Goal: Check status: Check status

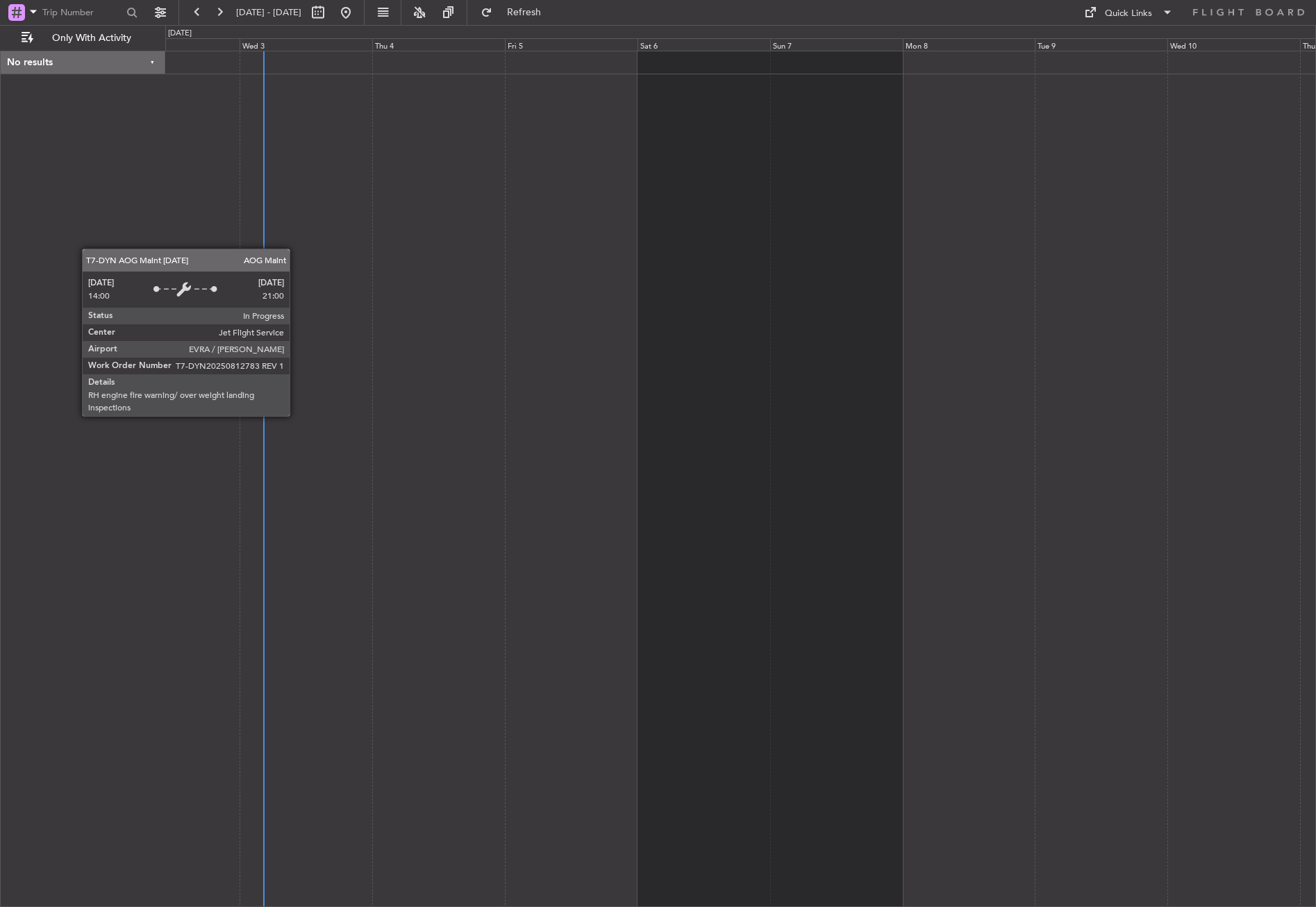
click at [68, 169] on div "No results" at bounding box center [83, 478] width 164 height 856
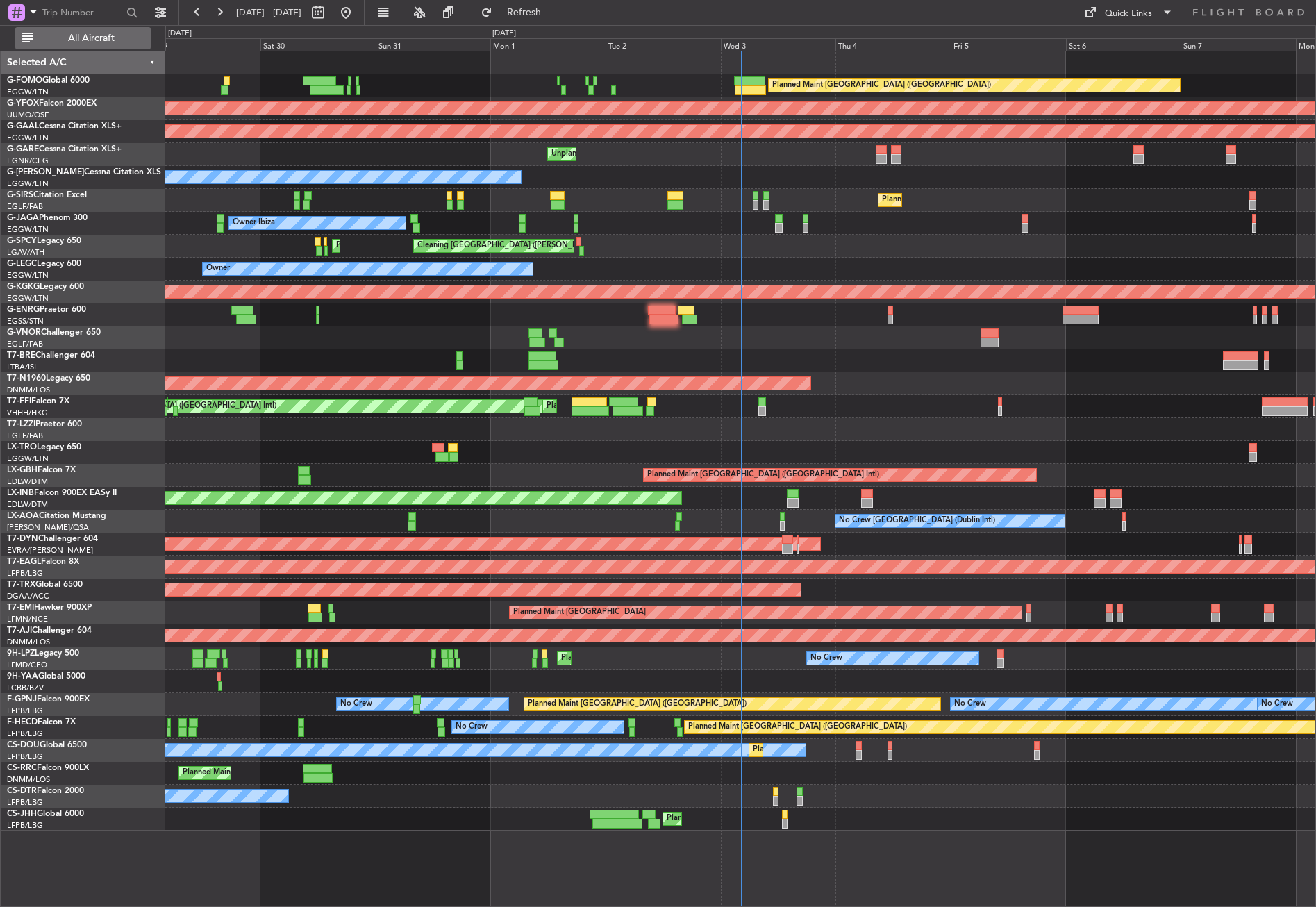
click at [105, 28] on button "All Aircraft" at bounding box center [83, 39] width 136 height 22
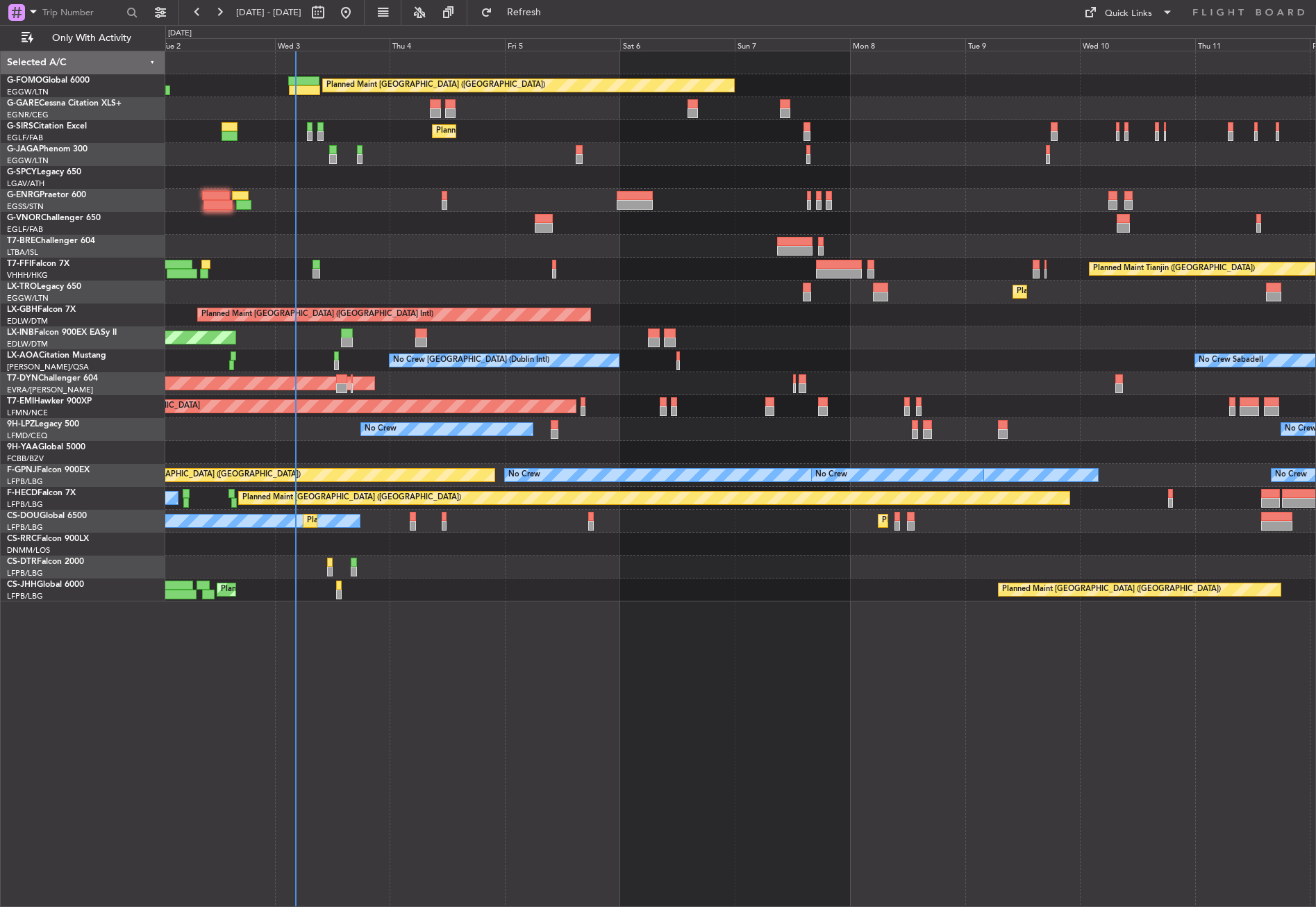
click at [465, 701] on div "Planned Maint [GEOGRAPHIC_DATA] ([GEOGRAPHIC_DATA]) Unplanned Maint [PERSON_NAM…" at bounding box center [740, 478] width 1151 height 856
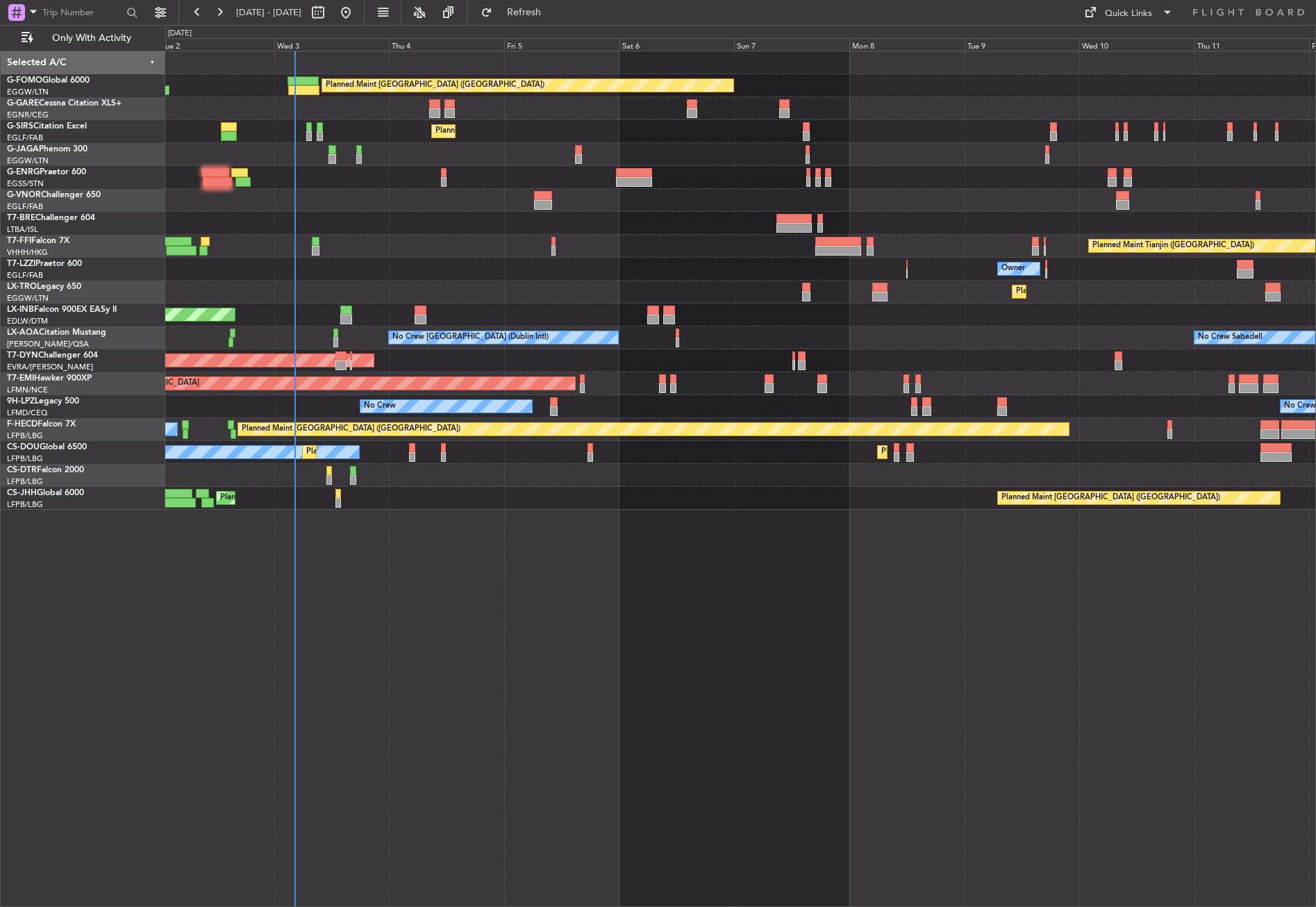
click at [465, 701] on div "Planned Maint [GEOGRAPHIC_DATA] ([GEOGRAPHIC_DATA]) Unplanned Maint [PERSON_NAM…" at bounding box center [740, 478] width 1151 height 856
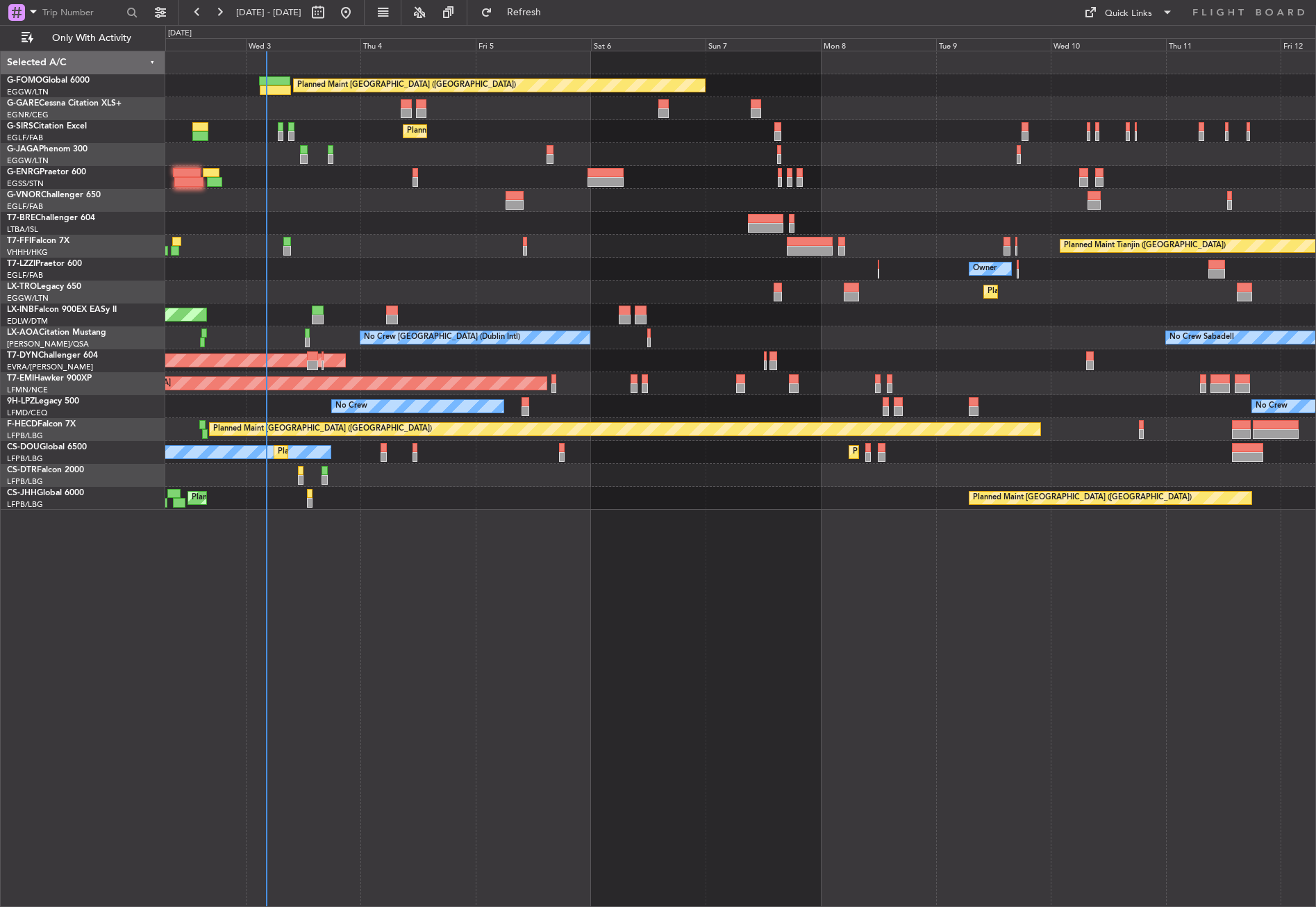
click at [431, 684] on div "Planned Maint London (Luton) Unplanned Maint Chester Planned Maint London (Farn…" at bounding box center [740, 478] width 1151 height 856
click at [742, 759] on div "Planned Maint London (Luton) Unplanned Maint Chester Planned Maint London (Farn…" at bounding box center [740, 478] width 1151 height 856
click at [742, 735] on div "Planned Maint London (Luton) Unplanned Maint Chester Planned Maint London (Farn…" at bounding box center [740, 478] width 1151 height 856
click at [532, 13] on button "Refresh" at bounding box center [515, 13] width 84 height 22
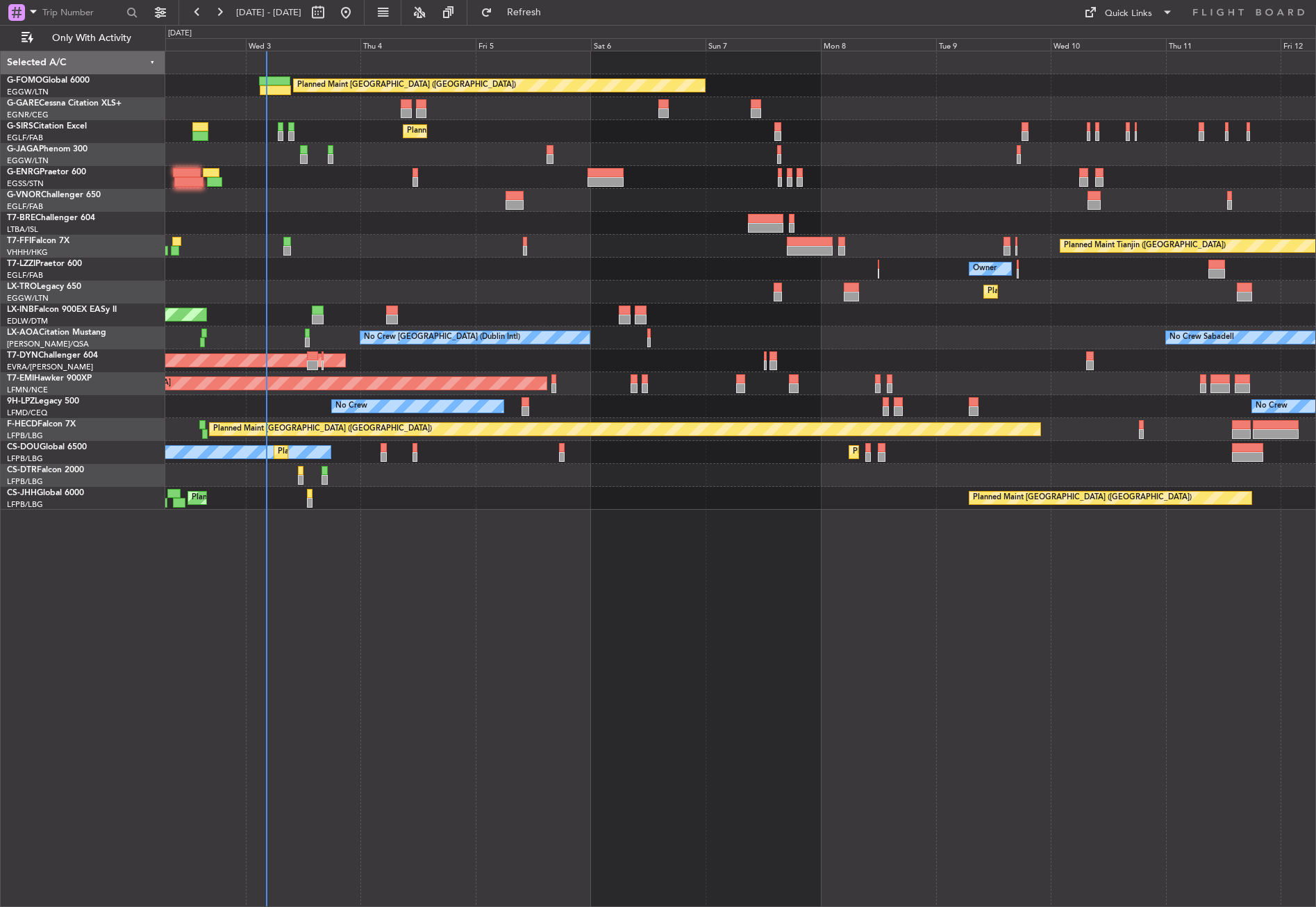
click at [594, 551] on div "Planned Maint [GEOGRAPHIC_DATA] ([GEOGRAPHIC_DATA]) Unplanned Maint [PERSON_NAM…" at bounding box center [740, 478] width 1151 height 856
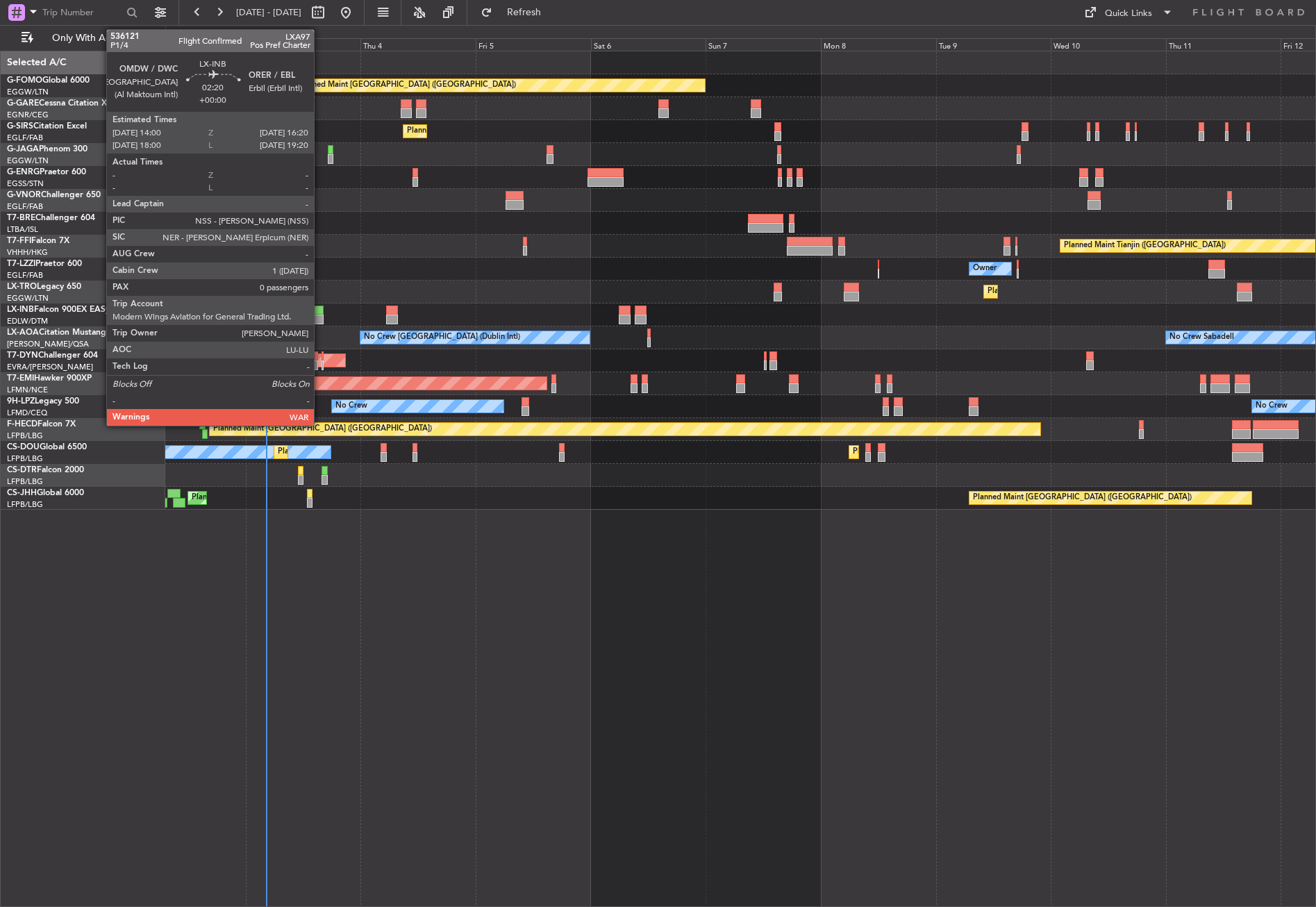
click at [320, 311] on div at bounding box center [317, 310] width 12 height 10
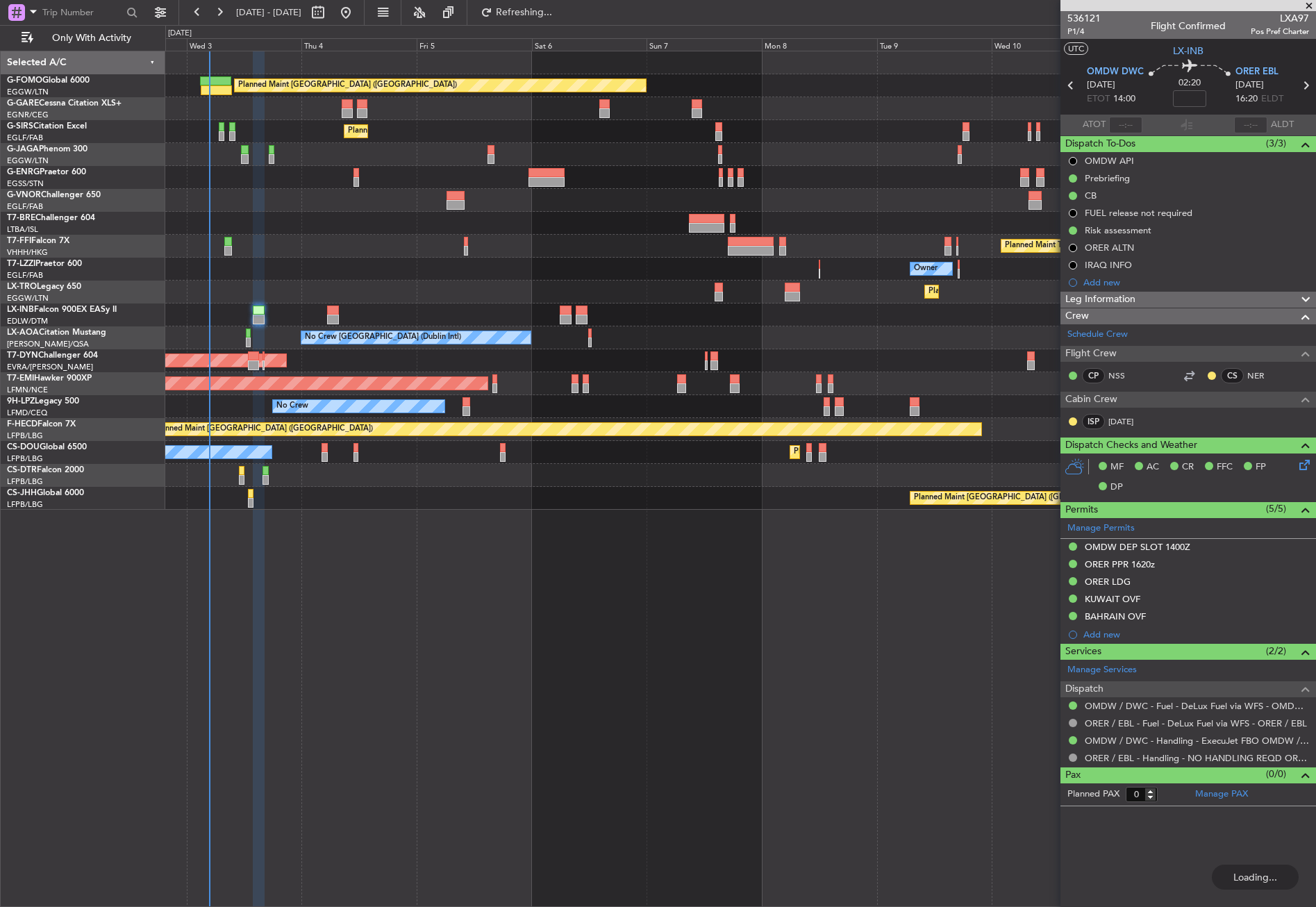
click at [322, 242] on div "Planned Maint Tianjin ([GEOGRAPHIC_DATA]) Planned Maint [GEOGRAPHIC_DATA] ([GEO…" at bounding box center [740, 246] width 1150 height 23
click at [475, 705] on div "Planned Maint [GEOGRAPHIC_DATA] ([GEOGRAPHIC_DATA]) Unplanned Maint [PERSON_NAM…" at bounding box center [740, 478] width 1151 height 856
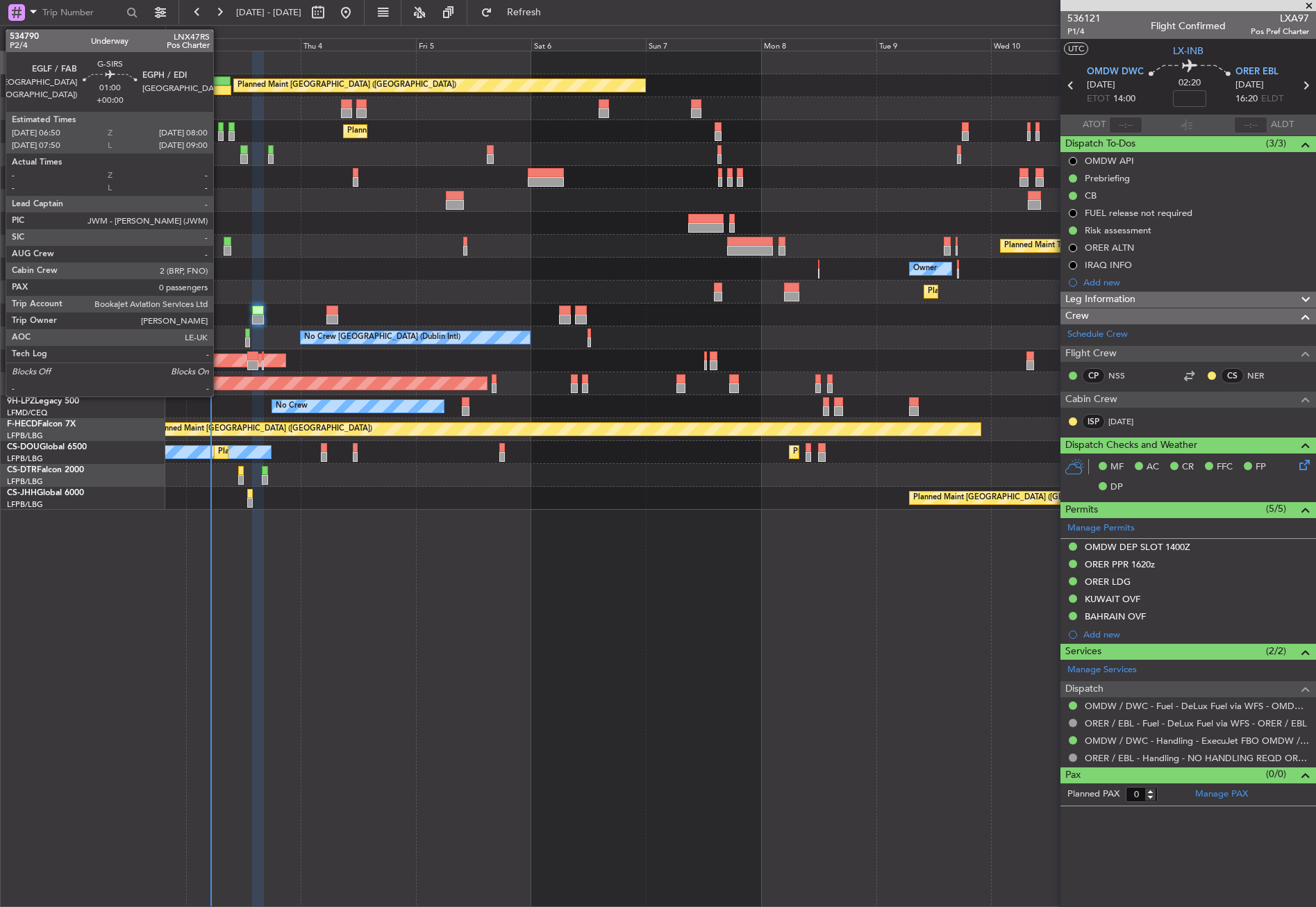
click at [220, 131] on div at bounding box center [221, 136] width 6 height 10
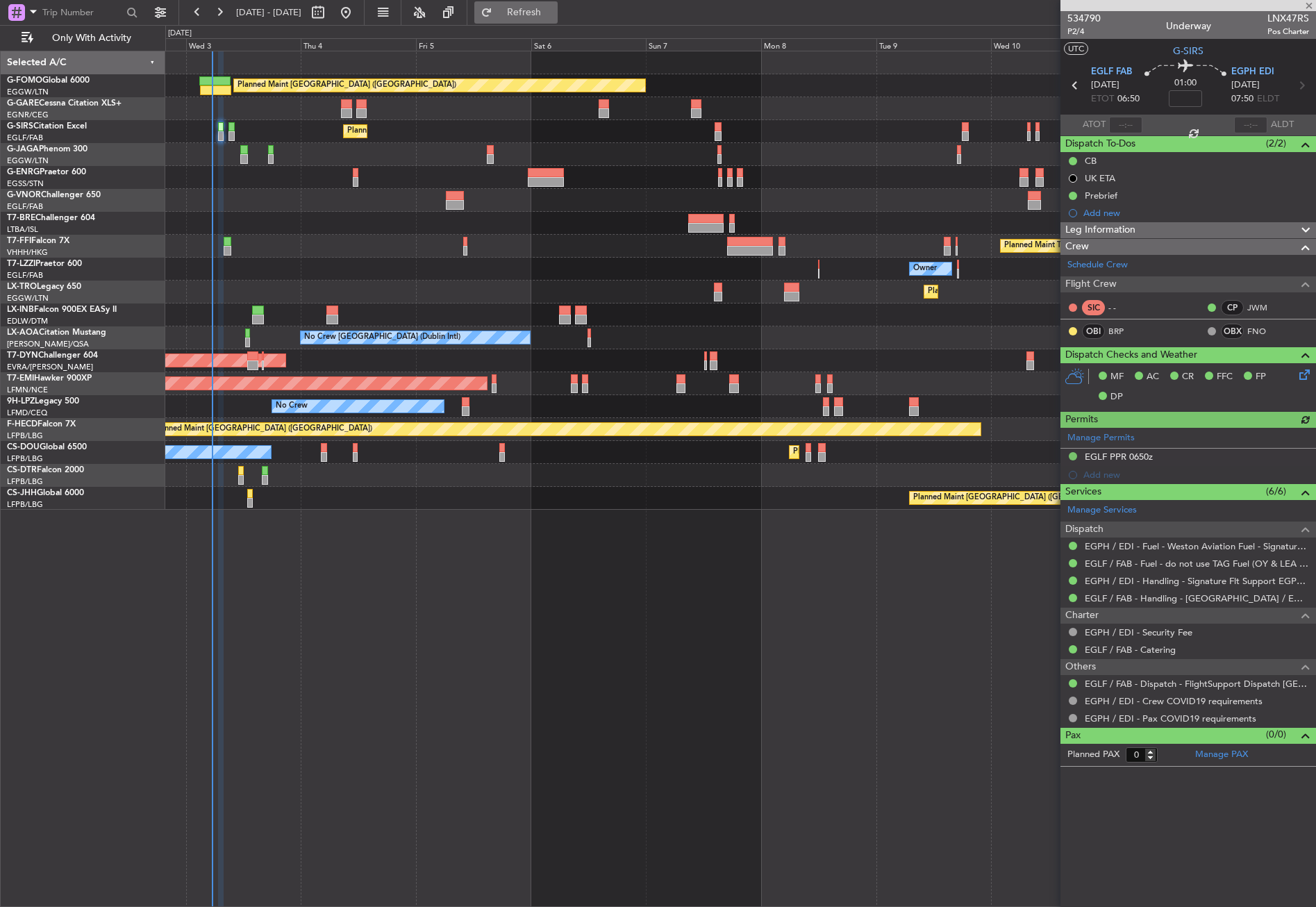
click at [527, 17] on button "Refresh" at bounding box center [515, 13] width 84 height 22
click at [1075, 31] on span "P2/4" at bounding box center [1084, 32] width 33 height 12
click at [705, 602] on div "Planned Maint London (Luton) Unplanned Maint Chester Planned Maint London (Farn…" at bounding box center [740, 478] width 1151 height 856
click at [362, 263] on div "Owner" at bounding box center [740, 269] width 1150 height 23
click at [358, 600] on div "Planned Maint [GEOGRAPHIC_DATA] ([GEOGRAPHIC_DATA]) Unplanned Maint [PERSON_NAM…" at bounding box center [740, 478] width 1151 height 856
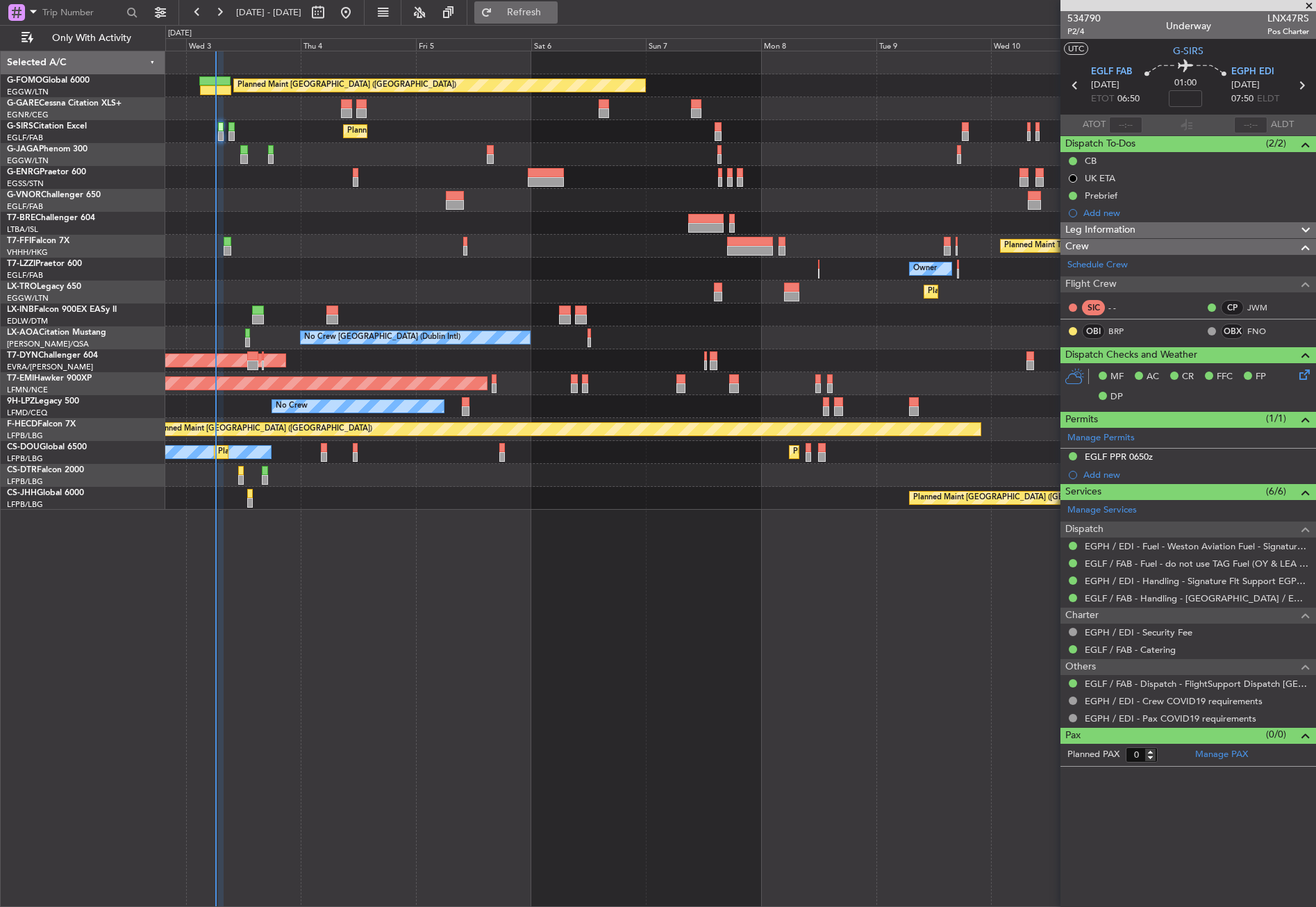
click at [525, 10] on button "Refresh" at bounding box center [515, 13] width 84 height 22
click at [380, 256] on div "Planned Maint Tianjin ([GEOGRAPHIC_DATA]) Planned Maint [GEOGRAPHIC_DATA] ([GEO…" at bounding box center [740, 246] width 1150 height 23
click at [178, 677] on div "Planned Maint [GEOGRAPHIC_DATA] ([GEOGRAPHIC_DATA]) Unplanned Maint [PERSON_NAM…" at bounding box center [740, 478] width 1151 height 856
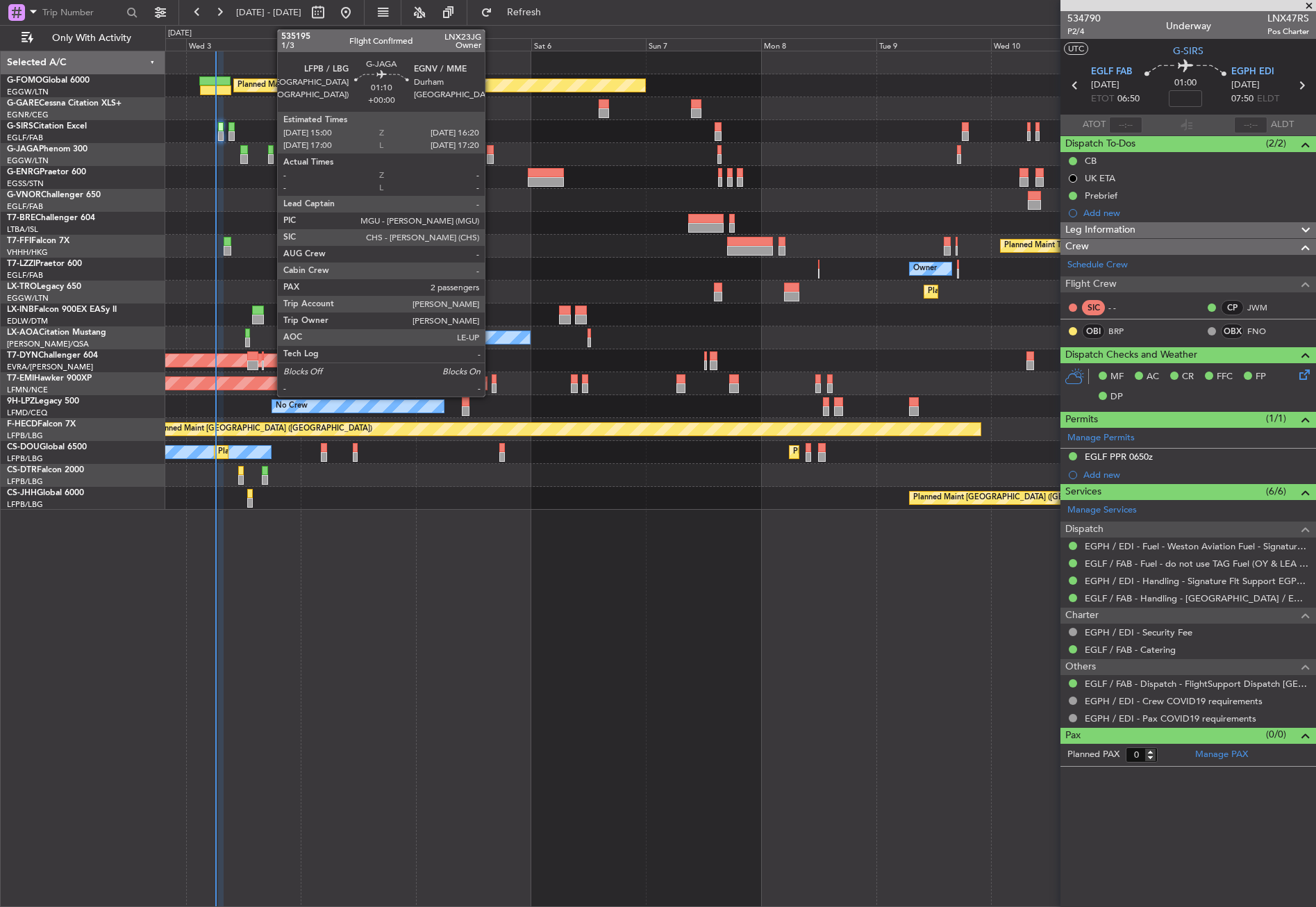
click at [491, 155] on div at bounding box center [490, 159] width 7 height 10
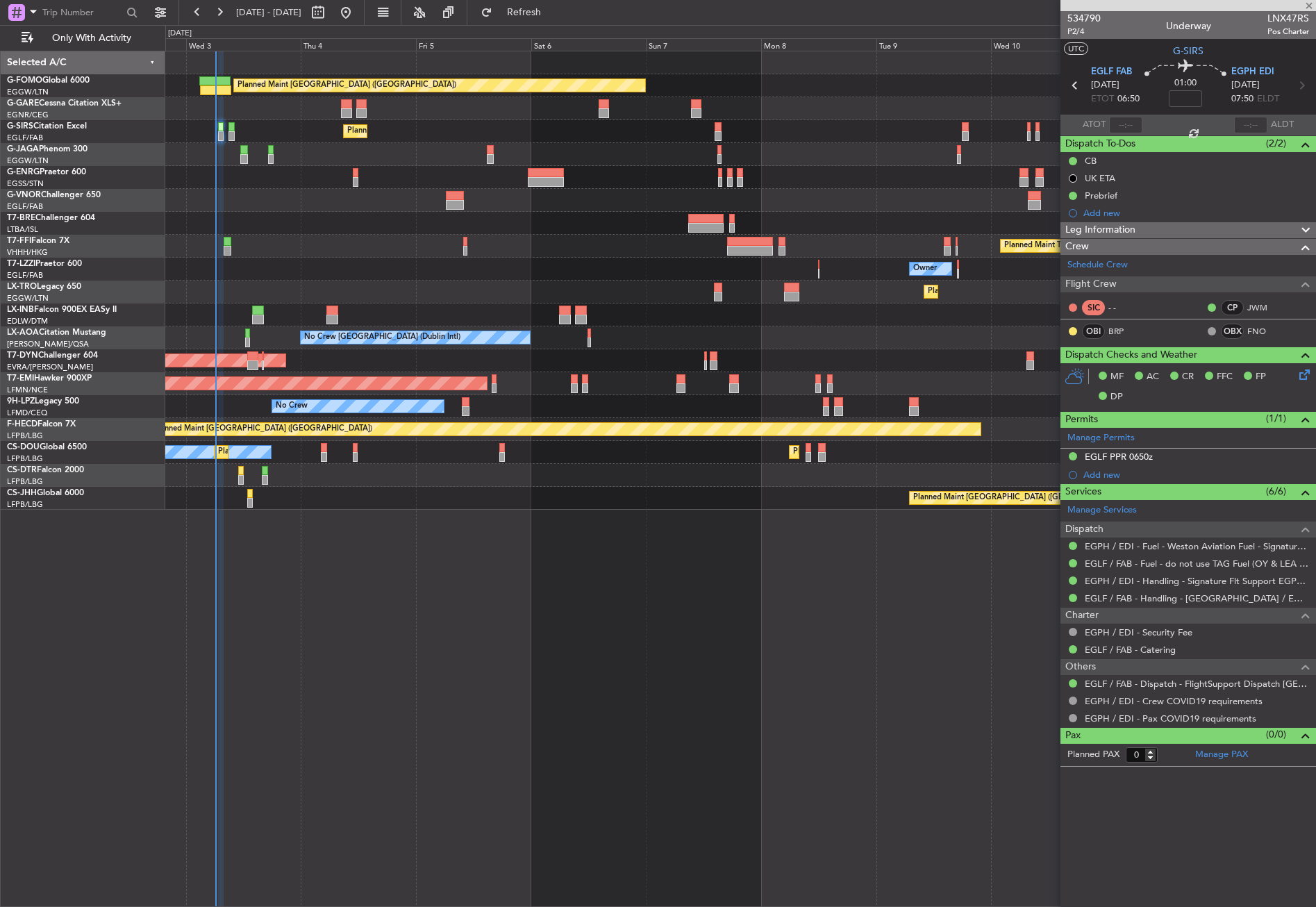
type input "2"
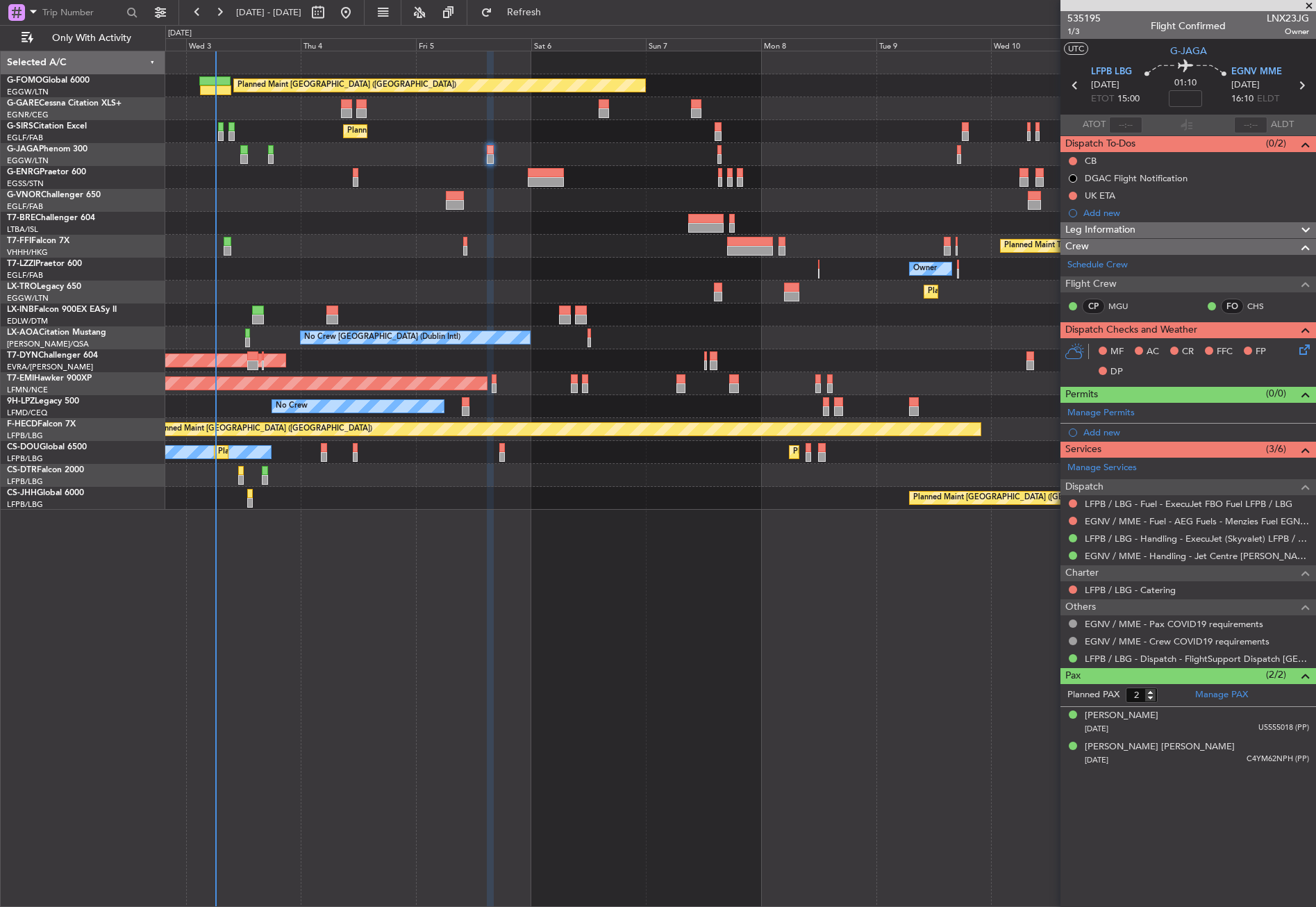
drag, startPoint x: 1071, startPoint y: 159, endPoint x: 1070, endPoint y: 170, distance: 11.0
click at [1071, 159] on button at bounding box center [1073, 161] width 8 height 8
click at [1061, 227] on span "Completed" at bounding box center [1079, 223] width 46 height 14
click at [1303, 352] on icon at bounding box center [1302, 347] width 11 height 11
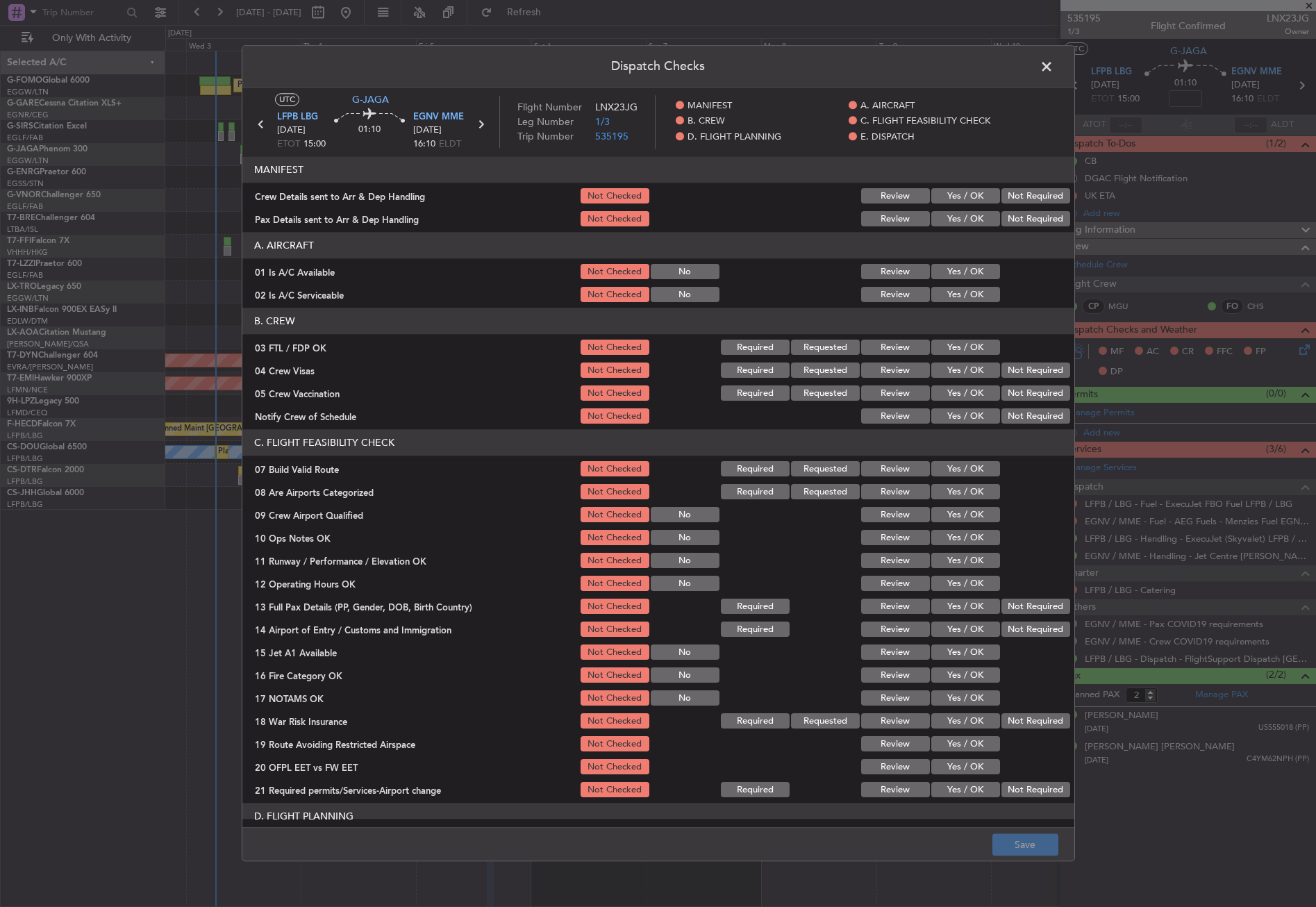
click at [937, 465] on button "Yes / OK" at bounding box center [966, 470] width 69 height 15
click at [947, 535] on button "Yes / OK" at bounding box center [966, 538] width 69 height 15
click at [942, 561] on button "Yes / OK" at bounding box center [966, 561] width 69 height 15
click at [942, 585] on button "Yes / OK" at bounding box center [966, 584] width 69 height 15
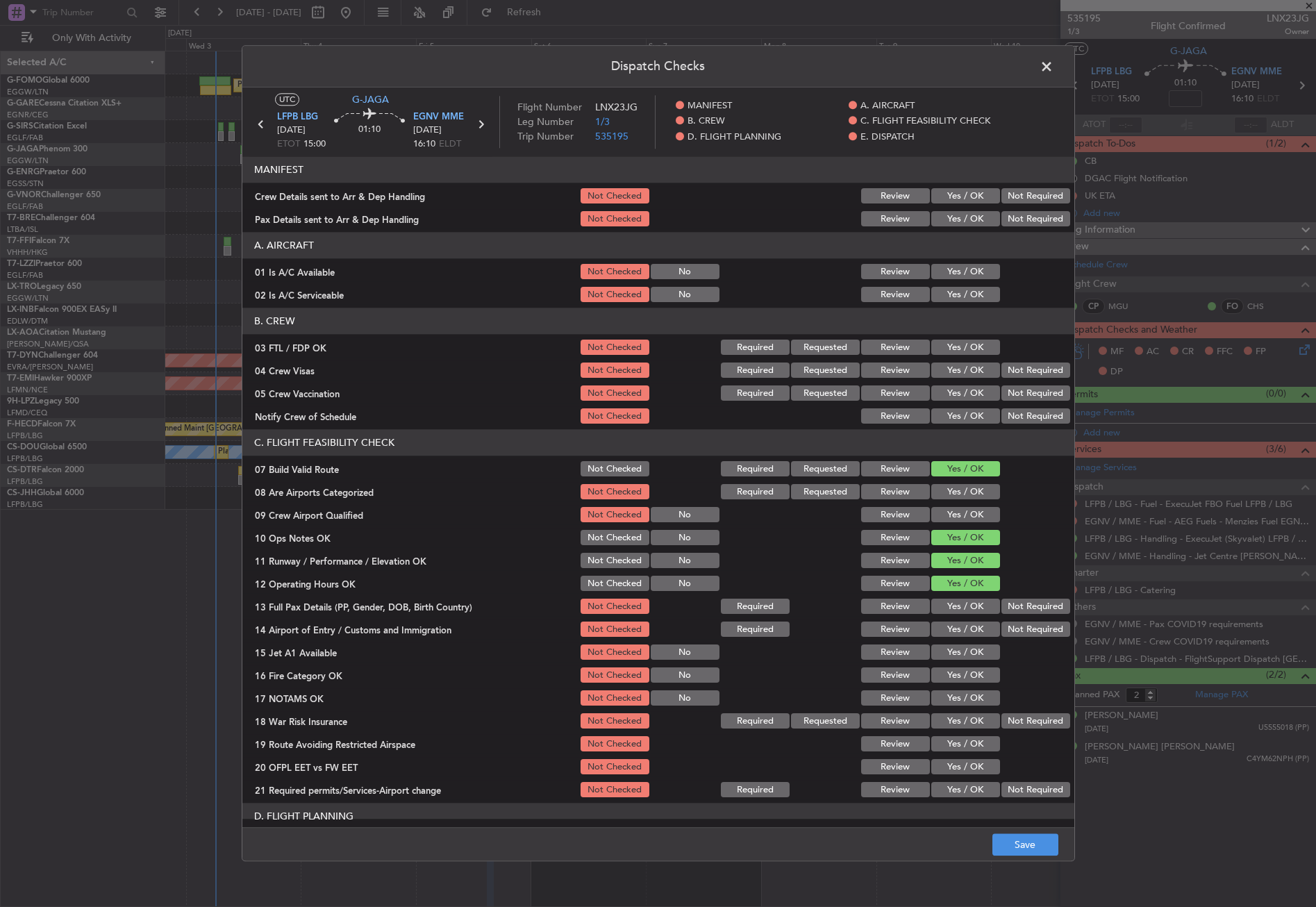
click at [942, 604] on button "Yes / OK" at bounding box center [966, 607] width 69 height 15
click at [945, 627] on button "Yes / OK" at bounding box center [966, 630] width 69 height 15
drag, startPoint x: 948, startPoint y: 659, endPoint x: 949, endPoint y: 673, distance: 14.0
click at [949, 670] on section "C. FLIGHT FEASIBILITY CHECK 07 Build Valid Route Not Checked Required Requested…" at bounding box center [658, 614] width 832 height 370
click at [949, 678] on button "Yes / OK" at bounding box center [966, 675] width 69 height 15
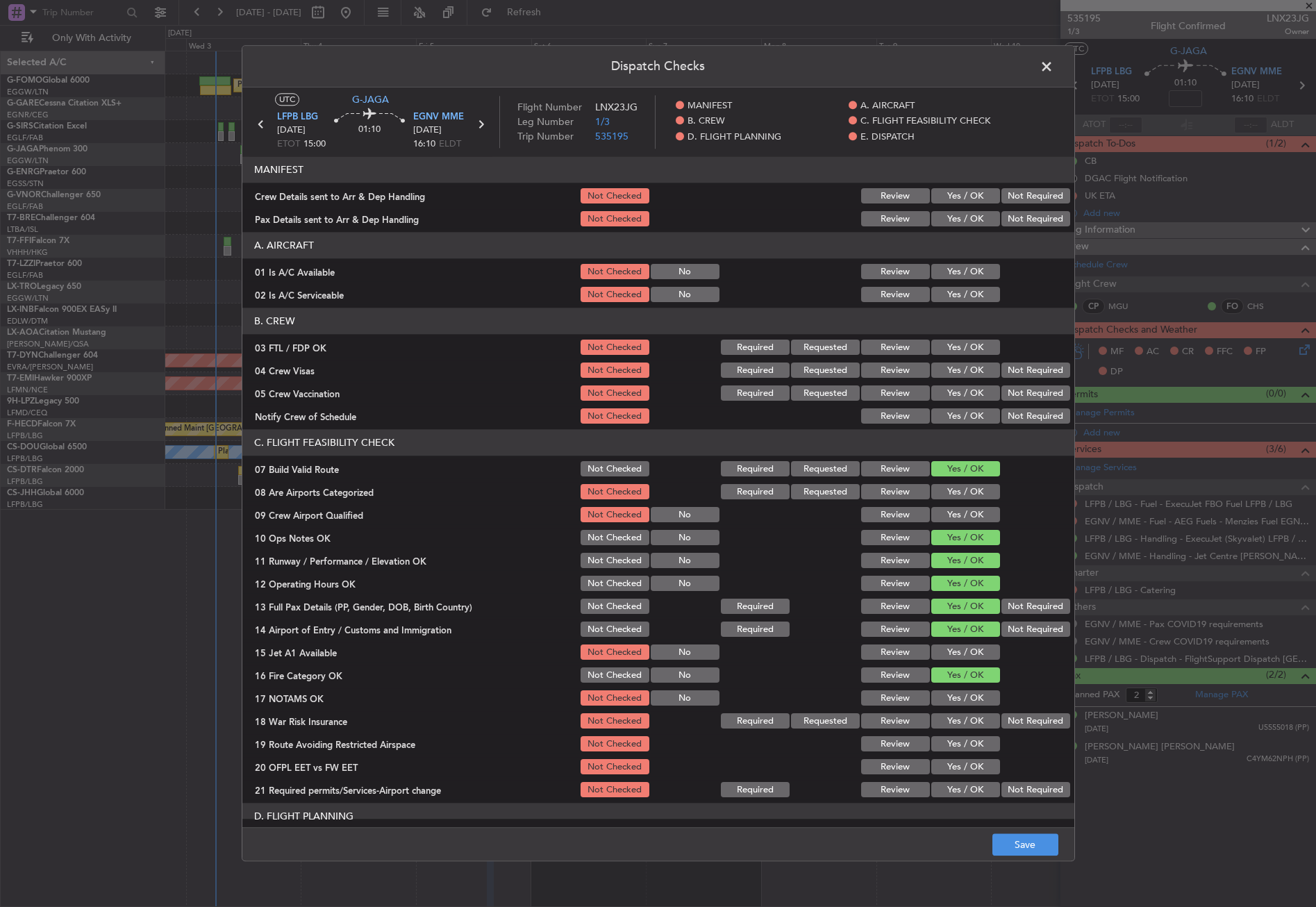
click at [947, 658] on button "Yes / OK" at bounding box center [966, 653] width 69 height 15
click at [945, 691] on button "Yes / OK" at bounding box center [966, 699] width 69 height 15
click at [1011, 731] on section "C. FLIGHT FEASIBILITY CHECK 07 Build Valid Route Not Checked Required Requested…" at bounding box center [658, 614] width 832 height 370
click at [1011, 720] on button "Not Required" at bounding box center [1036, 722] width 69 height 15
drag, startPoint x: 978, startPoint y: 742, endPoint x: 975, endPoint y: 752, distance: 10.4
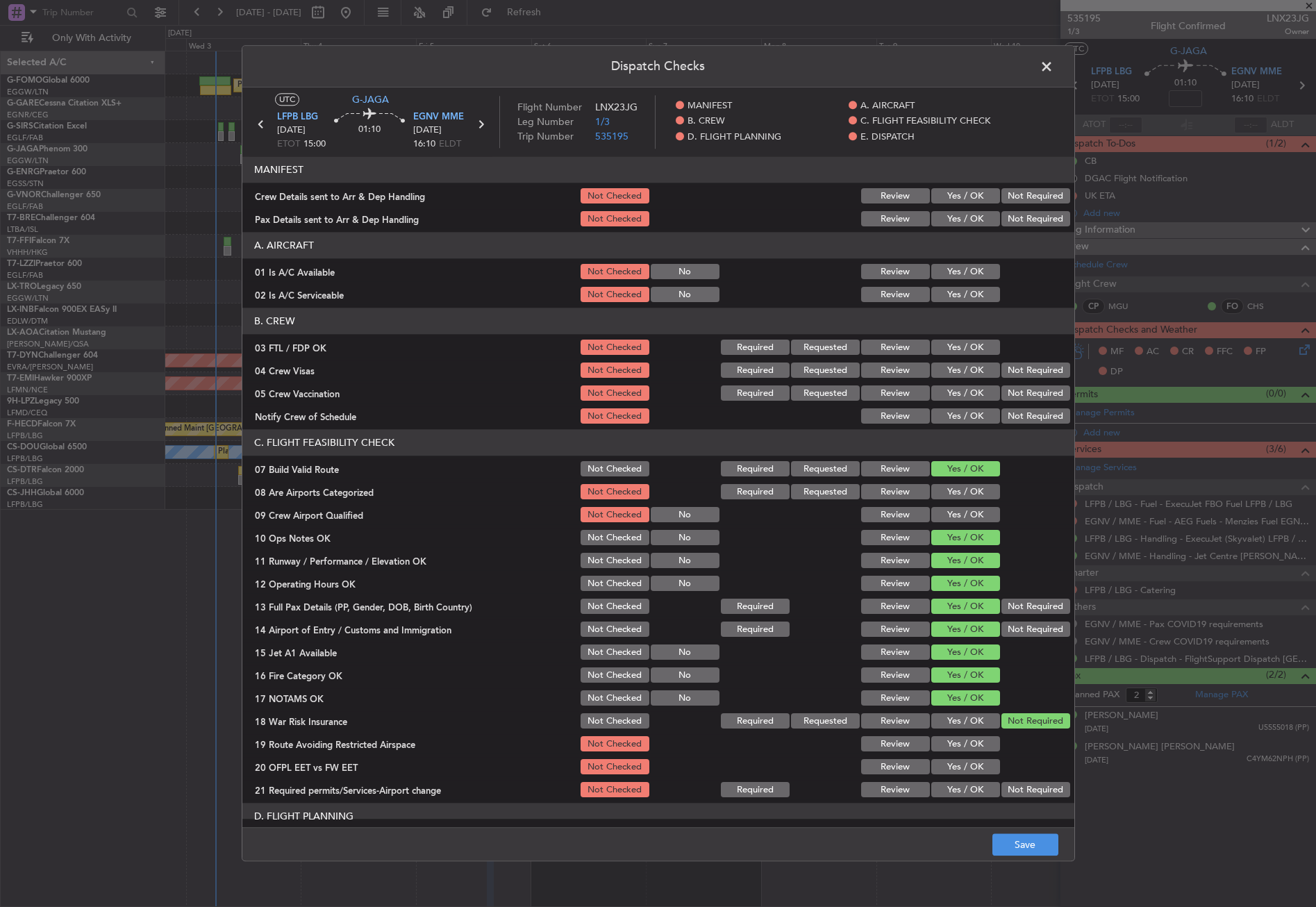
click at [977, 742] on button "Yes / OK" at bounding box center [966, 744] width 69 height 15
click at [971, 764] on button "Yes / OK" at bounding box center [966, 767] width 69 height 15
click at [966, 783] on button "Yes / OK" at bounding box center [966, 790] width 69 height 15
click at [936, 272] on button "Yes / OK" at bounding box center [966, 272] width 69 height 15
click at [941, 294] on button "Yes / OK" at bounding box center [966, 295] width 69 height 15
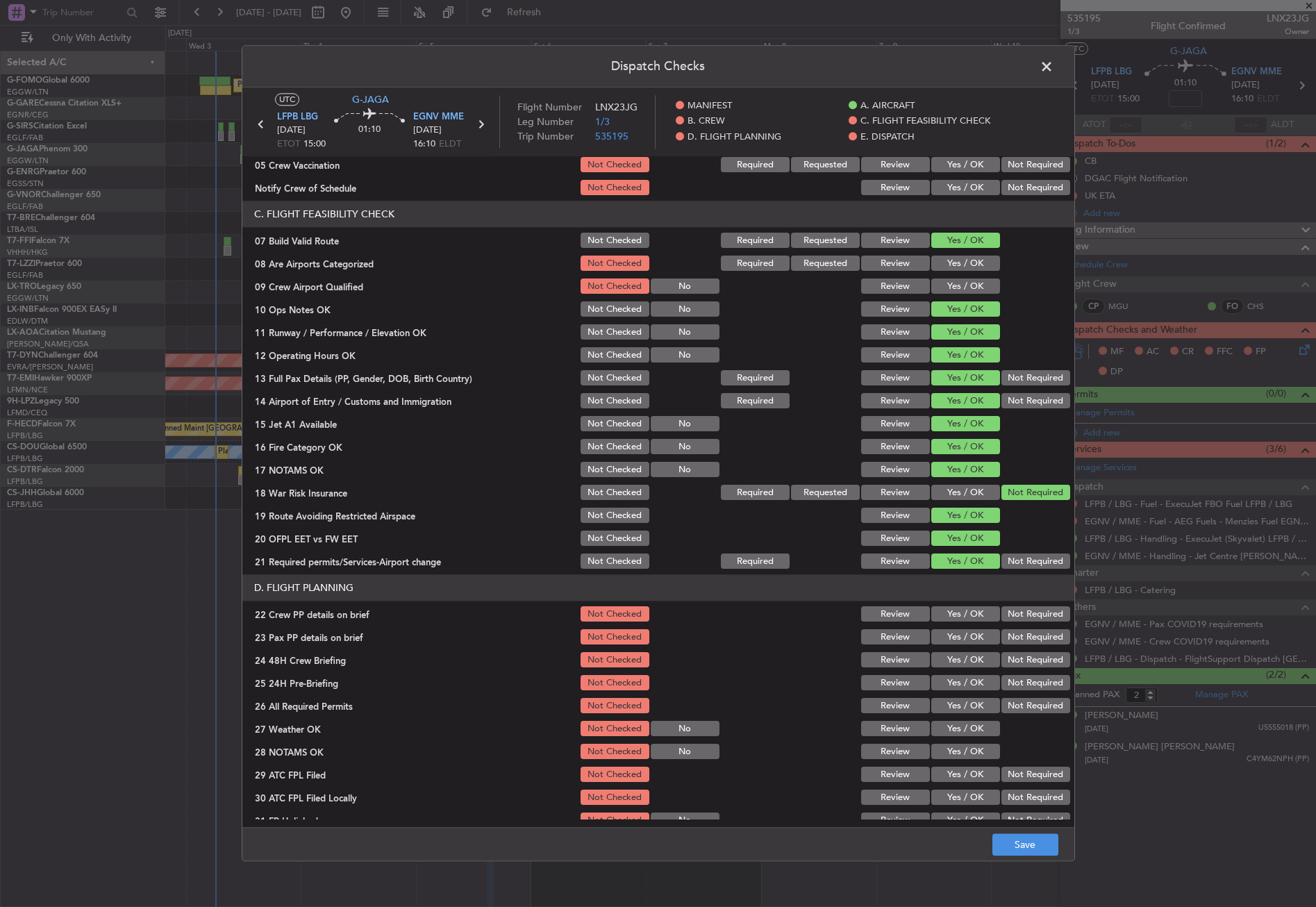
scroll to position [347, 0]
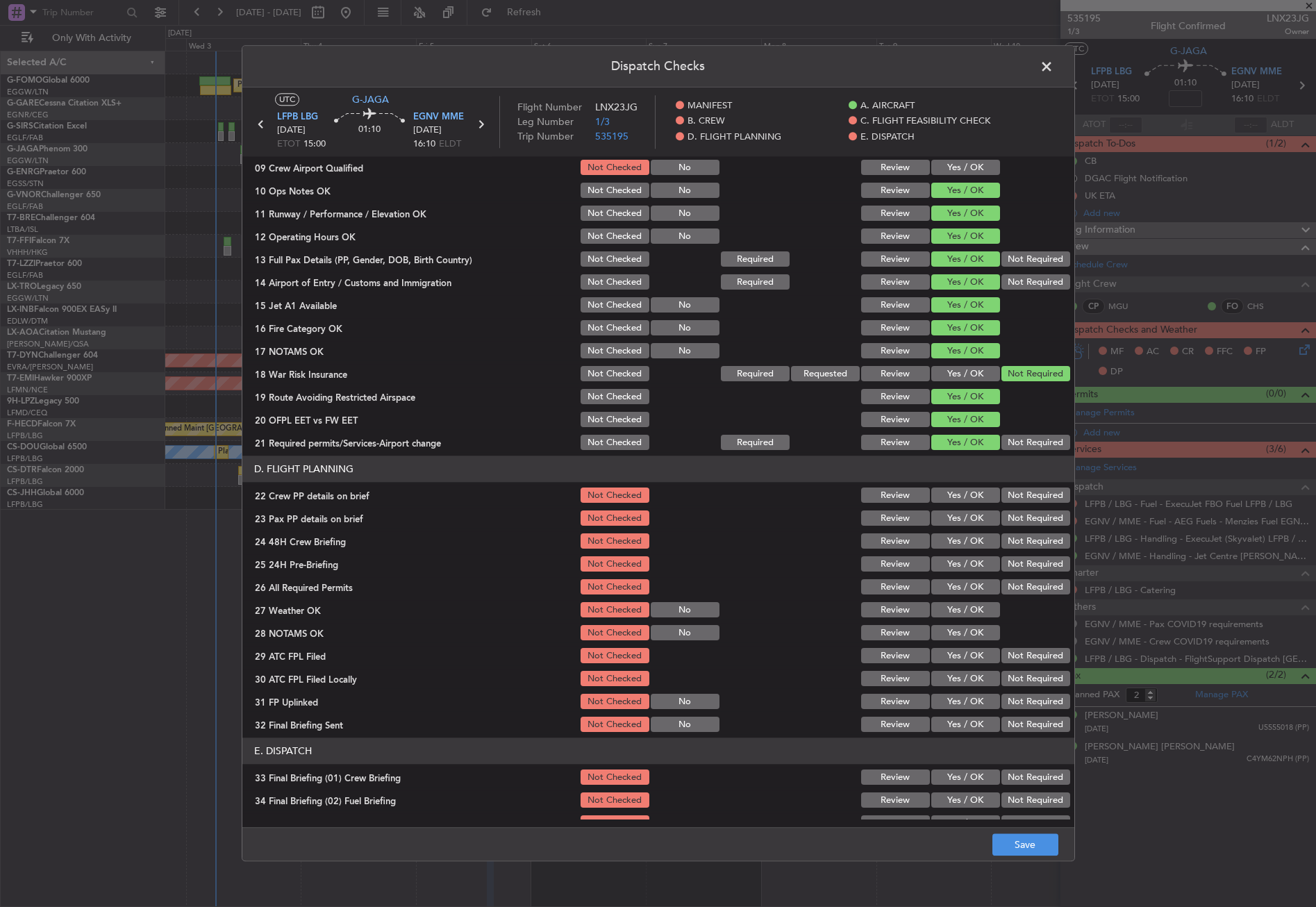
click at [955, 490] on button "Yes / OK" at bounding box center [966, 496] width 69 height 15
click at [956, 524] on button "Yes / OK" at bounding box center [966, 519] width 69 height 15
click at [957, 540] on button "Yes / OK" at bounding box center [966, 542] width 69 height 15
click at [1001, 564] on button "Not Required" at bounding box center [1036, 564] width 69 height 15
drag, startPoint x: 1032, startPoint y: 855, endPoint x: 1013, endPoint y: 843, distance: 22.5
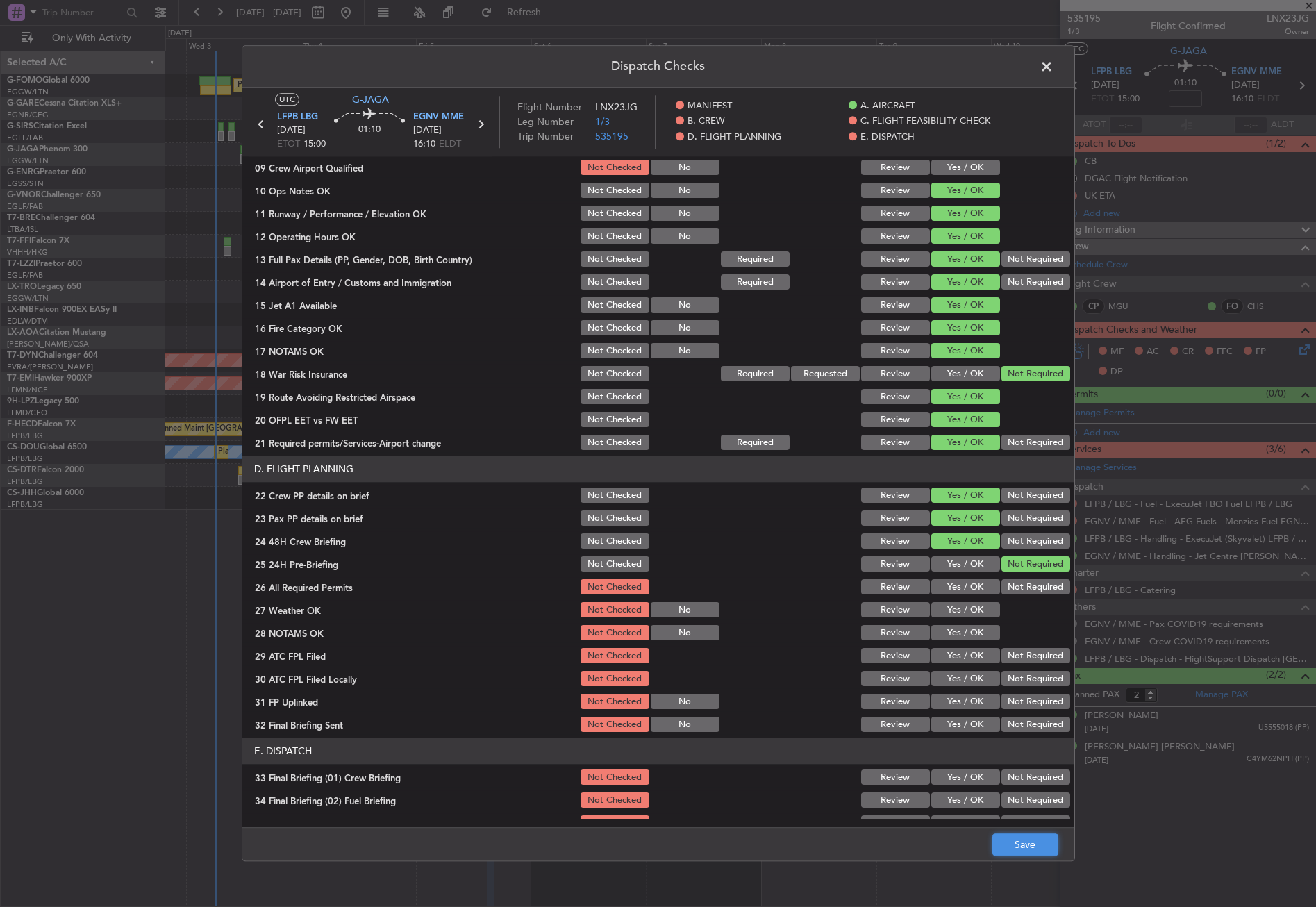
click at [1032, 854] on button "Save" at bounding box center [1025, 845] width 66 height 22
click at [1053, 68] on span at bounding box center [1053, 70] width 0 height 28
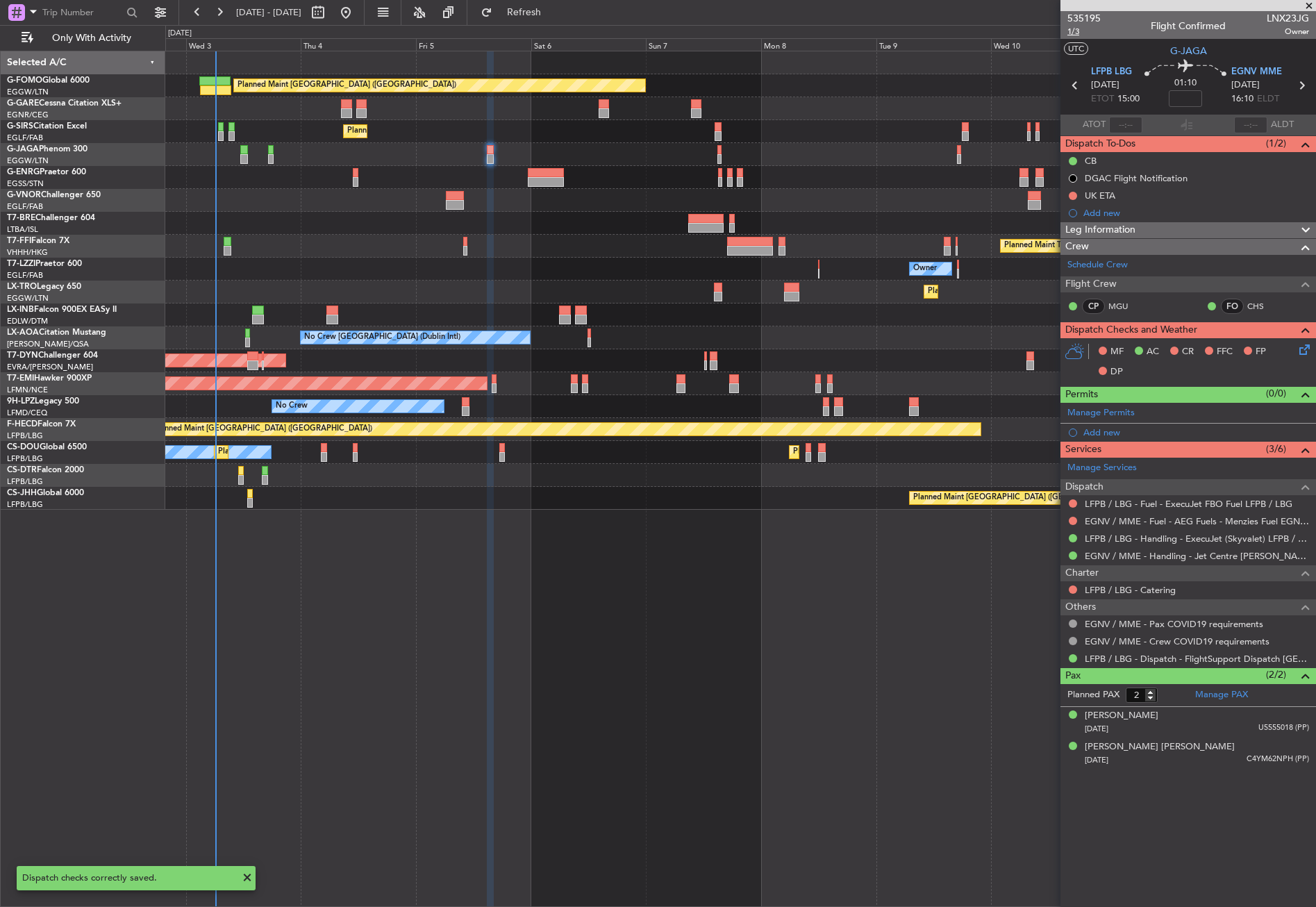
click at [1074, 28] on span "1/3" at bounding box center [1084, 32] width 33 height 12
click at [1154, 234] on div "Leg Information" at bounding box center [1188, 230] width 256 height 16
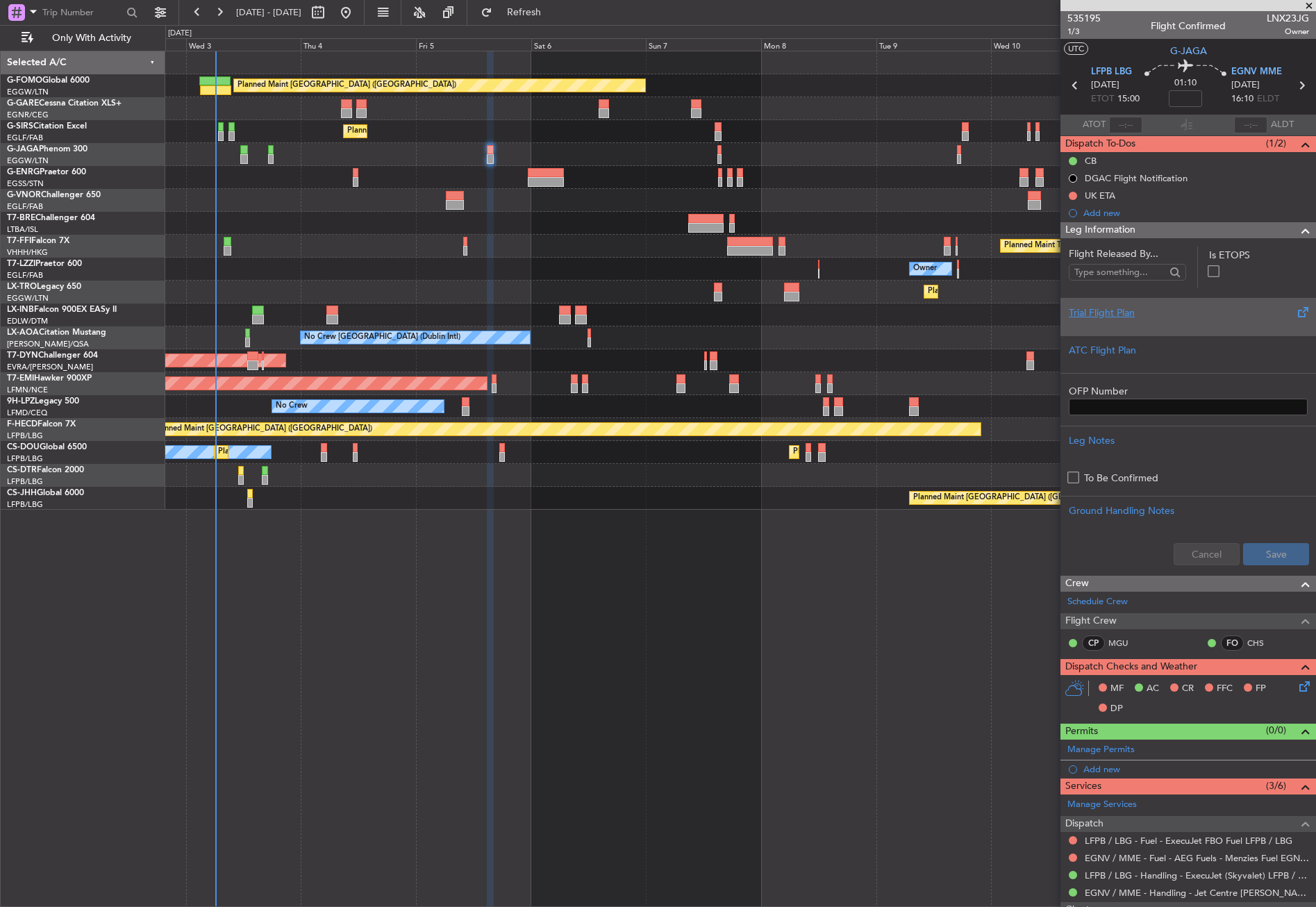
click at [1126, 315] on div "Trial Flight Plan" at bounding box center [1188, 312] width 239 height 15
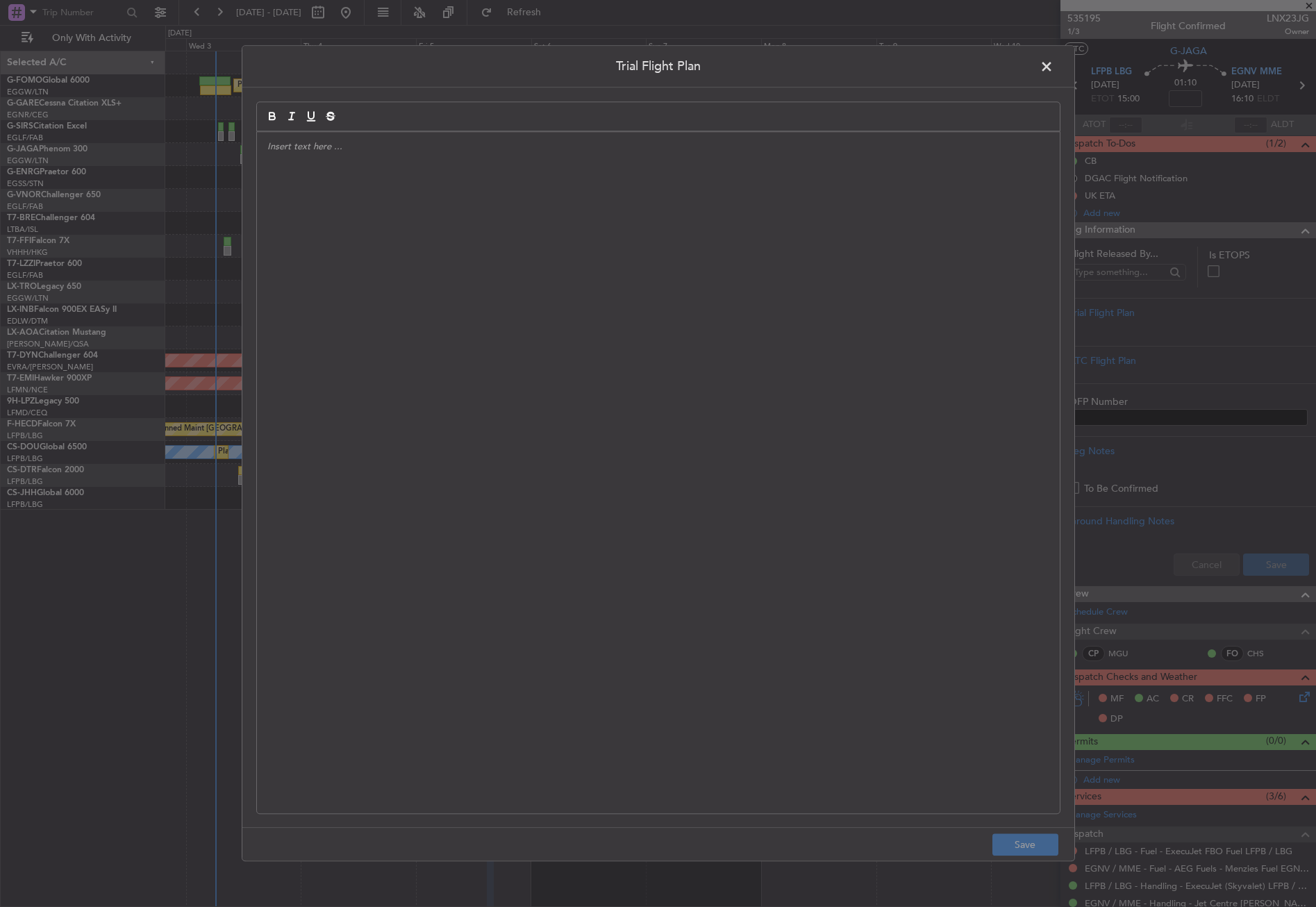
click at [670, 308] on div at bounding box center [658, 472] width 803 height 681
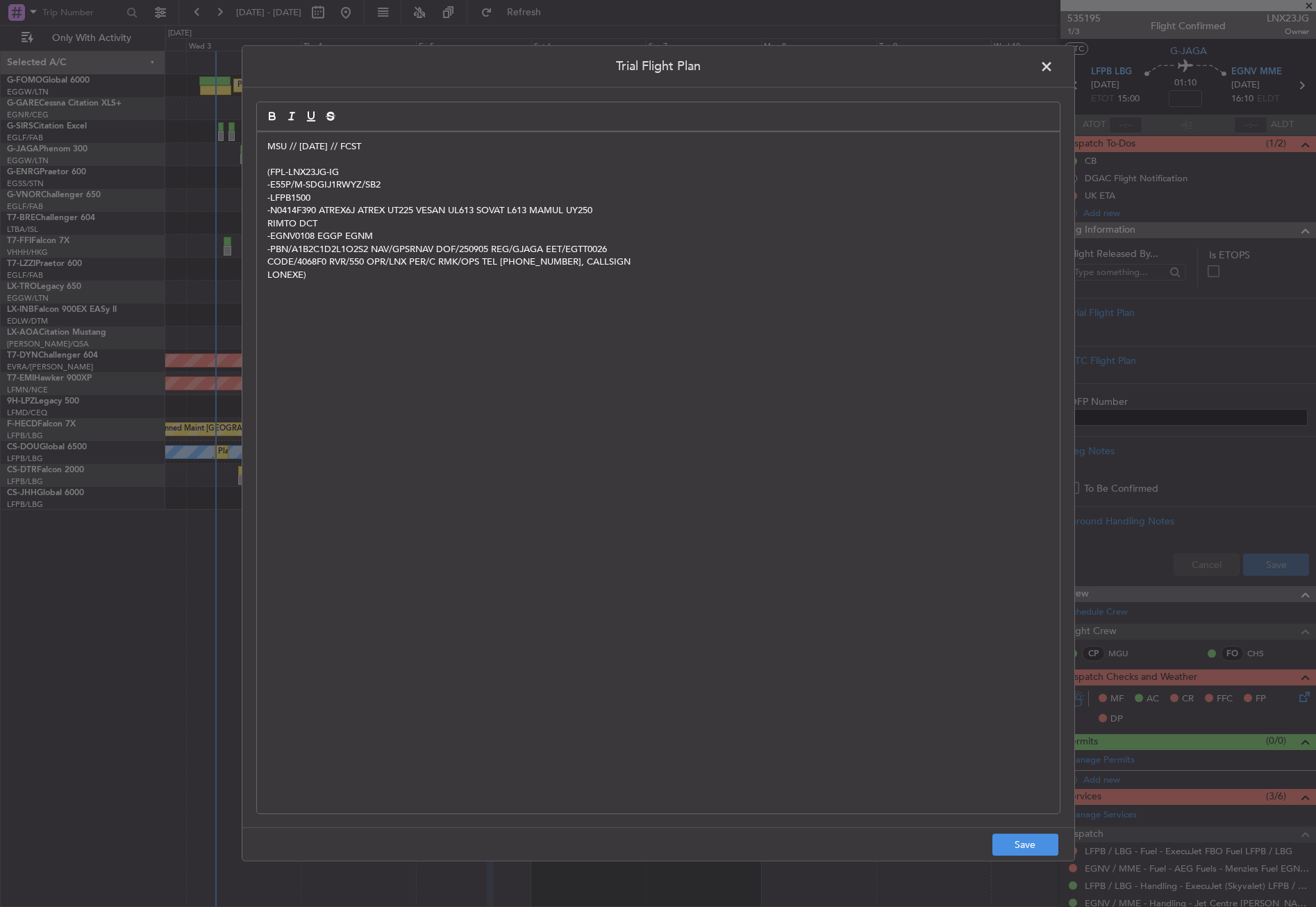
scroll to position [0, 0]
drag, startPoint x: 367, startPoint y: 157, endPoint x: 257, endPoint y: 152, distance: 110.1
click at [257, 152] on div "MSU // 03SEP // FCST (FPL-LNX23JG-IG -E55P/M-SDGIJ1RWYZ/SB2 -LFPB1500 -N0414F39…" at bounding box center [658, 472] width 803 height 681
copy p "MSU // [DATE] // FCST"
click at [1014, 844] on button "Save" at bounding box center [1025, 845] width 66 height 22
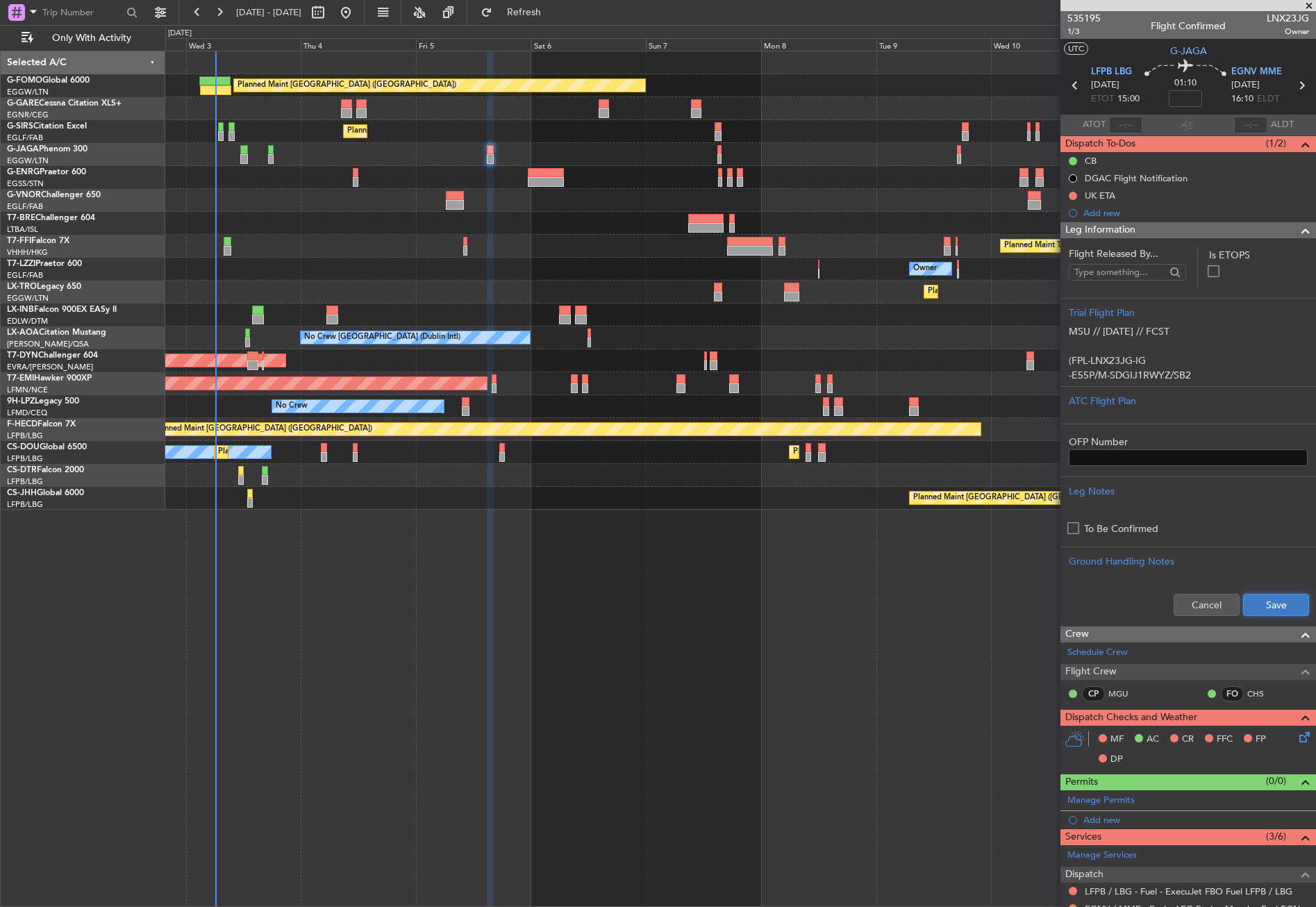
click at [1243, 607] on button "Save" at bounding box center [1276, 605] width 66 height 22
click at [1077, 31] on span "1/3" at bounding box center [1084, 32] width 33 height 12
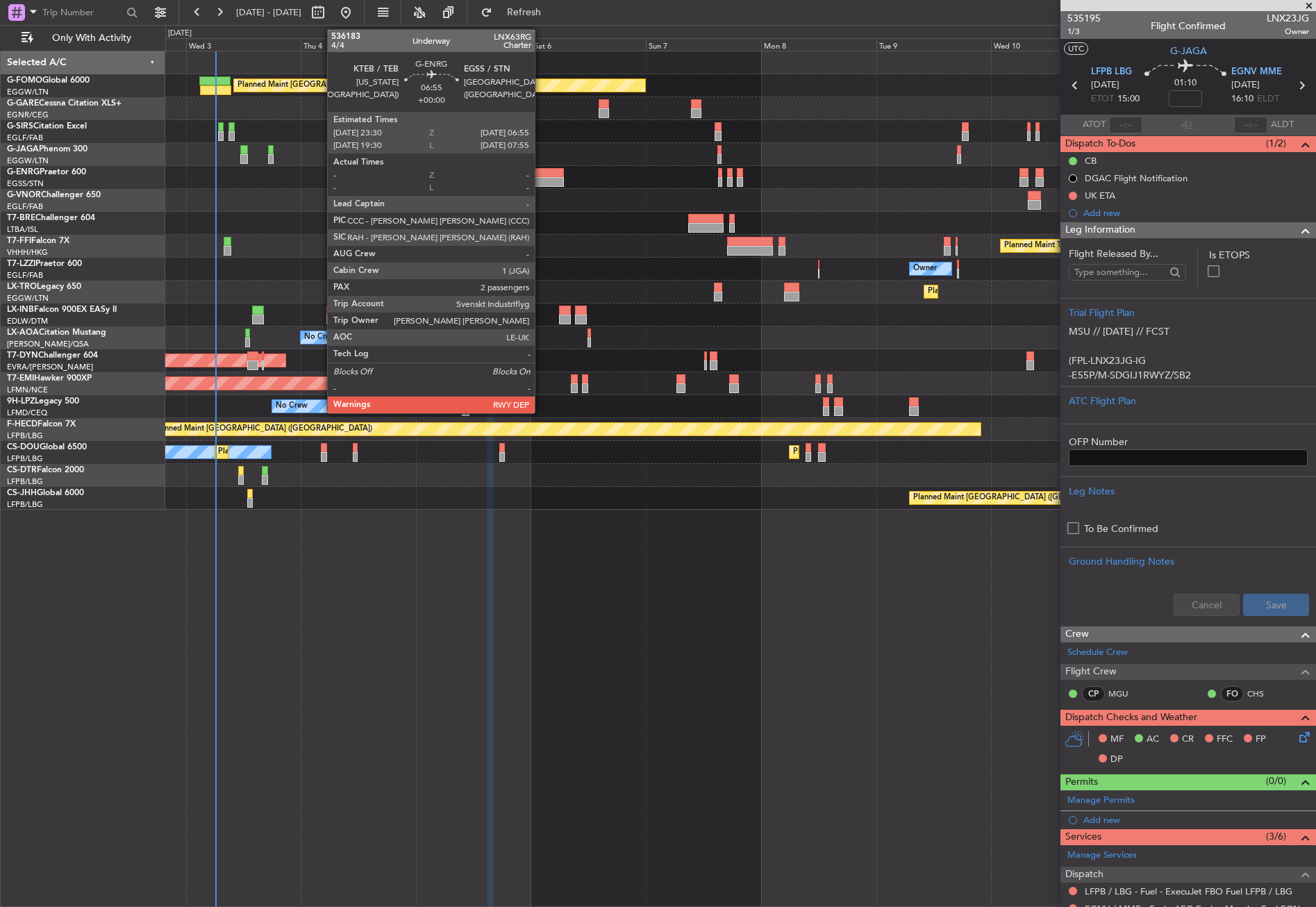
click at [541, 171] on div at bounding box center [546, 173] width 36 height 10
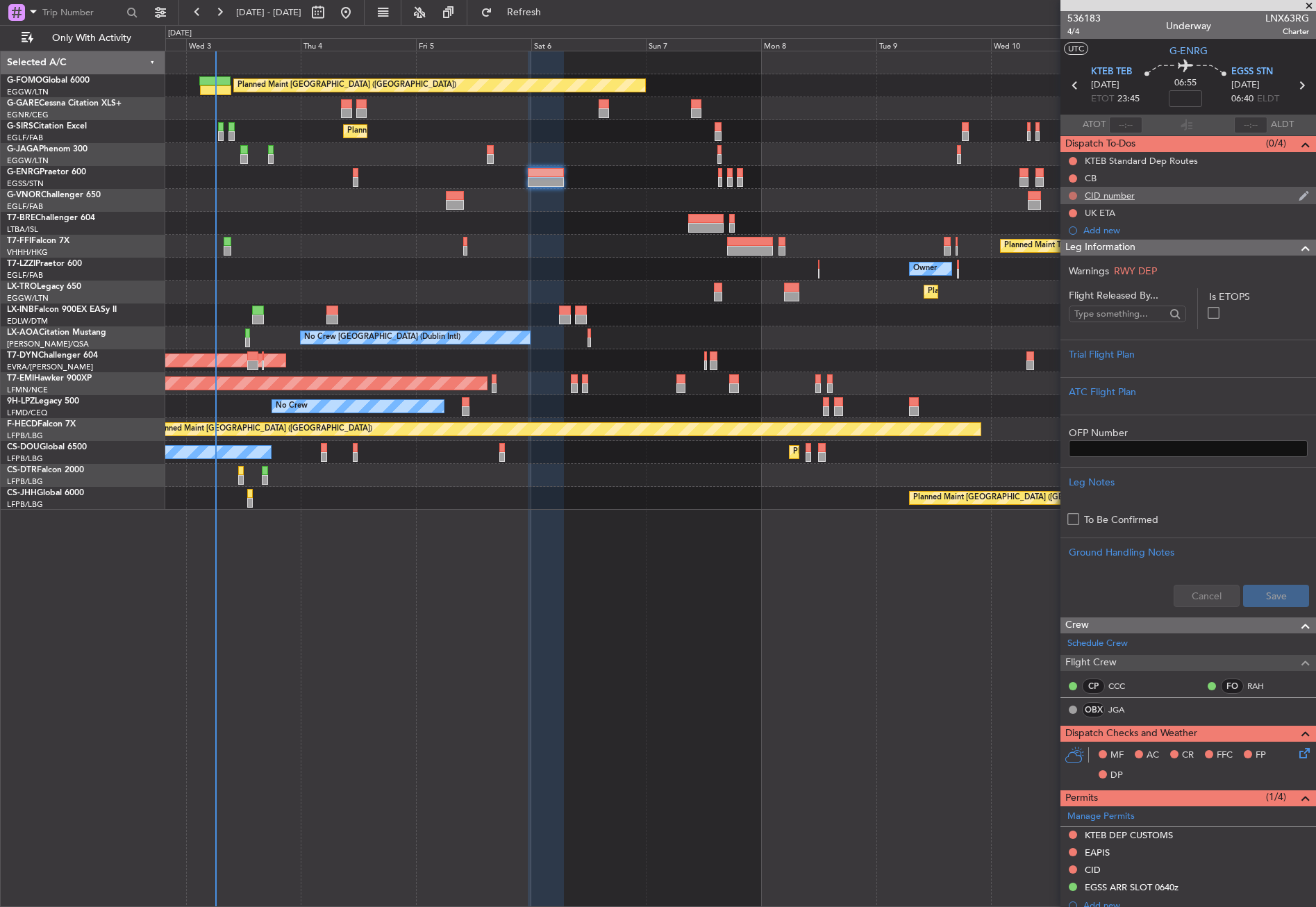
click at [1072, 192] on button at bounding box center [1073, 196] width 8 height 8
click at [1076, 272] on span "Cancelled" at bounding box center [1076, 278] width 39 height 14
click at [1074, 174] on button at bounding box center [1073, 178] width 8 height 8
click at [1077, 243] on span "Completed" at bounding box center [1079, 239] width 46 height 14
click at [1121, 707] on link "JGA" at bounding box center [1124, 710] width 32 height 13
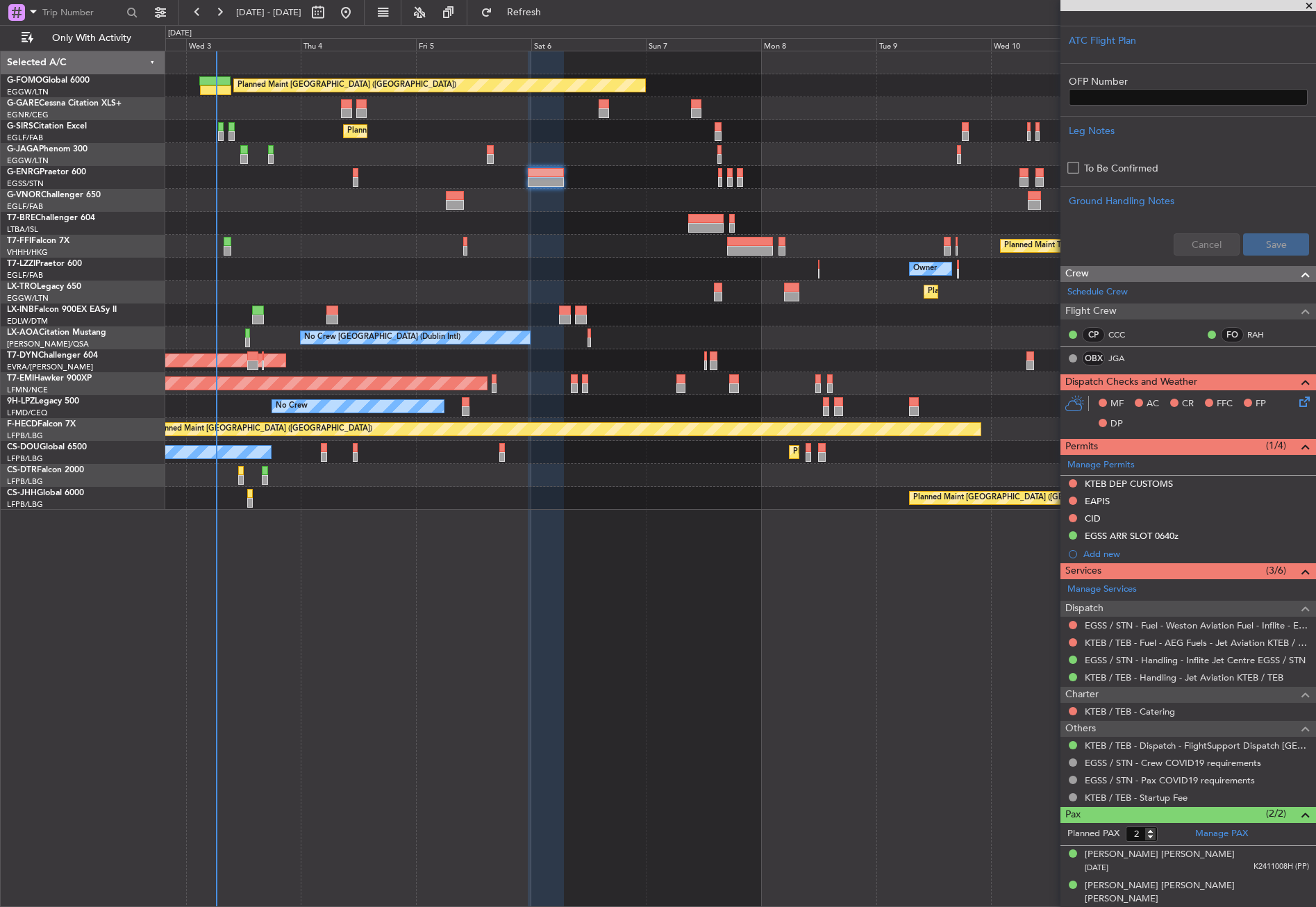
scroll to position [352, 0]
click at [439, 308] on div "Unplanned Maint [GEOGRAPHIC_DATA] (Al Maktoum Intl)" at bounding box center [740, 315] width 1150 height 23
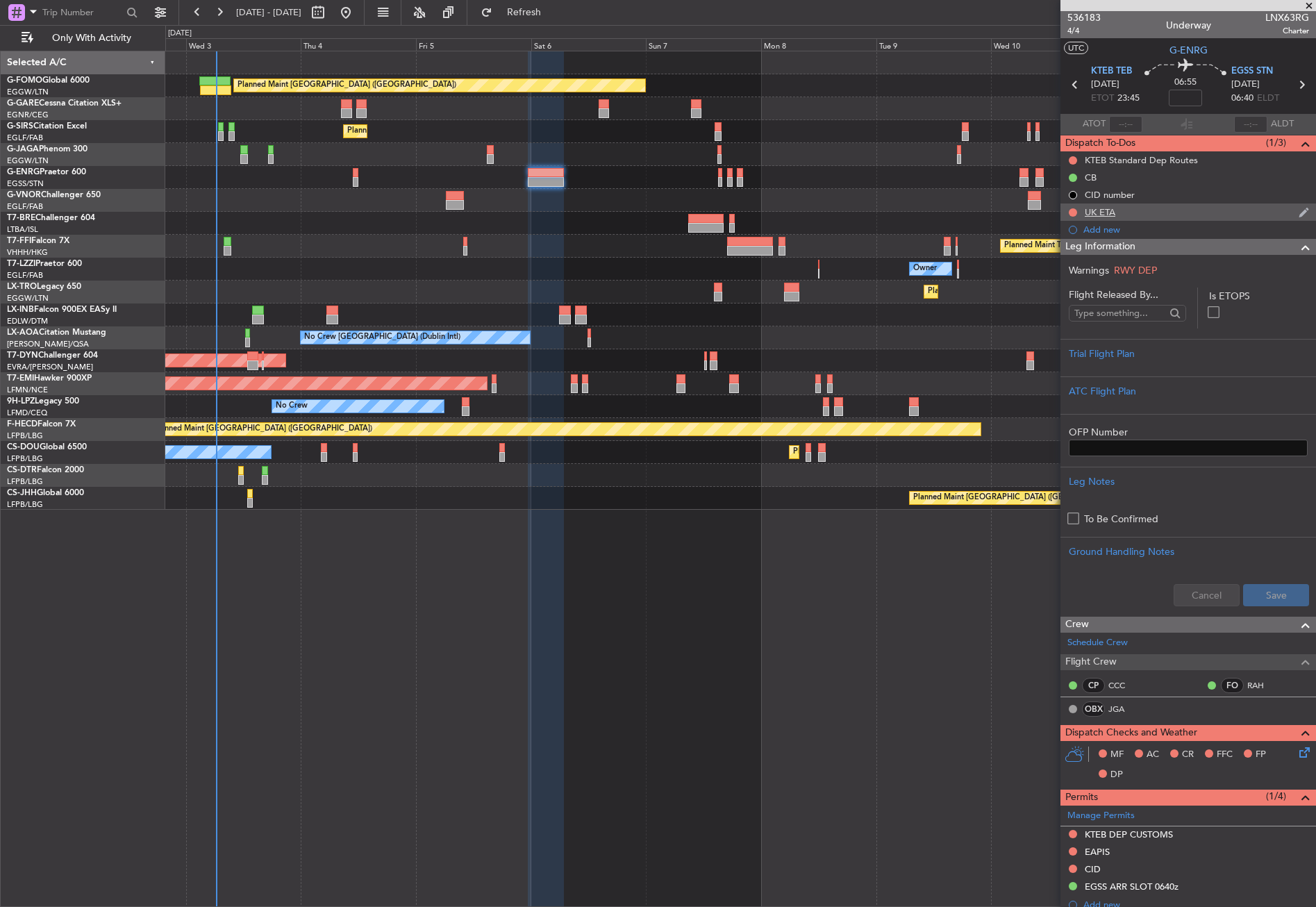
scroll to position [0, 0]
click at [1136, 162] on div "KTEB Standard Dep Routes" at bounding box center [1141, 161] width 113 height 12
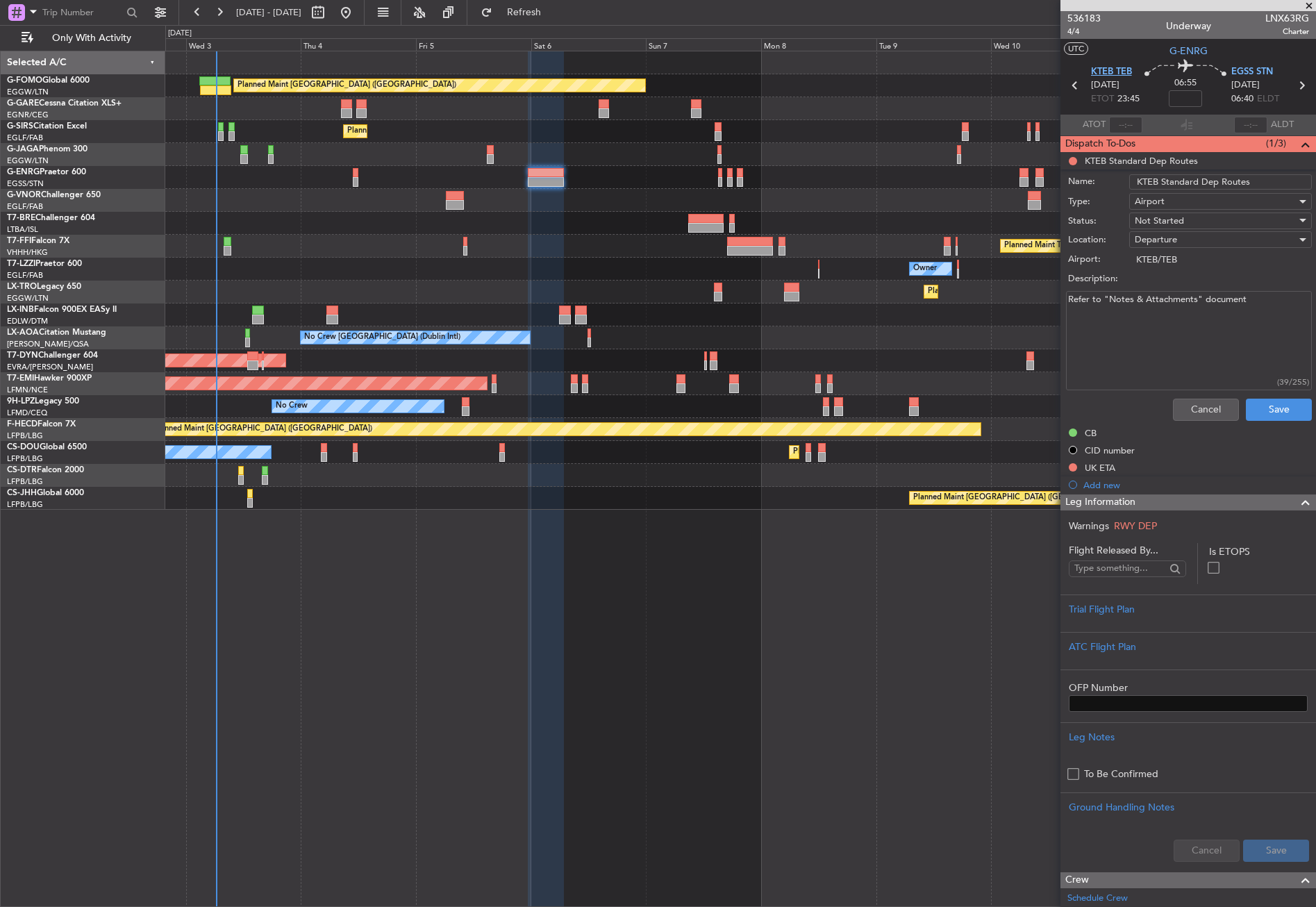
click at [1103, 67] on span "KTEB TEB" at bounding box center [1112, 72] width 41 height 14
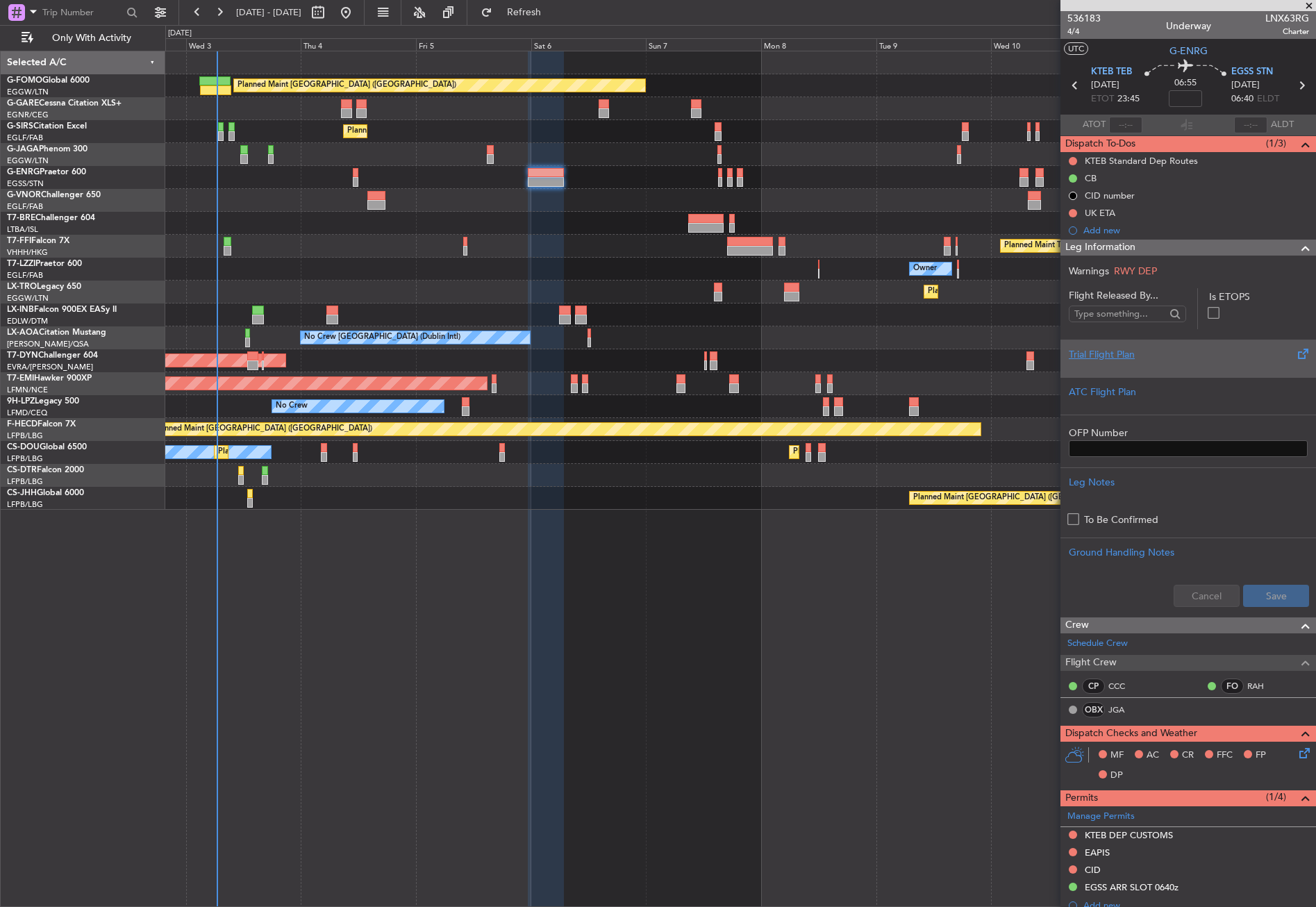
click at [1173, 363] on div at bounding box center [1188, 366] width 239 height 8
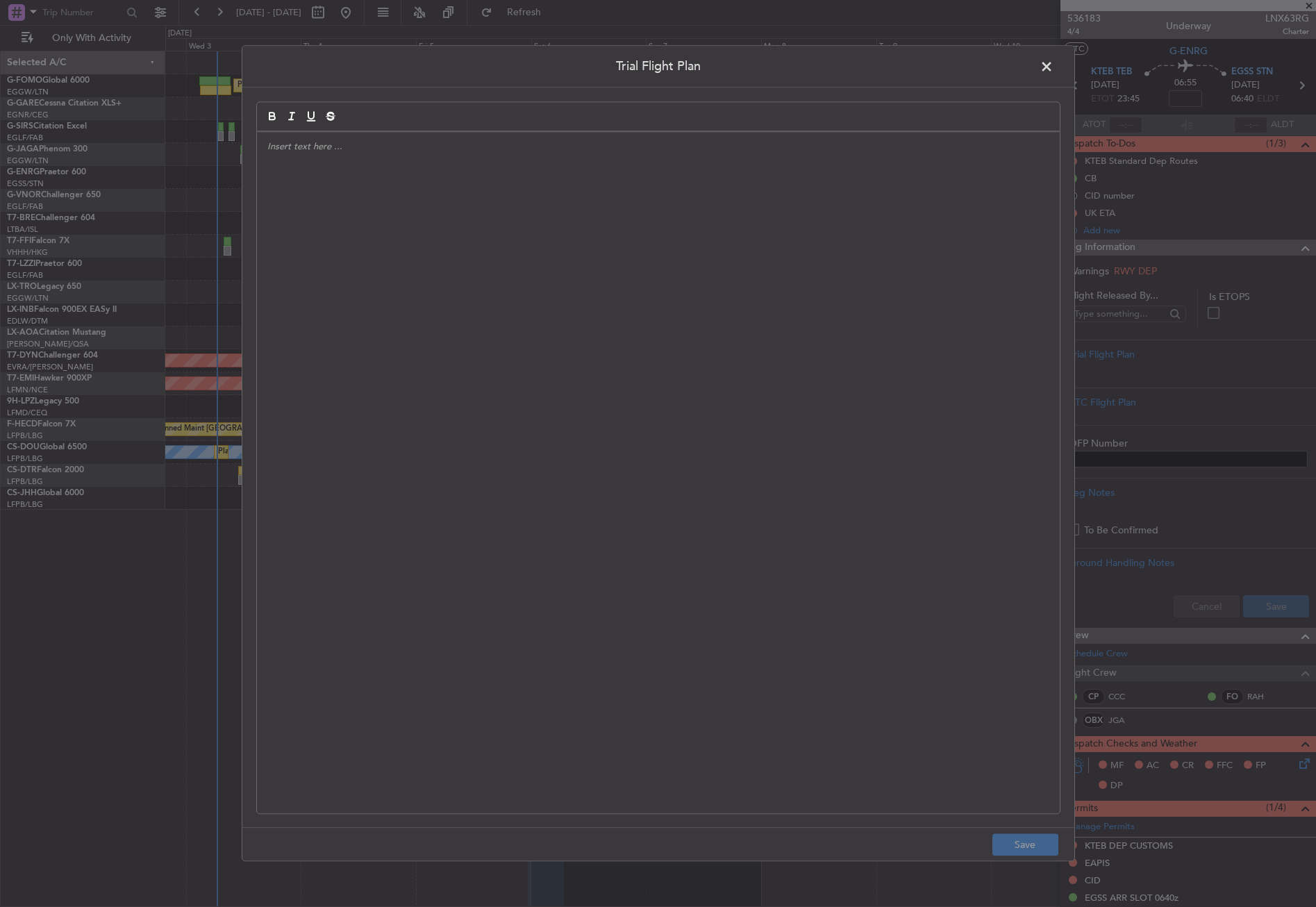
click at [536, 277] on div at bounding box center [658, 472] width 803 height 681
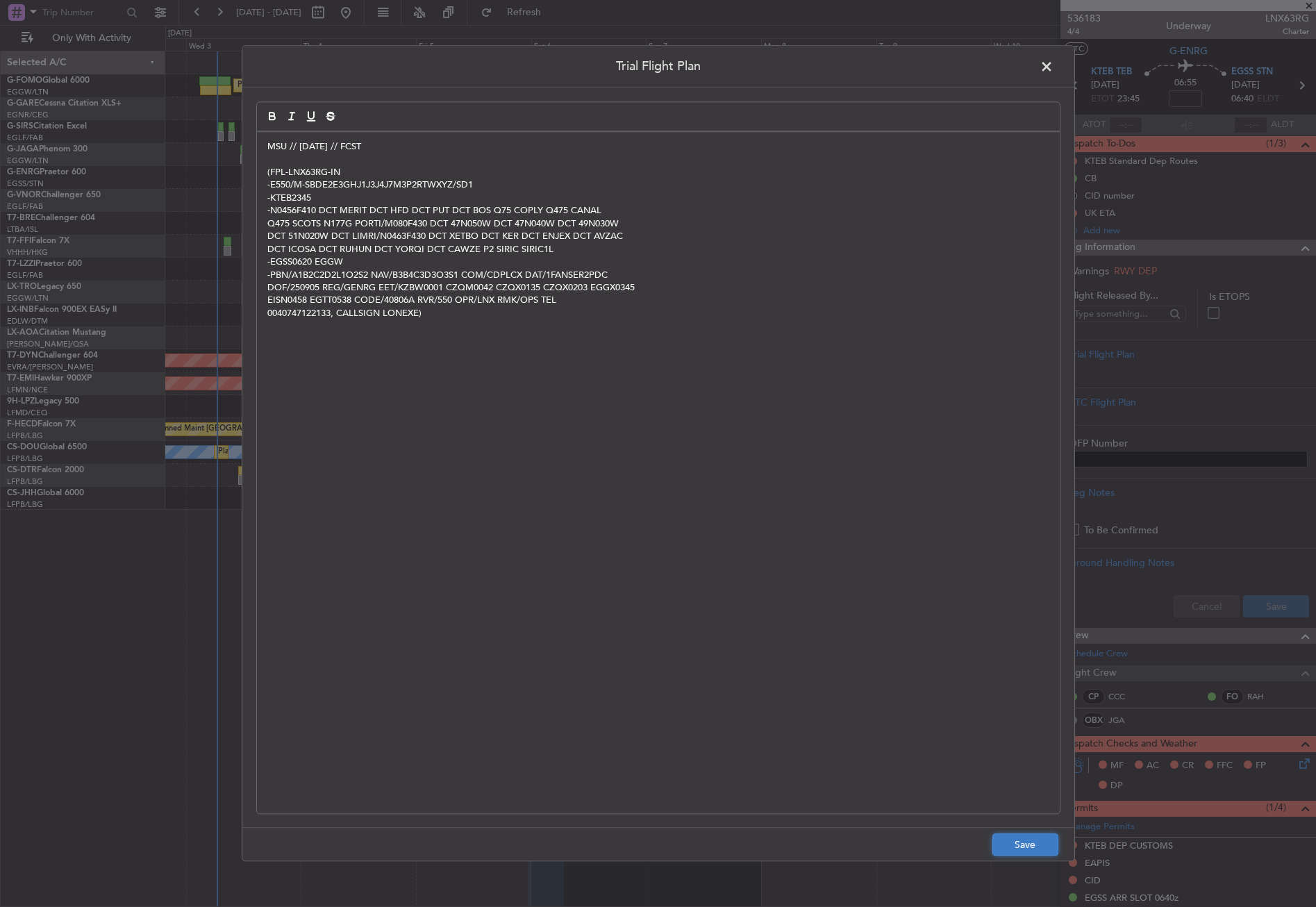
click at [1004, 842] on button "Save" at bounding box center [1025, 845] width 66 height 22
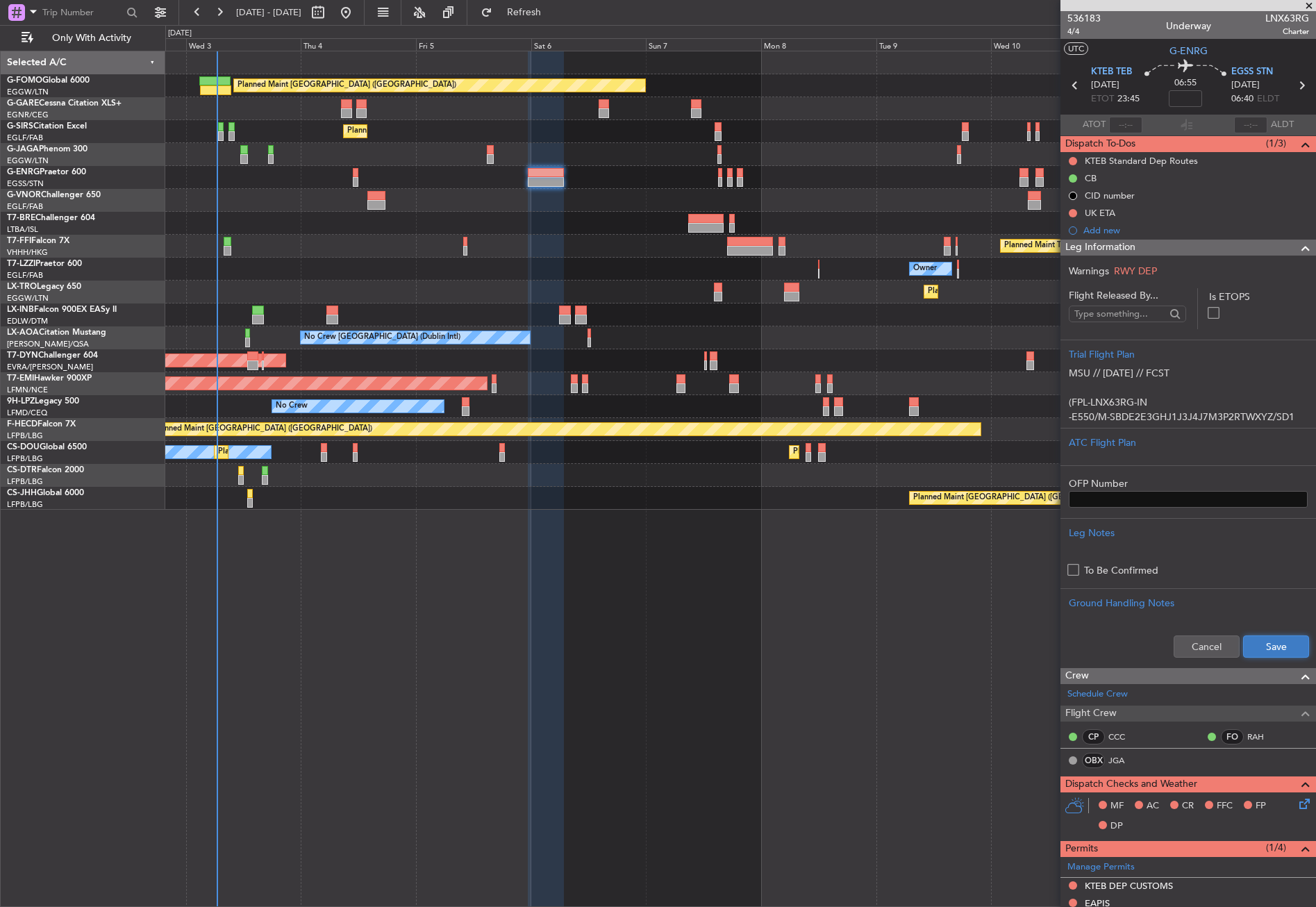
click at [1261, 646] on button "Save" at bounding box center [1276, 647] width 66 height 22
click at [1180, 98] on input at bounding box center [1185, 99] width 33 height 17
click at [893, 701] on div "Planned Maint [GEOGRAPHIC_DATA] ([GEOGRAPHIC_DATA]) Unplanned Maint [PERSON_NAM…" at bounding box center [740, 478] width 1151 height 856
type input "-00:35"
click at [1071, 161] on button at bounding box center [1073, 161] width 8 height 8
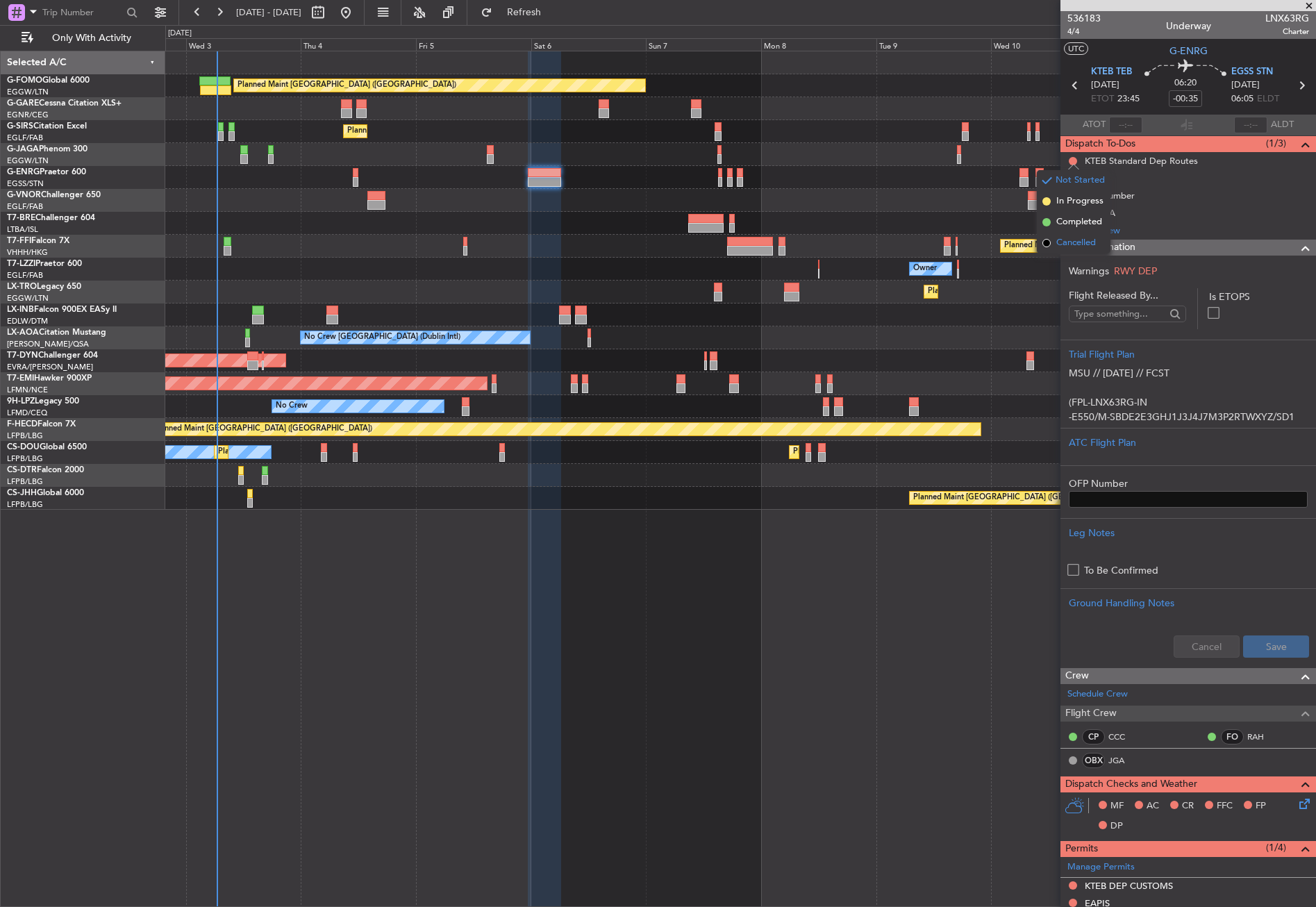
click at [1051, 239] on li "Cancelled" at bounding box center [1074, 243] width 74 height 21
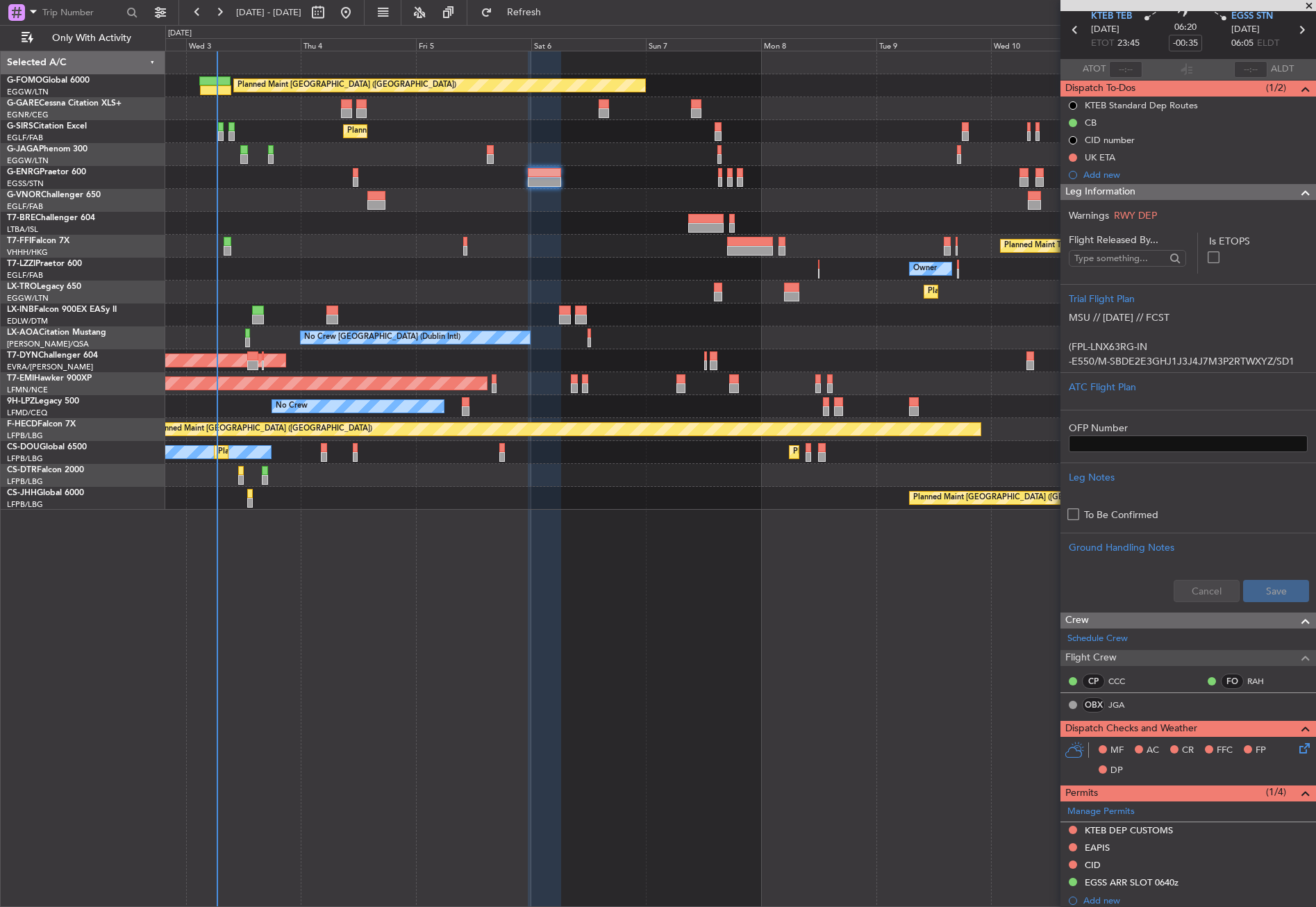
scroll to position [139, 0]
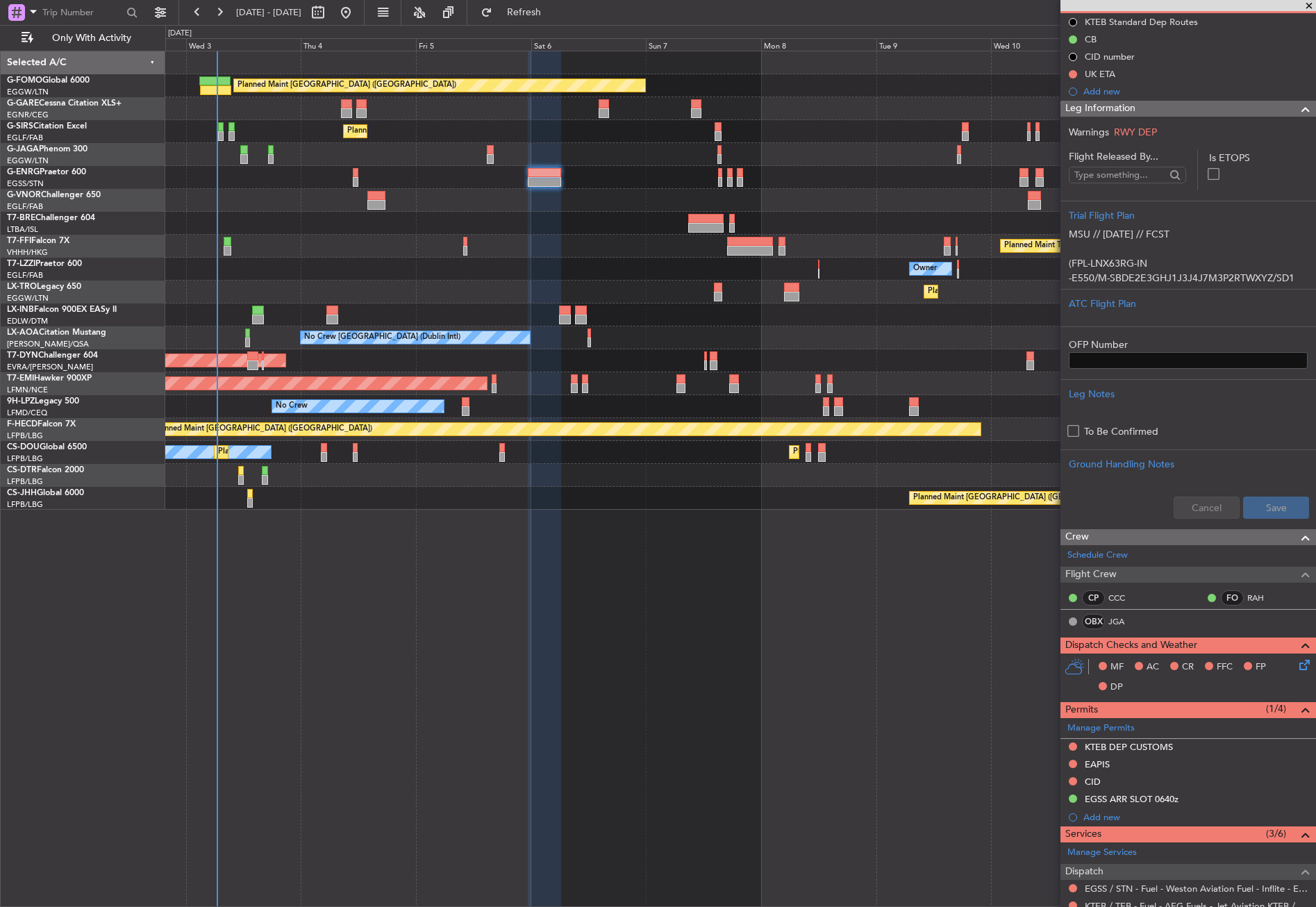
click at [1304, 667] on div "MF AC CR FFC FP DP" at bounding box center [1188, 677] width 256 height 48
click at [1301, 667] on icon at bounding box center [1302, 663] width 11 height 11
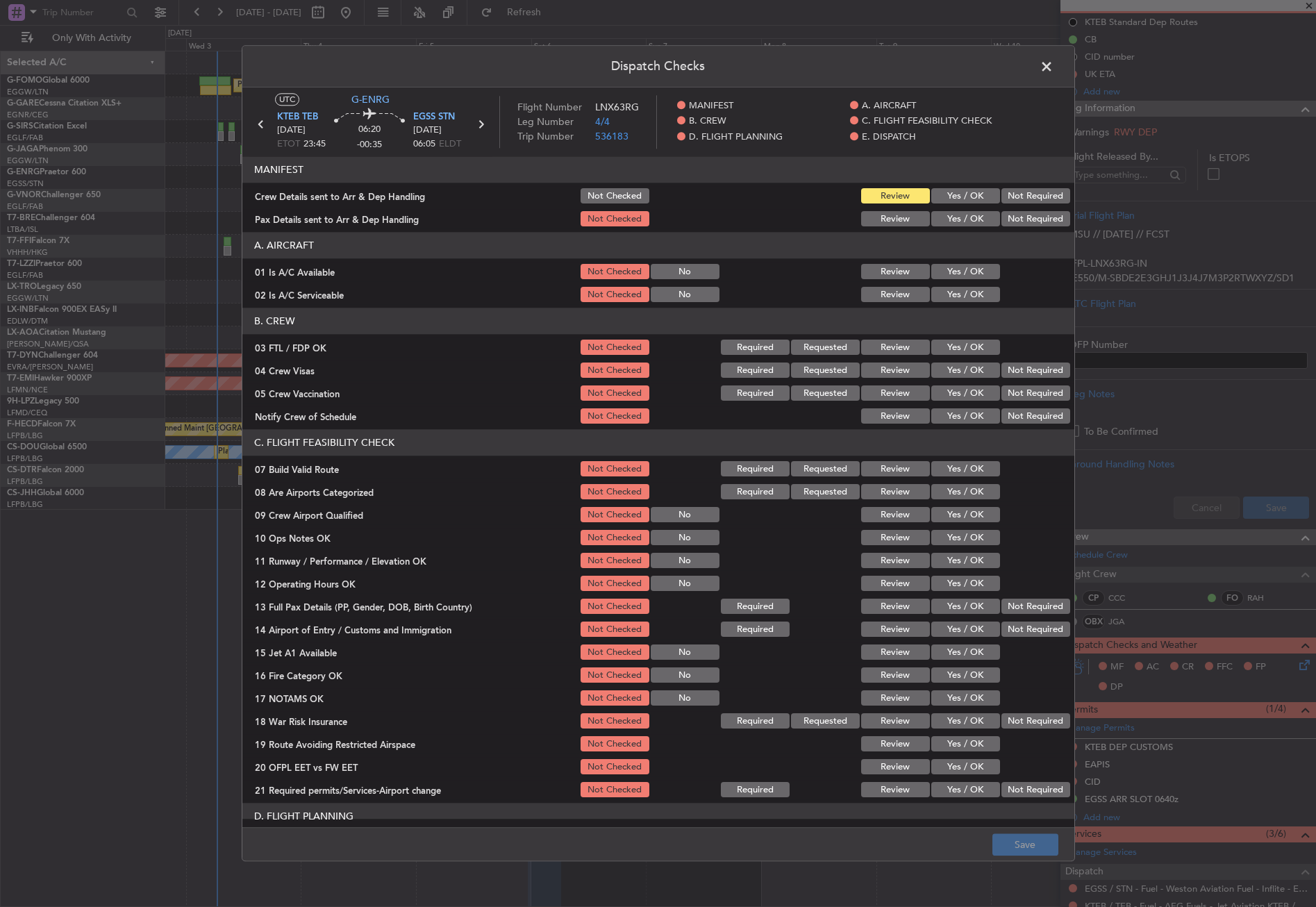
click at [966, 281] on div "Yes / OK" at bounding box center [964, 272] width 70 height 20
click at [961, 284] on section "A. AIRCRAFT 01 Is A/C Available Not Checked No Review Yes / OK 02 Is A/C Servic…" at bounding box center [658, 268] width 832 height 72
click at [955, 265] on button "Yes / OK" at bounding box center [966, 272] width 69 height 15
click at [955, 292] on button "Yes / OK" at bounding box center [966, 295] width 69 height 15
click at [954, 470] on button "Yes / OK" at bounding box center [966, 470] width 69 height 15
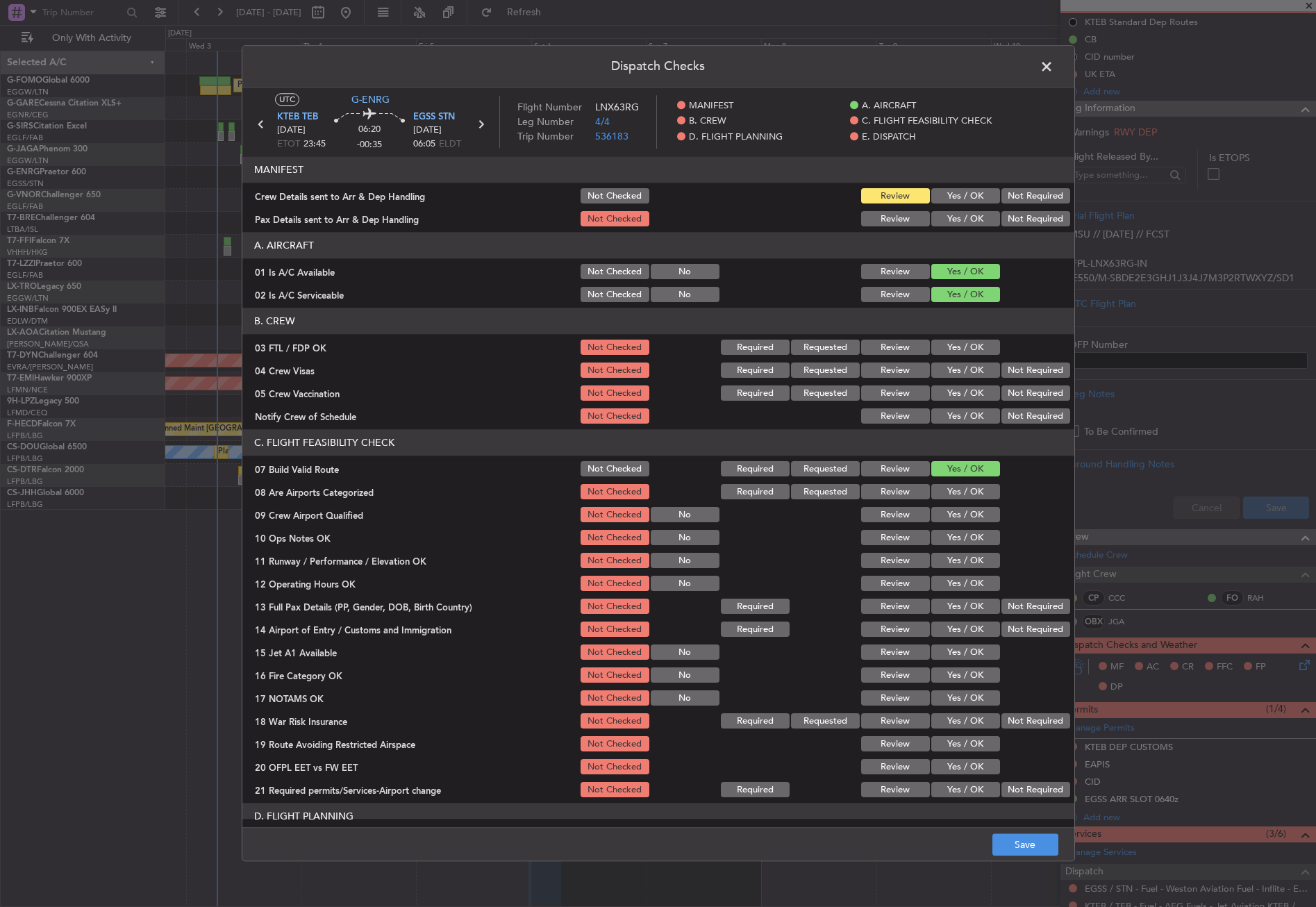
click at [960, 532] on button "Yes / OK" at bounding box center [966, 538] width 69 height 15
click at [963, 559] on button "Yes / OK" at bounding box center [966, 561] width 69 height 15
click at [967, 589] on button "Yes / OK" at bounding box center [966, 584] width 69 height 15
click at [967, 600] on button "Yes / OK" at bounding box center [966, 607] width 69 height 15
click at [956, 630] on button "Yes / OK" at bounding box center [966, 630] width 69 height 15
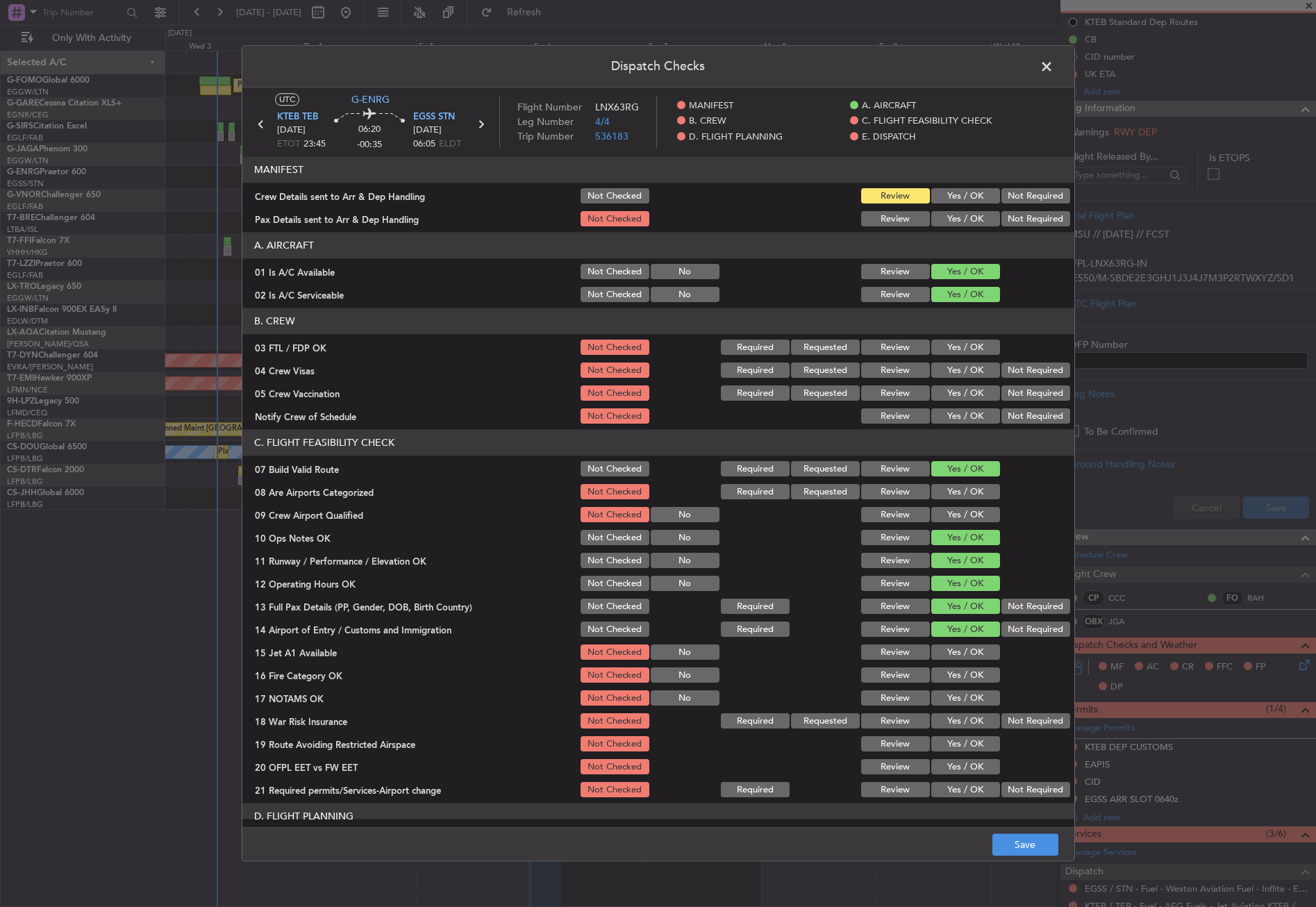
click at [959, 651] on button "Yes / OK" at bounding box center [966, 653] width 69 height 15
click at [963, 677] on button "Yes / OK" at bounding box center [966, 675] width 69 height 15
click at [965, 691] on button "Yes / OK" at bounding box center [966, 699] width 69 height 15
click at [1013, 715] on button "Not Required" at bounding box center [1036, 722] width 69 height 15
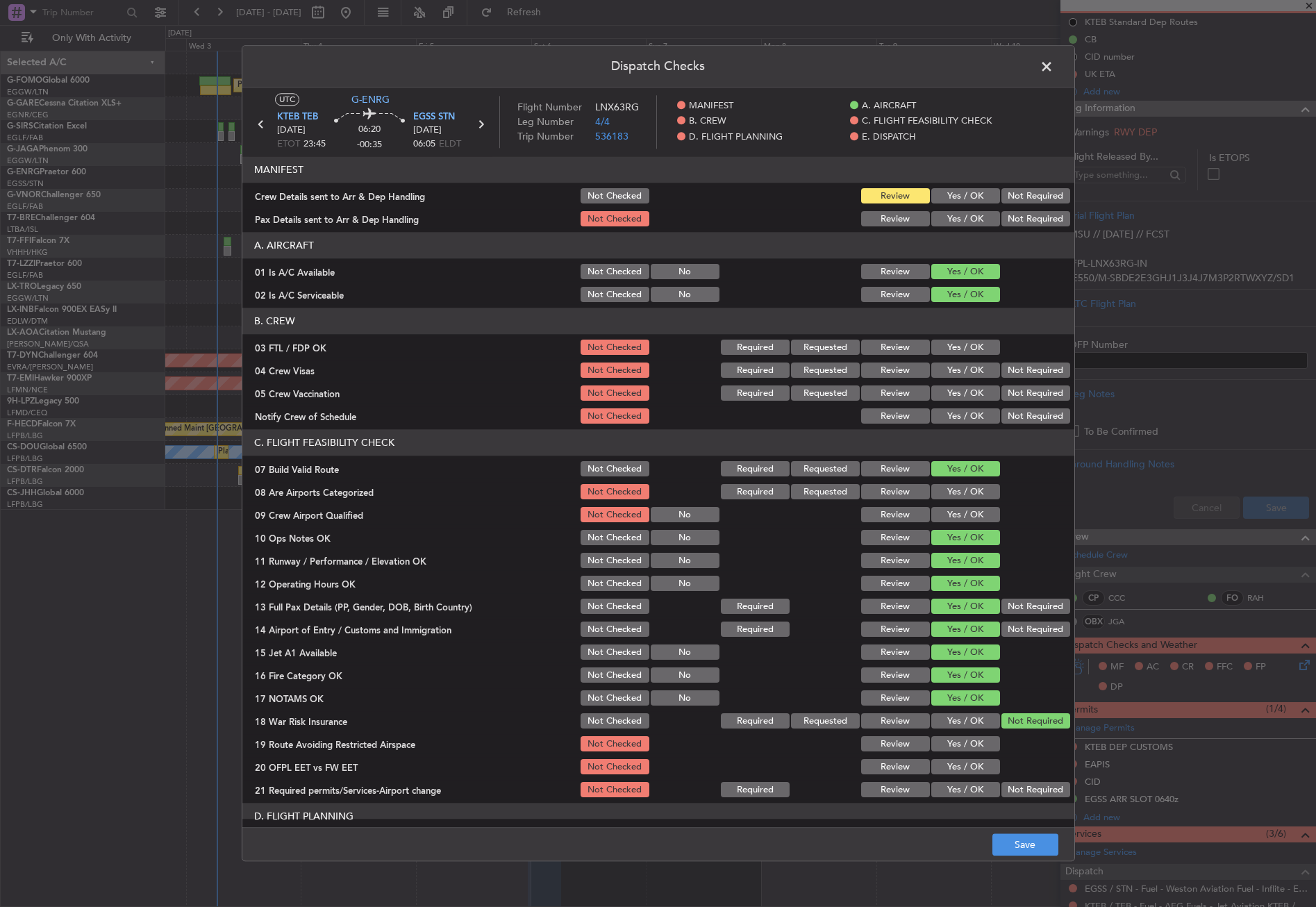
click at [972, 746] on button "Yes / OK" at bounding box center [966, 744] width 69 height 15
click at [968, 760] on button "Yes / OK" at bounding box center [966, 767] width 69 height 15
click at [960, 786] on button "Yes / OK" at bounding box center [966, 790] width 69 height 15
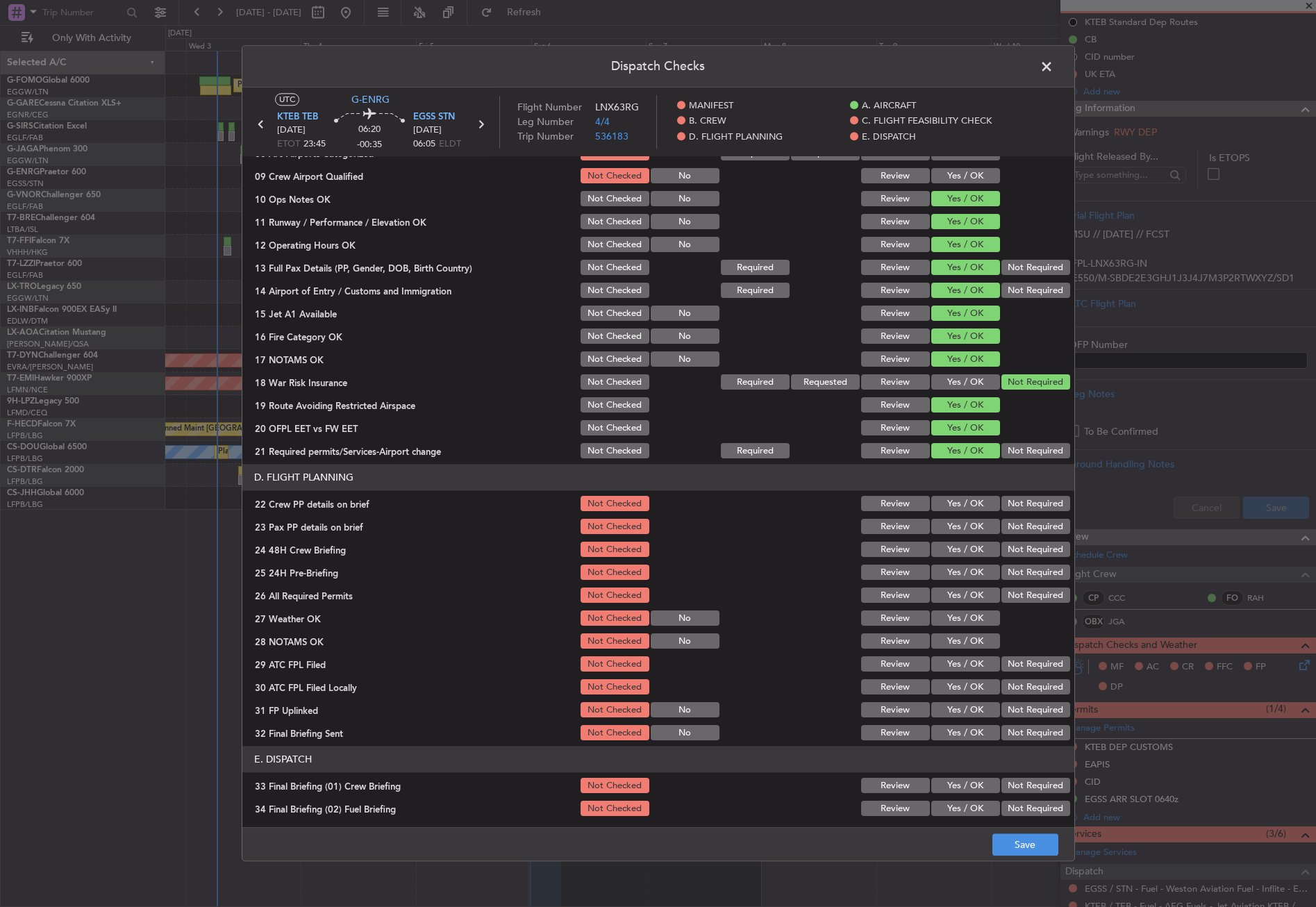
scroll to position [347, 0]
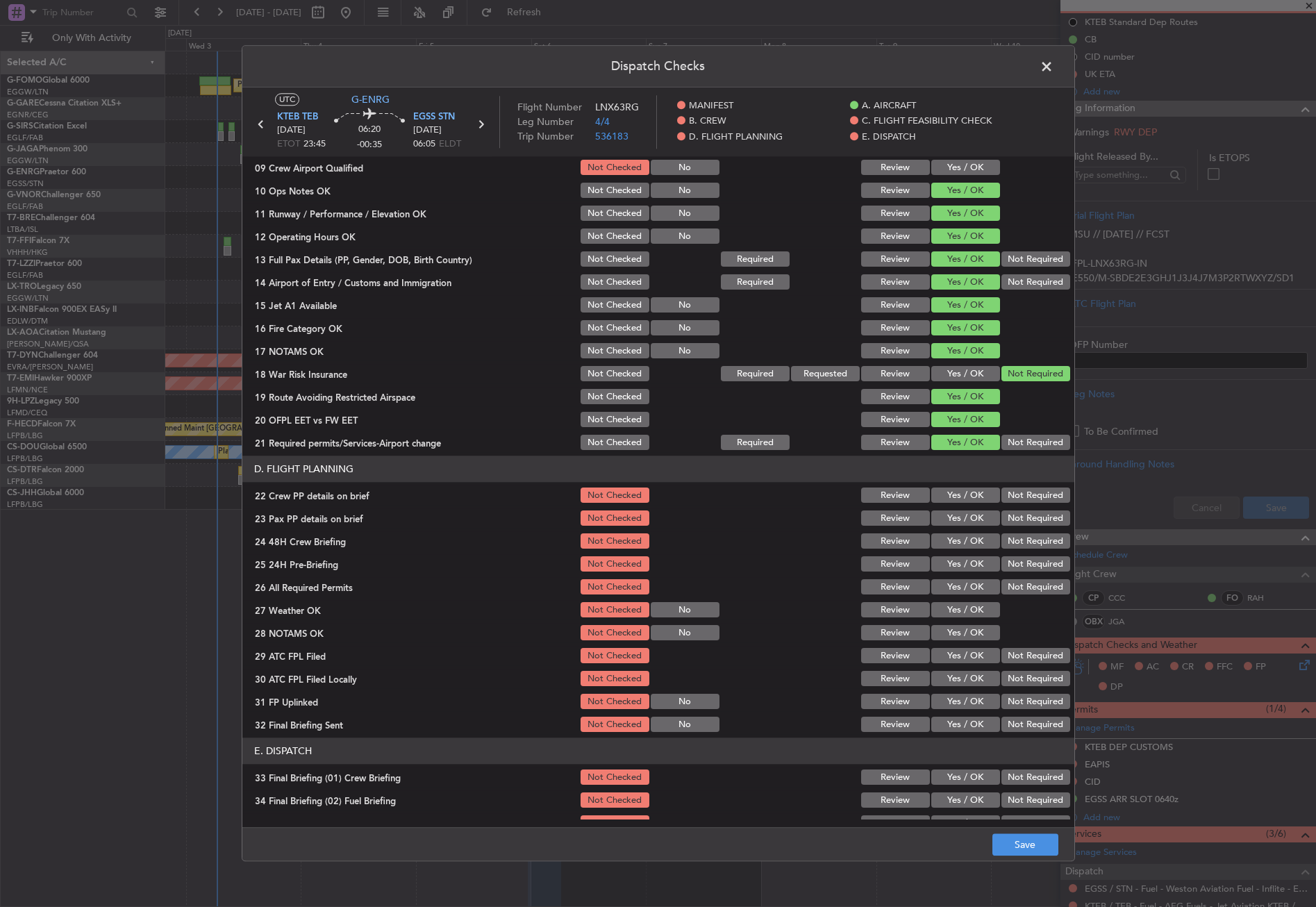
click at [956, 506] on section "D. FLIGHT PLANNING 22 Crew PP details on brief Not Checked Review Yes / OK Not …" at bounding box center [658, 595] width 832 height 279
click at [956, 497] on button "Yes / OK" at bounding box center [966, 496] width 69 height 15
click at [954, 523] on button "Yes / OK" at bounding box center [966, 519] width 69 height 15
click at [954, 537] on button "Yes / OK" at bounding box center [966, 542] width 69 height 15
click at [1006, 560] on button "Not Required" at bounding box center [1036, 564] width 69 height 15
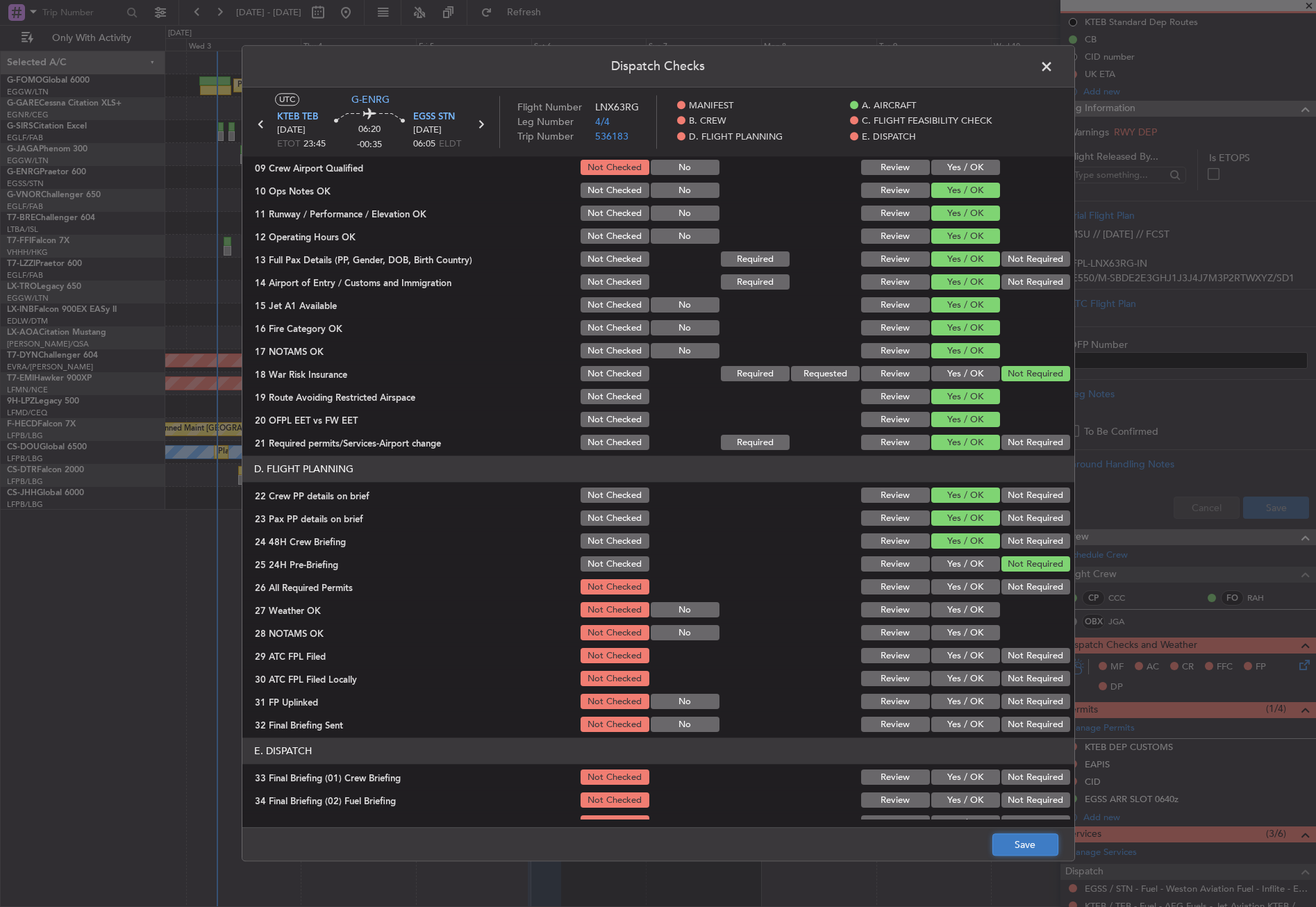
click at [1041, 843] on button "Save" at bounding box center [1025, 845] width 66 height 22
click at [1053, 64] on span at bounding box center [1053, 70] width 0 height 28
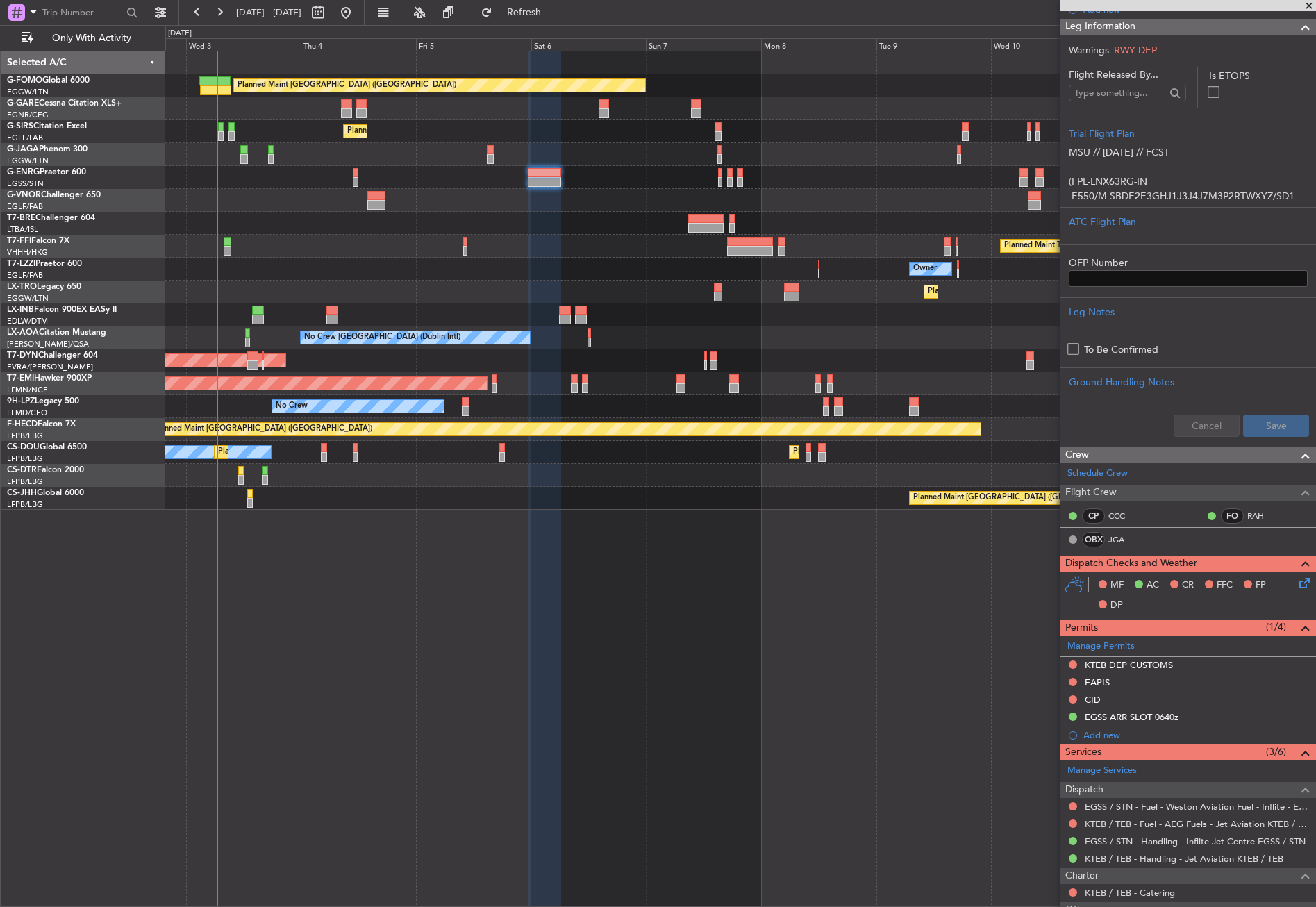
scroll to position [403, 0]
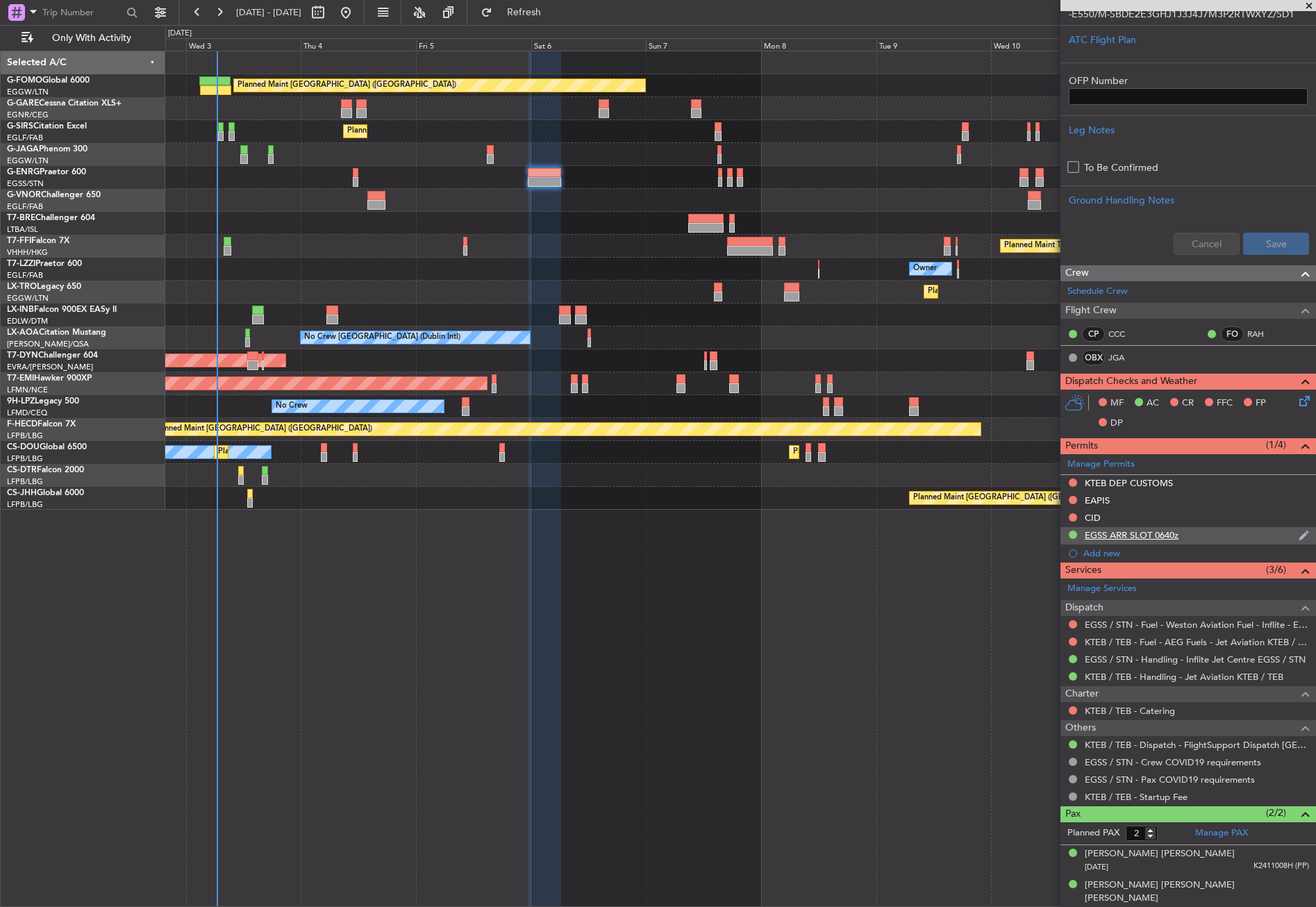
click at [1160, 534] on div "EGSS ARR SLOT 0640z" at bounding box center [1132, 535] width 94 height 12
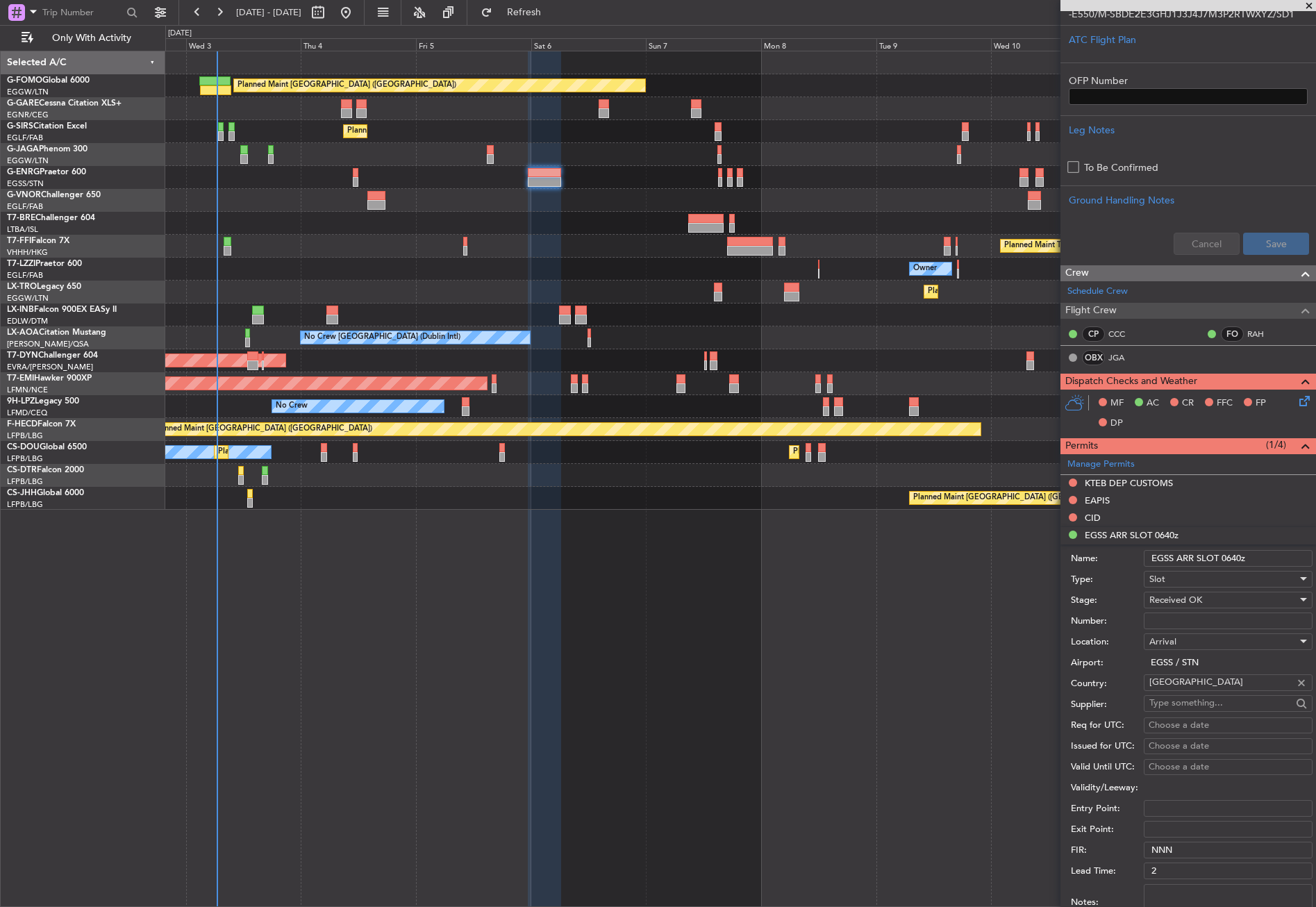
click at [1240, 560] on input "EGSS ARR SLOT 0640z" at bounding box center [1228, 558] width 169 height 17
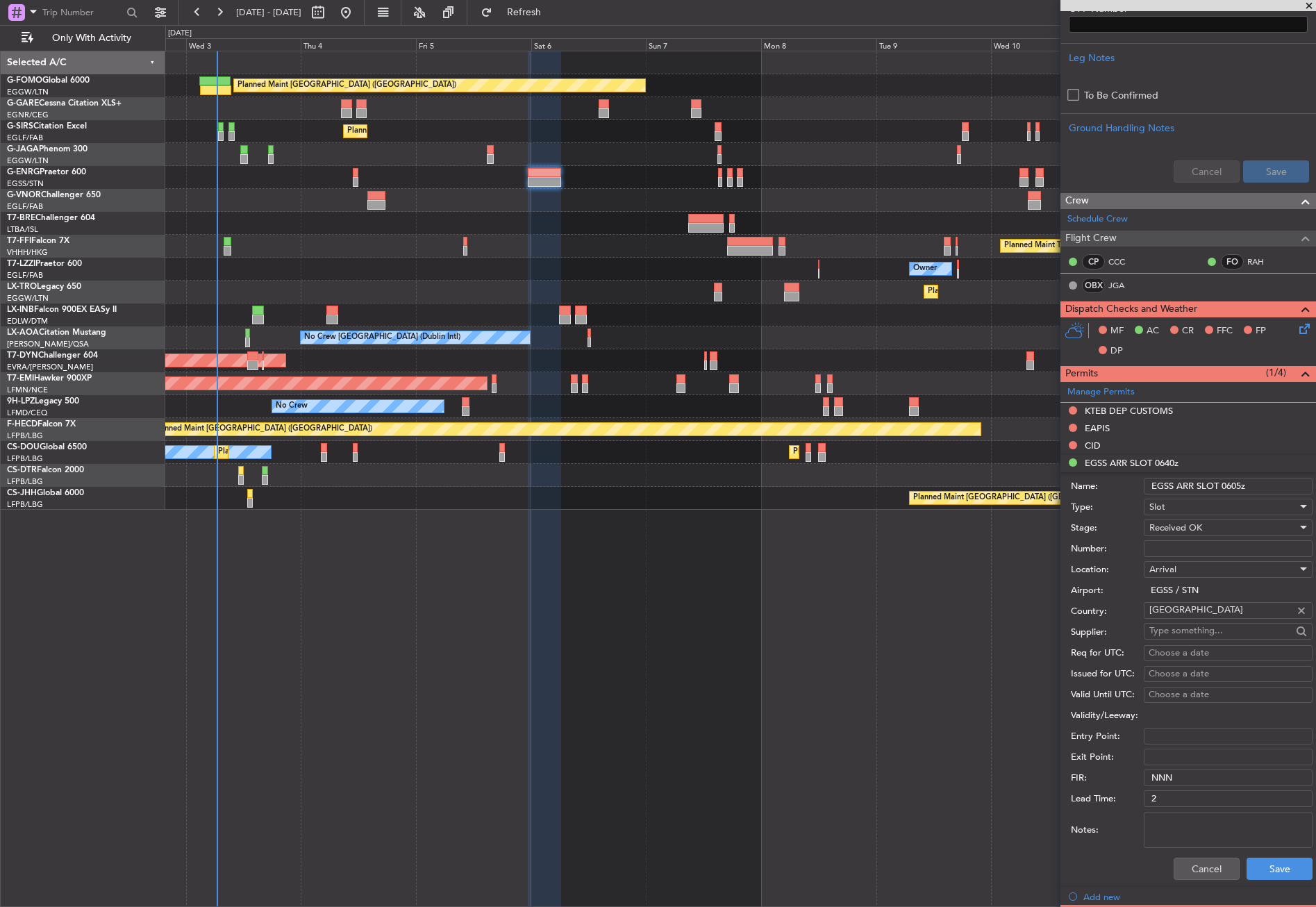
scroll to position [541, 0]
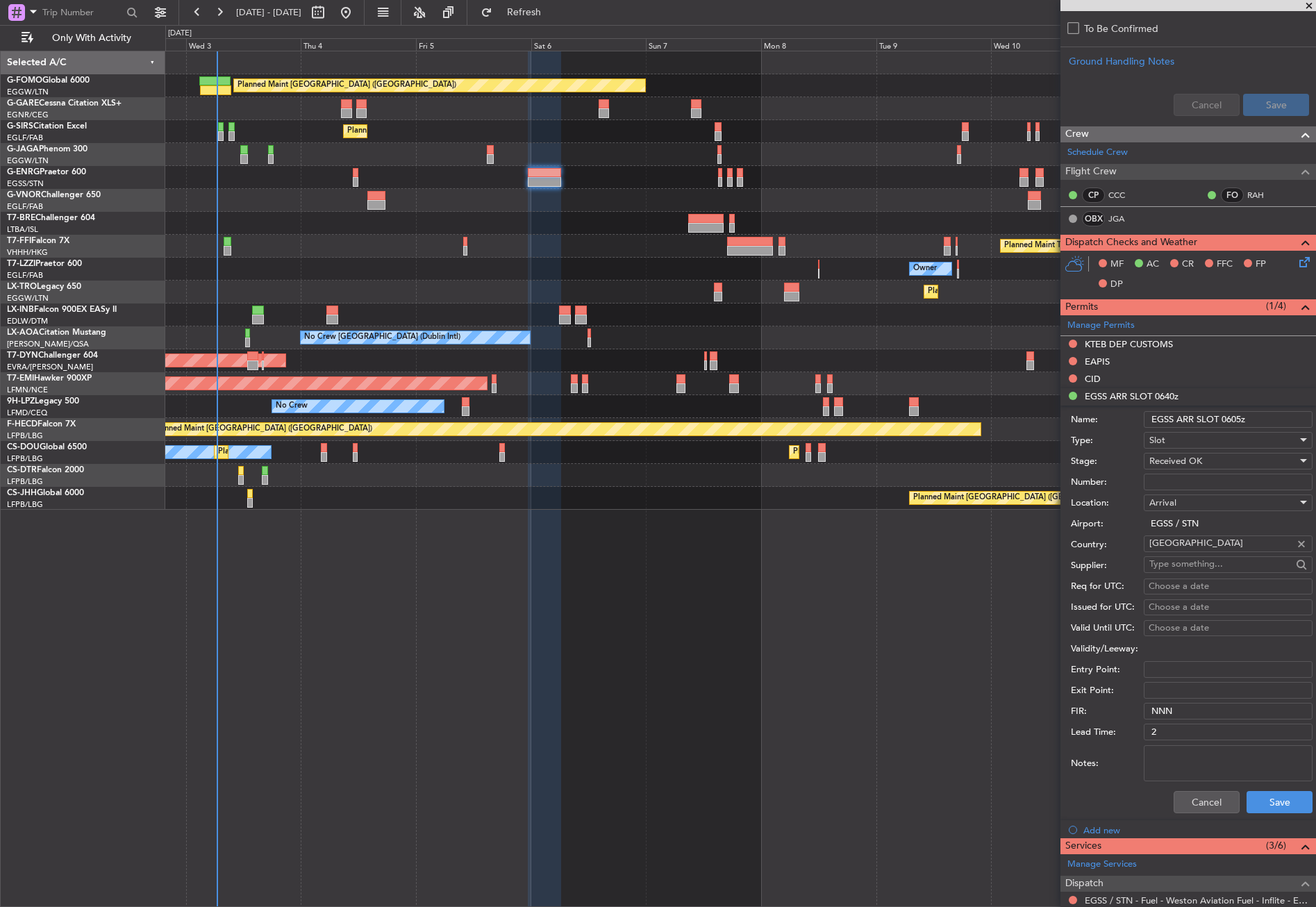
type input "EGSS ARR SLOT 0605z"
click at [1180, 464] on span "Received OK" at bounding box center [1176, 461] width 53 height 13
click at [1167, 533] on span "Requested" at bounding box center [1223, 529] width 146 height 21
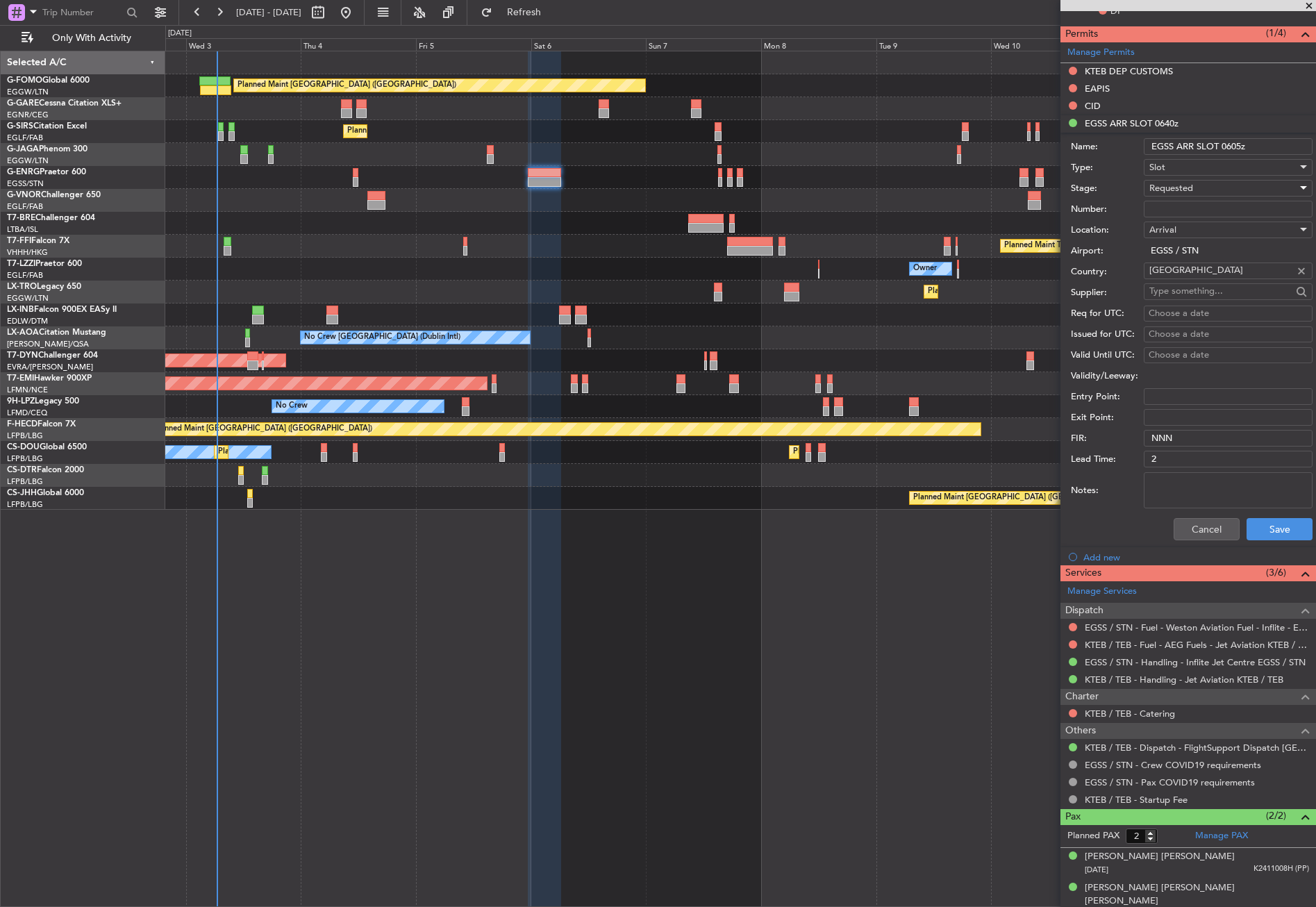
scroll to position [817, 0]
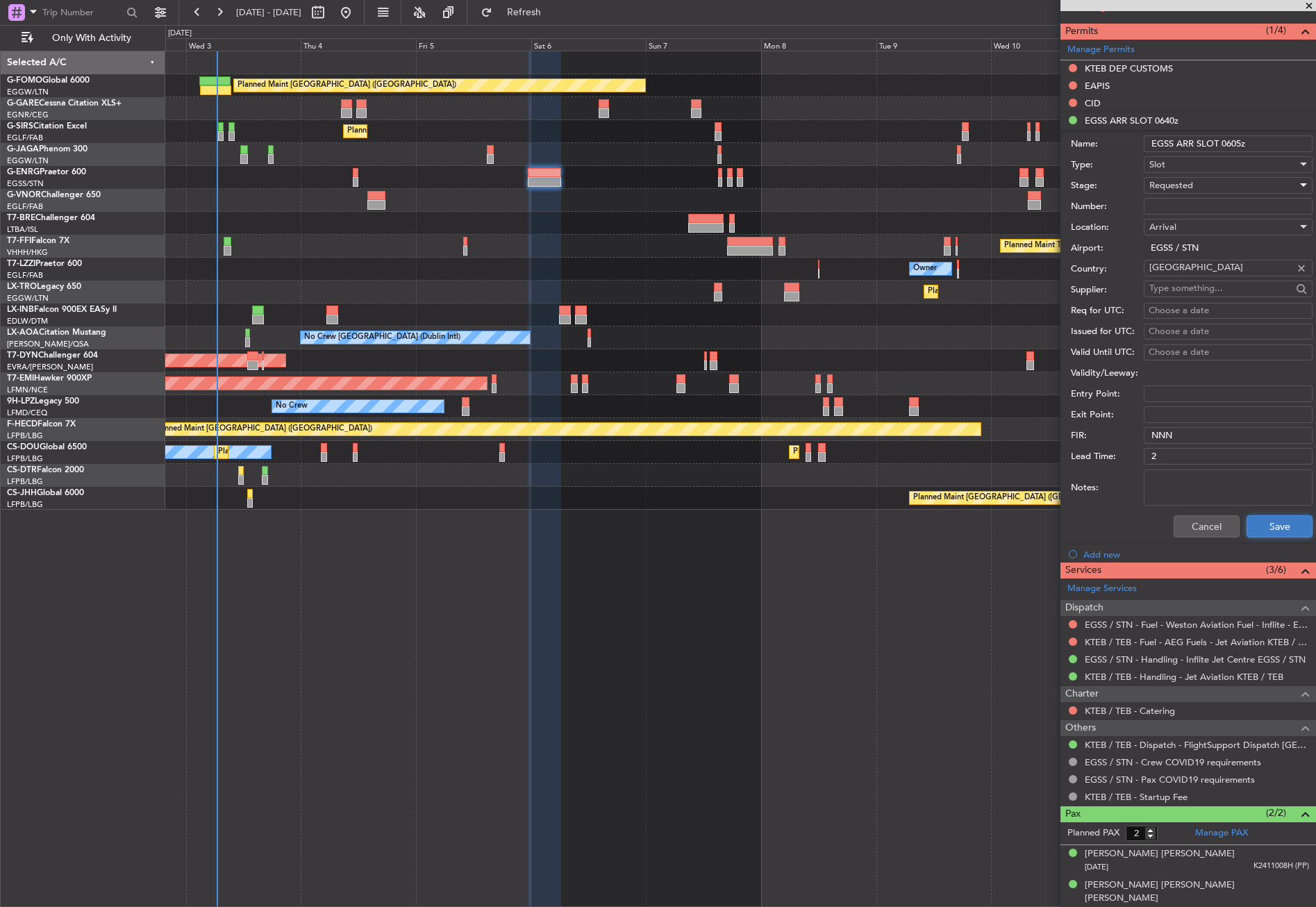
click at [1246, 523] on button "Save" at bounding box center [1279, 527] width 66 height 22
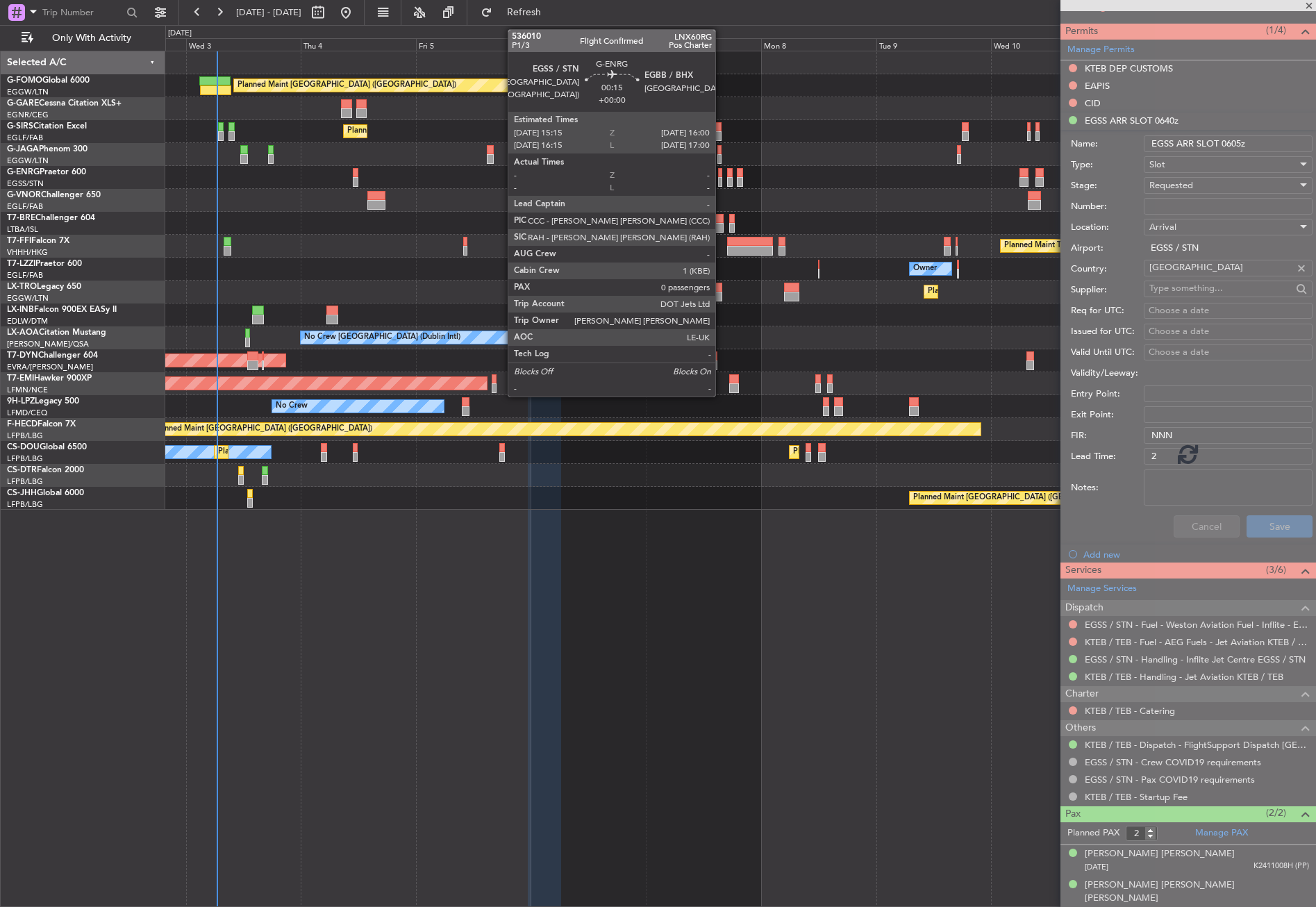
scroll to position [403, 0]
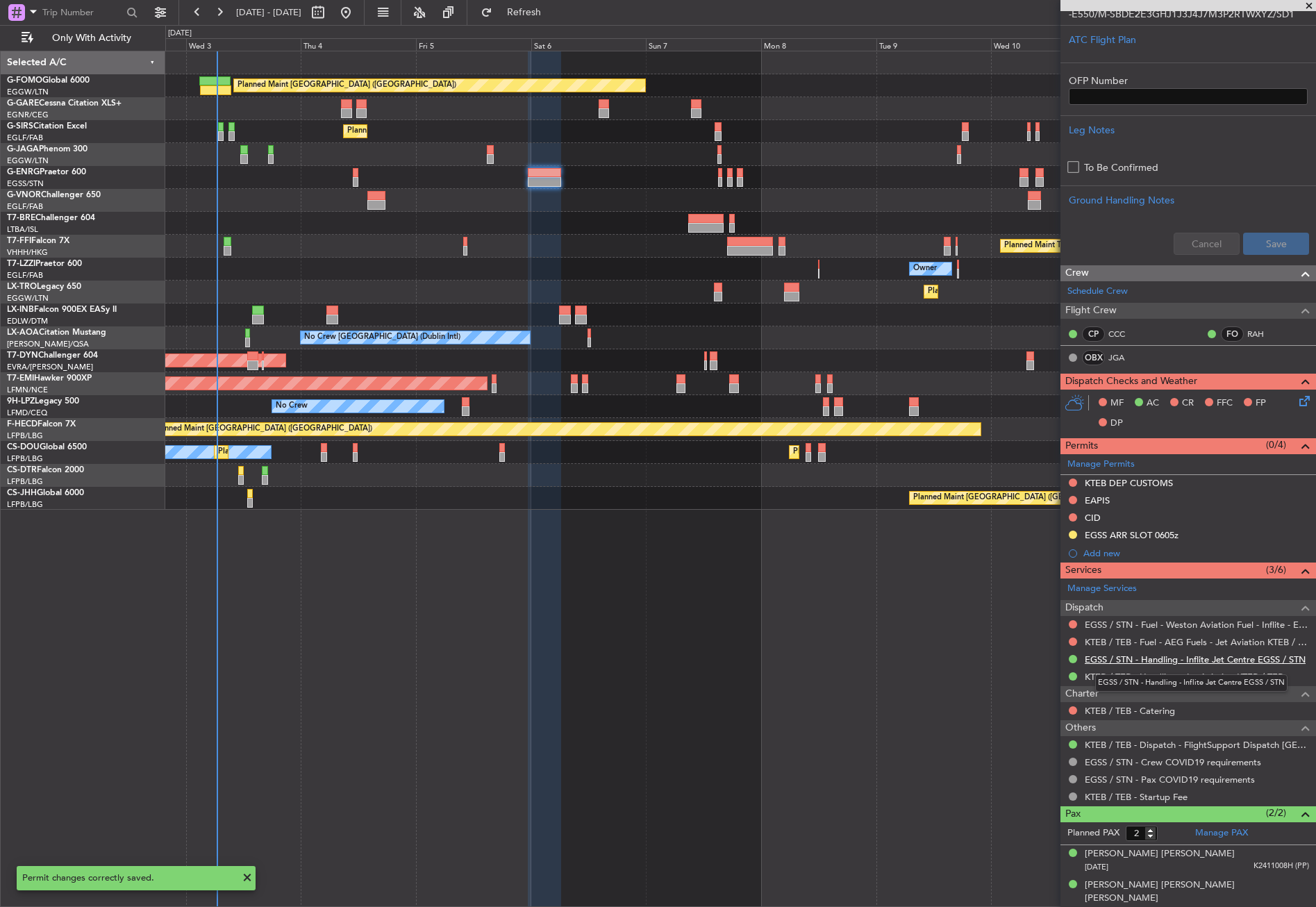
click at [1156, 654] on link "EGSS / STN - Handling - Inflite Jet Centre EGSS / STN" at bounding box center [1195, 659] width 221 height 12
click at [544, 15] on span "Refresh" at bounding box center [524, 13] width 58 height 10
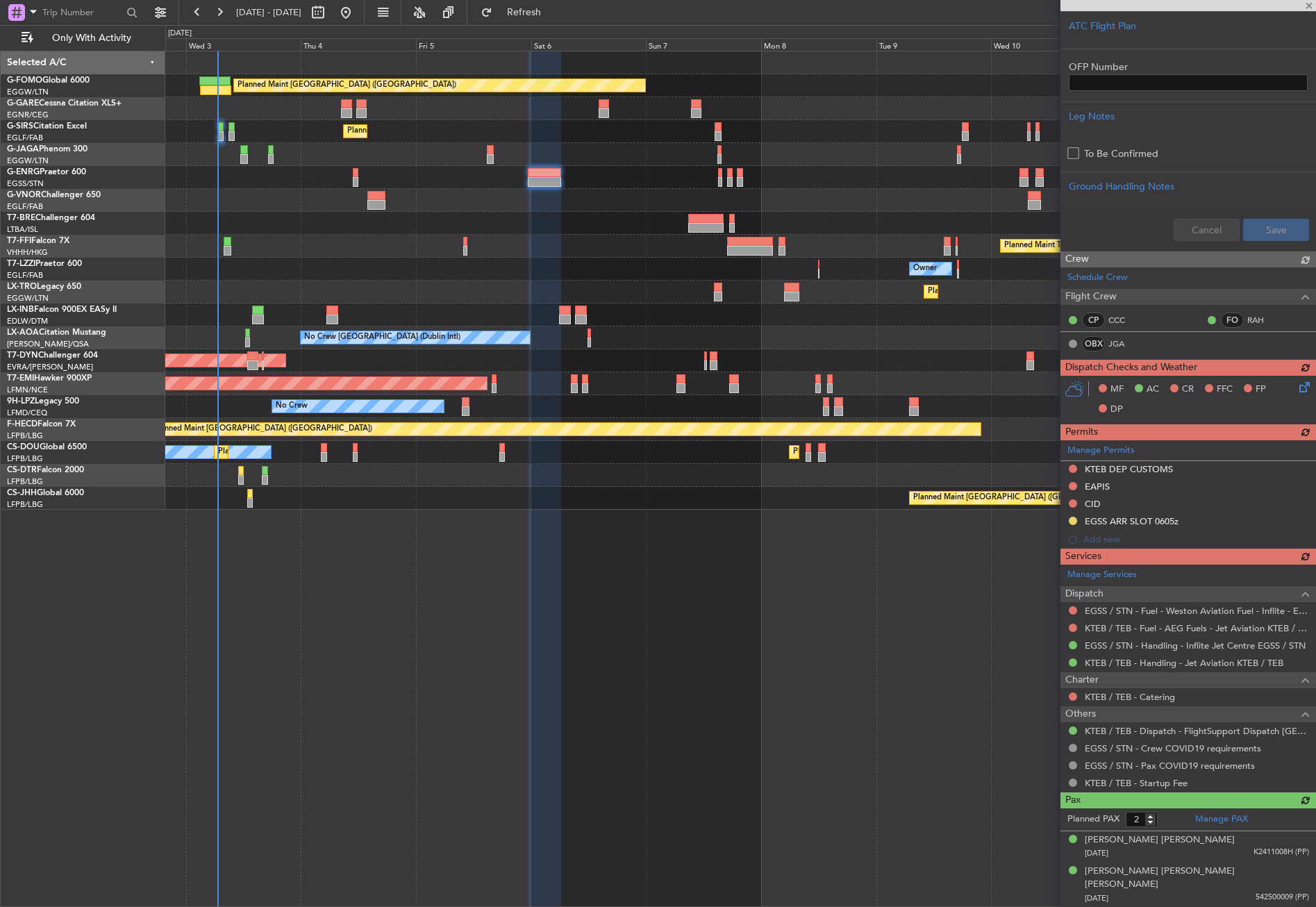
scroll to position [352, 0]
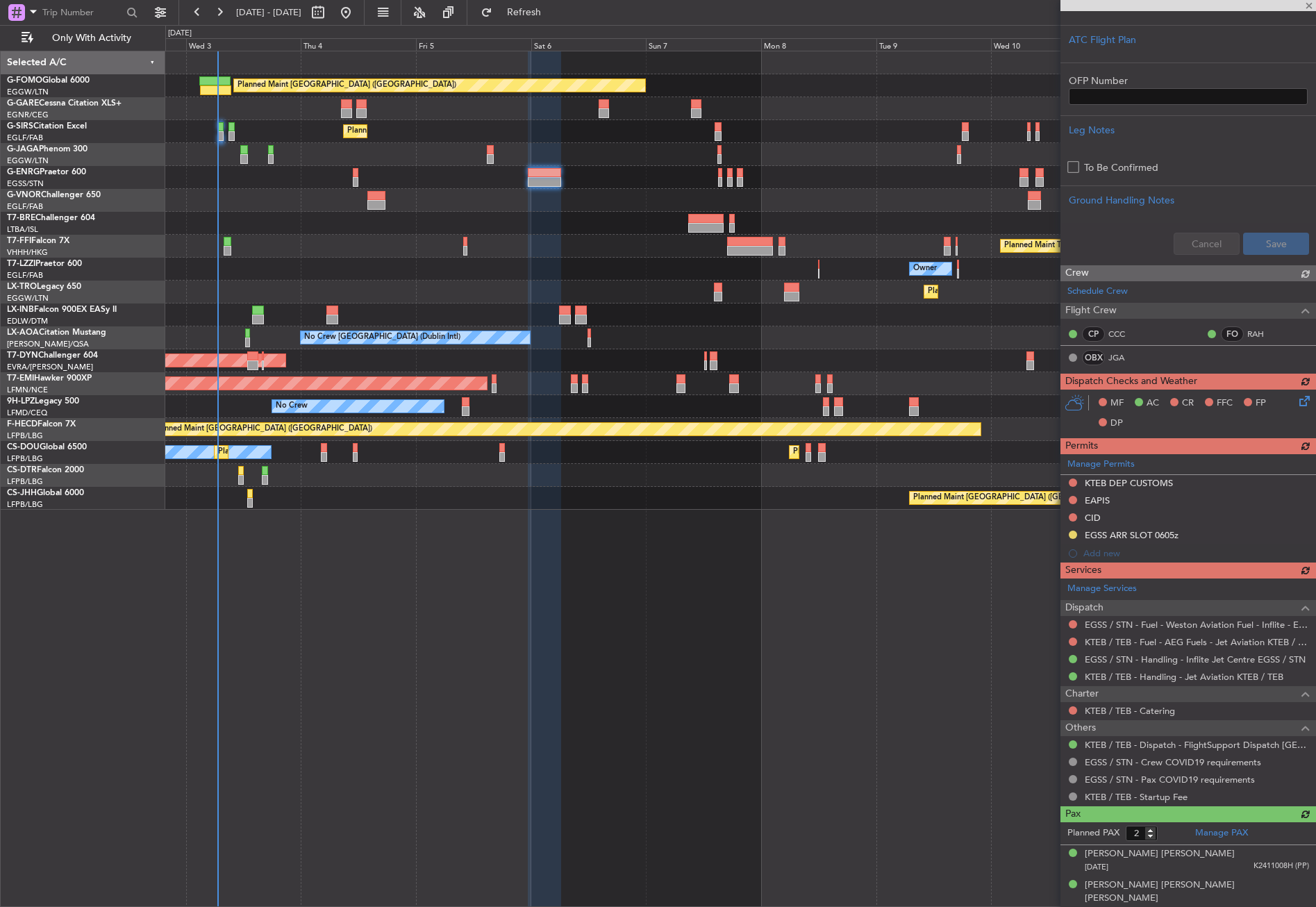
click at [342, 227] on div at bounding box center [740, 223] width 1150 height 23
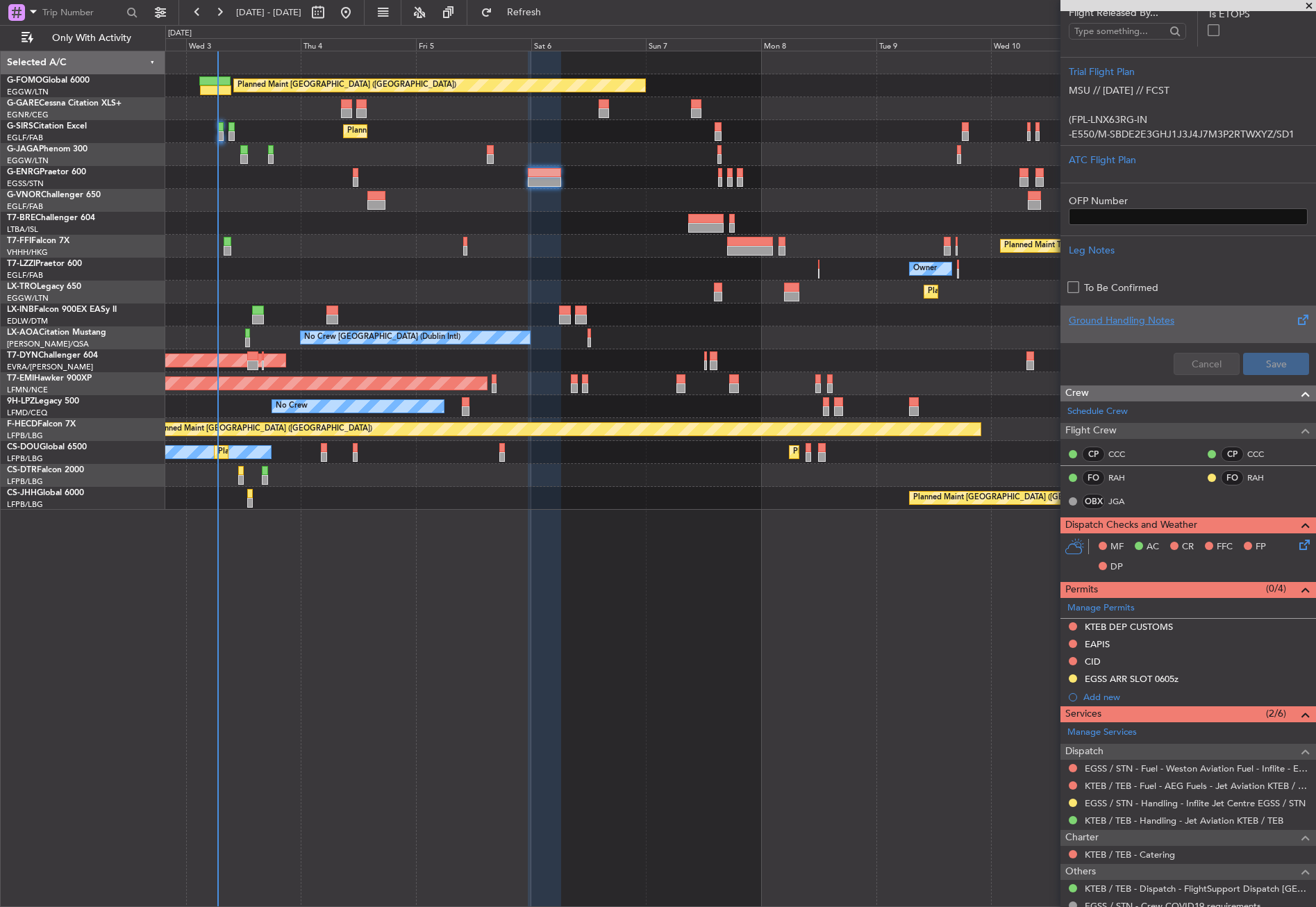
scroll to position [0, 0]
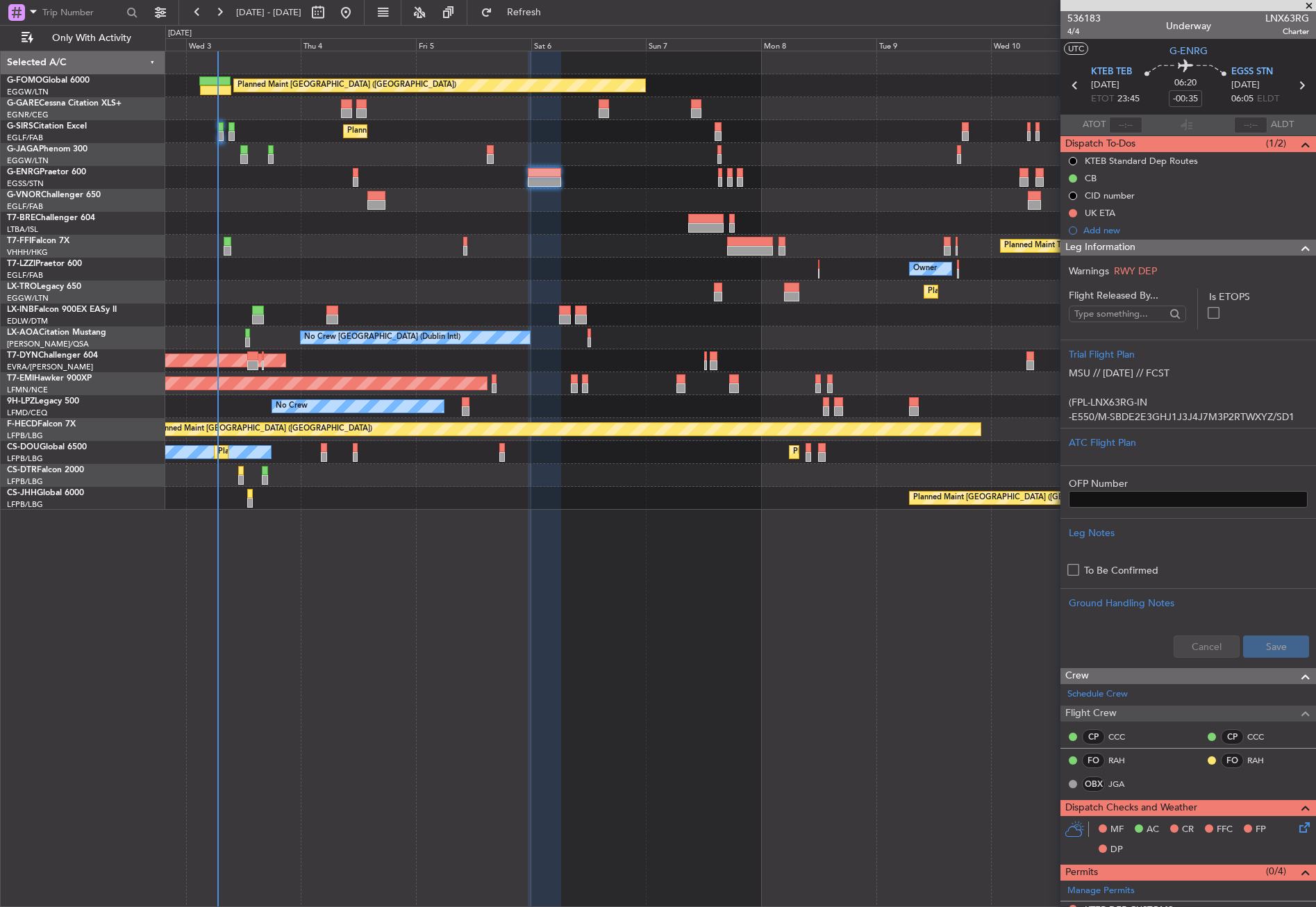
click at [1096, 252] on span "Leg Information" at bounding box center [1100, 247] width 70 height 16
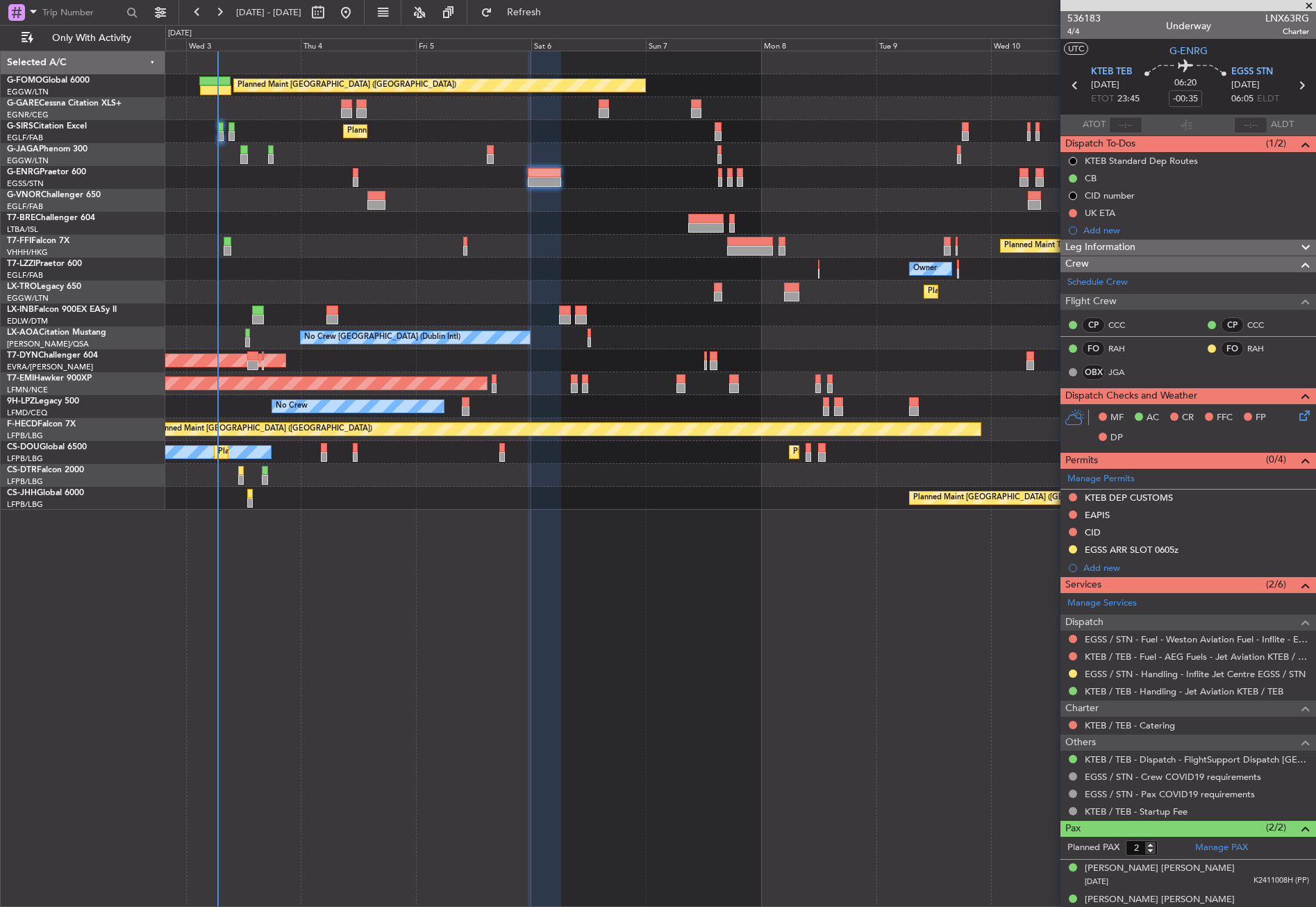
click at [550, 619] on div at bounding box center [544, 479] width 33 height 856
click at [530, 629] on div at bounding box center [544, 479] width 33 height 856
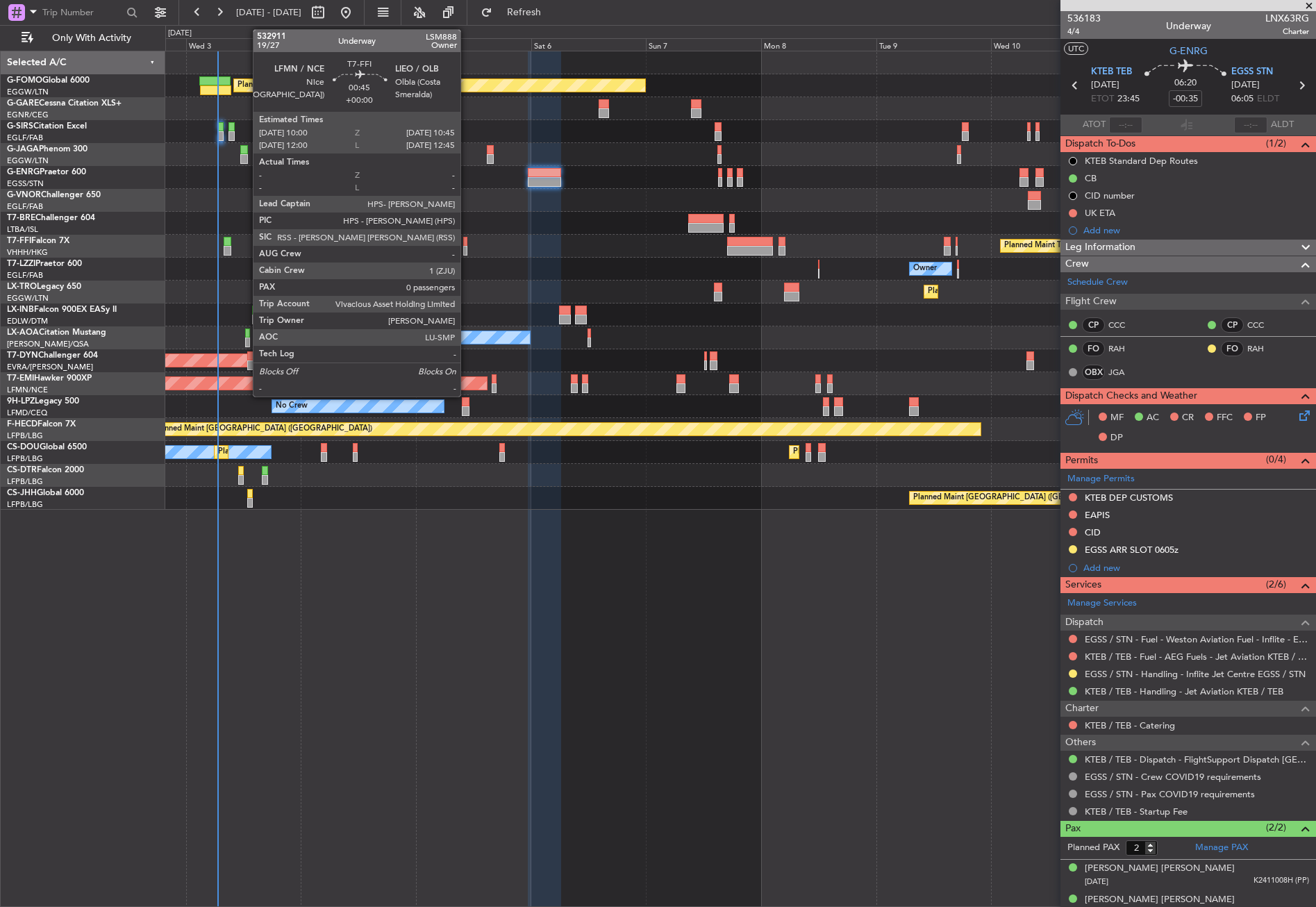
click at [467, 241] on div at bounding box center [466, 241] width 4 height 10
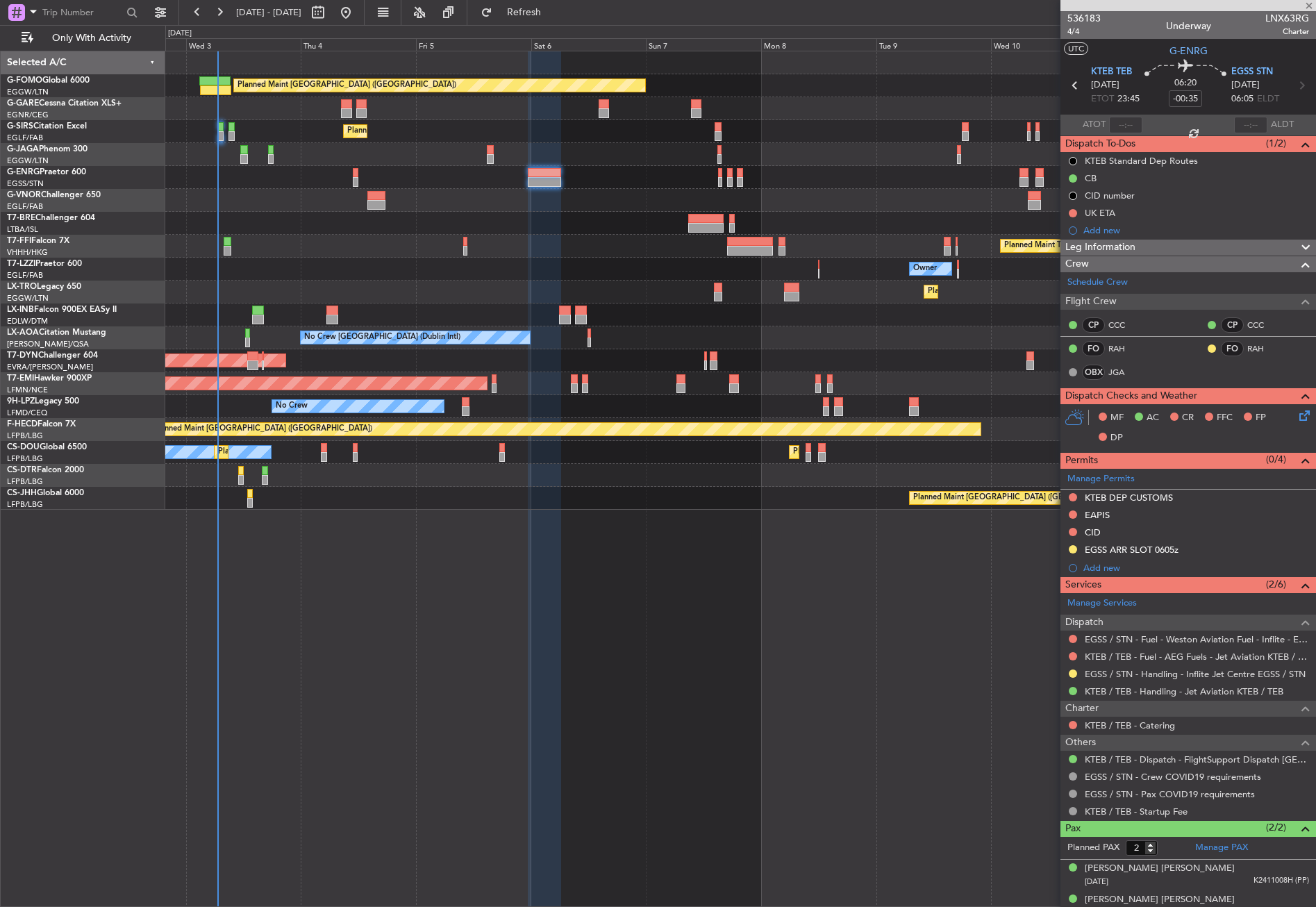
type input "0"
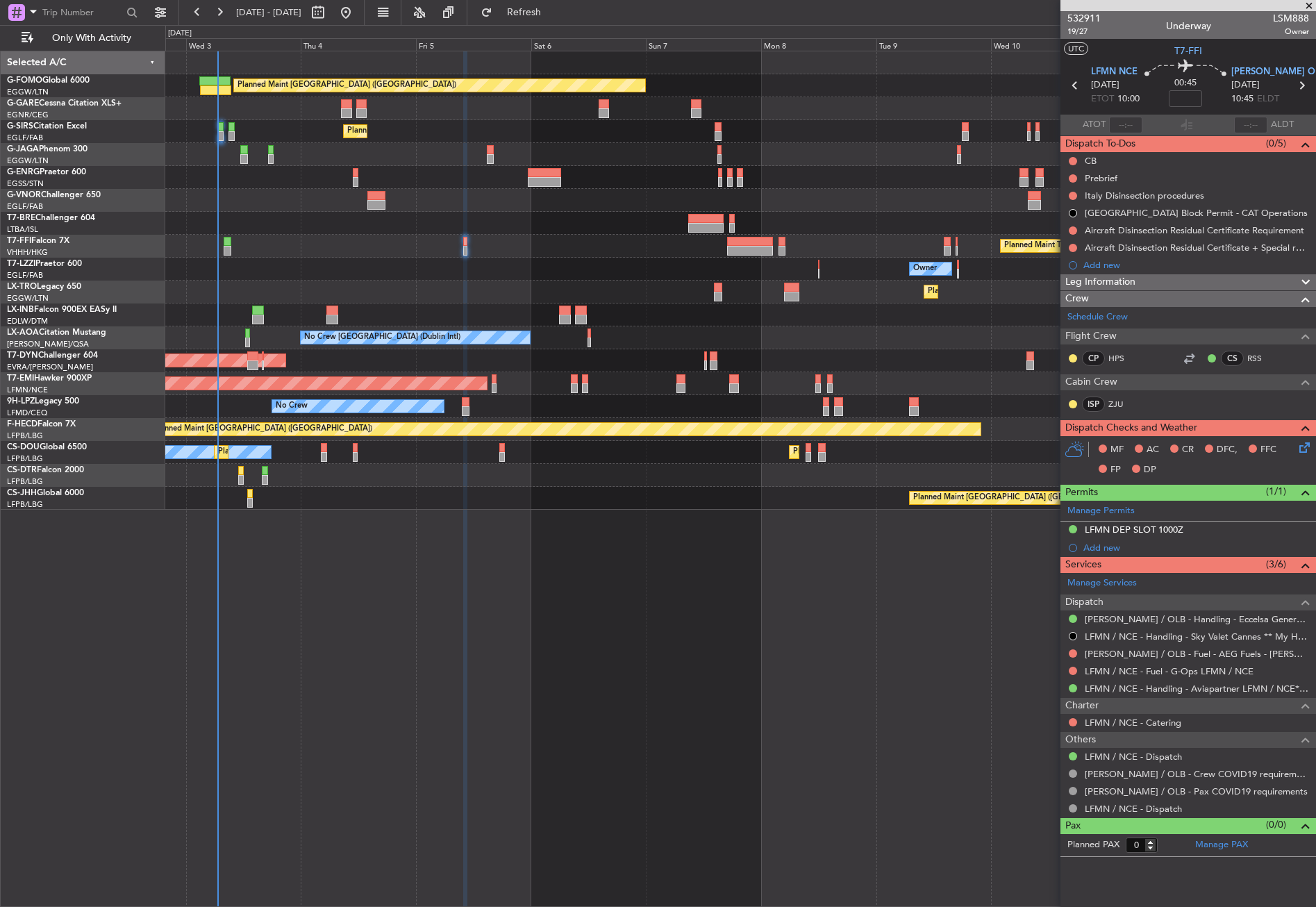
click at [498, 615] on div "Planned Maint [GEOGRAPHIC_DATA] ([GEOGRAPHIC_DATA]) Unplanned Maint [PERSON_NAM…" at bounding box center [740, 478] width 1151 height 856
click at [532, 687] on div "Planned Maint [GEOGRAPHIC_DATA] ([GEOGRAPHIC_DATA]) Unplanned Maint [PERSON_NAM…" at bounding box center [740, 478] width 1151 height 856
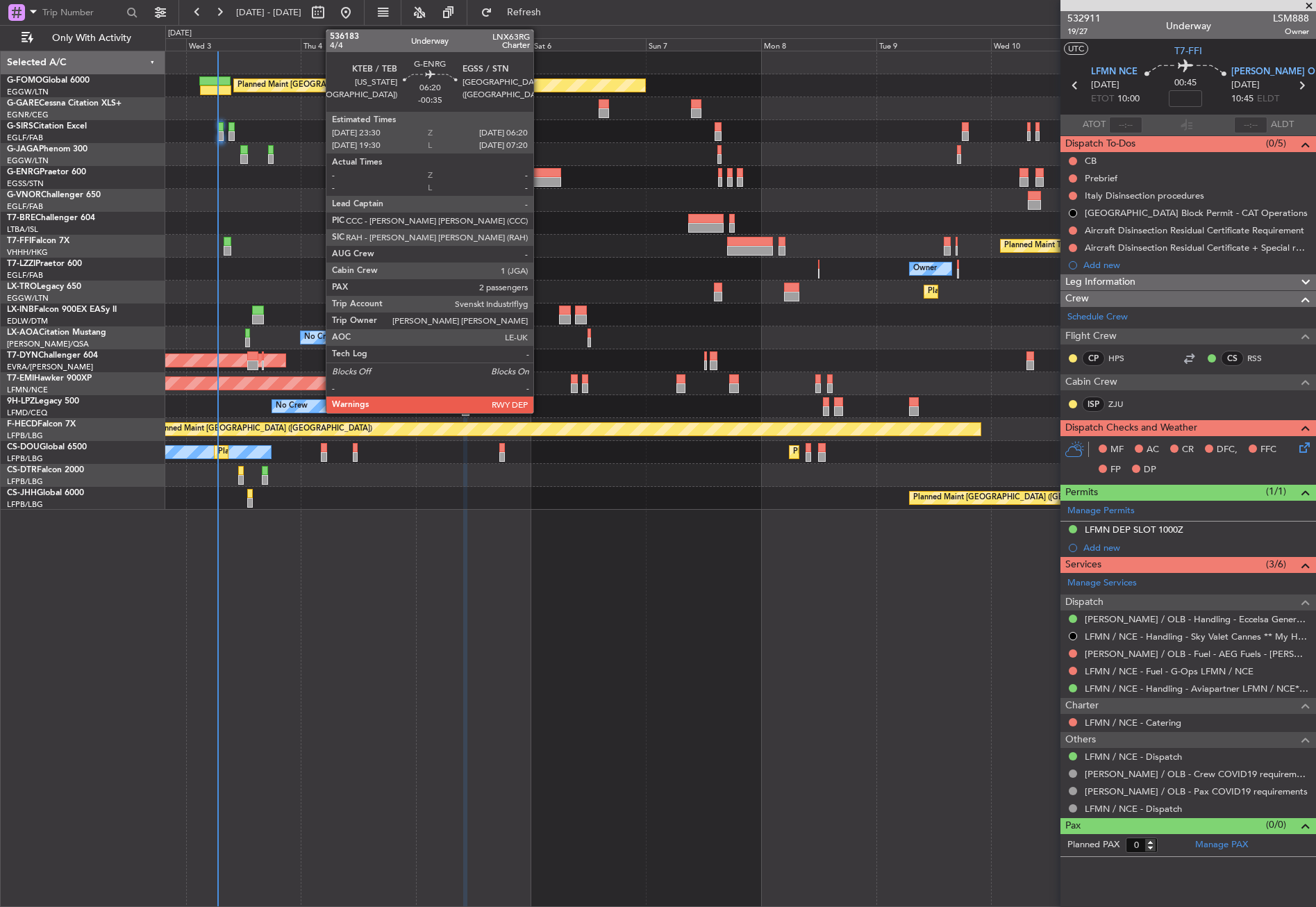
click at [539, 178] on div at bounding box center [544, 182] width 33 height 10
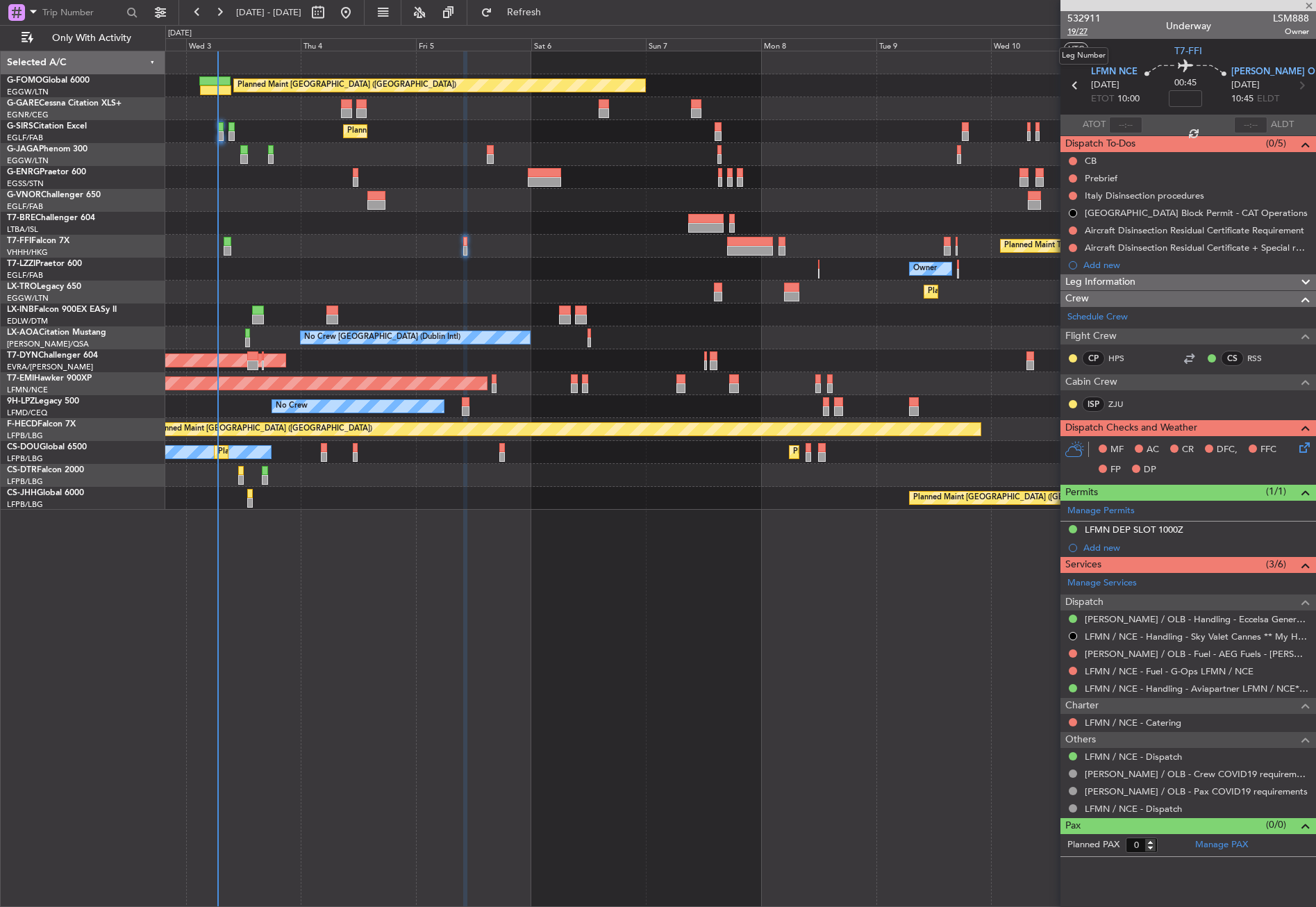
type input "-00:35"
type input "2"
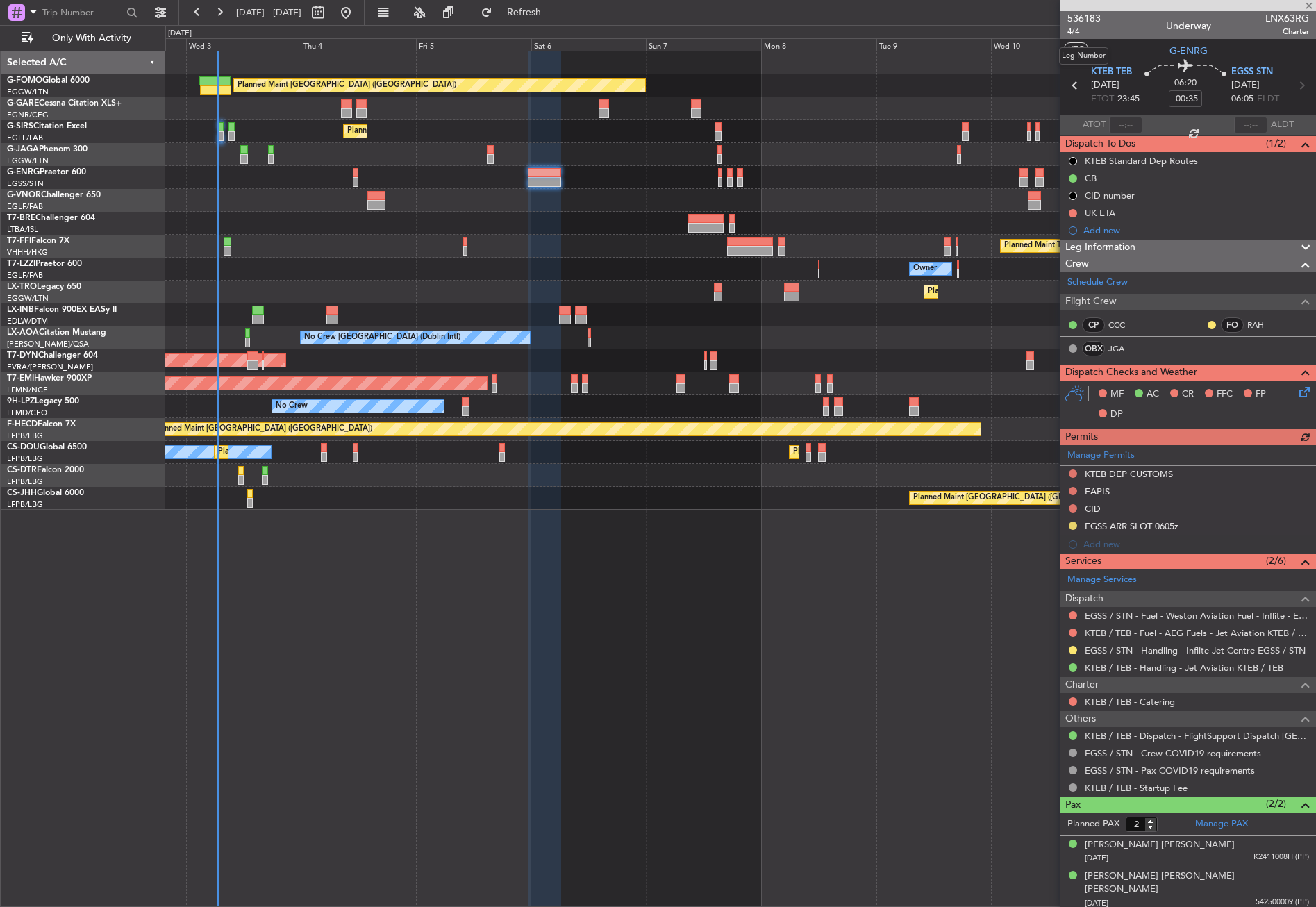
click at [1078, 32] on span "4/4" at bounding box center [1084, 32] width 33 height 12
click at [570, 630] on div "Planned Maint [GEOGRAPHIC_DATA] ([GEOGRAPHIC_DATA]) Unplanned Maint [PERSON_NAM…" at bounding box center [740, 478] width 1151 height 856
click at [534, 590] on div at bounding box center [544, 479] width 33 height 856
click at [463, 562] on div "Planned Maint [GEOGRAPHIC_DATA] ([GEOGRAPHIC_DATA]) Unplanned Maint [PERSON_NAM…" at bounding box center [740, 478] width 1151 height 856
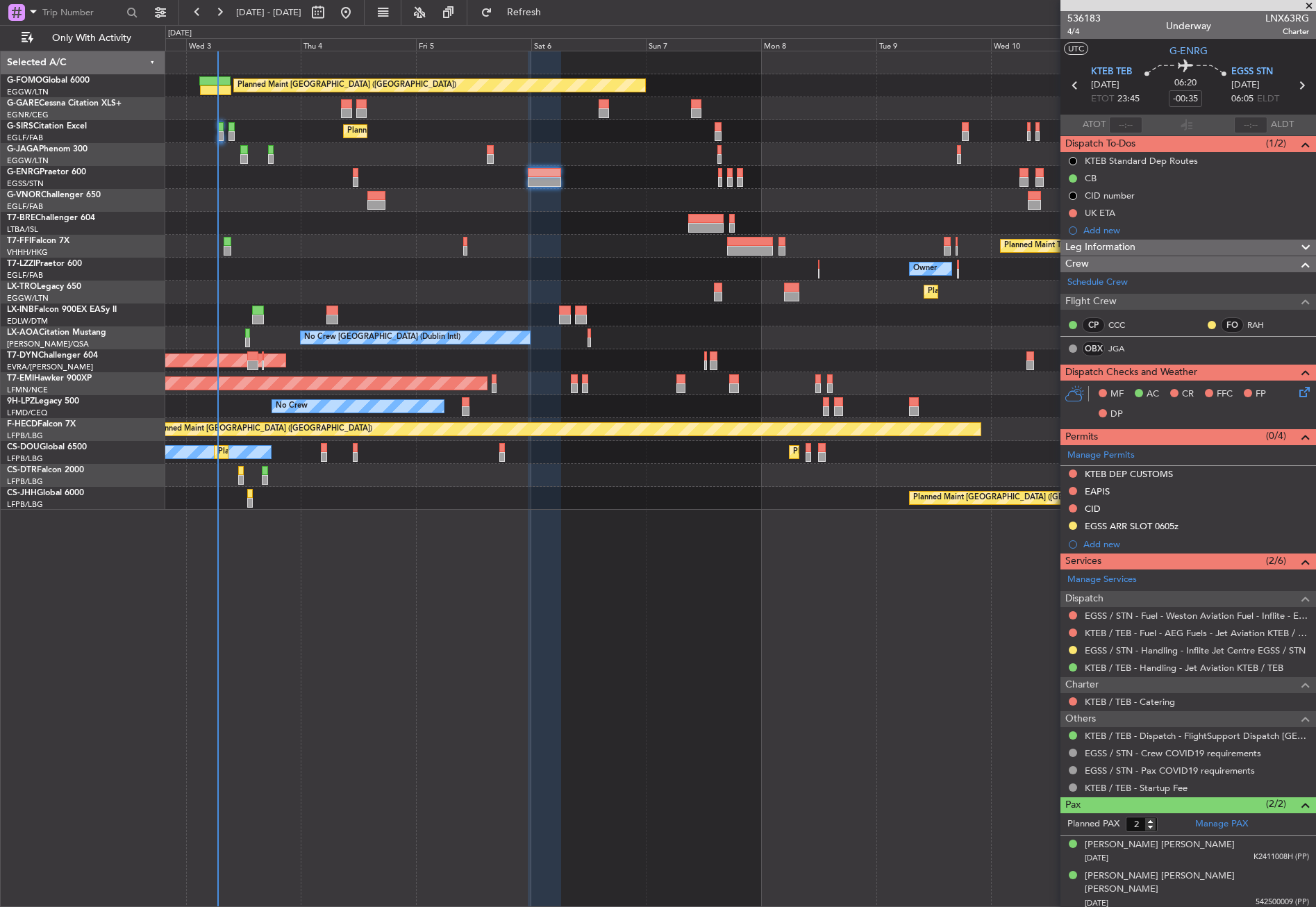
click at [437, 157] on div at bounding box center [740, 154] width 1150 height 23
click at [423, 158] on div at bounding box center [740, 154] width 1150 height 23
click at [472, 174] on div at bounding box center [740, 177] width 1150 height 23
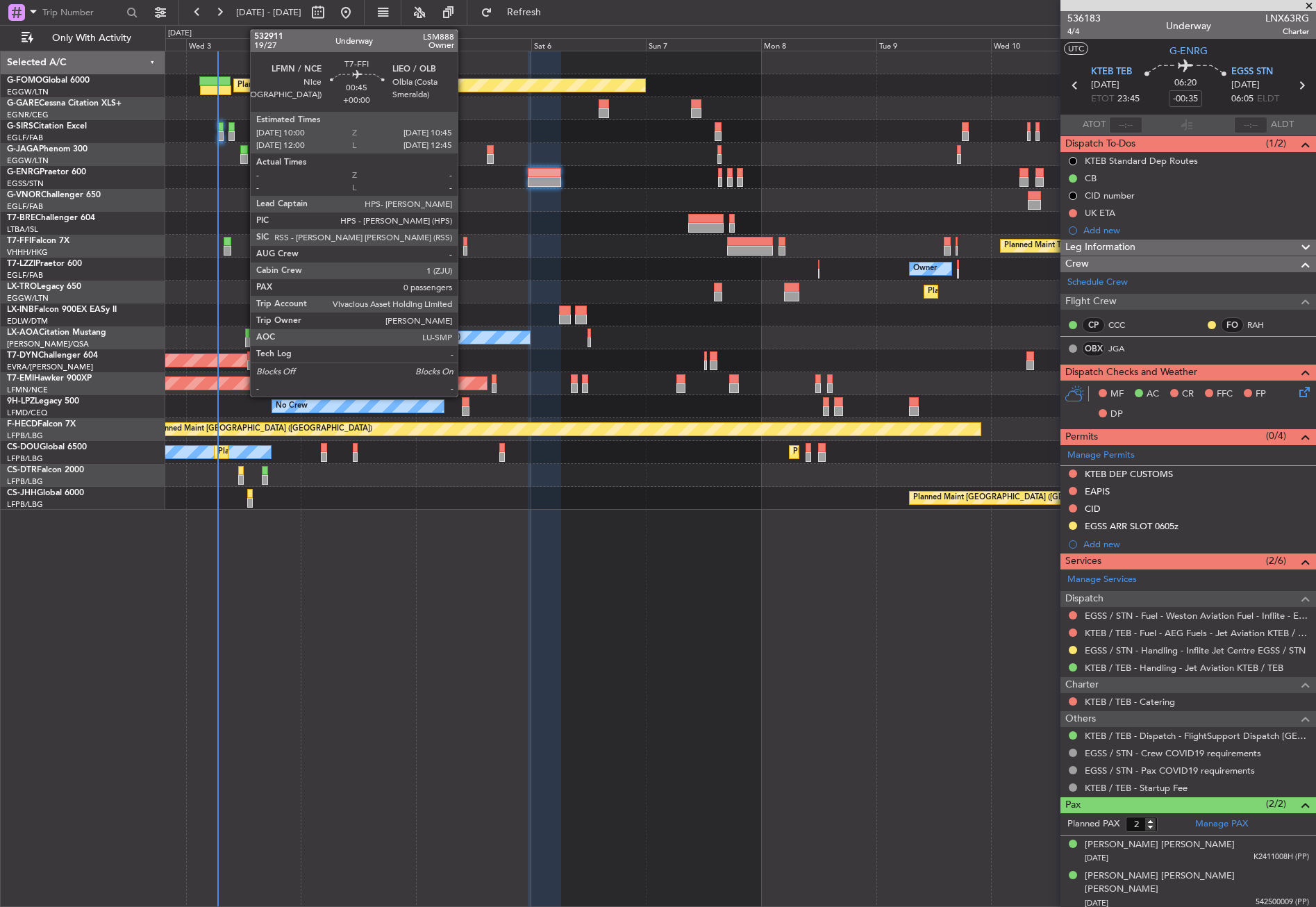
click at [464, 251] on div at bounding box center [466, 251] width 4 height 10
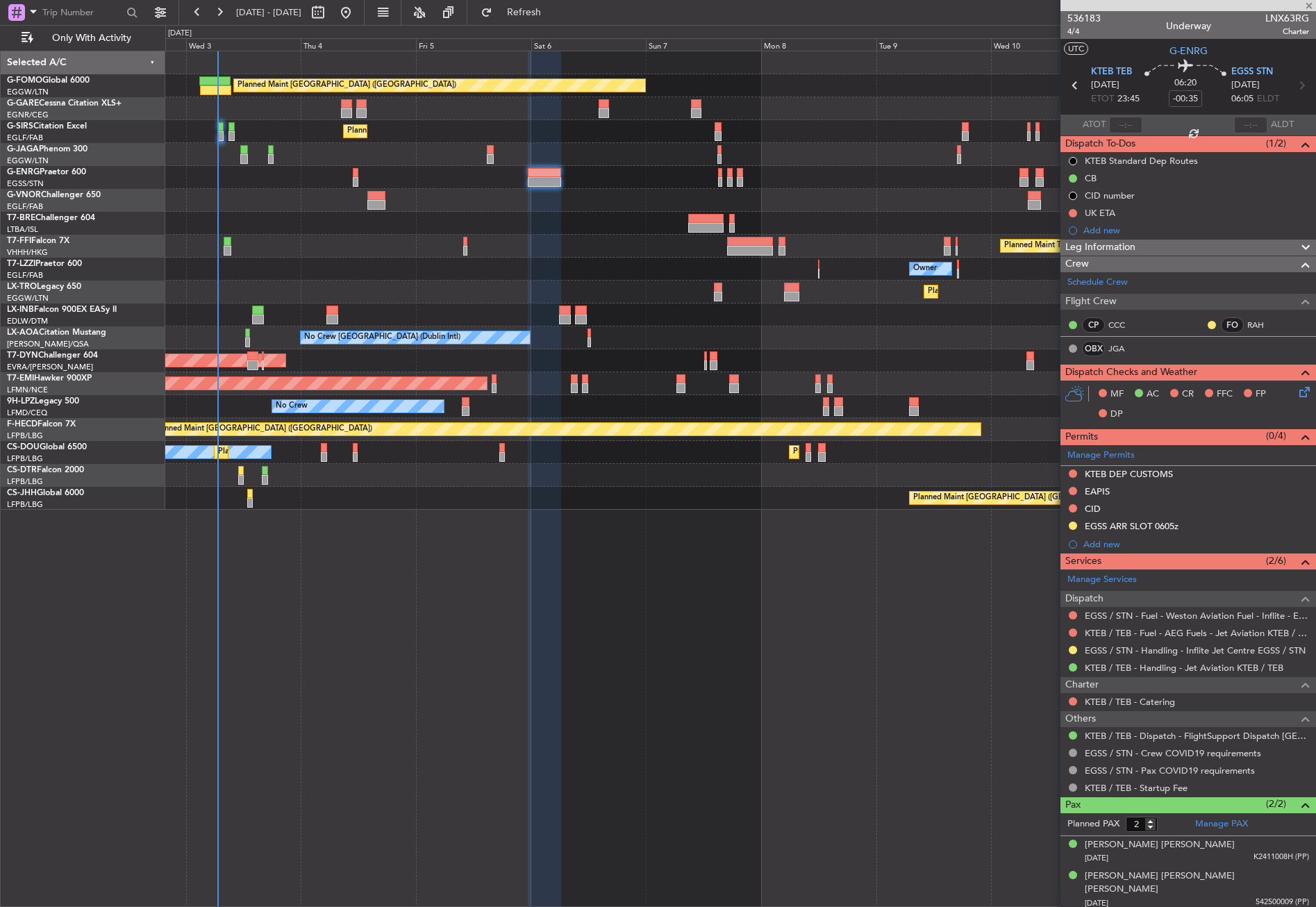
type input "0"
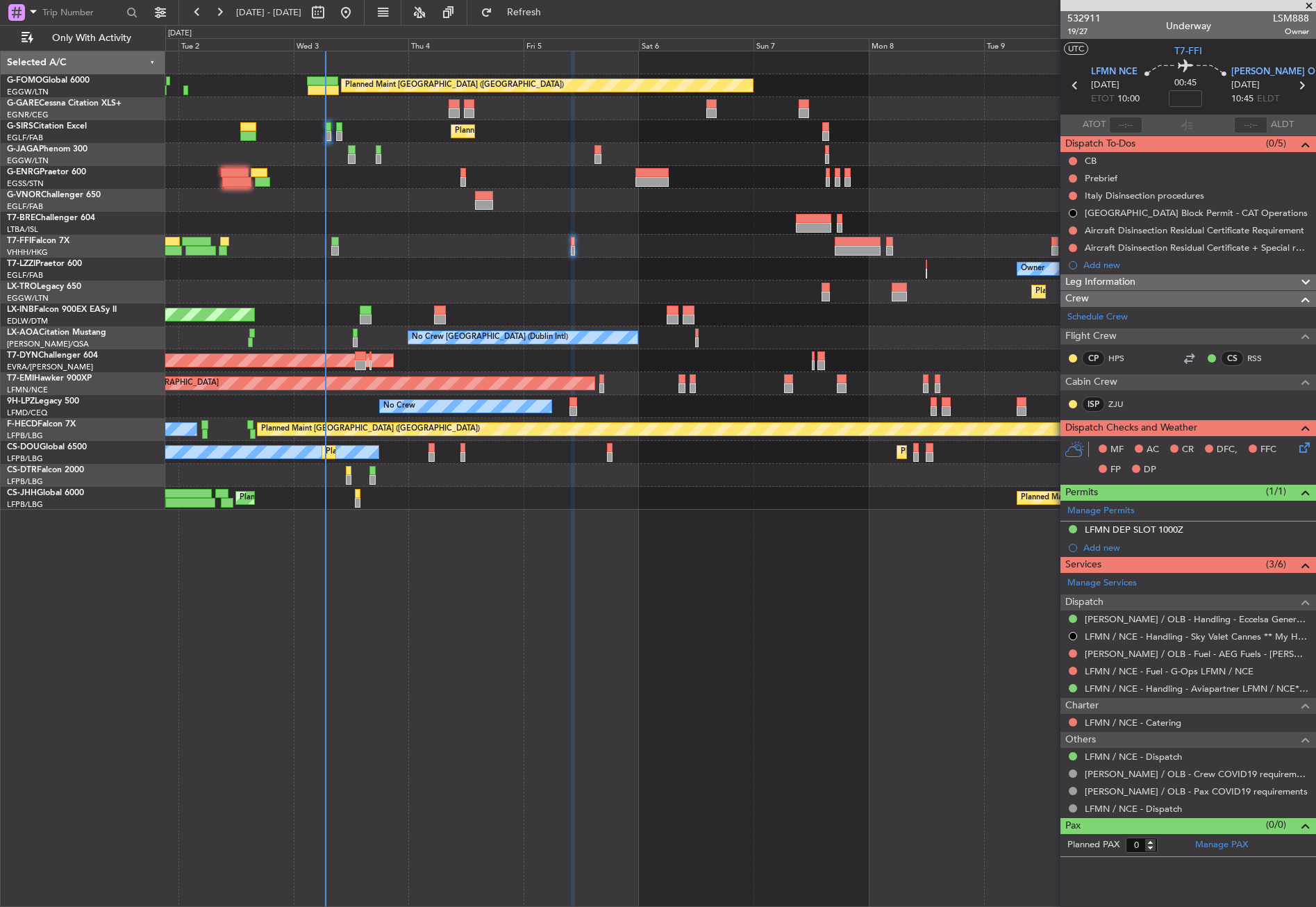
click at [322, 269] on div "Owner" at bounding box center [740, 269] width 1150 height 23
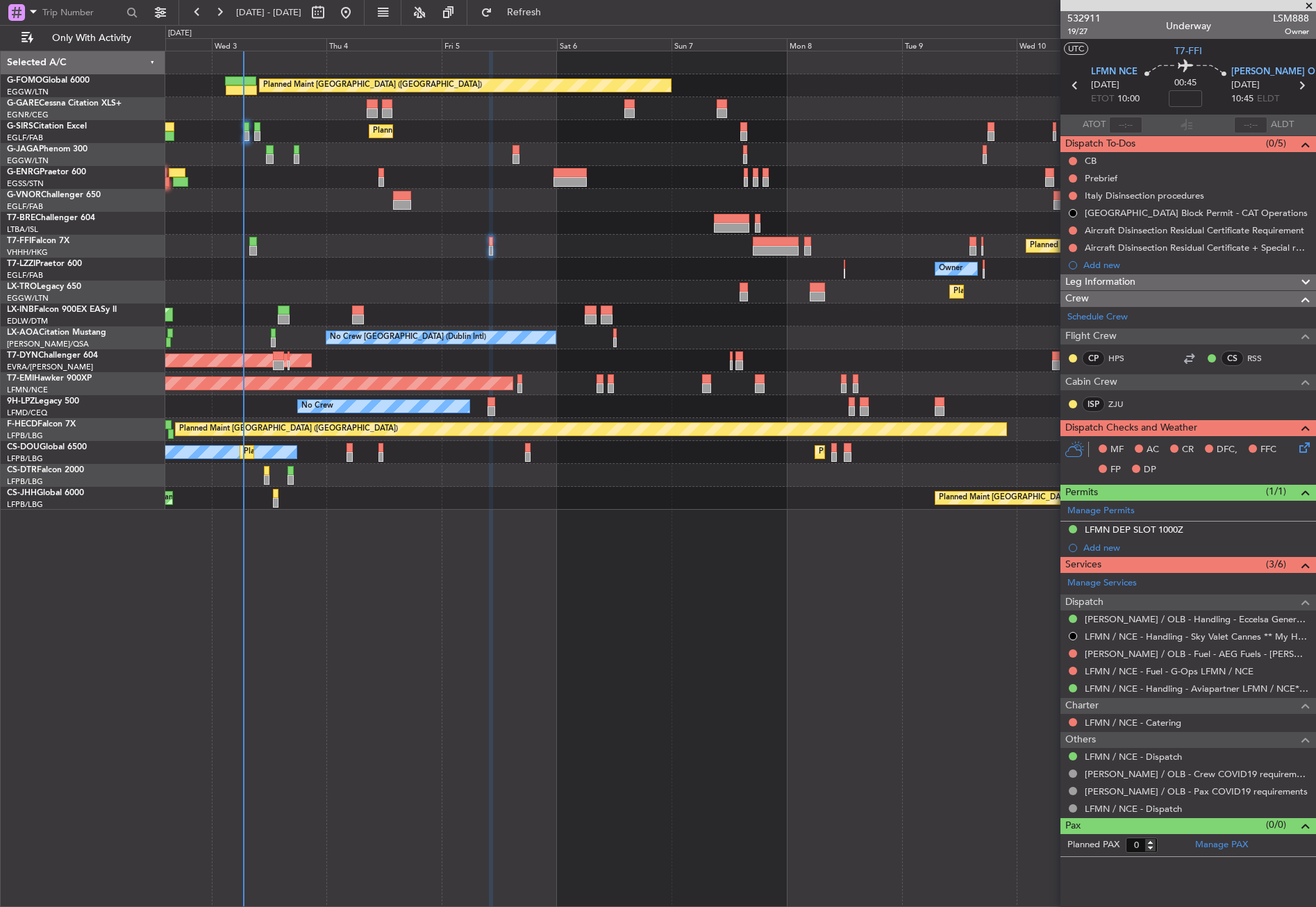
click at [487, 645] on div "Planned Maint [GEOGRAPHIC_DATA] ([GEOGRAPHIC_DATA]) Unplanned Maint [PERSON_NAM…" at bounding box center [740, 478] width 1151 height 856
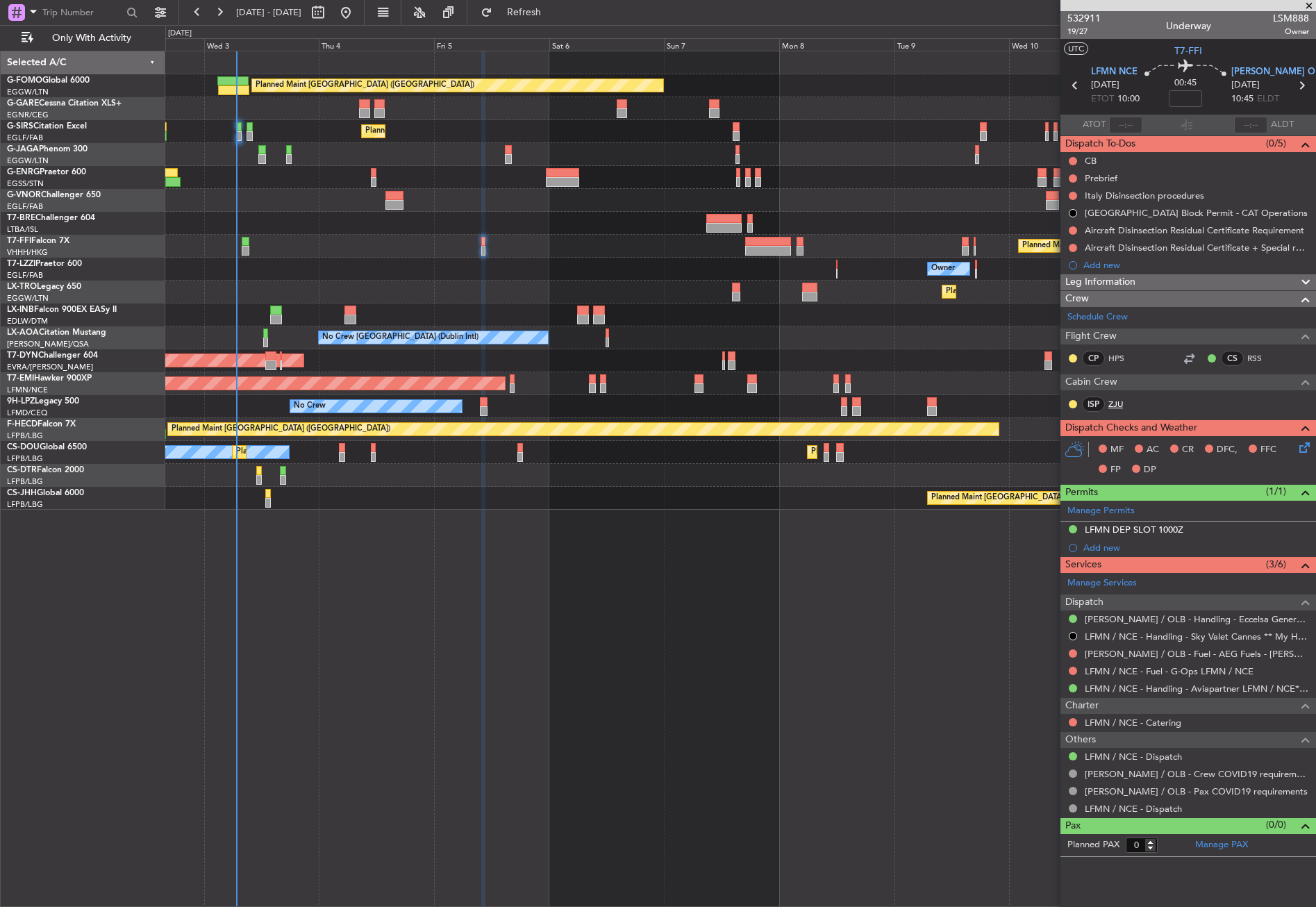
click at [1118, 398] on link "ZJU" at bounding box center [1124, 404] width 32 height 13
click at [1187, 99] on input at bounding box center [1185, 99] width 33 height 17
click at [1138, 278] on div "Leg Information" at bounding box center [1188, 282] width 256 height 16
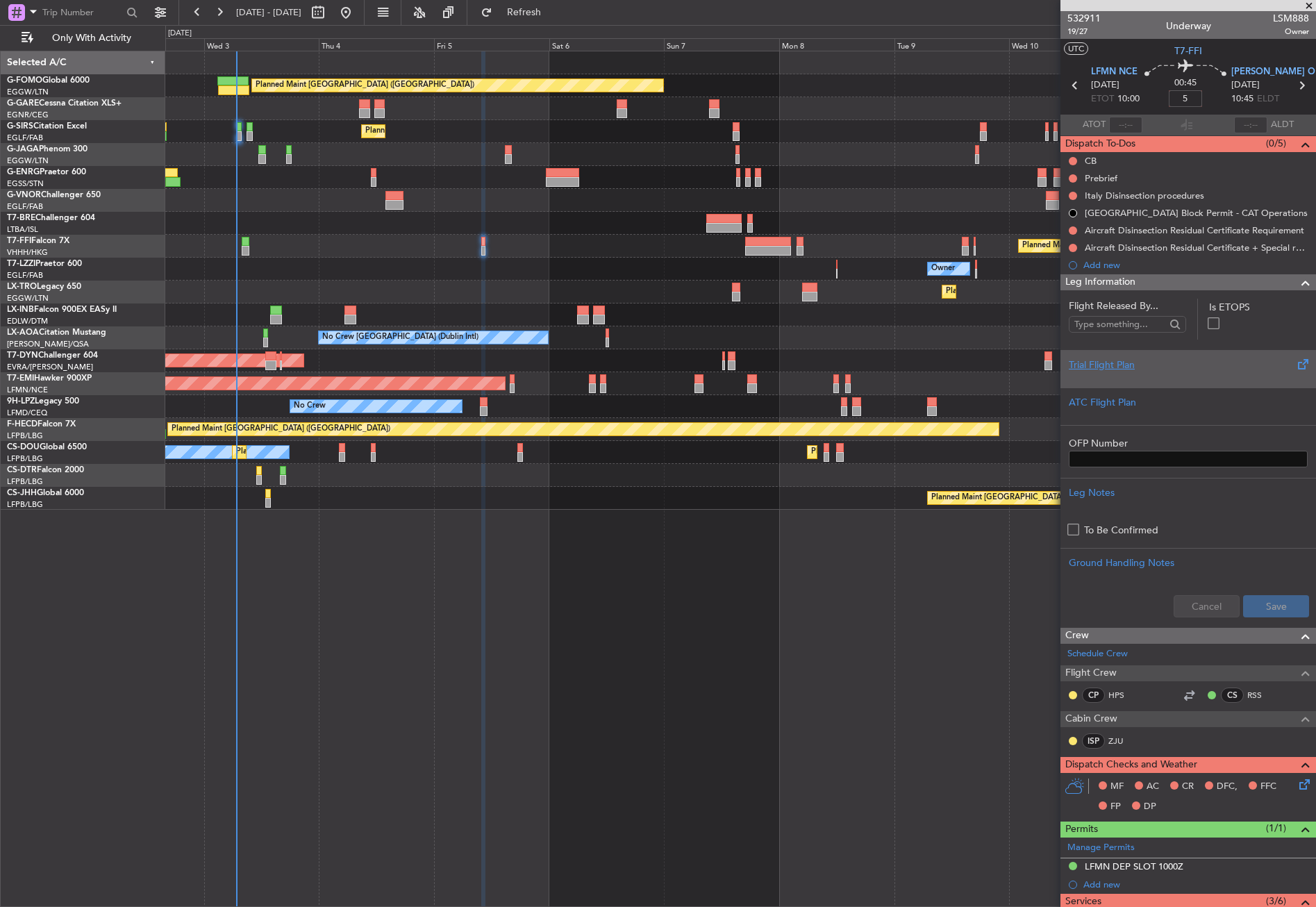
click at [1105, 371] on div "Trial Flight Plan" at bounding box center [1188, 364] width 239 height 15
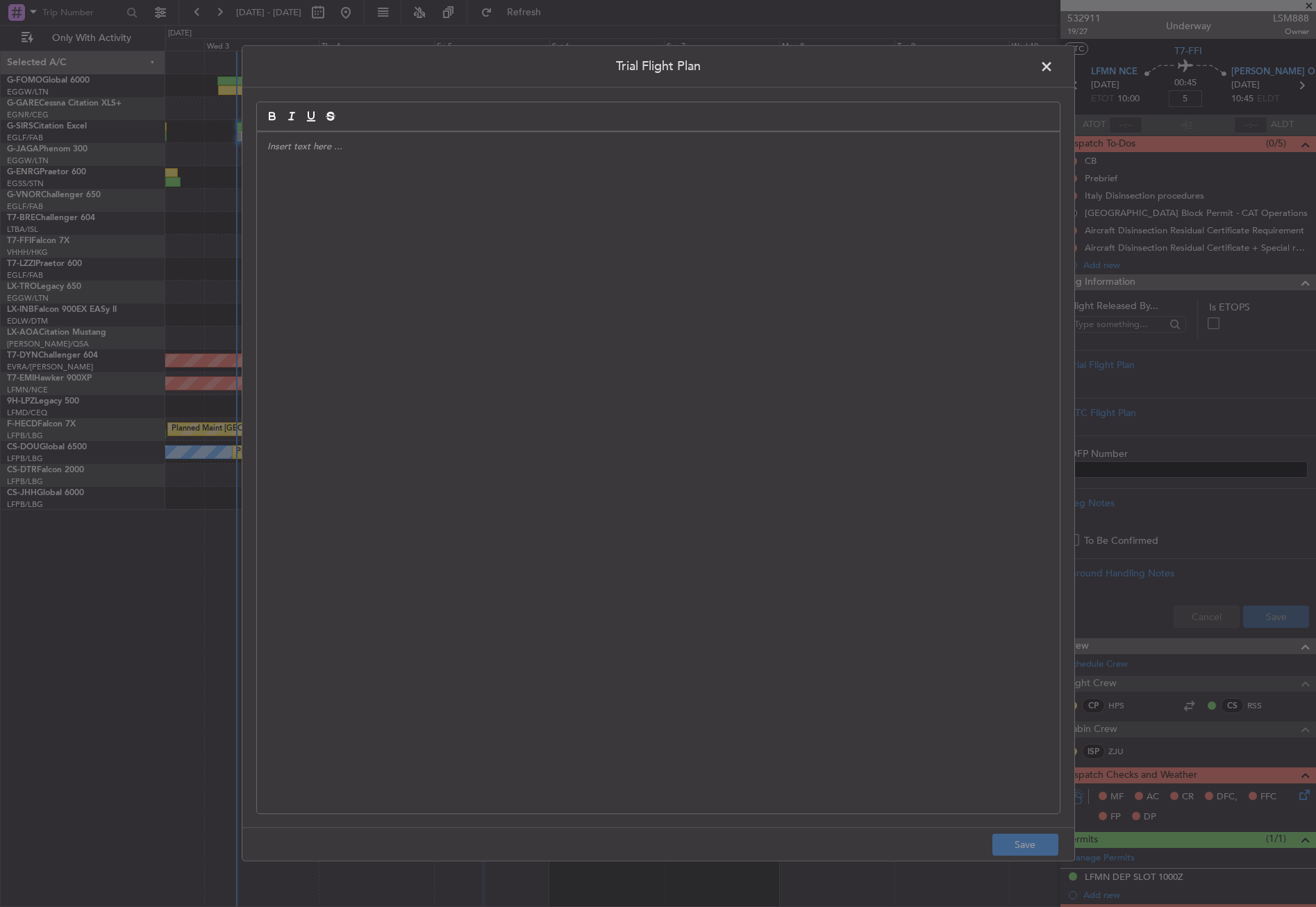
type input "+00:05"
click at [846, 338] on div at bounding box center [658, 472] width 803 height 681
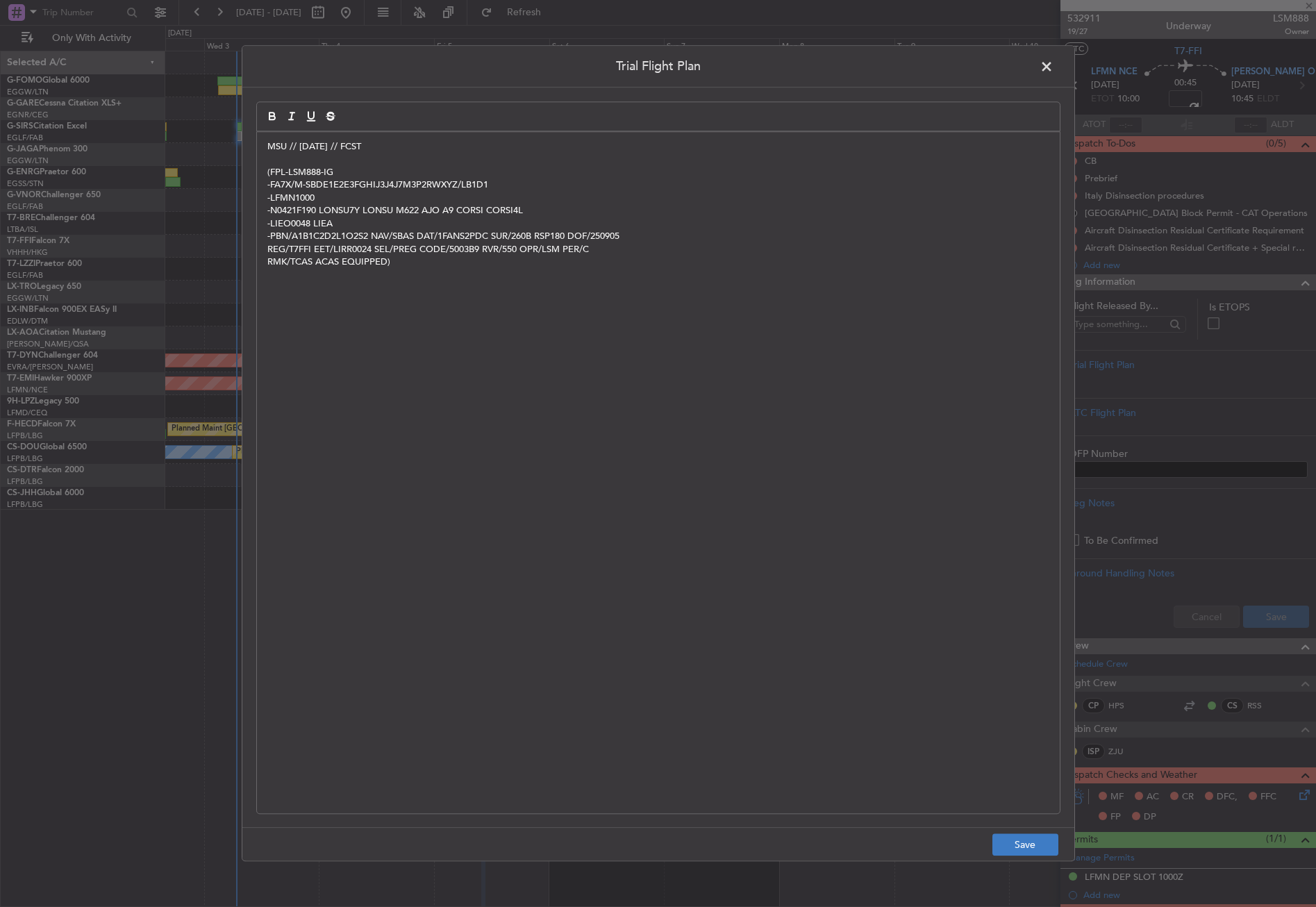
click at [1020, 842] on button "Save" at bounding box center [1025, 845] width 66 height 22
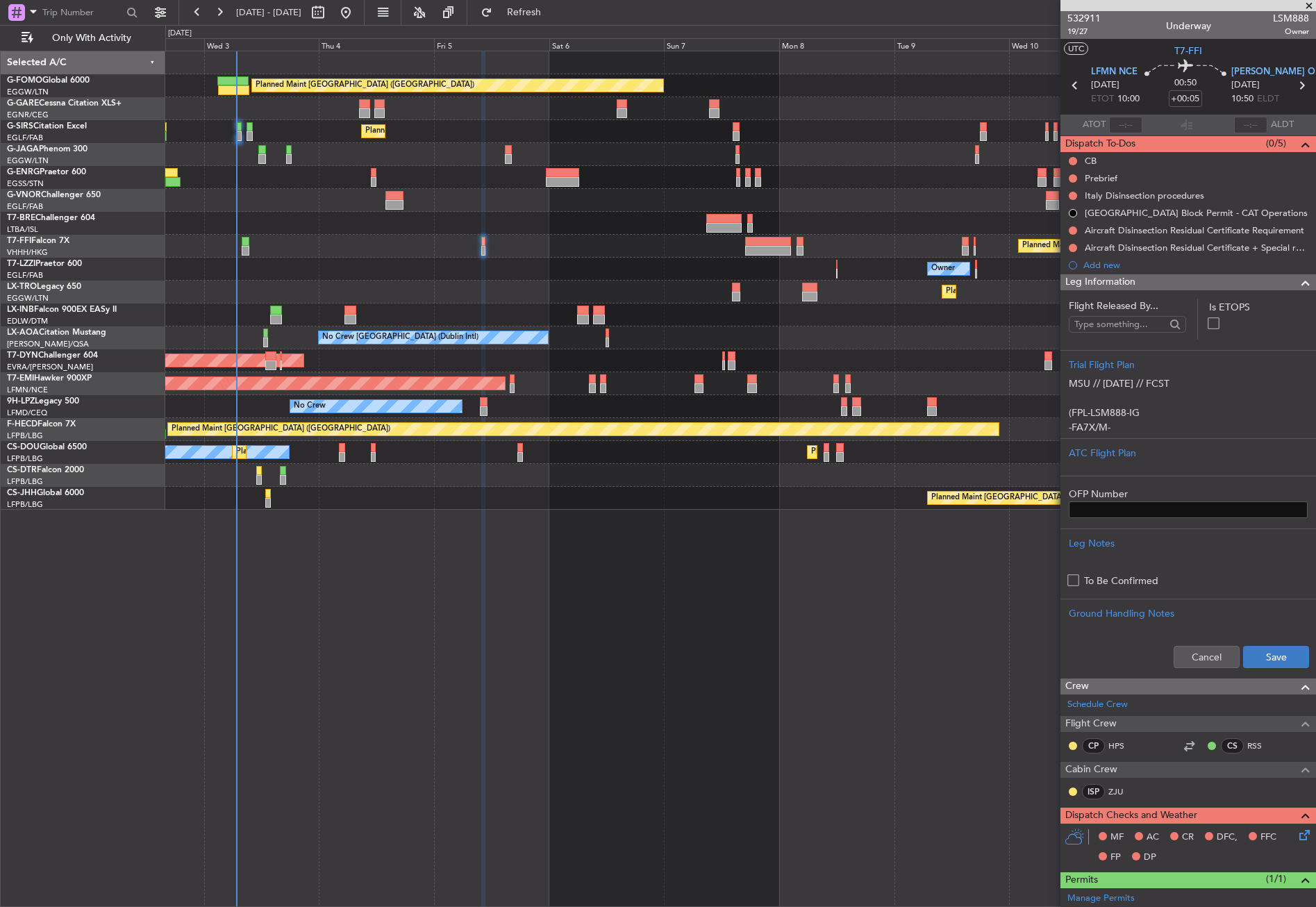
click at [1248, 646] on button "Save" at bounding box center [1276, 657] width 66 height 22
click at [1073, 161] on button at bounding box center [1073, 161] width 8 height 8
click at [1057, 222] on span "Completed" at bounding box center [1079, 223] width 46 height 14
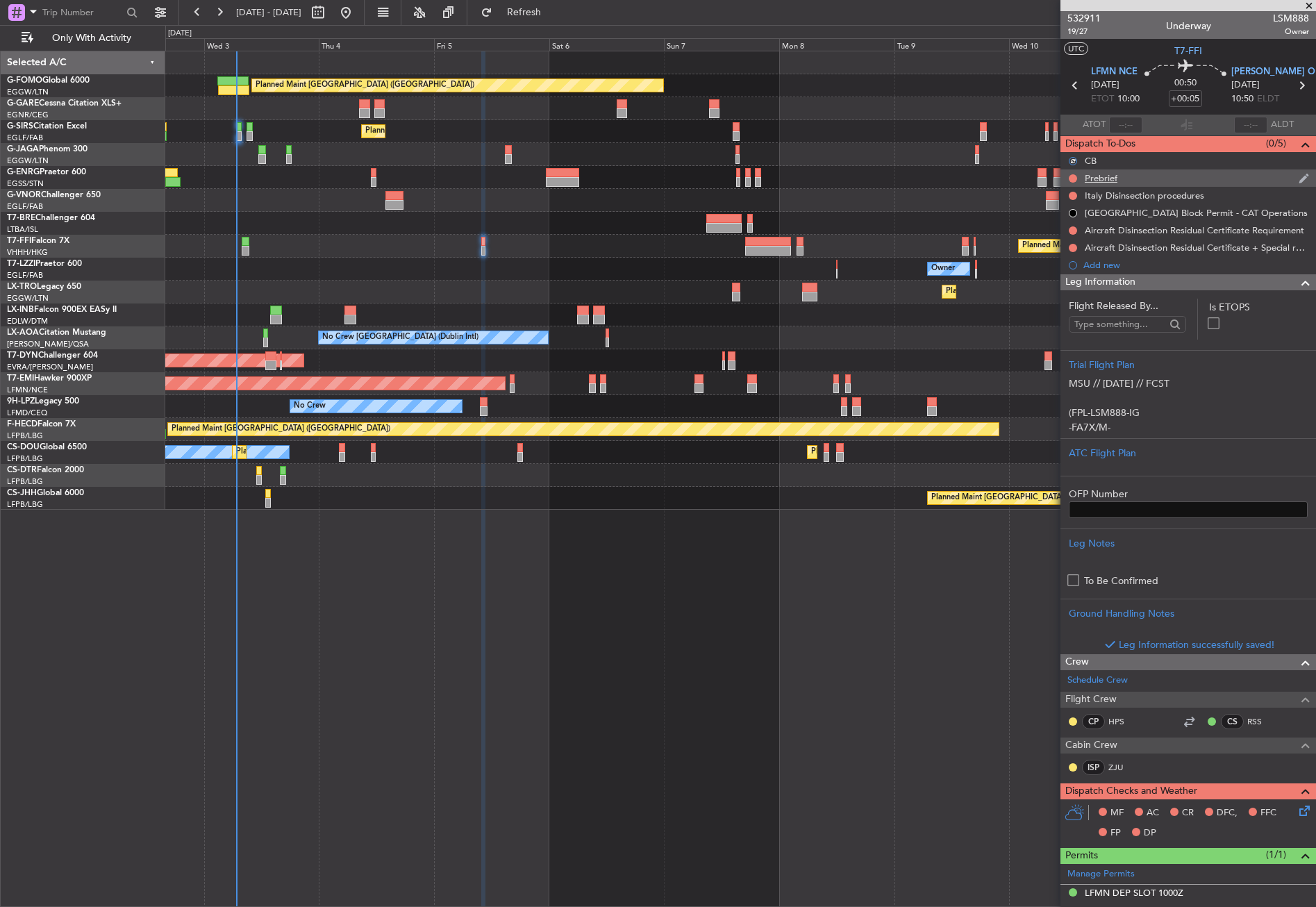
click at [1072, 173] on div at bounding box center [1073, 178] width 11 height 11
click at [1072, 176] on button at bounding box center [1073, 178] width 8 height 8
click at [1068, 217] on span "In Progress" at bounding box center [1079, 219] width 47 height 14
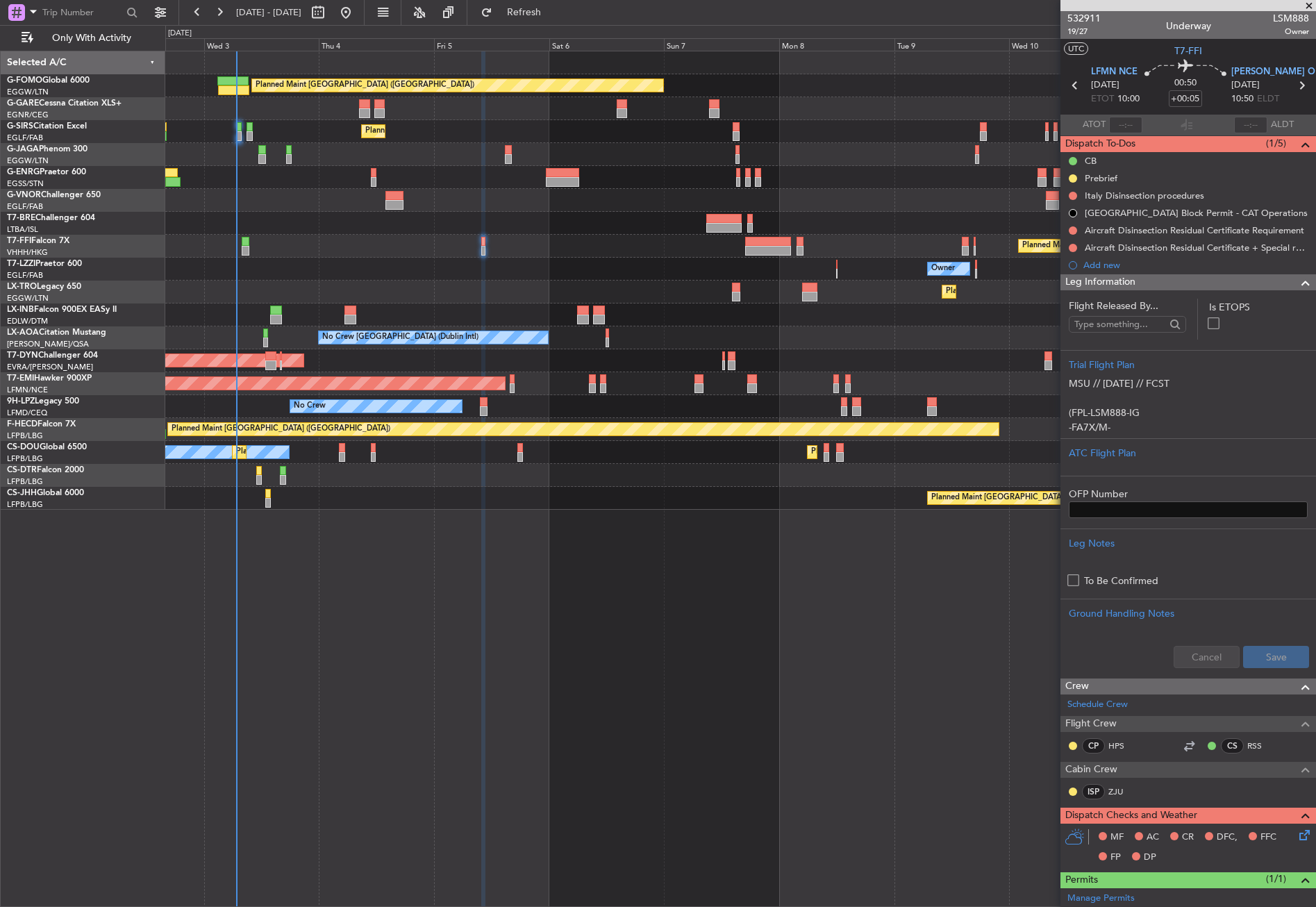
click at [1145, 282] on div "Leg Information" at bounding box center [1188, 282] width 256 height 16
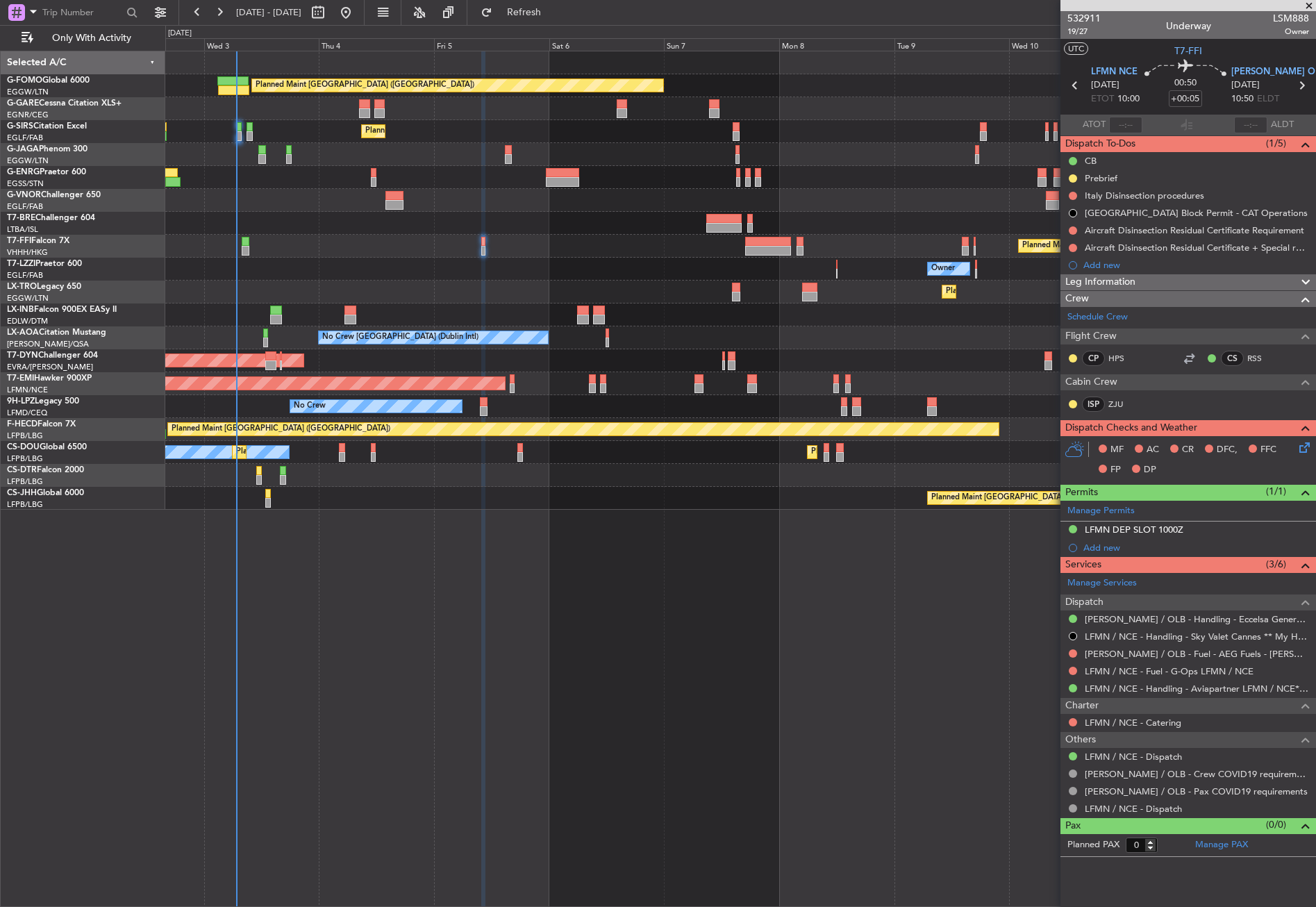
click at [1305, 446] on icon at bounding box center [1302, 445] width 11 height 11
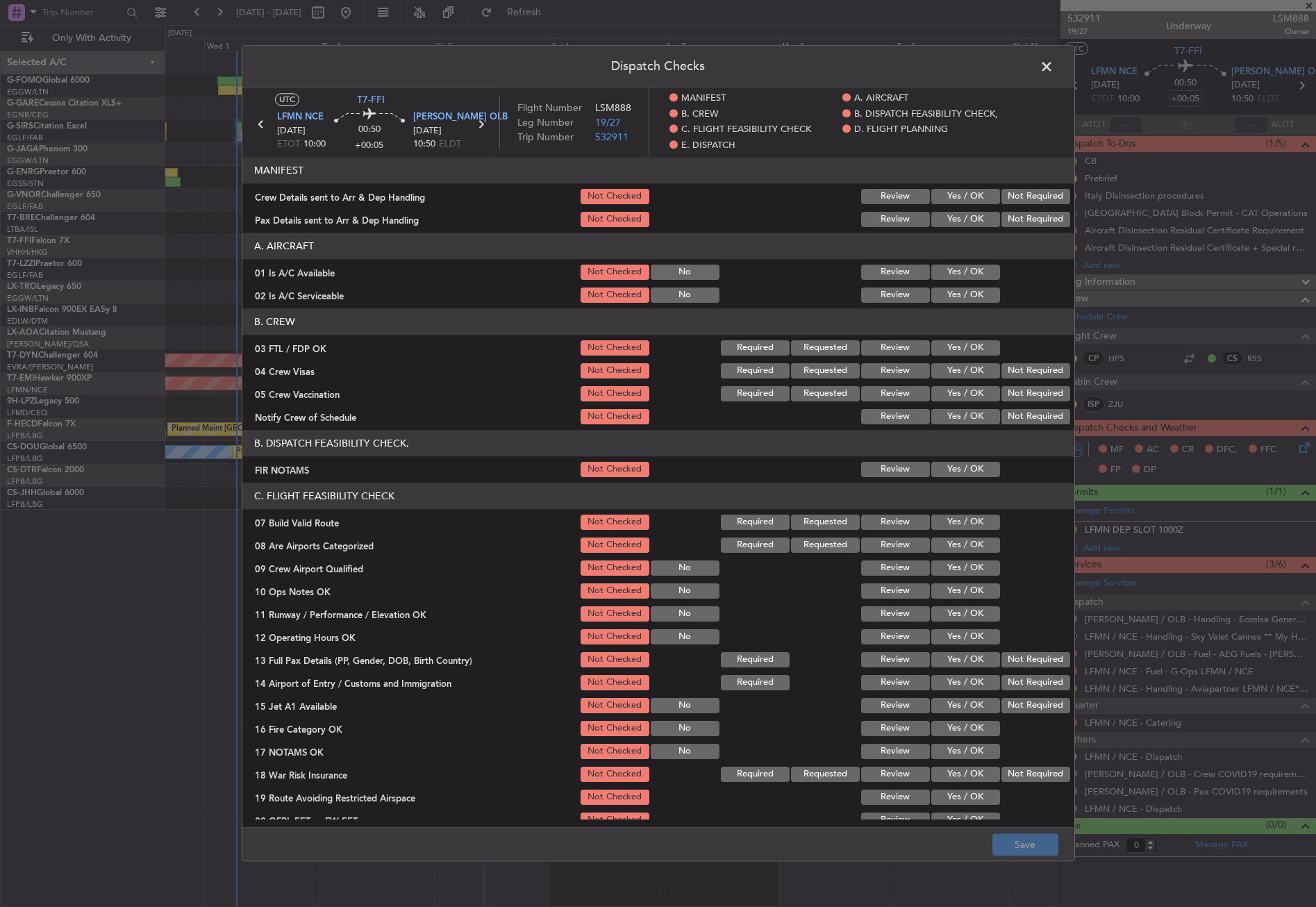
click at [936, 267] on button "Yes / OK" at bounding box center [966, 272] width 69 height 15
click at [940, 295] on button "Yes / OK" at bounding box center [966, 295] width 69 height 15
click at [941, 470] on button "Yes / OK" at bounding box center [966, 470] width 69 height 15
click at [945, 522] on button "Yes / OK" at bounding box center [966, 522] width 69 height 15
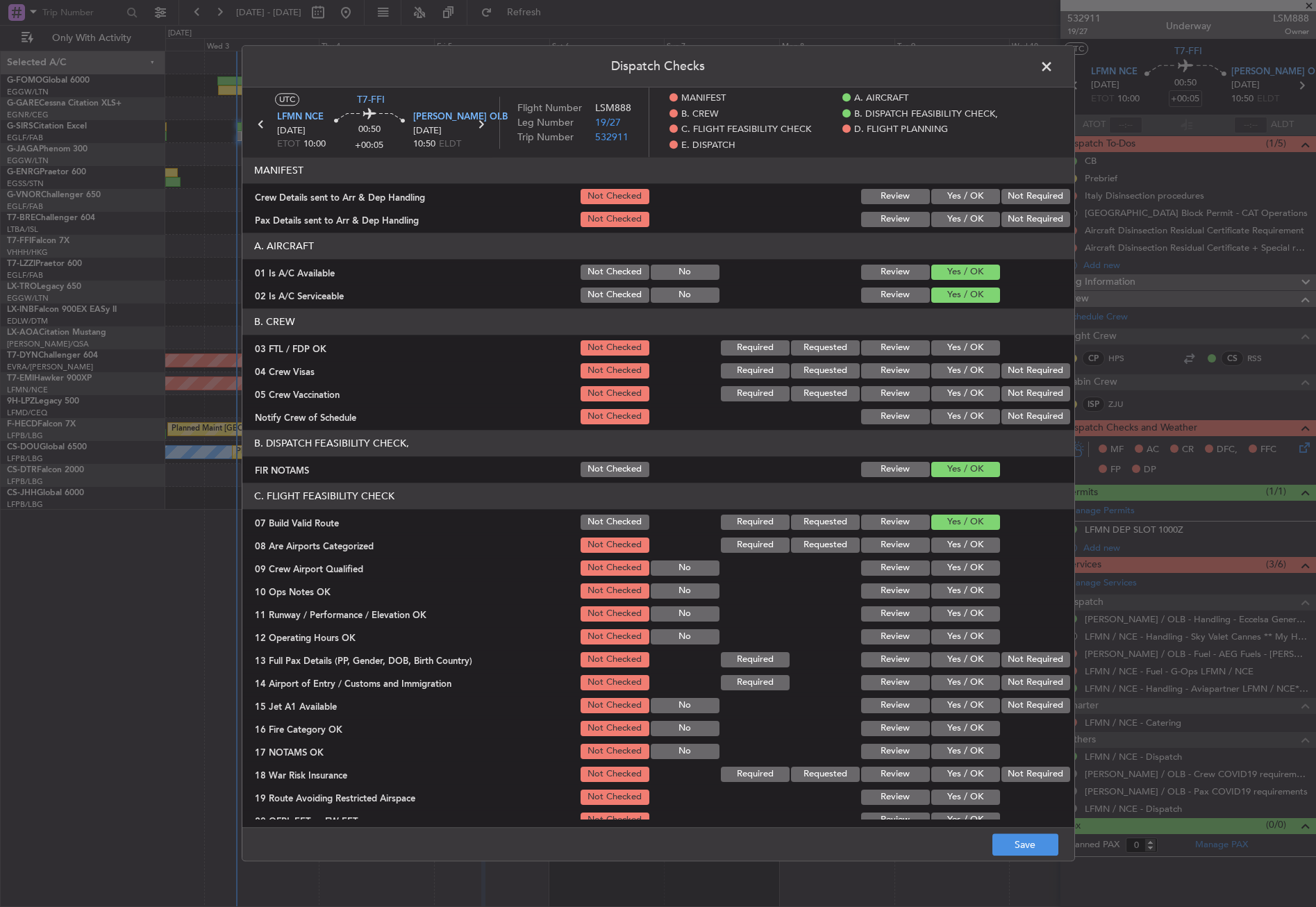
click at [952, 589] on button "Yes / OK" at bounding box center [966, 591] width 69 height 15
click at [956, 618] on button "Yes / OK" at bounding box center [966, 614] width 69 height 15
click at [956, 637] on button "Yes / OK" at bounding box center [966, 637] width 69 height 15
click at [961, 663] on button "Yes / OK" at bounding box center [966, 660] width 69 height 15
click at [963, 679] on button "Yes / OK" at bounding box center [966, 682] width 69 height 15
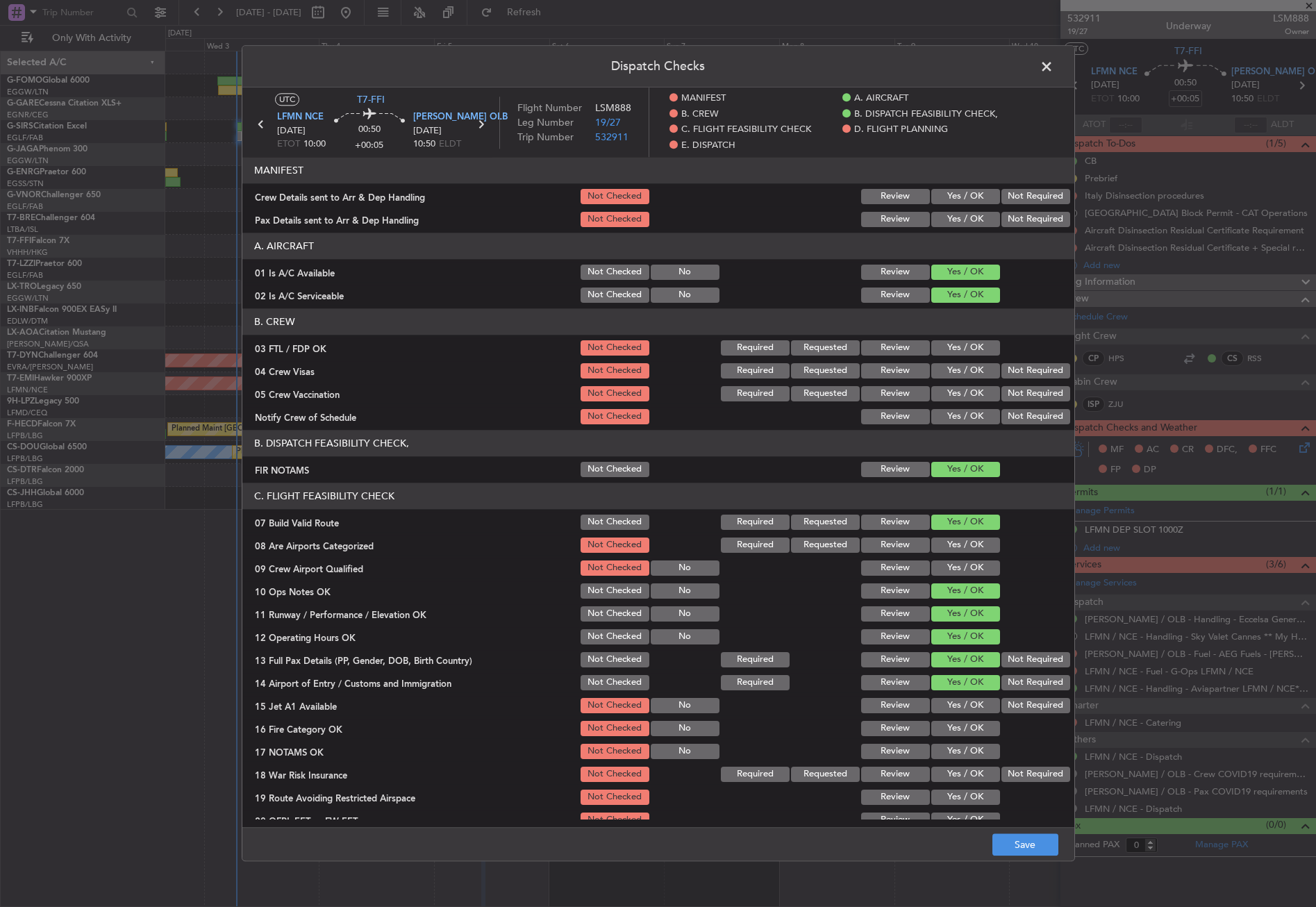
click at [963, 705] on button "Yes / OK" at bounding box center [966, 706] width 69 height 15
click at [1019, 661] on button "Not Required" at bounding box center [1036, 660] width 69 height 15
click at [960, 731] on button "Yes / OK" at bounding box center [966, 729] width 69 height 15
click at [963, 746] on button "Yes / OK" at bounding box center [966, 751] width 69 height 15
click at [1006, 768] on button "Not Required" at bounding box center [1036, 774] width 69 height 15
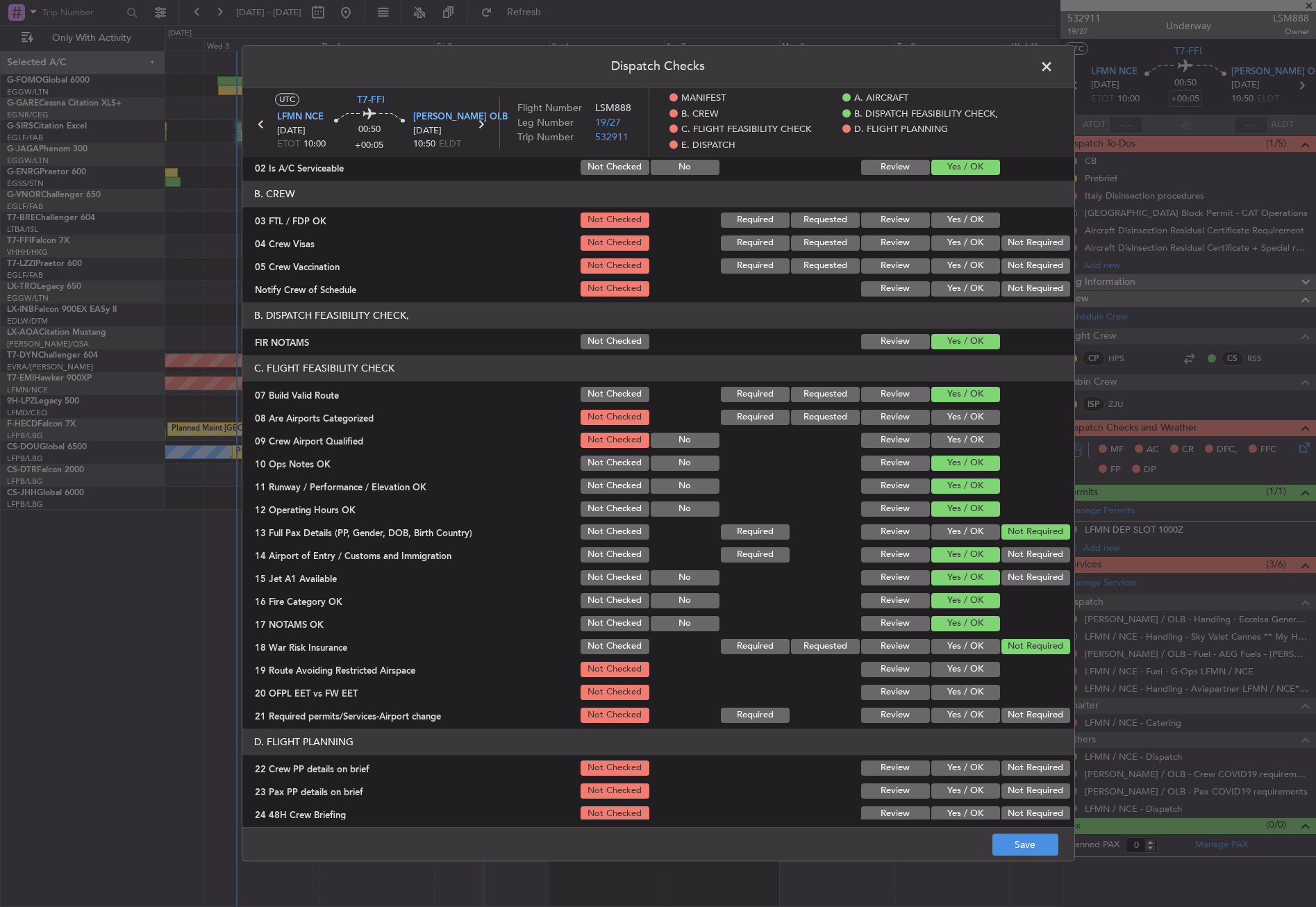
scroll to position [347, 0]
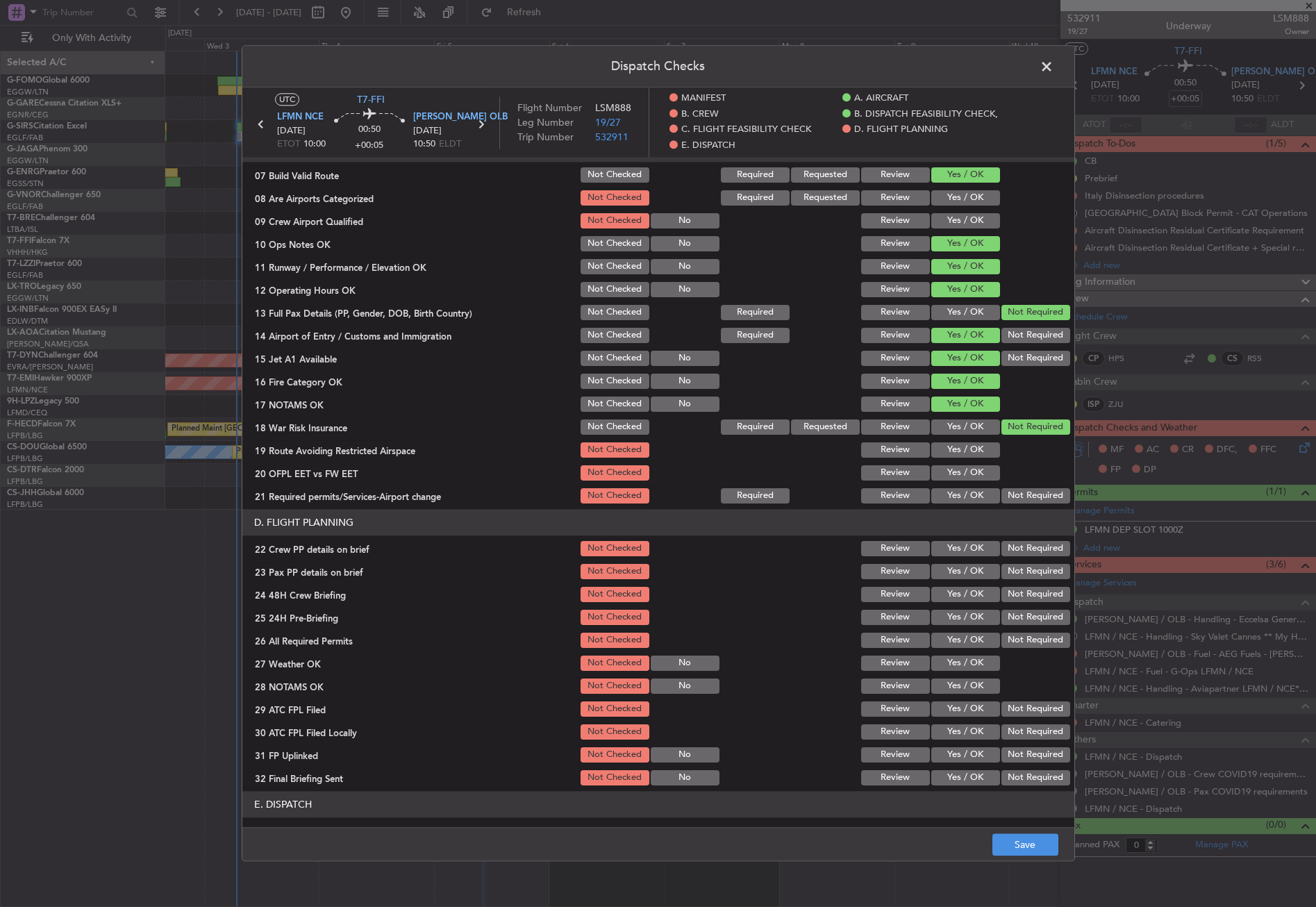
click at [959, 451] on button "Yes / OK" at bounding box center [966, 450] width 69 height 15
click at [961, 466] on button "Yes / OK" at bounding box center [966, 473] width 69 height 15
click at [961, 491] on button "Yes / OK" at bounding box center [966, 496] width 69 height 15
click at [964, 555] on button "Yes / OK" at bounding box center [966, 548] width 69 height 15
click at [959, 578] on button "Yes / OK" at bounding box center [966, 571] width 69 height 15
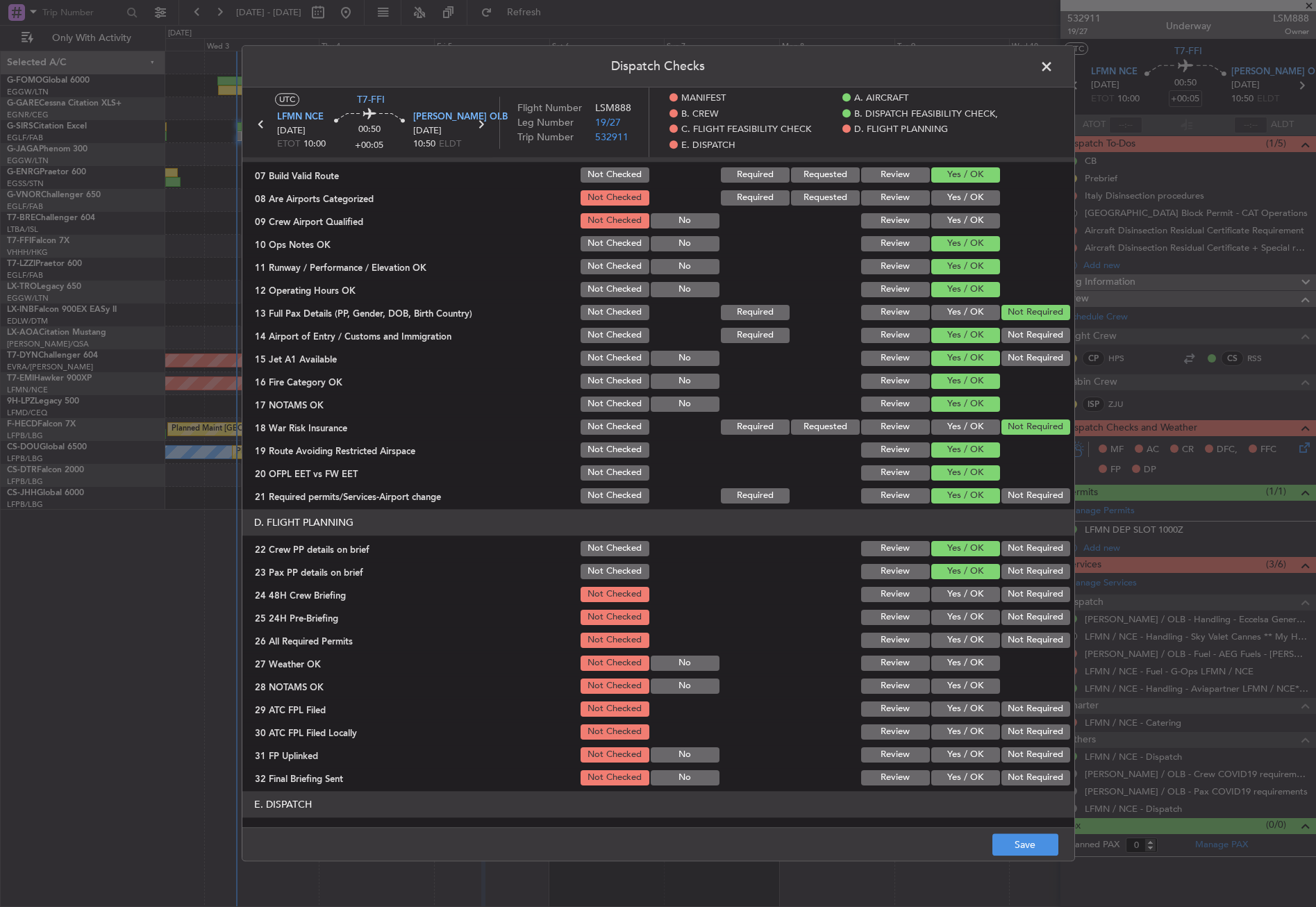
click at [960, 600] on button "Yes / OK" at bounding box center [966, 595] width 69 height 15
click at [1001, 621] on button "Not Required" at bounding box center [1036, 617] width 69 height 15
click at [1027, 845] on button "Save" at bounding box center [1025, 845] width 66 height 22
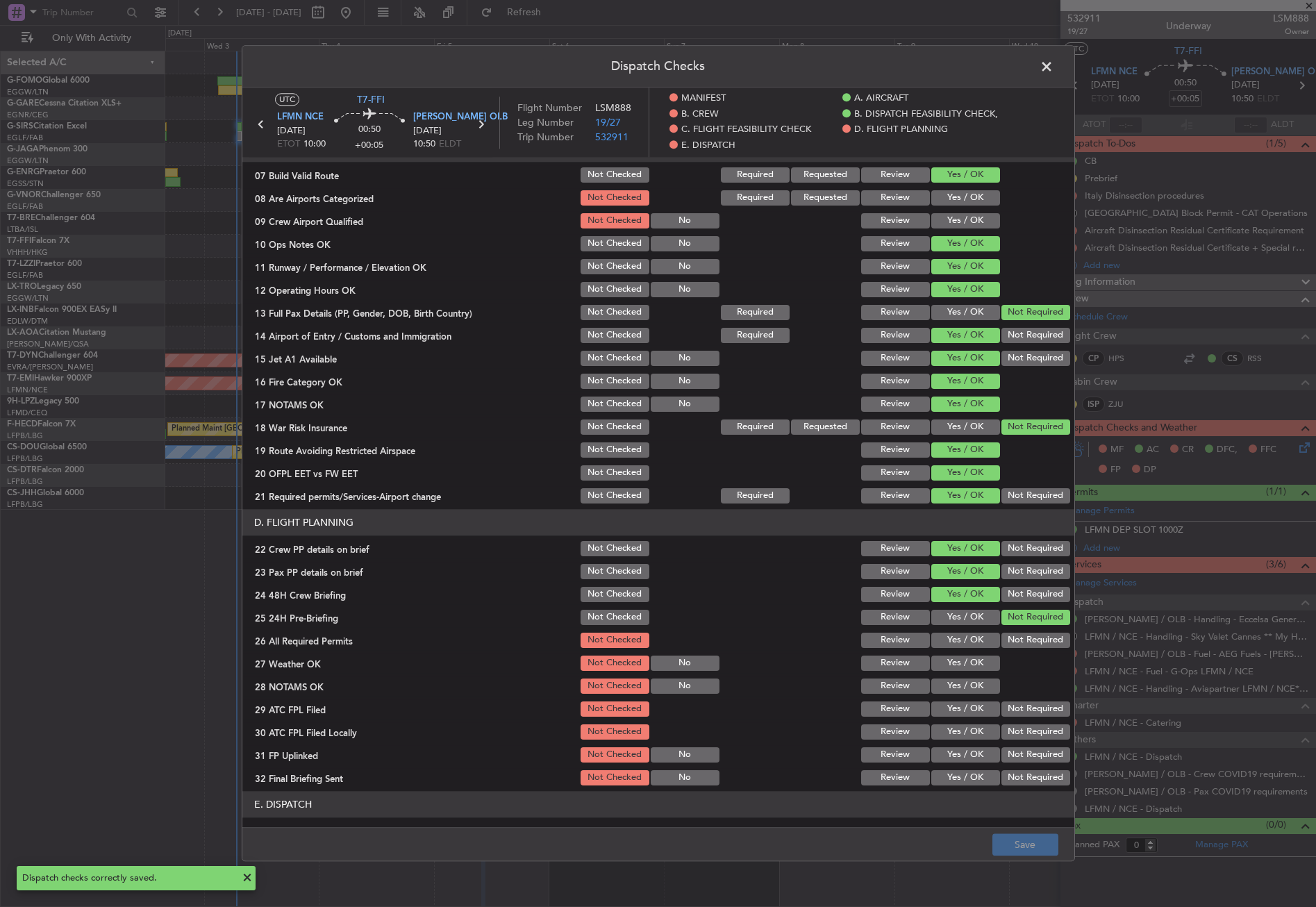
click at [1053, 69] on span at bounding box center [1053, 70] width 0 height 28
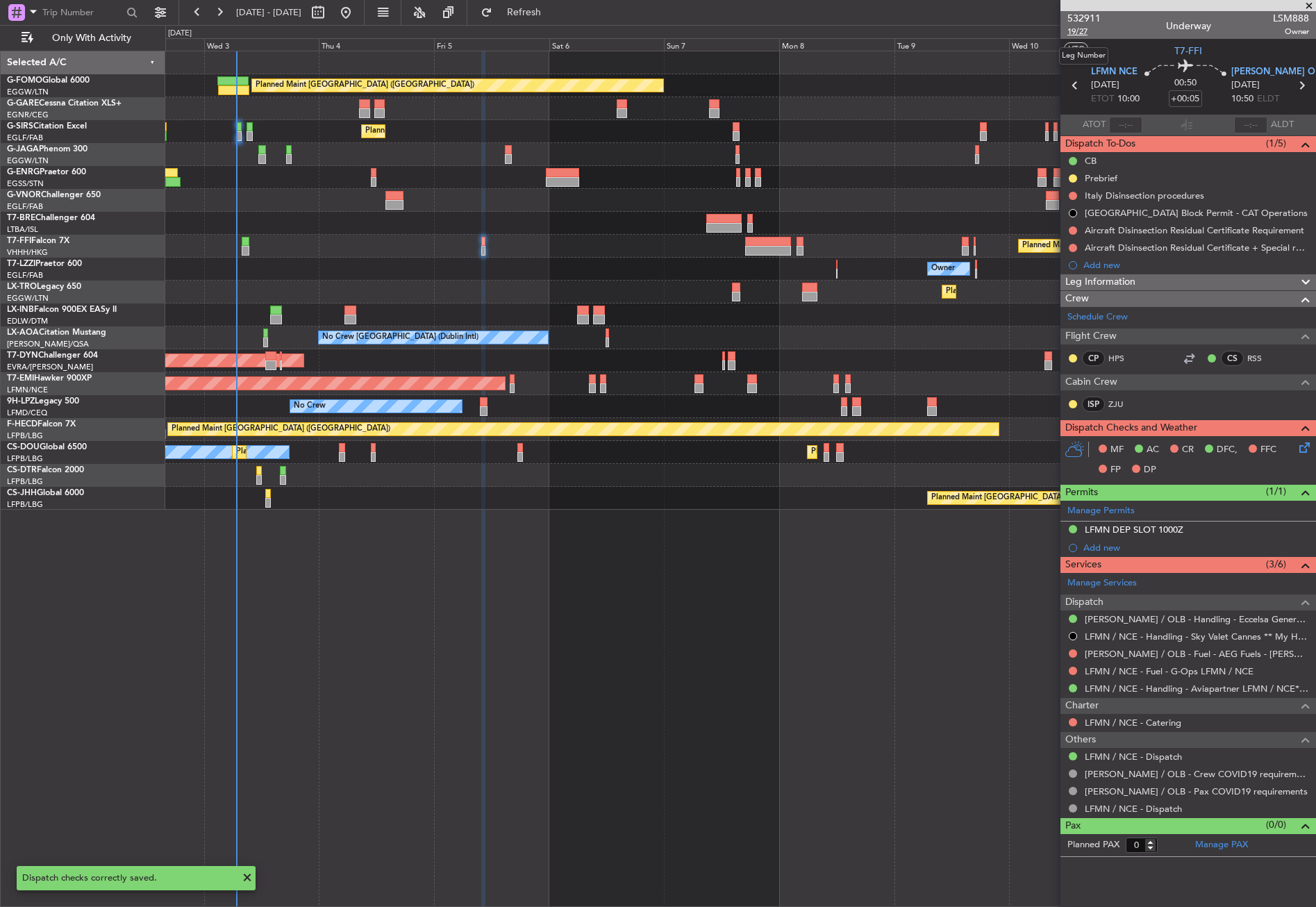
click at [1085, 28] on span "19/27" at bounding box center [1084, 32] width 33 height 12
click at [539, 8] on span "Refresh" at bounding box center [524, 13] width 58 height 10
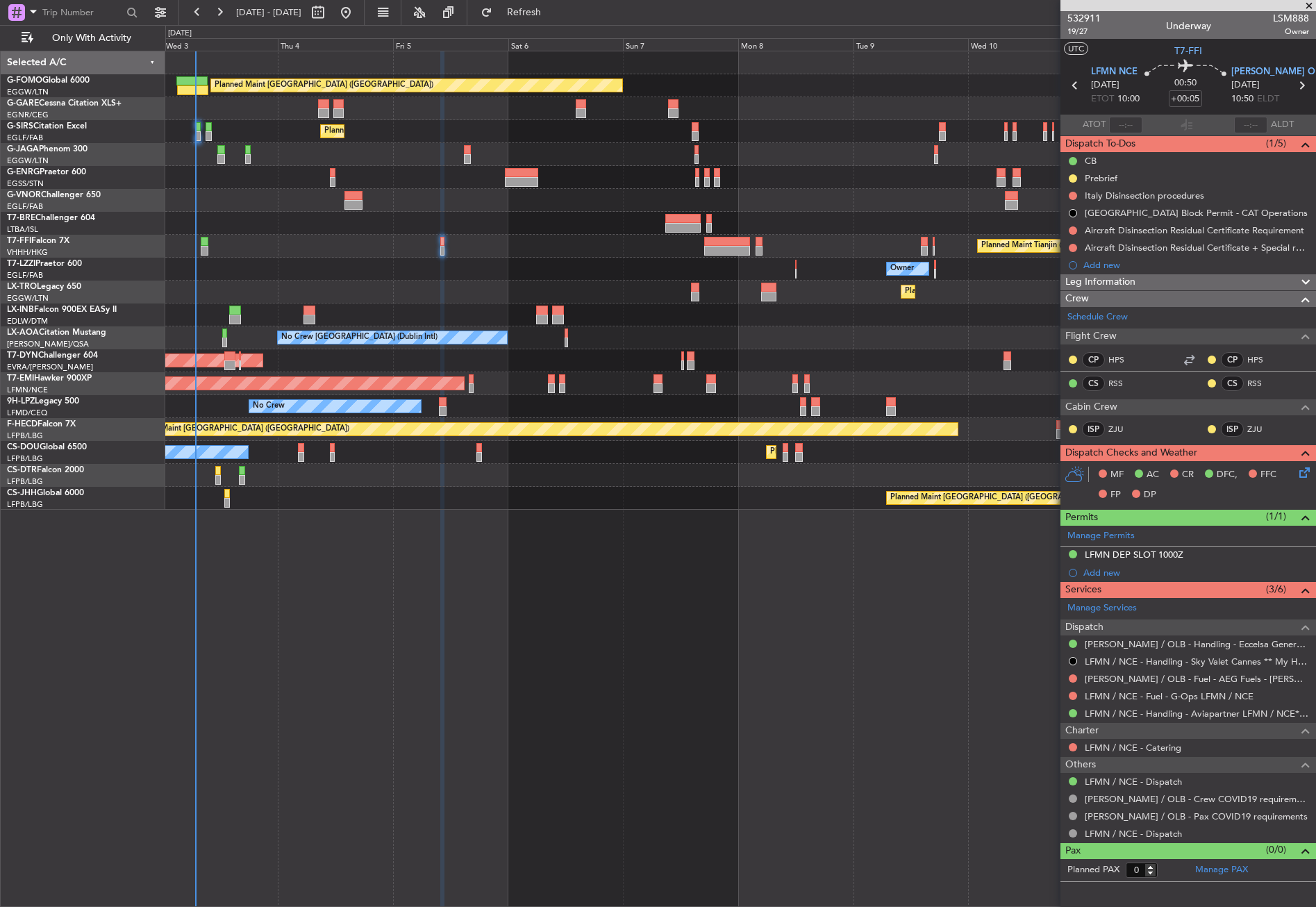
click at [277, 254] on div "Planned Maint Tianjin ([GEOGRAPHIC_DATA]) Planned Maint [GEOGRAPHIC_DATA] ([GEO…" at bounding box center [740, 246] width 1150 height 23
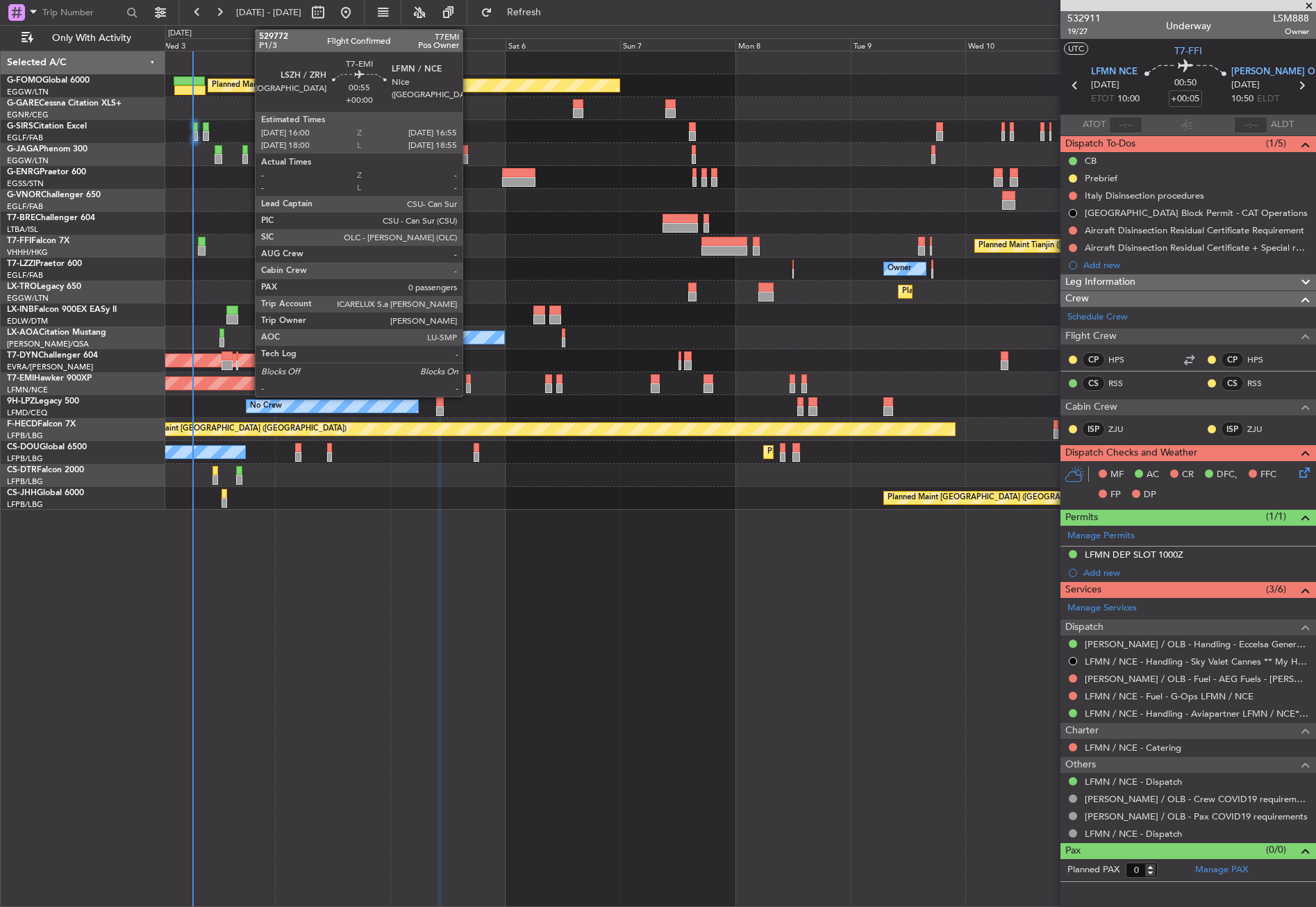
click at [469, 382] on div at bounding box center [468, 379] width 5 height 10
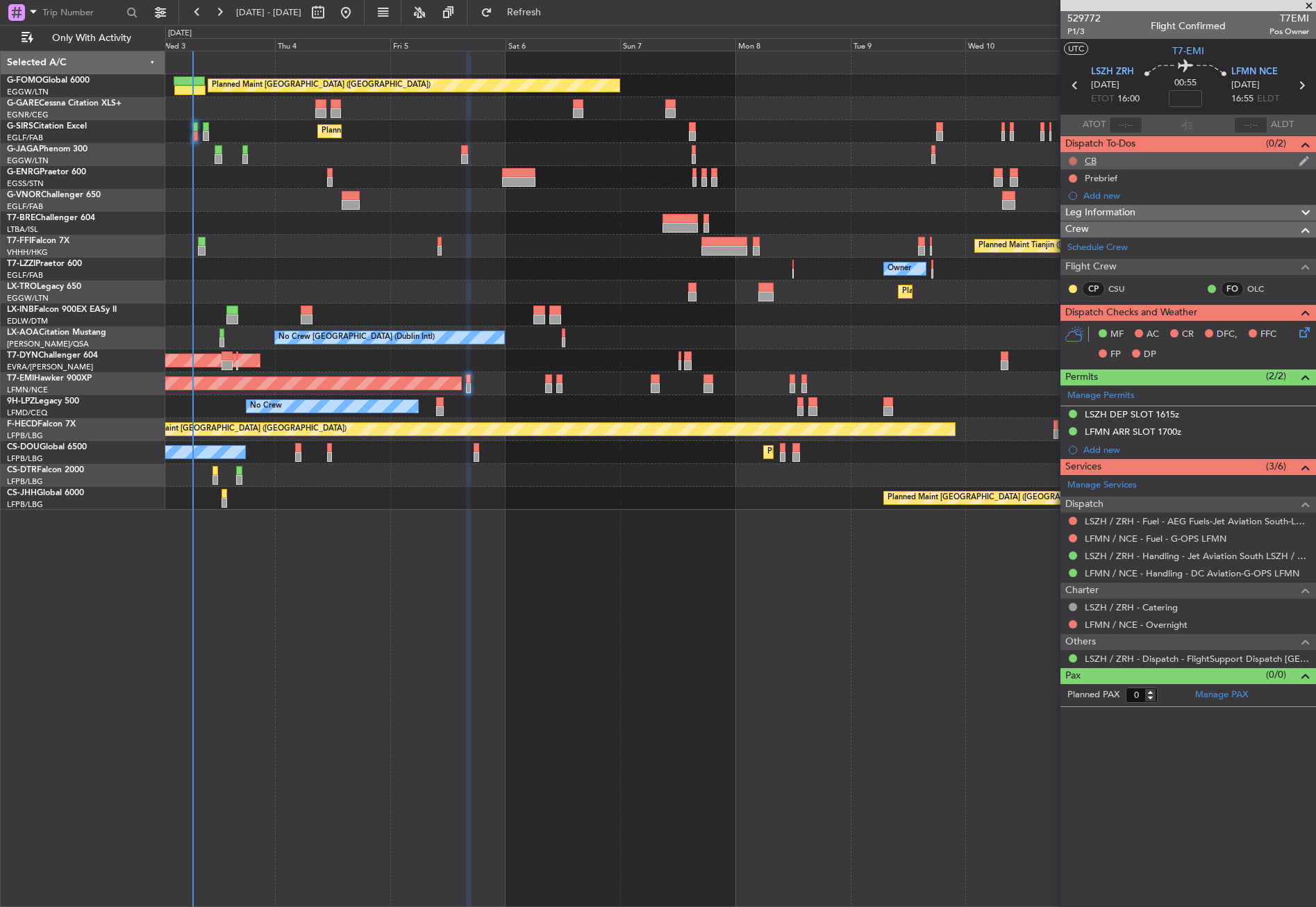
click at [1072, 159] on button at bounding box center [1073, 161] width 8 height 8
click at [1057, 223] on span "Completed" at bounding box center [1079, 223] width 46 height 14
click at [1070, 176] on button at bounding box center [1073, 178] width 8 height 8
click at [1070, 223] on span "In Progress" at bounding box center [1079, 219] width 47 height 14
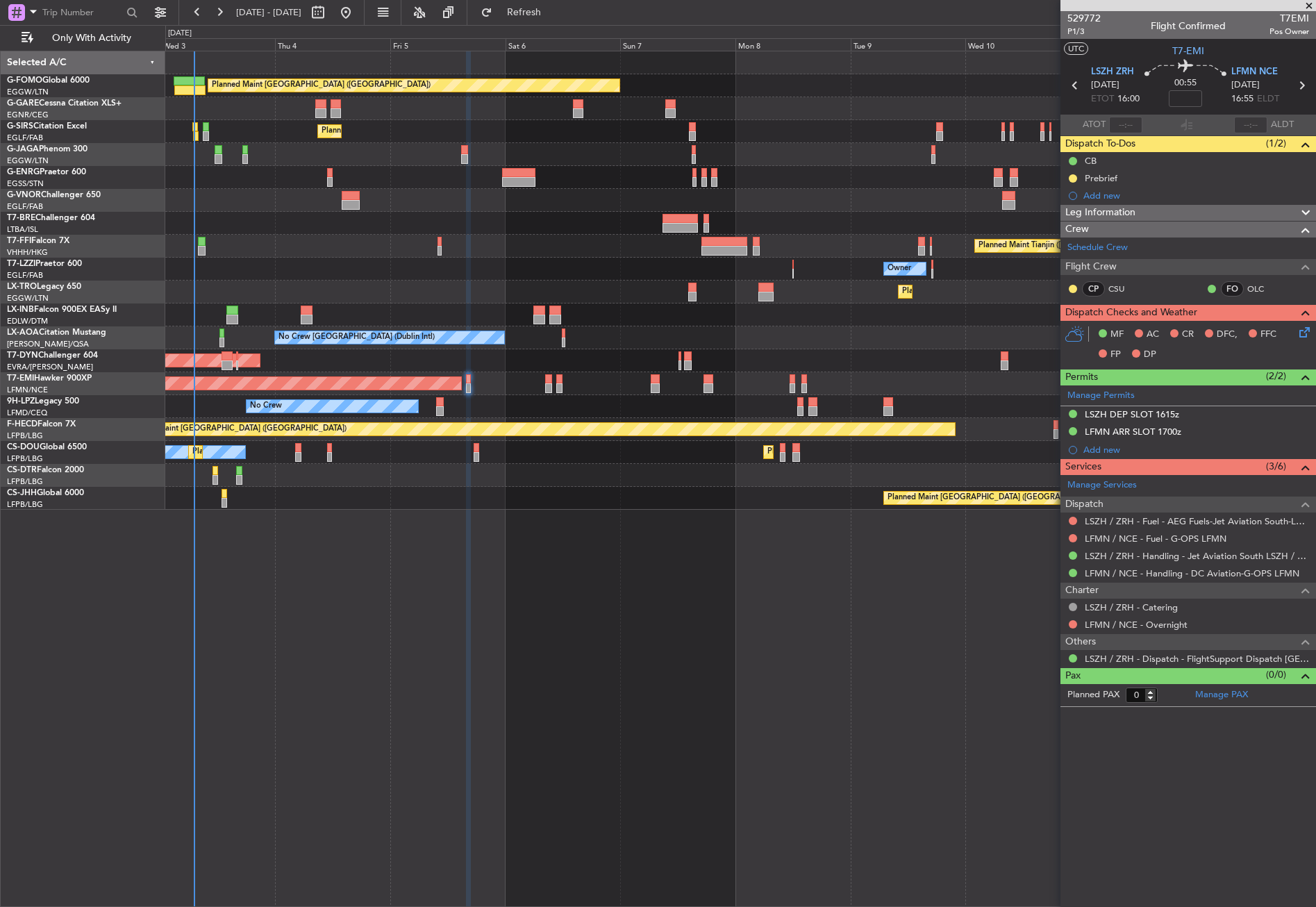
click at [419, 586] on div "Planned Maint [GEOGRAPHIC_DATA] ([GEOGRAPHIC_DATA]) Unplanned Maint [PERSON_NAM…" at bounding box center [740, 478] width 1151 height 856
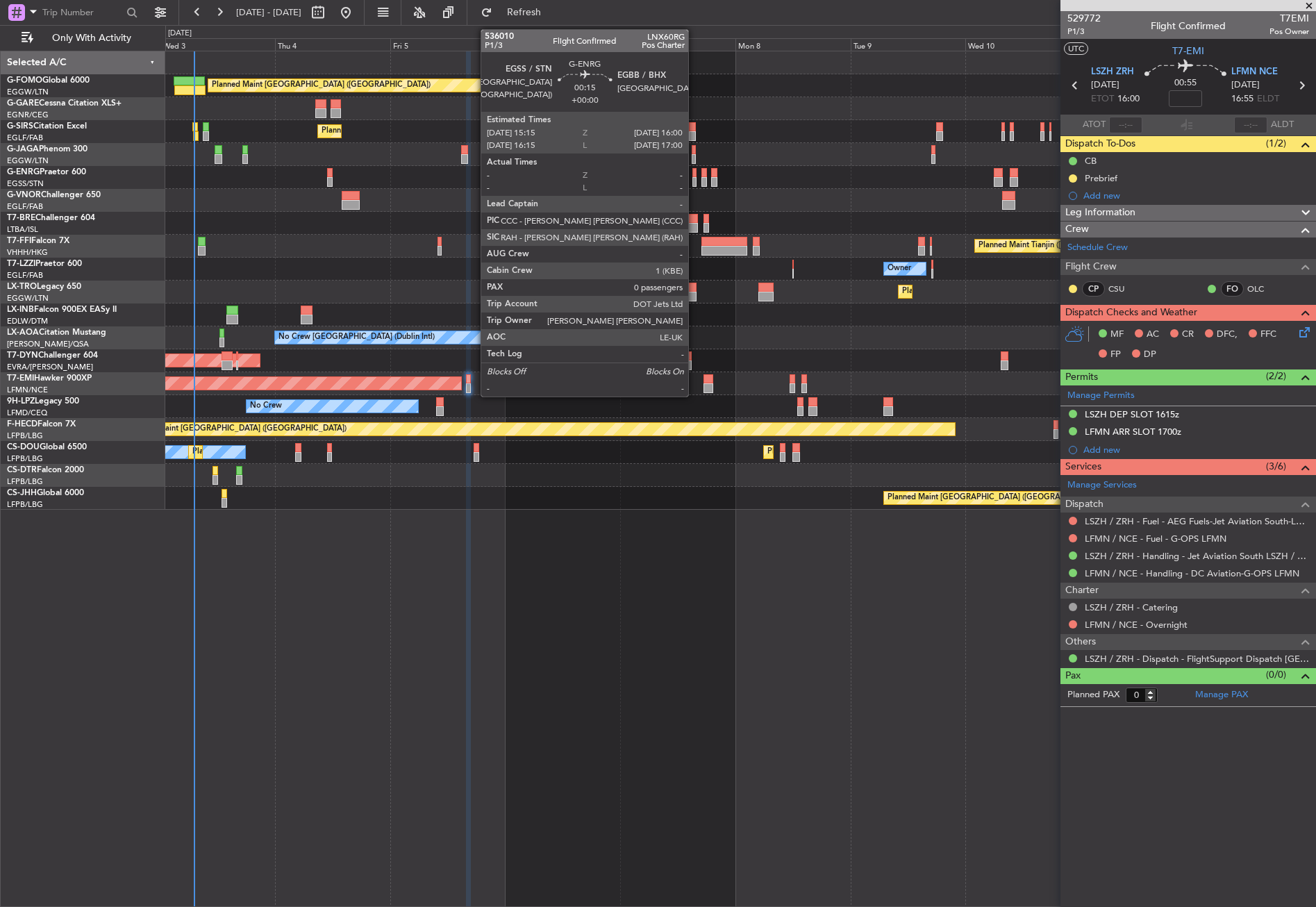
click at [695, 180] on div at bounding box center [695, 182] width 4 height 10
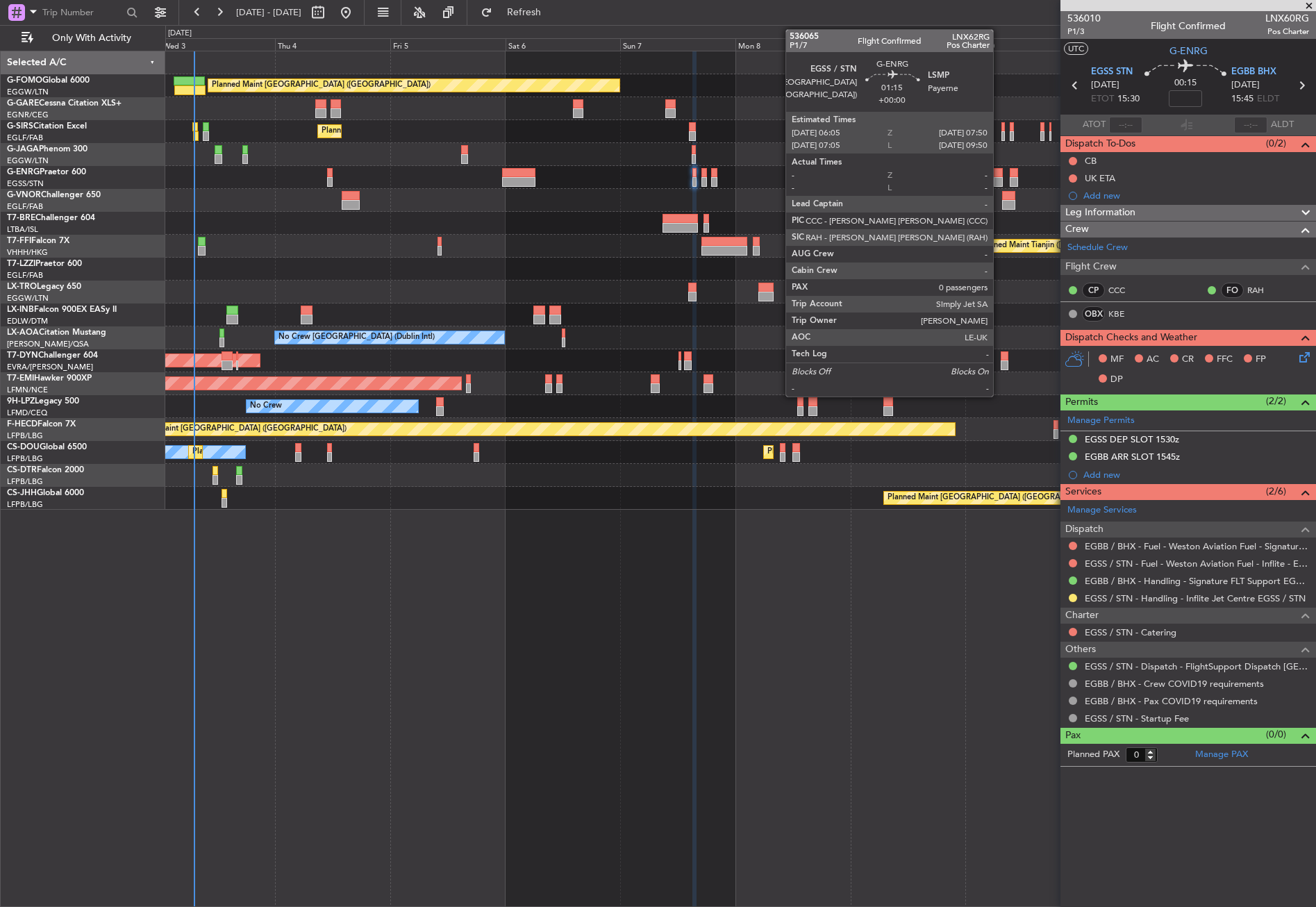
click at [999, 173] on div at bounding box center [998, 173] width 9 height 10
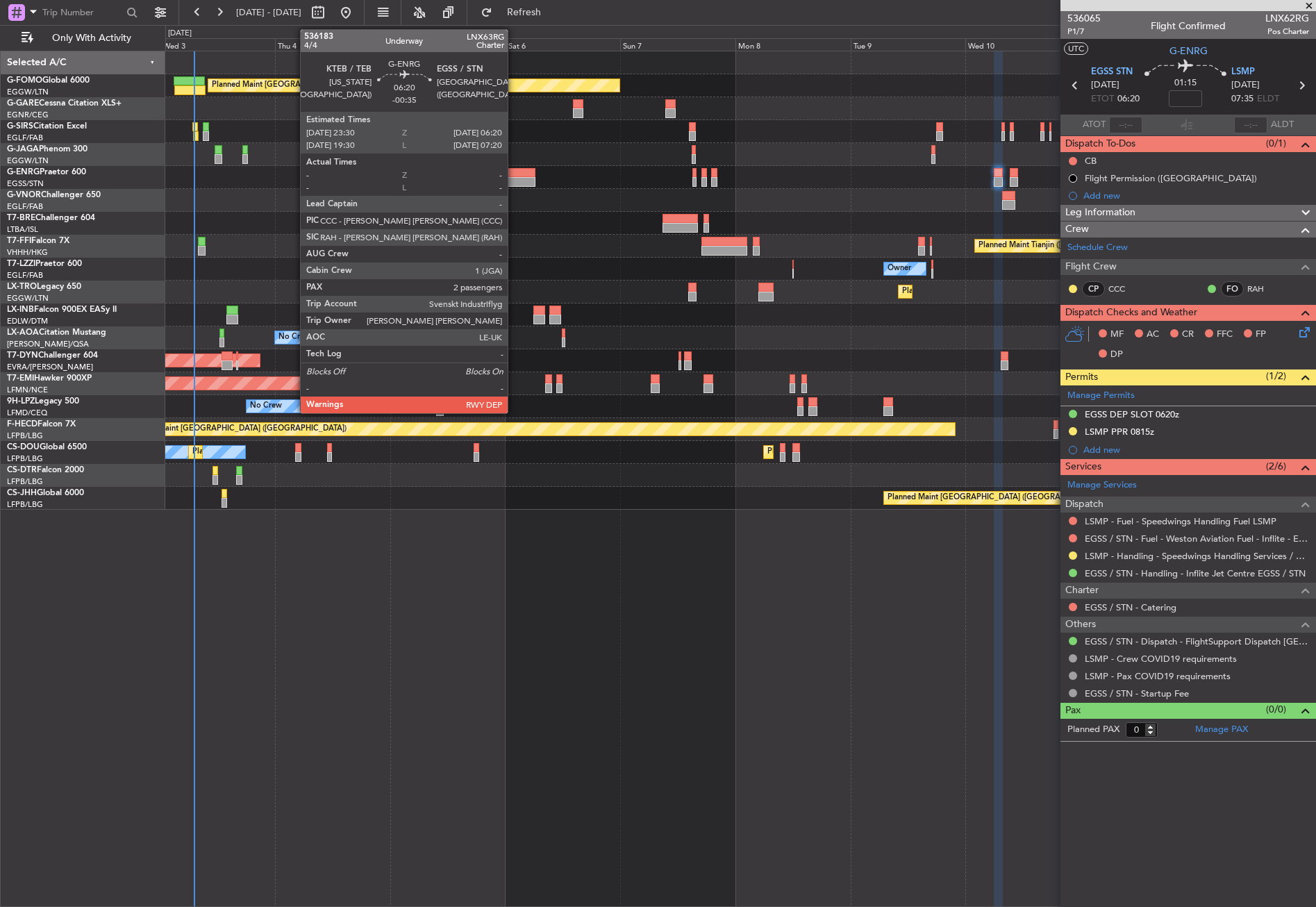
click at [514, 174] on div at bounding box center [518, 173] width 33 height 10
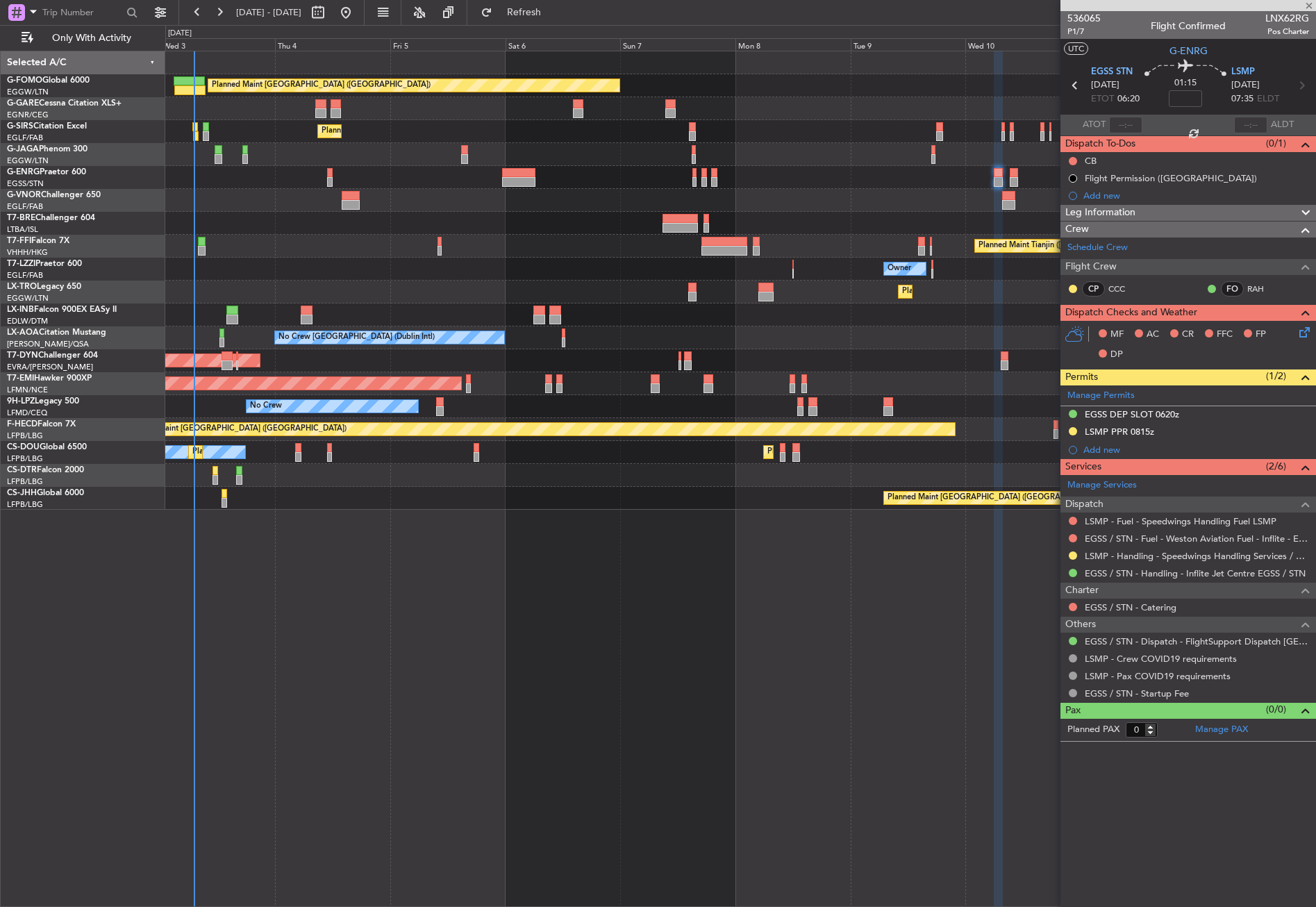
type input "-00:35"
type input "2"
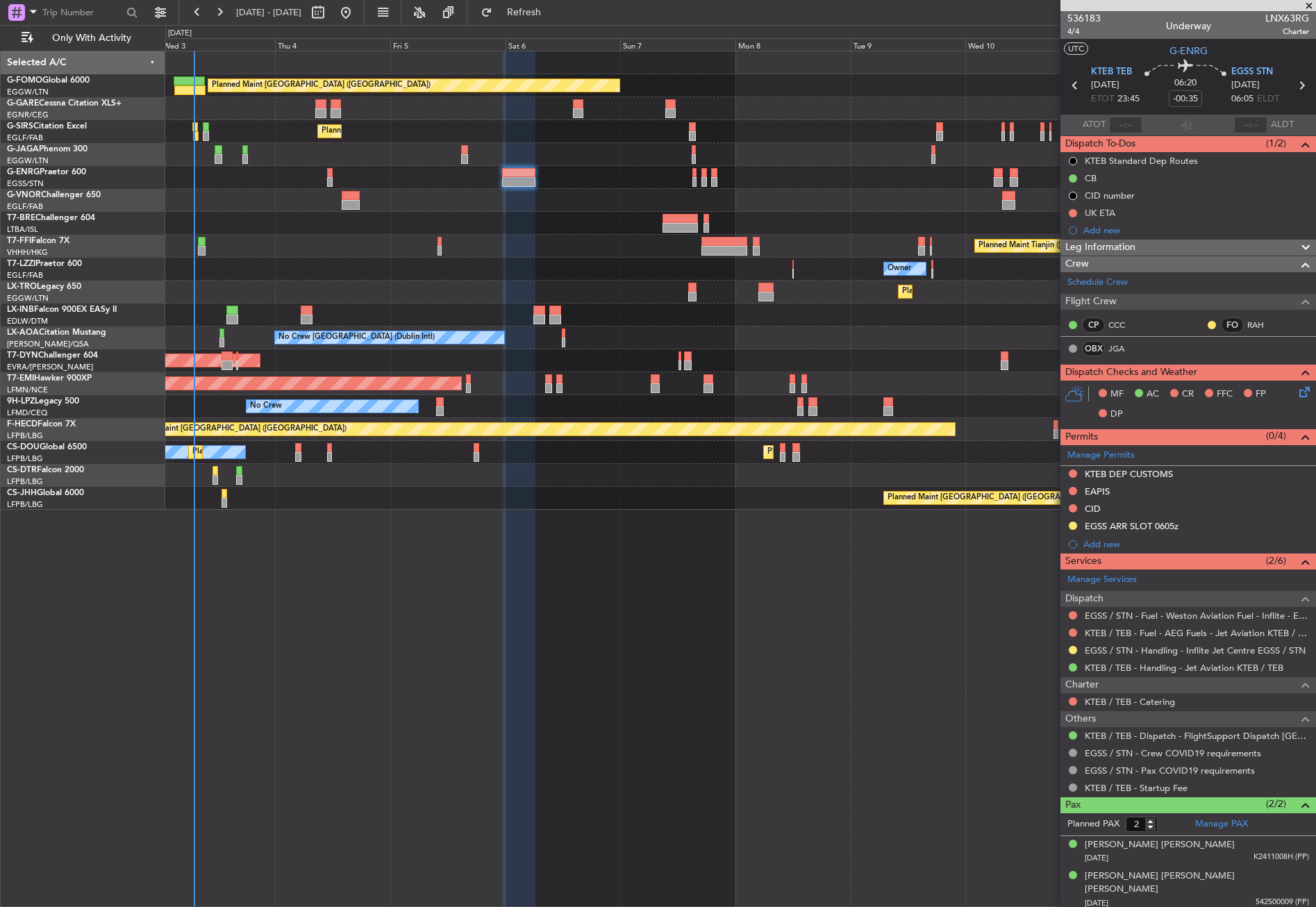
drag, startPoint x: 1072, startPoint y: 646, endPoint x: 1072, endPoint y: 654, distance: 8.0
click at [1072, 646] on button at bounding box center [1073, 650] width 8 height 8
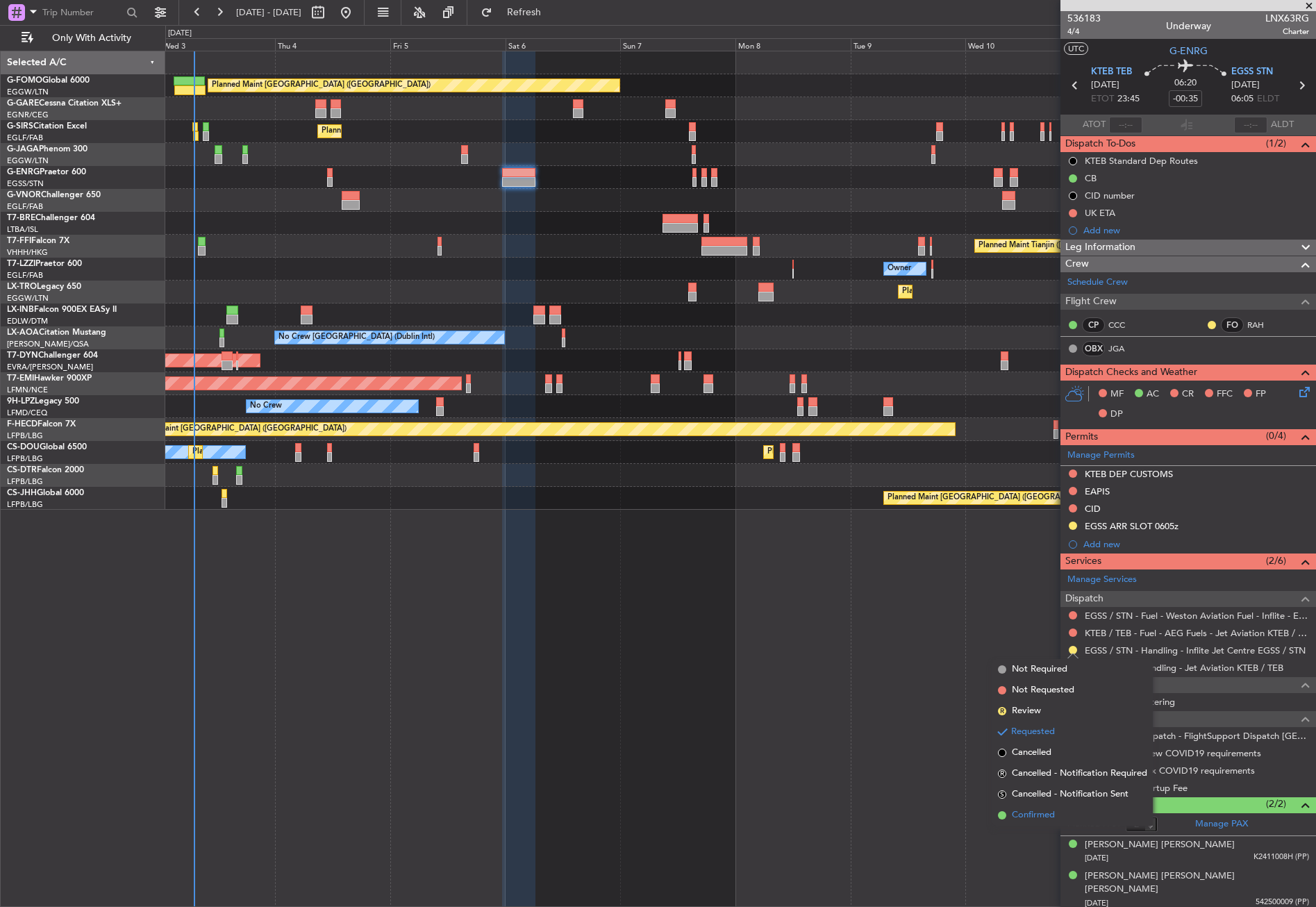
click at [1032, 811] on span "Confirmed" at bounding box center [1033, 815] width 43 height 14
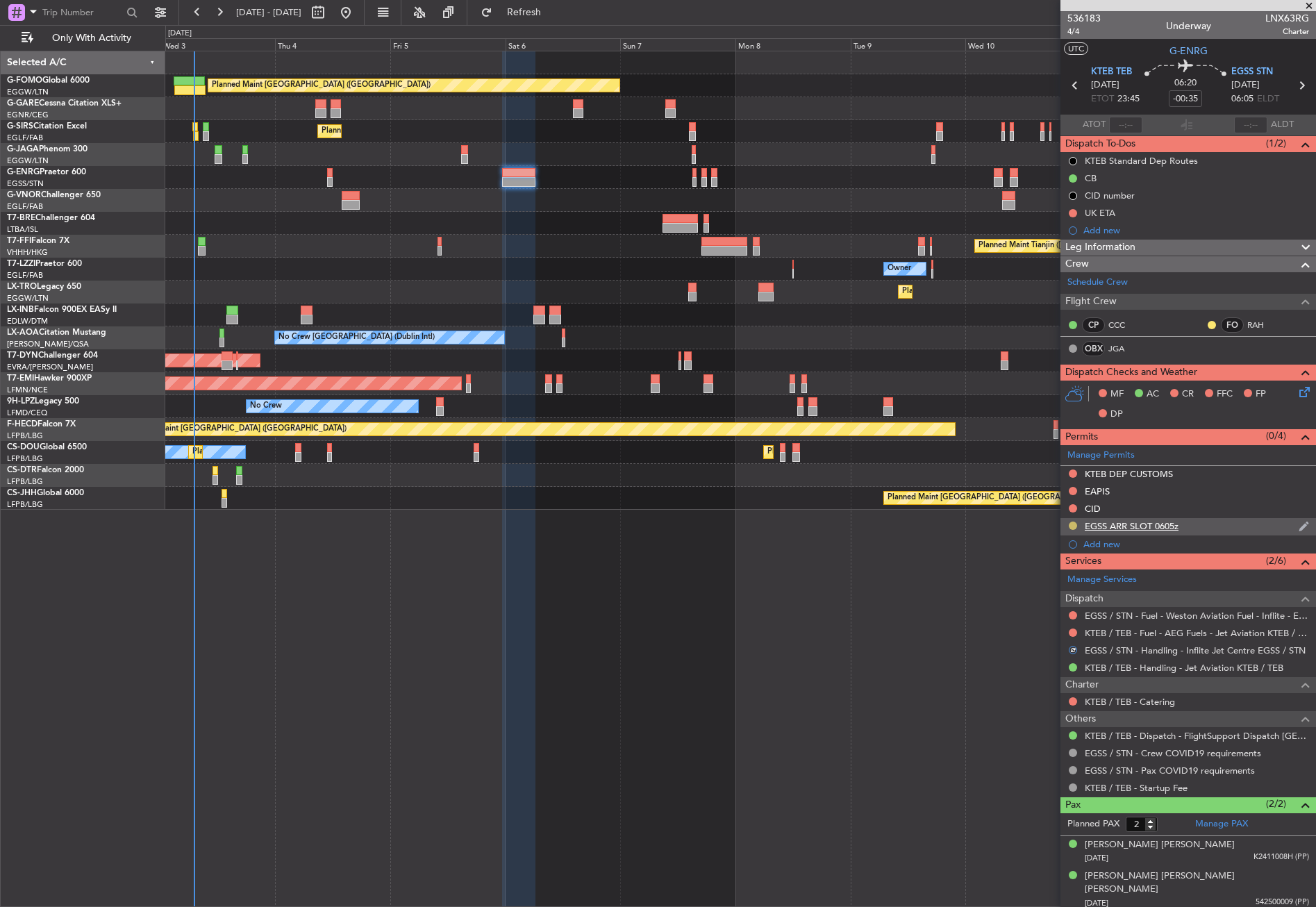
click at [1071, 523] on button at bounding box center [1073, 526] width 8 height 8
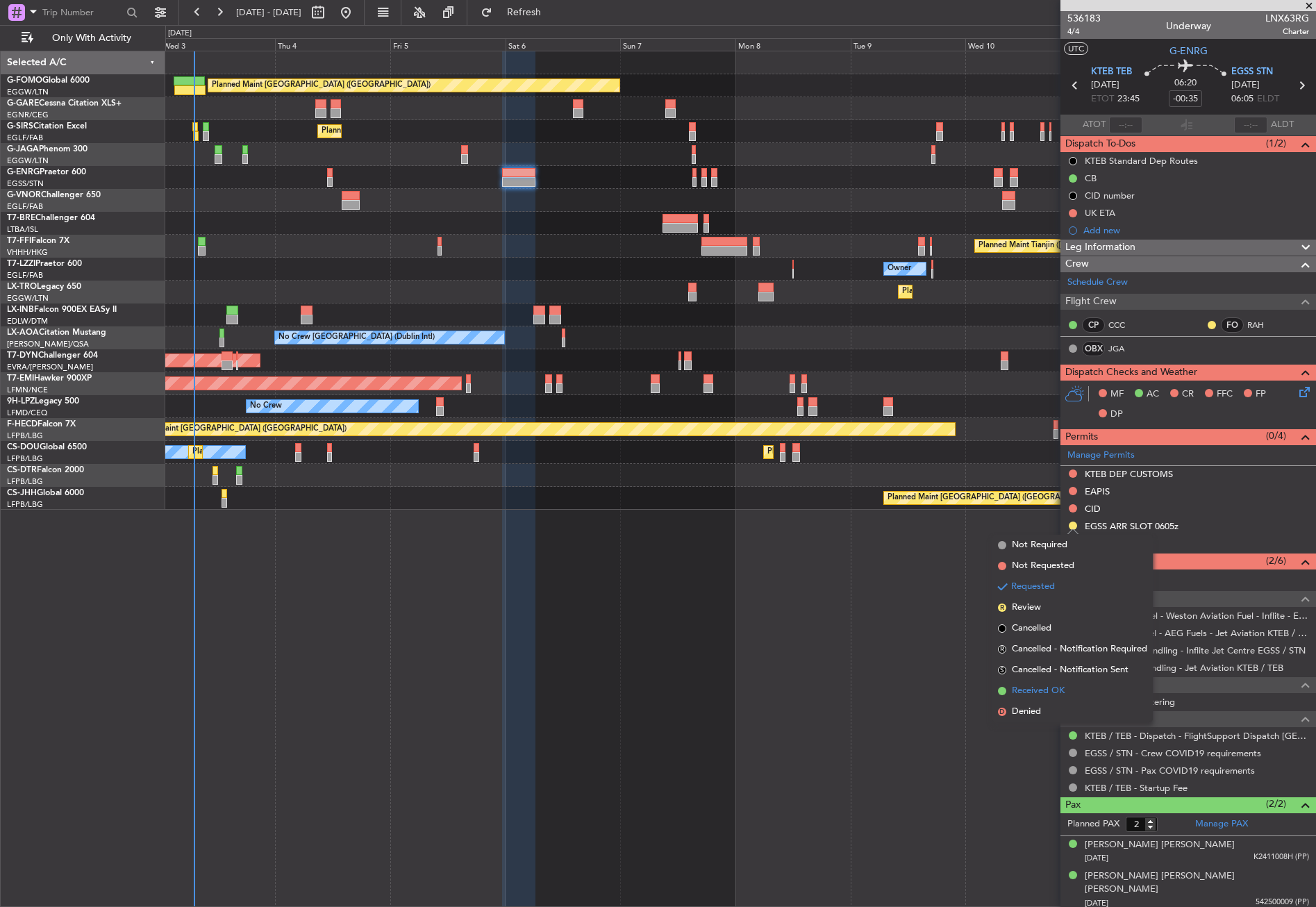
click at [1043, 687] on span "Received OK" at bounding box center [1038, 691] width 53 height 14
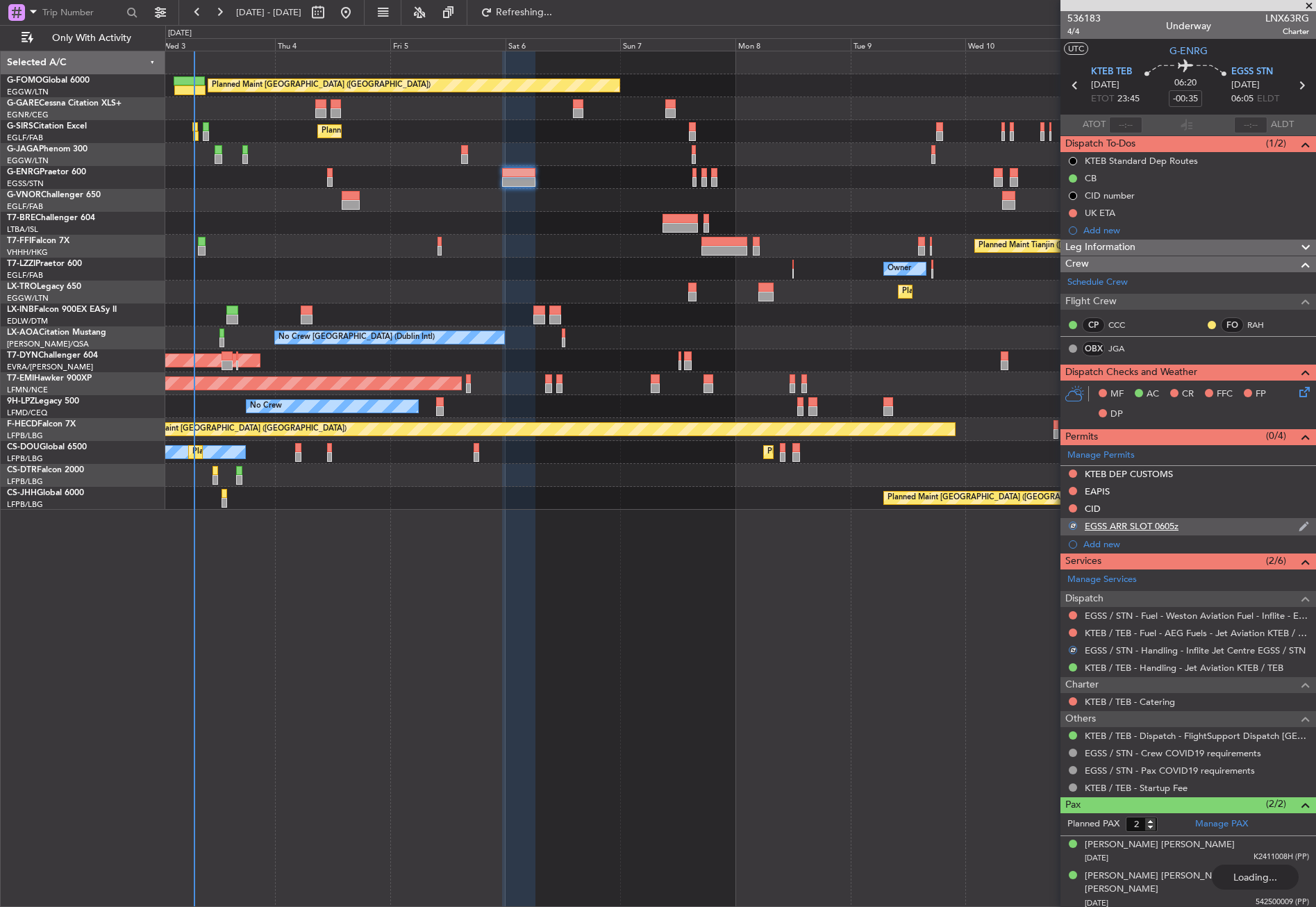
click at [1185, 520] on div "EGSS ARR SLOT 0605z" at bounding box center [1188, 527] width 256 height 18
click at [1169, 527] on div "Manage Permits KTEB DEP CUSTOMS EAPIS CID EGSS ARR SLOT 0605z Add new" at bounding box center [1188, 499] width 256 height 108
click at [1109, 525] on div "Manage Permits KTEB DEP CUSTOMS EAPIS CID EGSS ARR SLOT 0605z Add new" at bounding box center [1188, 499] width 256 height 108
click at [1142, 528] on div "EGSS ARR SLOT 0605z" at bounding box center [1132, 526] width 94 height 12
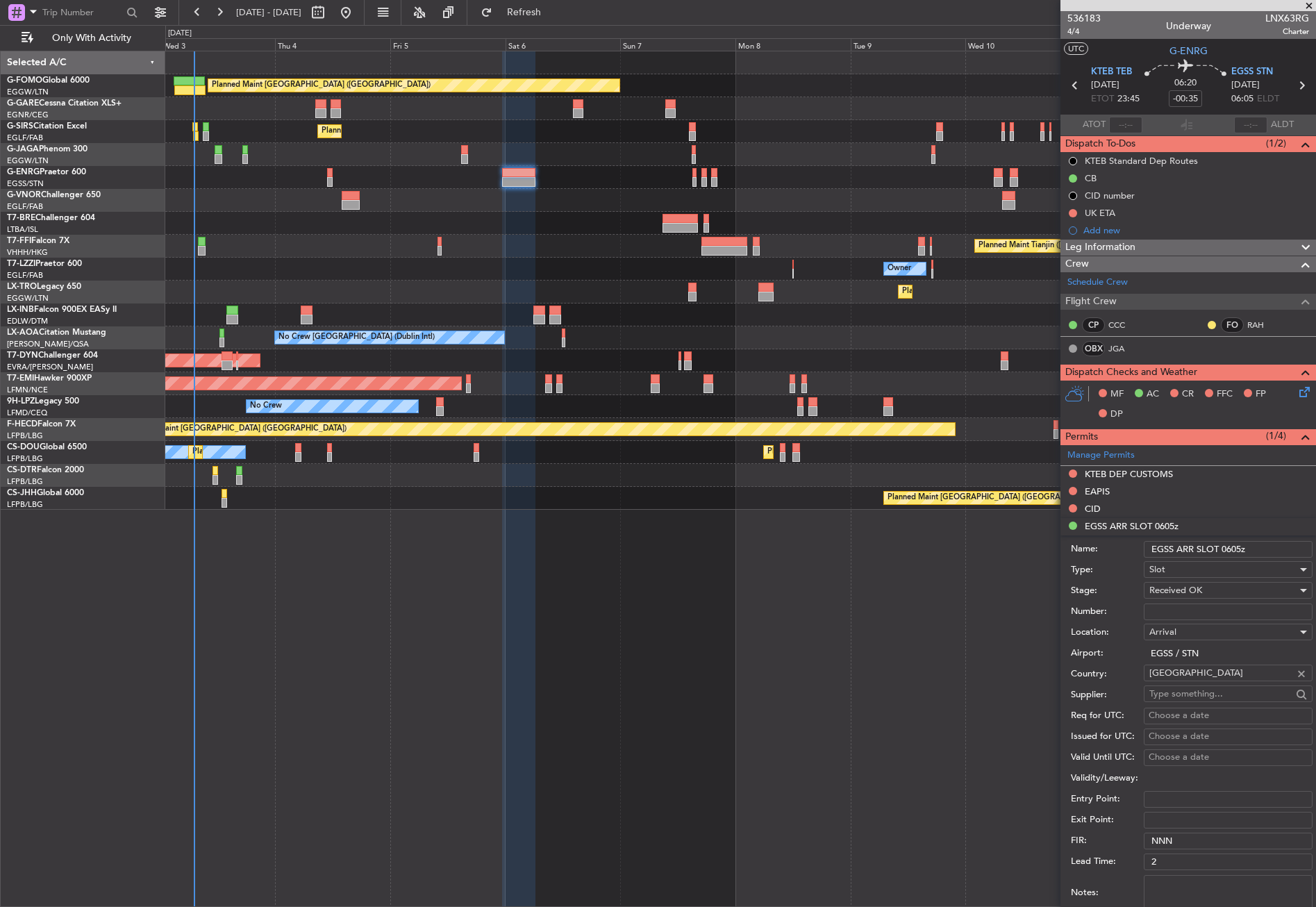
click at [1241, 549] on input "EGSS ARR SLOT 0605z" at bounding box center [1228, 549] width 169 height 17
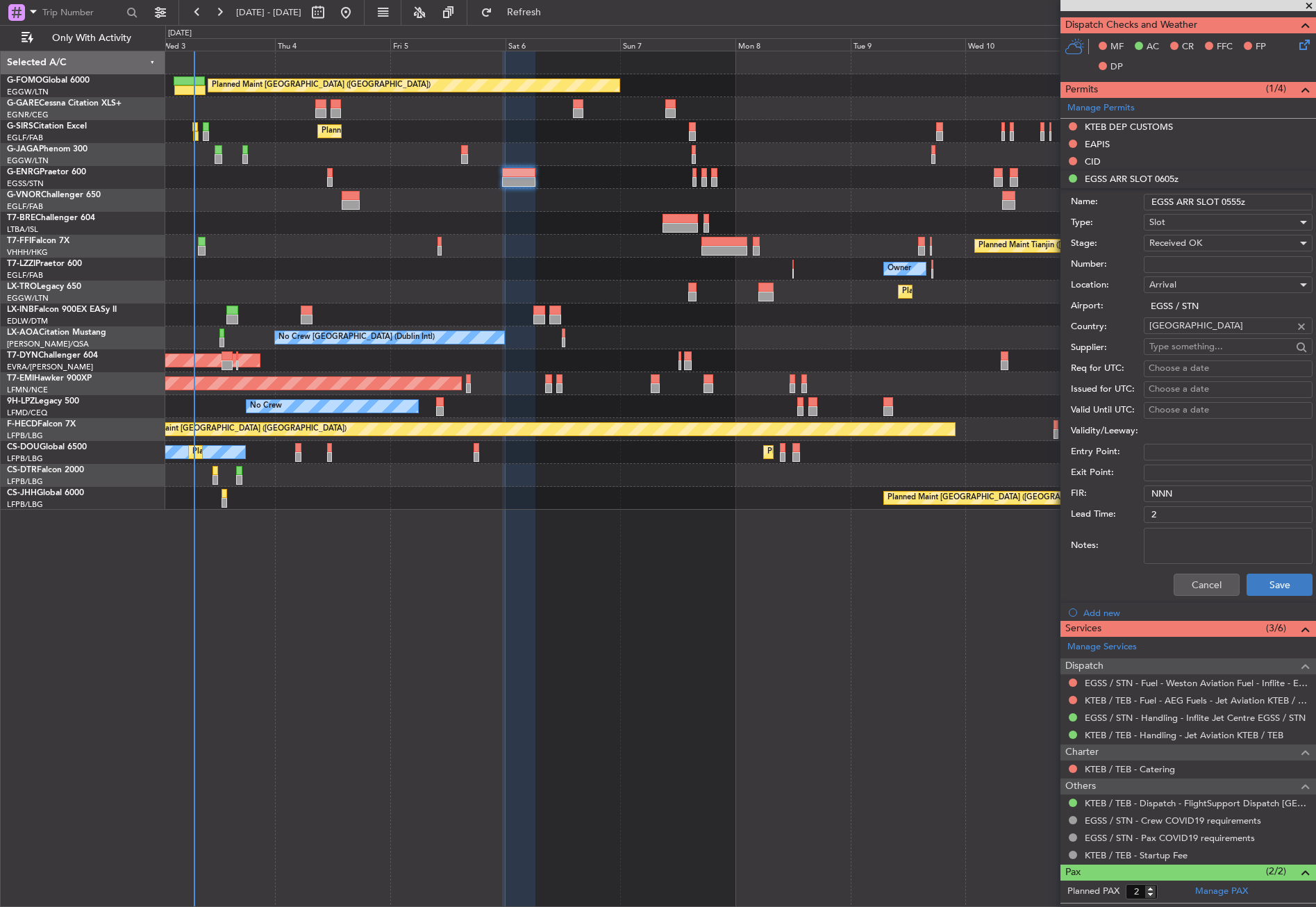
type input "EGSS ARR SLOT 0555z"
click at [1249, 588] on button "Save" at bounding box center [1279, 585] width 66 height 22
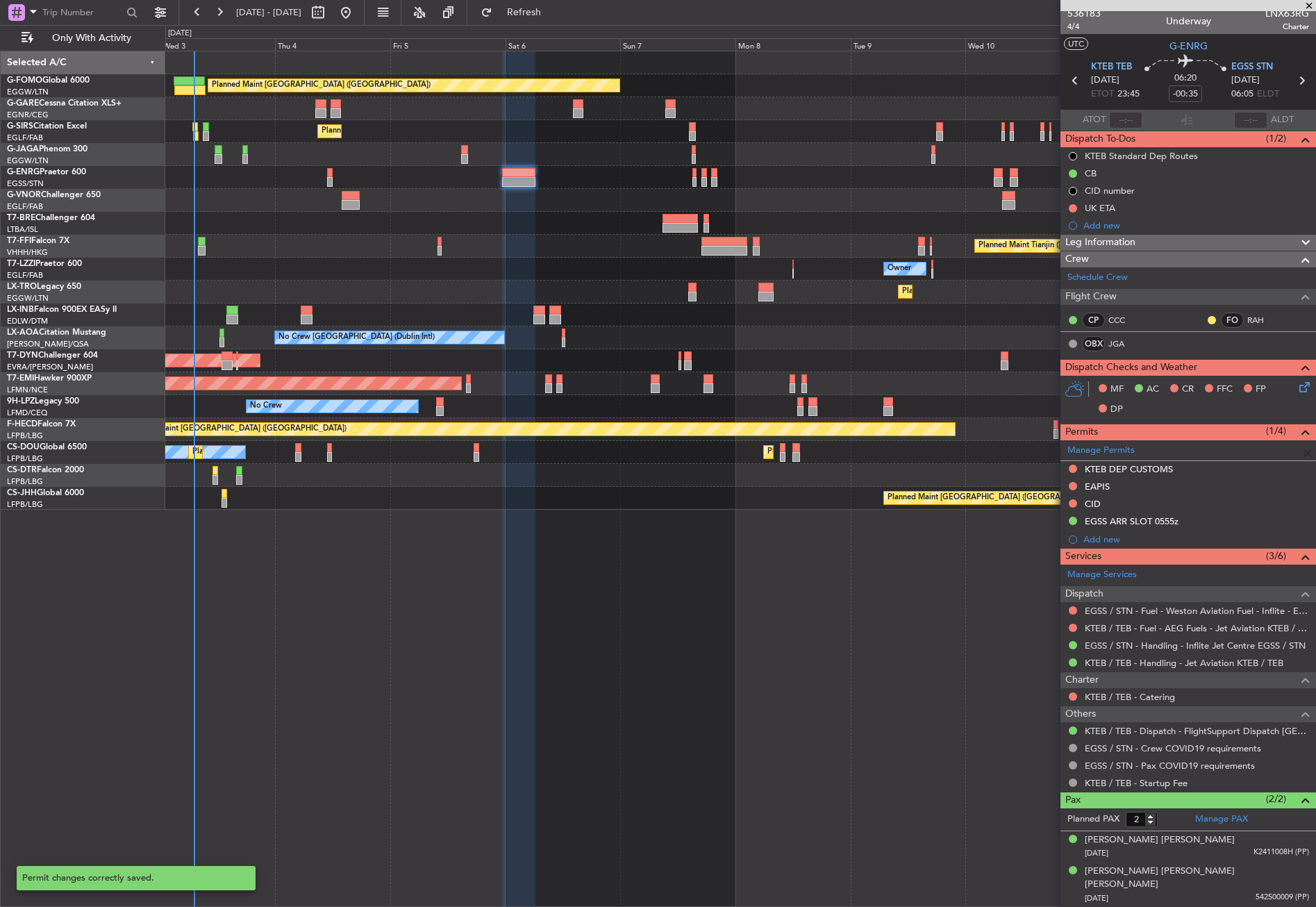
scroll to position [0, 0]
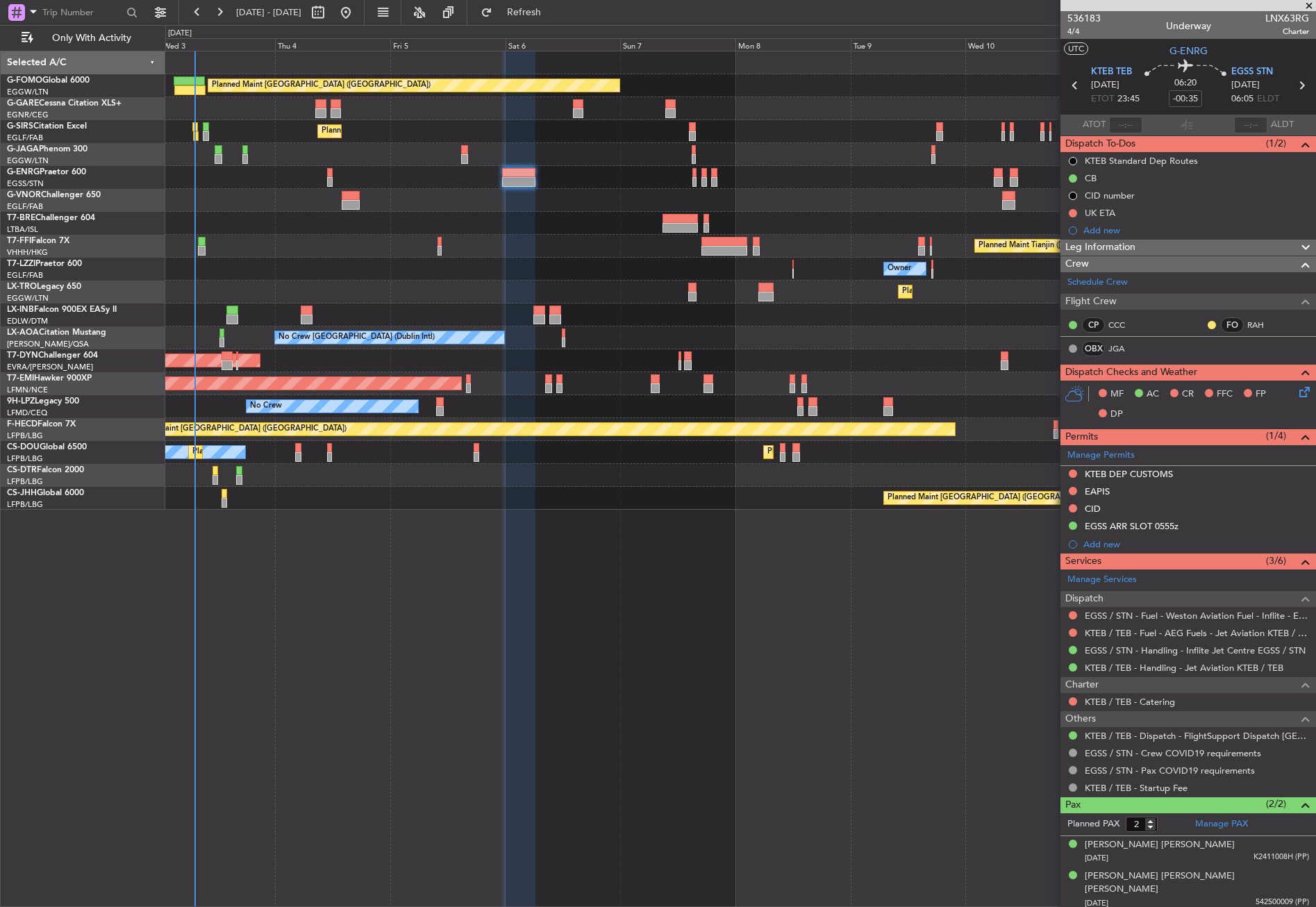
click at [324, 631] on div "Planned Maint [GEOGRAPHIC_DATA] ([GEOGRAPHIC_DATA]) Unplanned Maint [PERSON_NAM…" at bounding box center [740, 478] width 1151 height 856
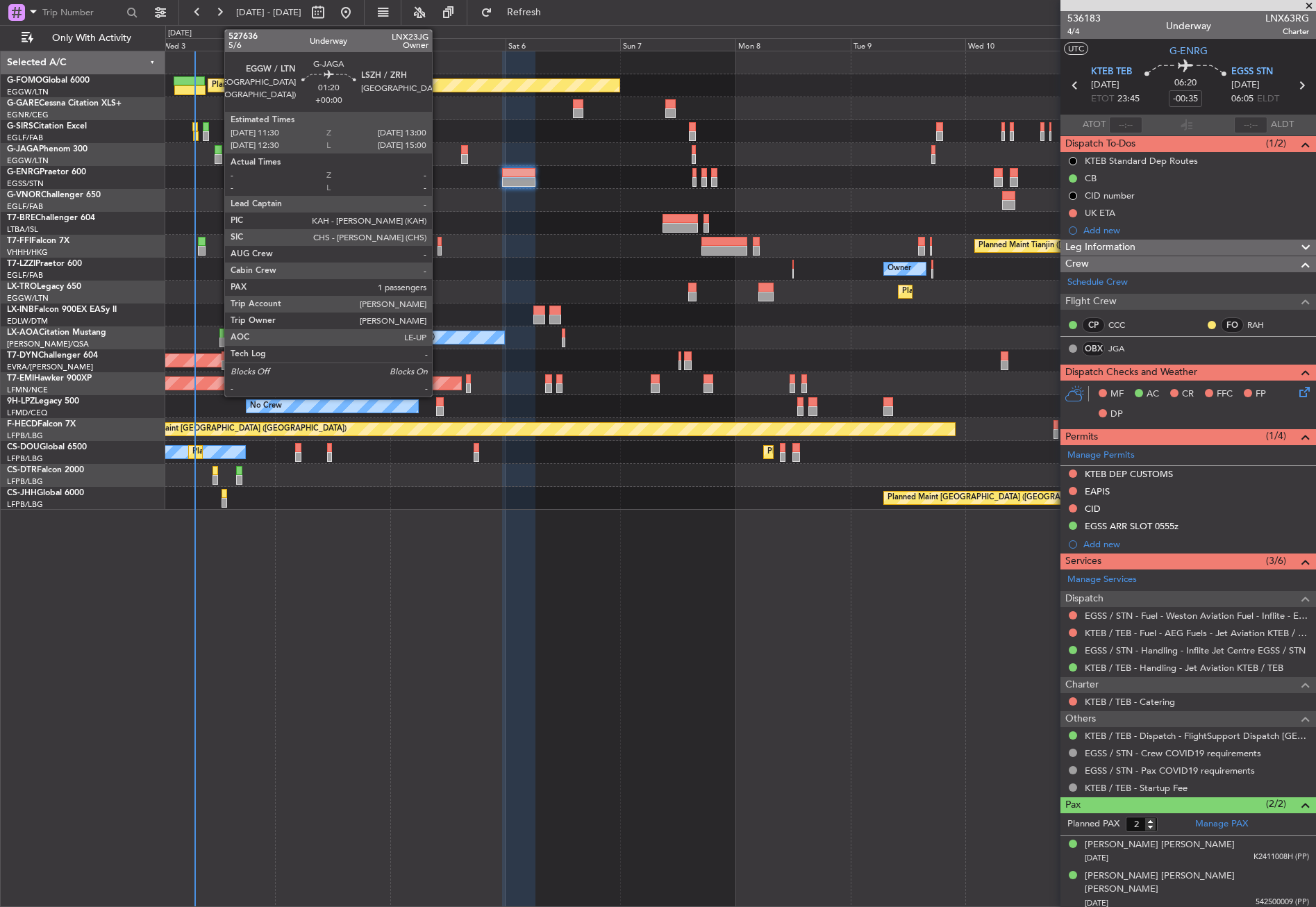
click at [218, 159] on div at bounding box center [218, 159] width 8 height 10
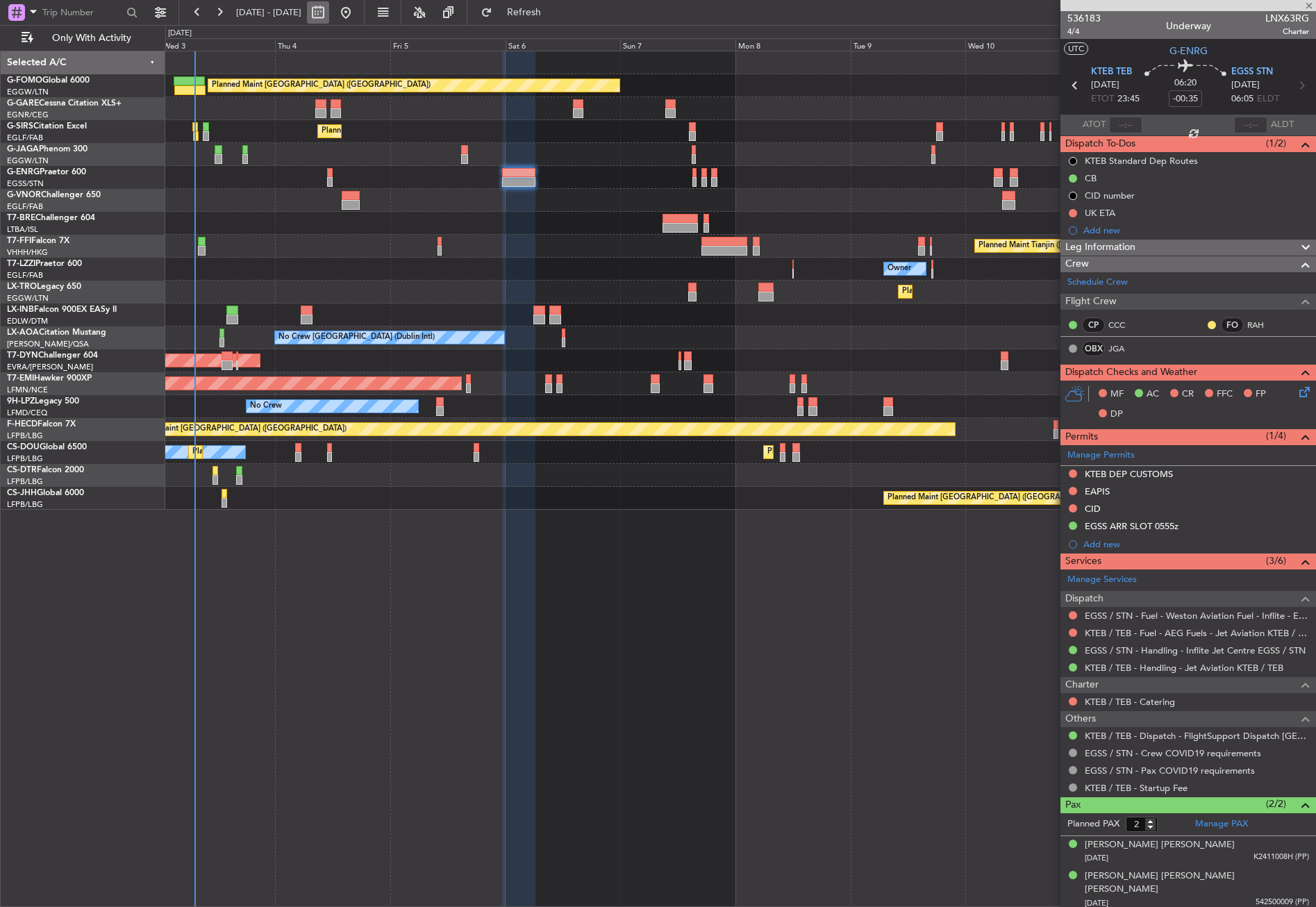
type input "1"
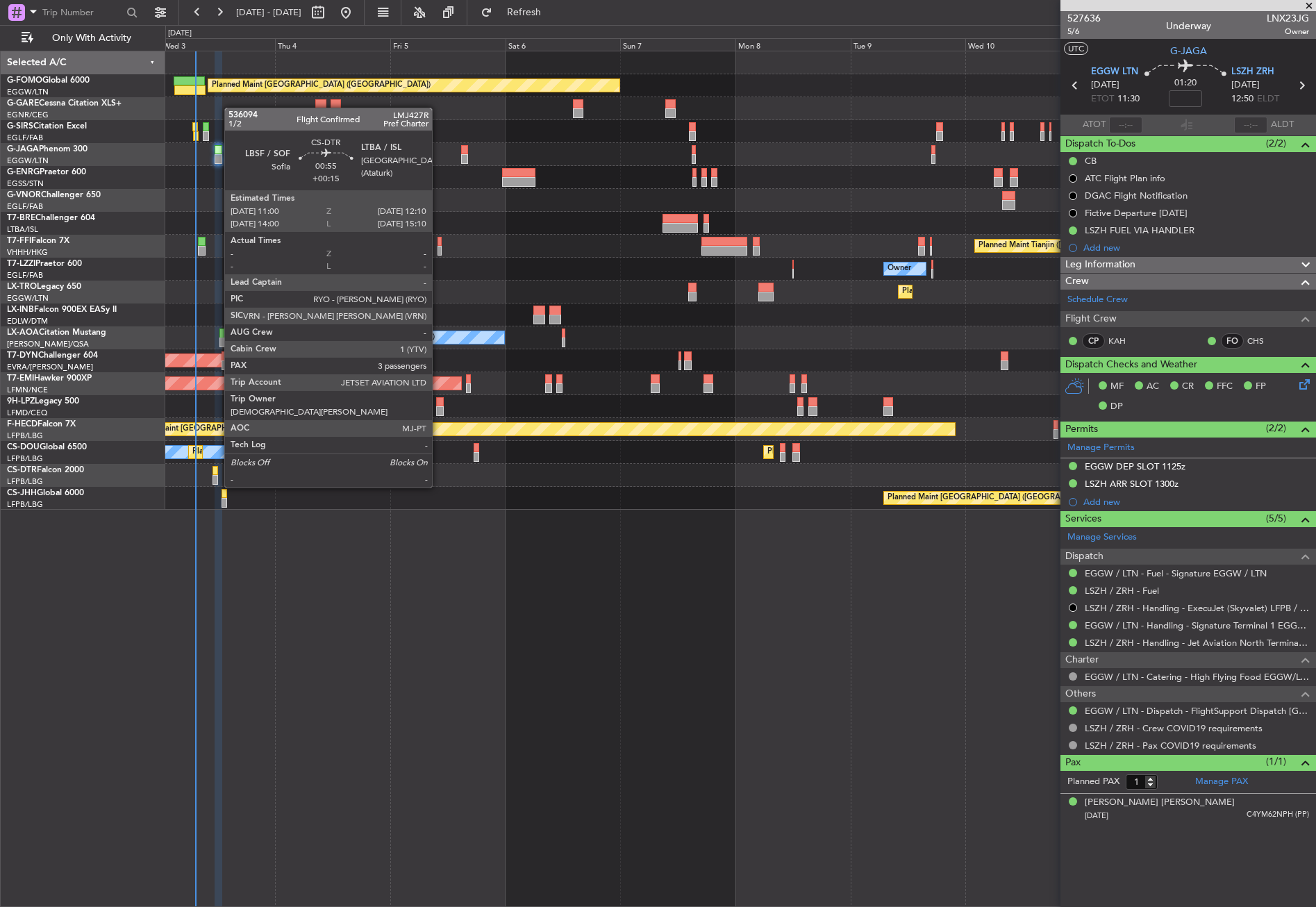
click at [218, 473] on div at bounding box center [216, 471] width 6 height 10
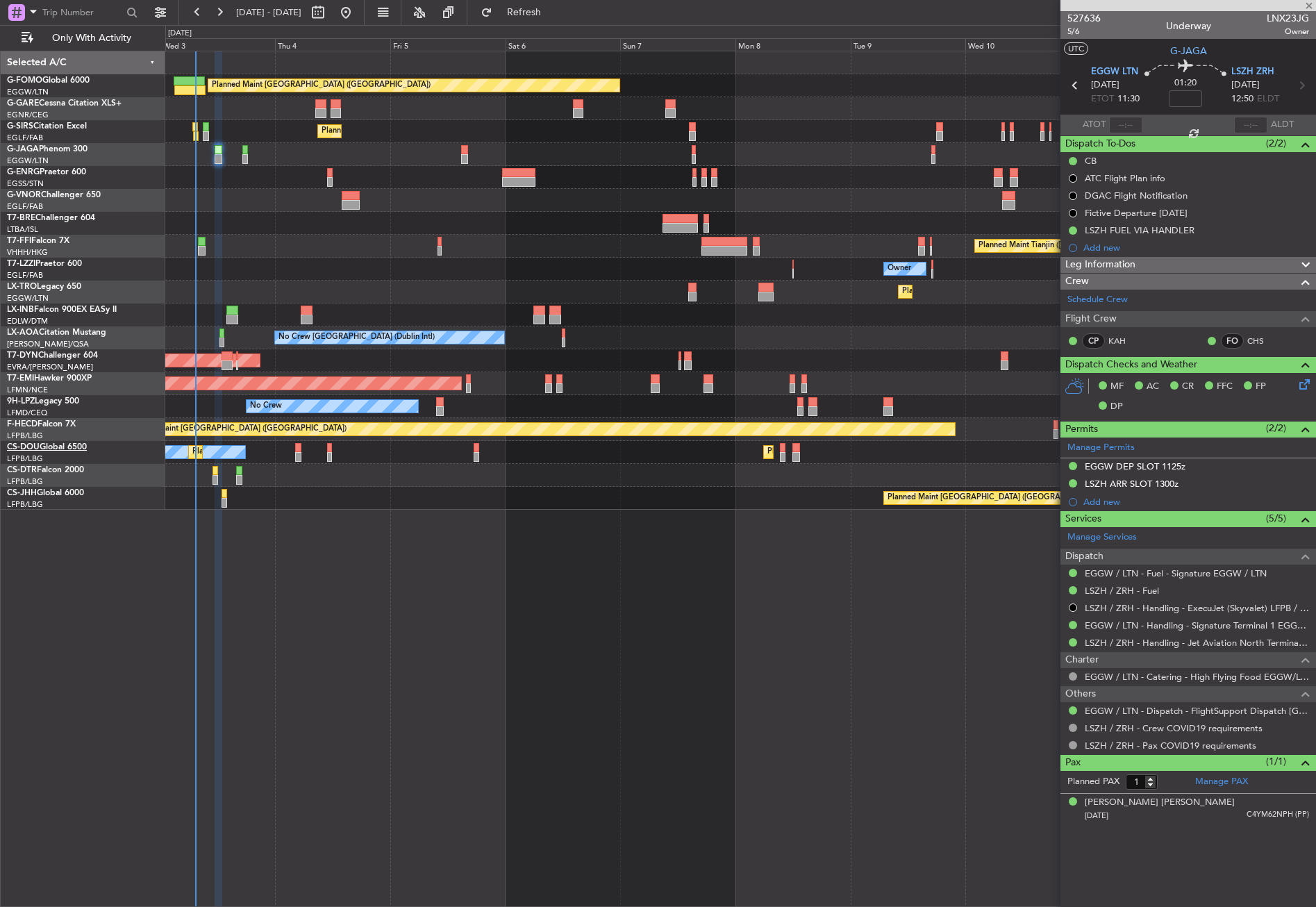
type input "+00:15"
type input "3"
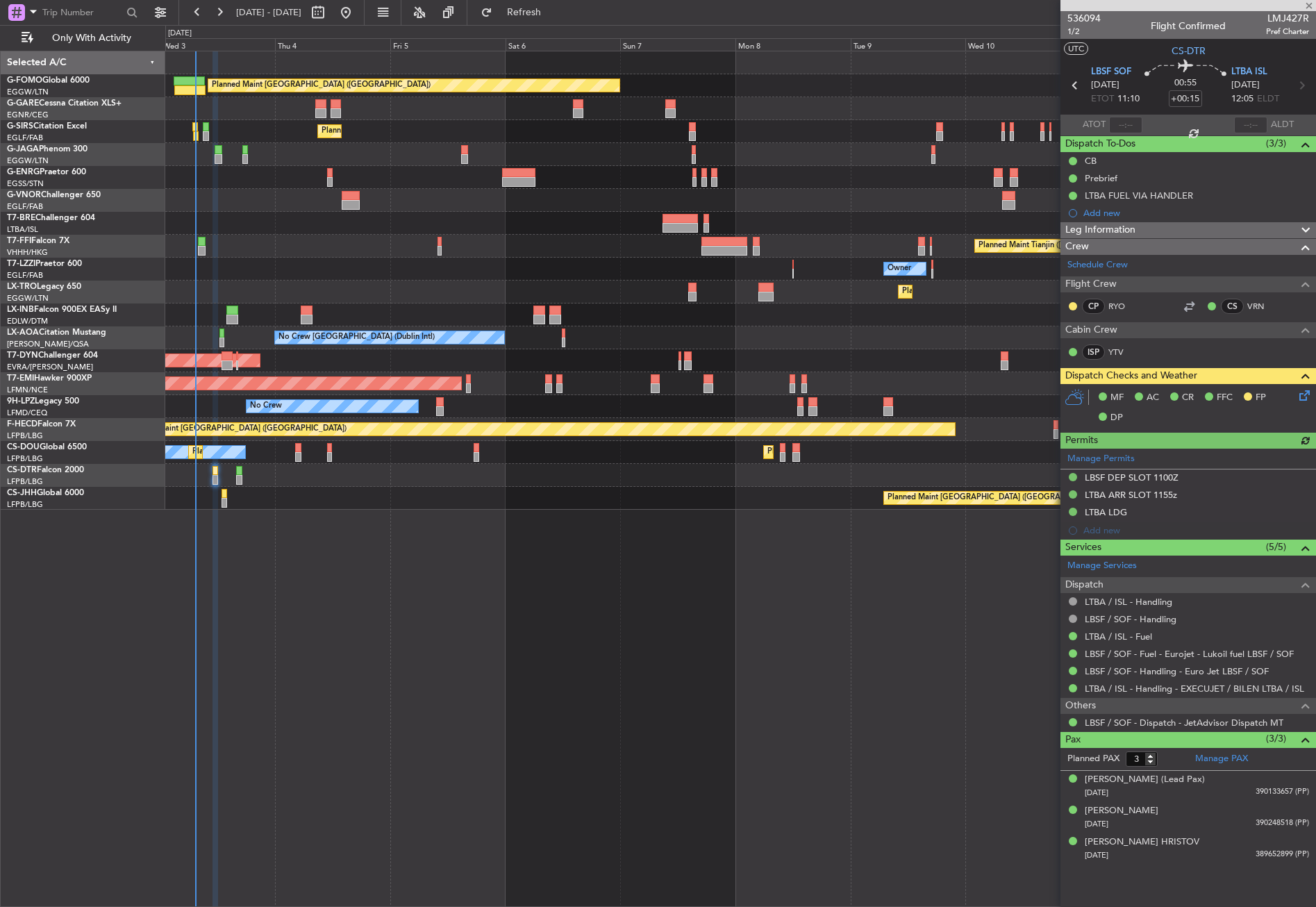
click at [515, 664] on div "Planned Maint [GEOGRAPHIC_DATA] ([GEOGRAPHIC_DATA]) Unplanned Maint [PERSON_NAM…" at bounding box center [740, 478] width 1151 height 856
click at [516, 663] on div "Planned Maint [GEOGRAPHIC_DATA] ([GEOGRAPHIC_DATA]) Unplanned Maint [PERSON_NAM…" at bounding box center [740, 478] width 1151 height 856
click at [527, 9] on button "Refresh" at bounding box center [515, 13] width 84 height 22
click at [433, 174] on div at bounding box center [740, 177] width 1150 height 23
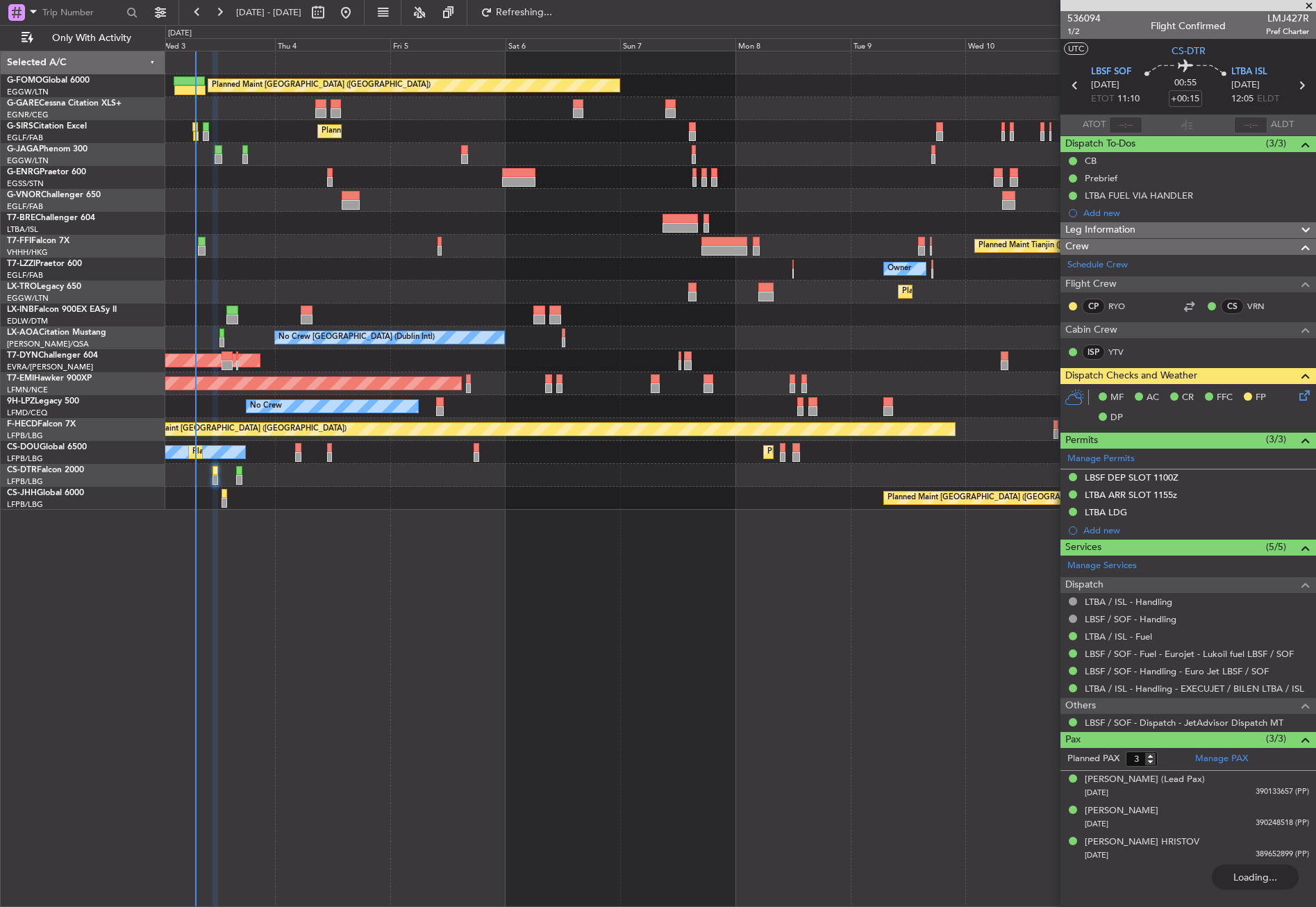
click at [839, 135] on div "Planned Maint [GEOGRAPHIC_DATA] ([GEOGRAPHIC_DATA])" at bounding box center [740, 131] width 1150 height 23
click at [596, 729] on div "Planned Maint [GEOGRAPHIC_DATA] ([GEOGRAPHIC_DATA]) Unplanned Maint [PERSON_NAM…" at bounding box center [740, 478] width 1151 height 856
drag, startPoint x: 553, startPoint y: 16, endPoint x: 549, endPoint y: 35, distance: 19.4
click at [553, 16] on span "Refresh" at bounding box center [524, 13] width 58 height 10
click at [445, 600] on div "Planned Maint [GEOGRAPHIC_DATA] ([GEOGRAPHIC_DATA]) Unplanned Maint [PERSON_NAM…" at bounding box center [740, 478] width 1151 height 856
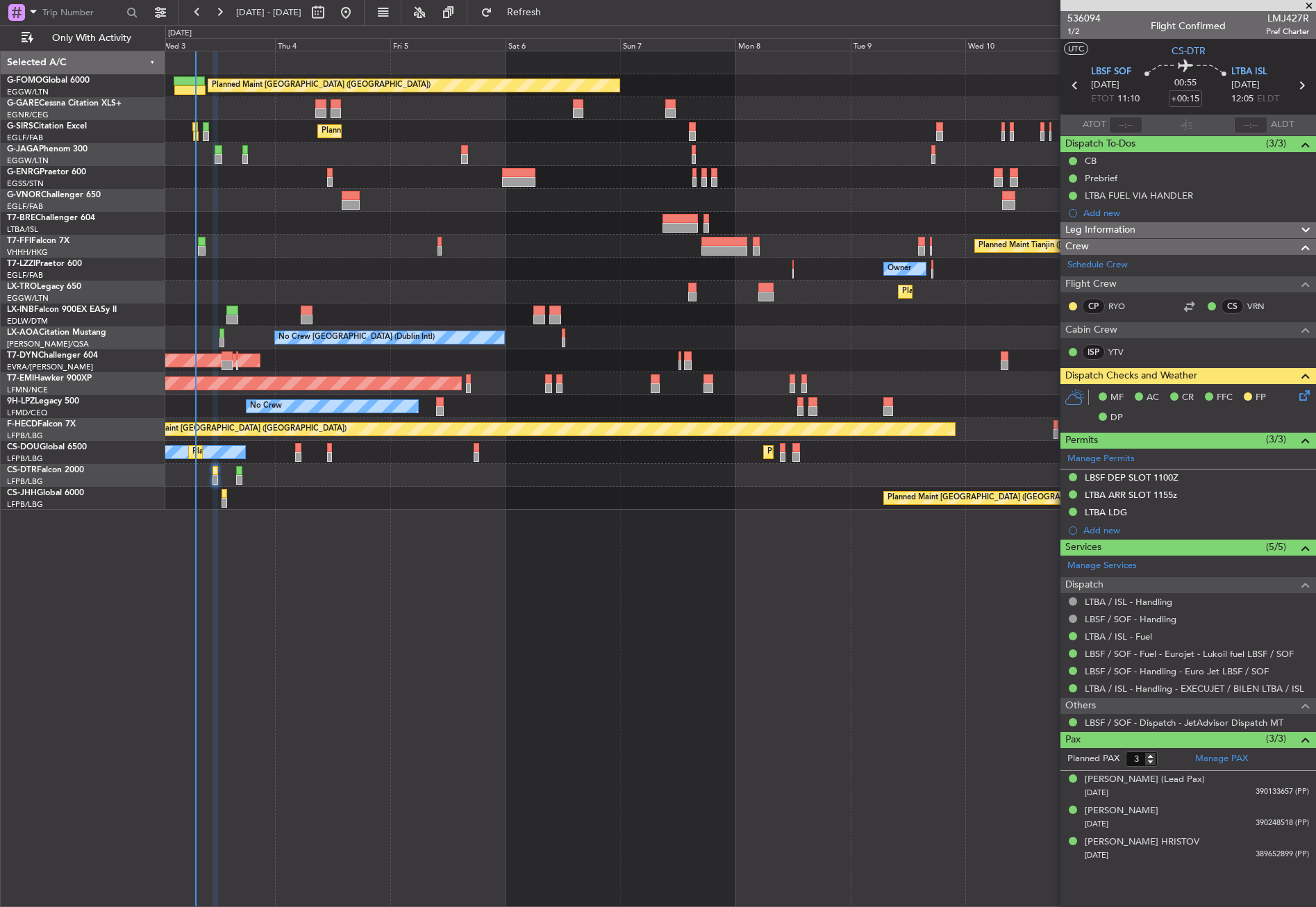
click at [320, 601] on div "Planned Maint [GEOGRAPHIC_DATA] ([GEOGRAPHIC_DATA]) Unplanned Maint [PERSON_NAM…" at bounding box center [740, 478] width 1151 height 856
click at [416, 483] on div at bounding box center [740, 475] width 1150 height 23
click at [404, 595] on div "Planned Maint [GEOGRAPHIC_DATA] ([GEOGRAPHIC_DATA]) Unplanned Maint [PERSON_NAM…" at bounding box center [740, 478] width 1151 height 856
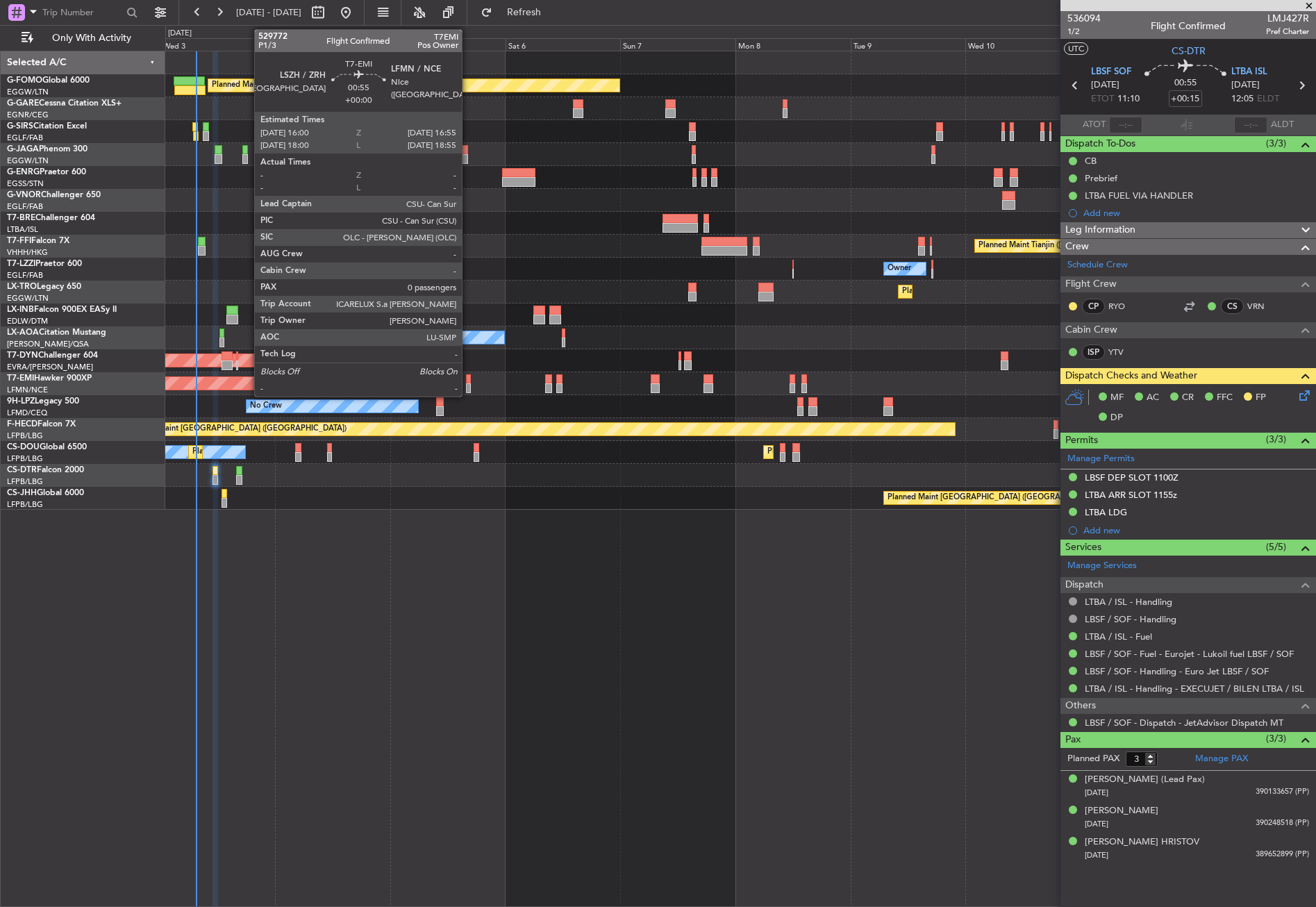
click at [468, 385] on div at bounding box center [468, 388] width 5 height 10
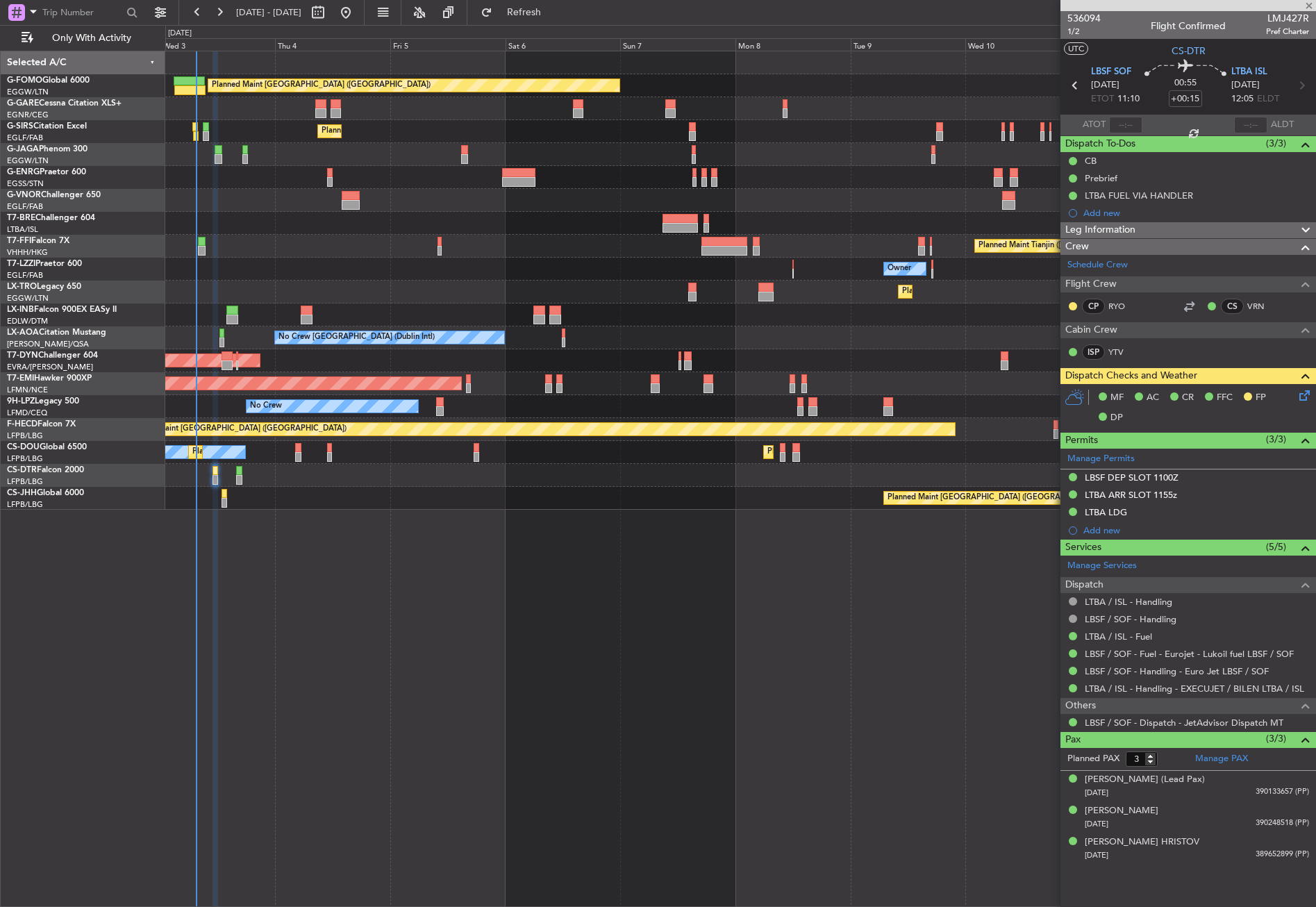
type input "0"
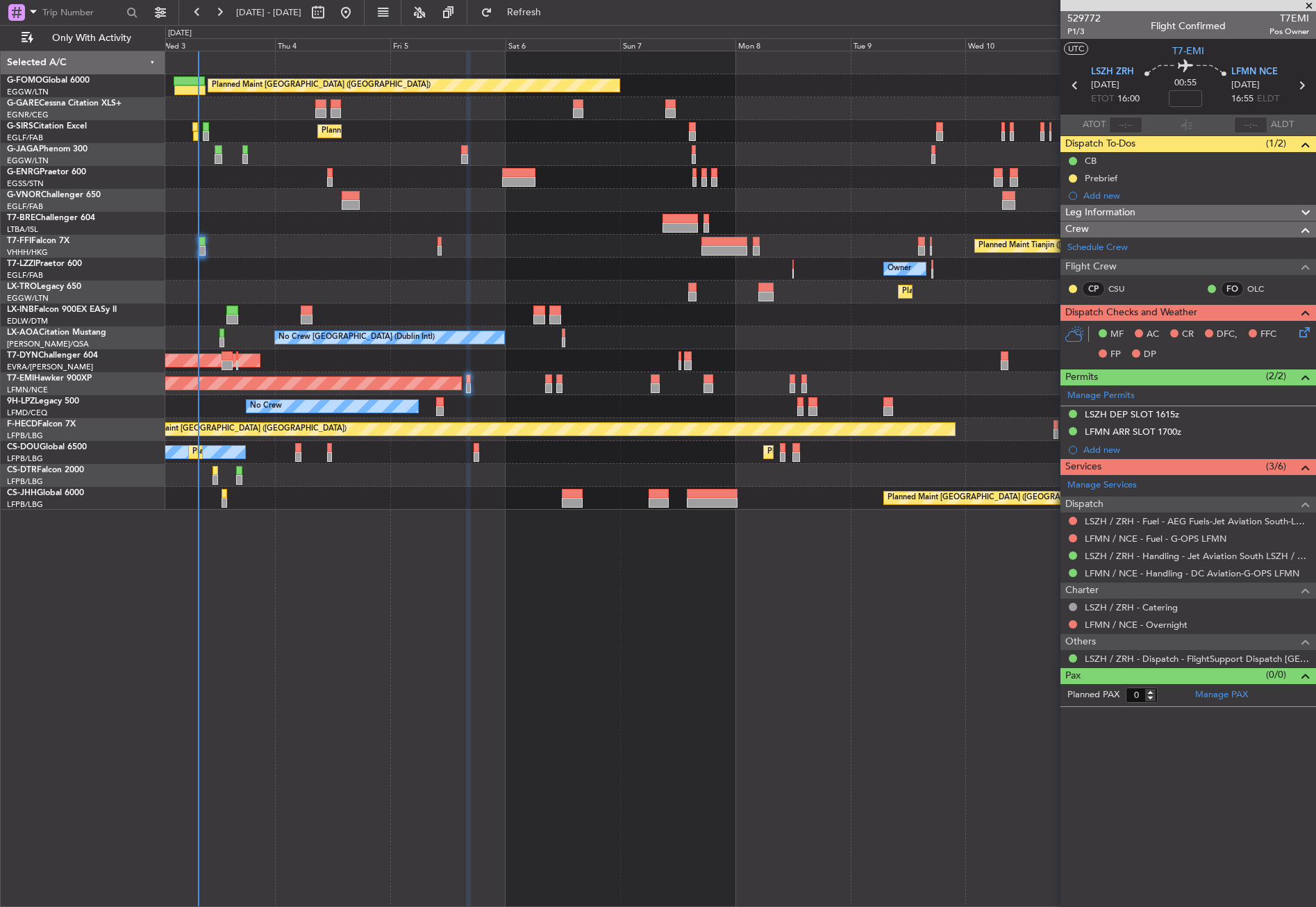
click at [436, 588] on div "Planned Maint [GEOGRAPHIC_DATA] ([GEOGRAPHIC_DATA]) Unplanned Maint [PERSON_NAM…" at bounding box center [740, 478] width 1151 height 856
click at [528, 21] on button "Refresh" at bounding box center [515, 13] width 84 height 22
click at [9, 6] on div at bounding box center [17, 13] width 17 height 17
click at [60, 98] on div "Airport" at bounding box center [98, 110] width 178 height 25
click at [67, 13] on input "text" at bounding box center [82, 13] width 80 height 21
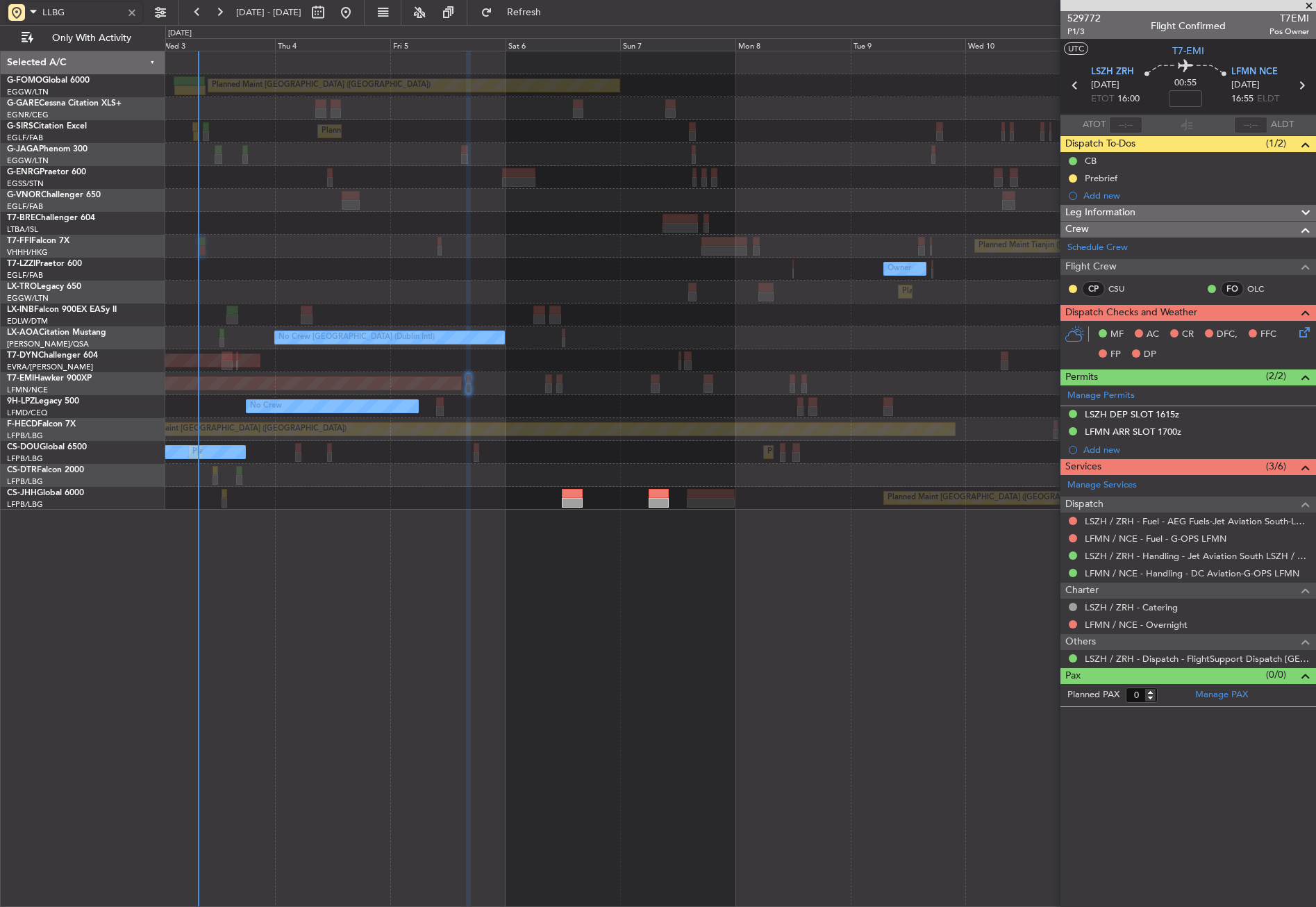
click at [307, 253] on div "Planned Maint Tianjin ([GEOGRAPHIC_DATA]) Planned Maint [GEOGRAPHIC_DATA] ([GEO…" at bounding box center [740, 246] width 1150 height 23
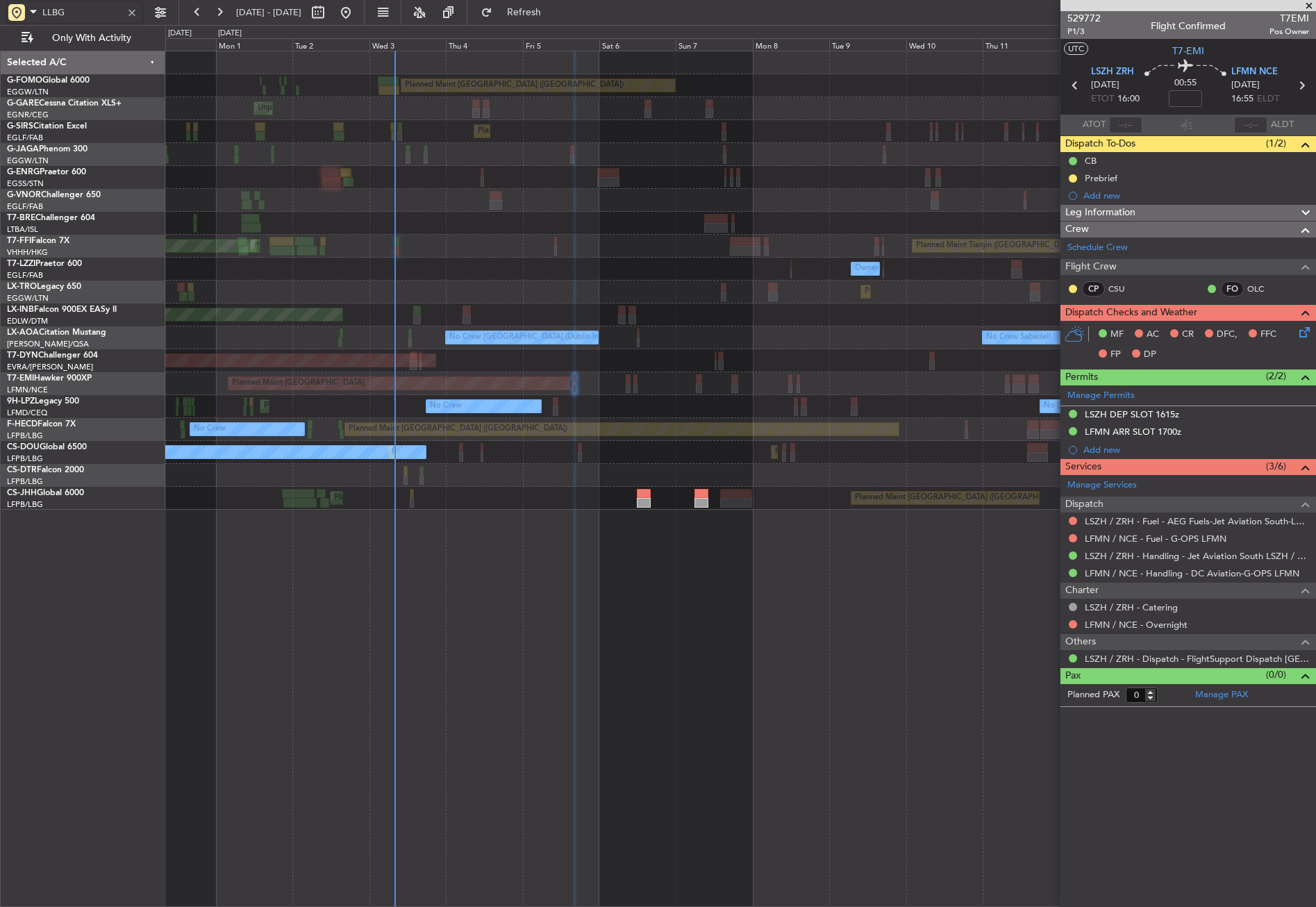
click at [919, 265] on div "Planned Maint London (Luton) Unplanned Maint Chester Planned Maint London (Farn…" at bounding box center [740, 280] width 1150 height 458
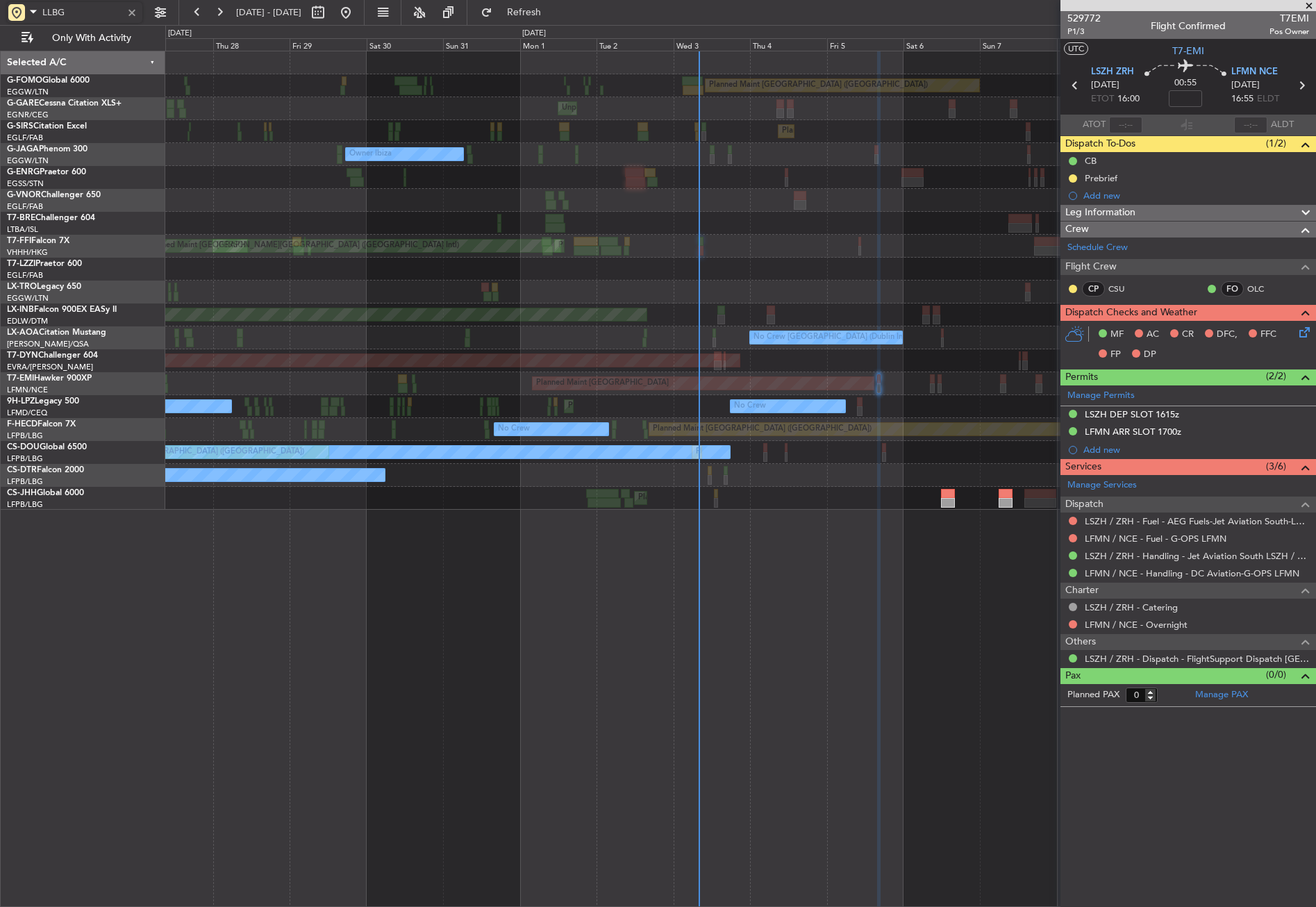
click at [838, 291] on div "Planned Maint Dusseldorf" at bounding box center [740, 292] width 1150 height 23
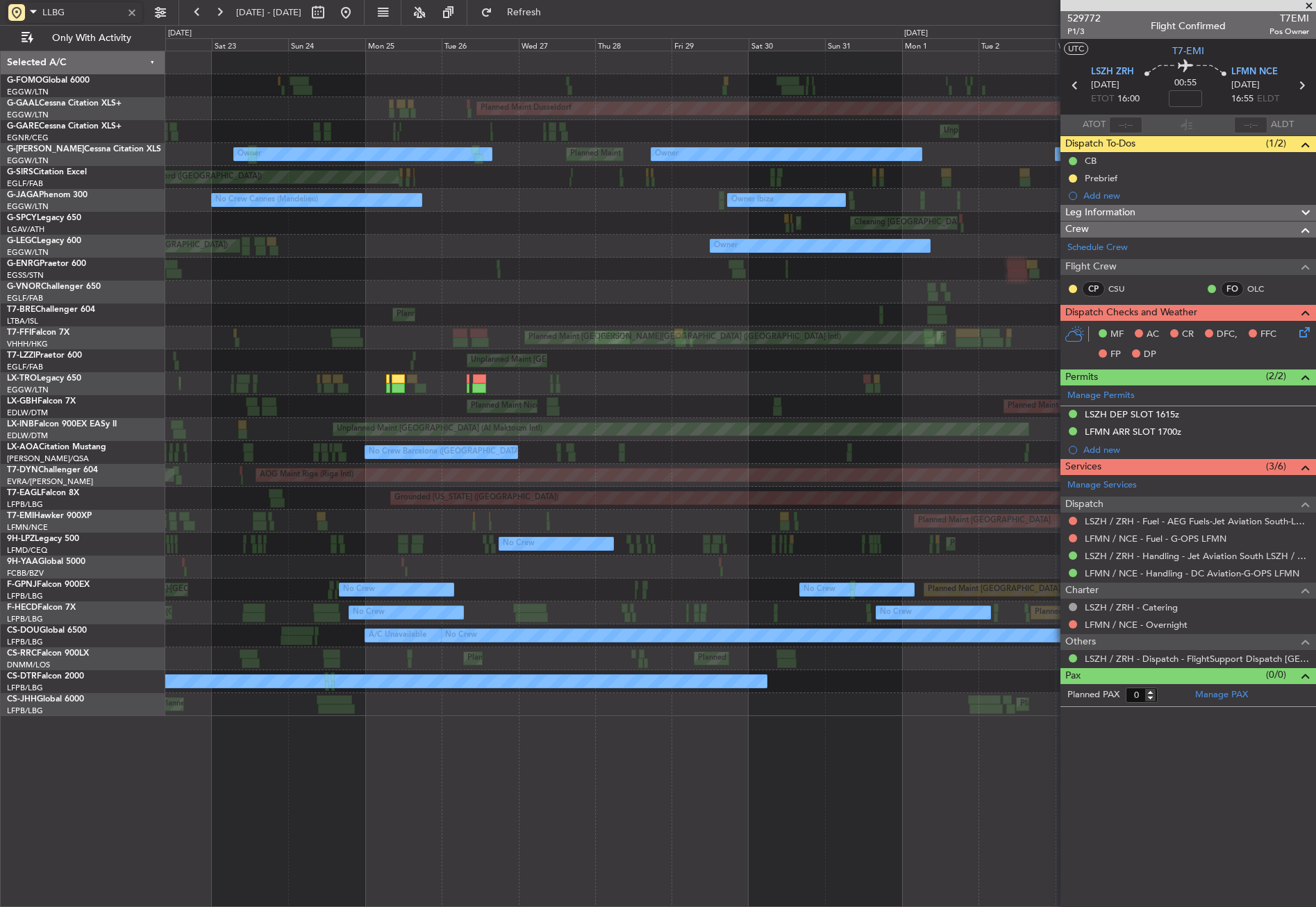
type input "LLBG"
click at [529, 14] on button "Refresh" at bounding box center [515, 13] width 84 height 22
click at [357, 9] on button at bounding box center [346, 13] width 22 height 22
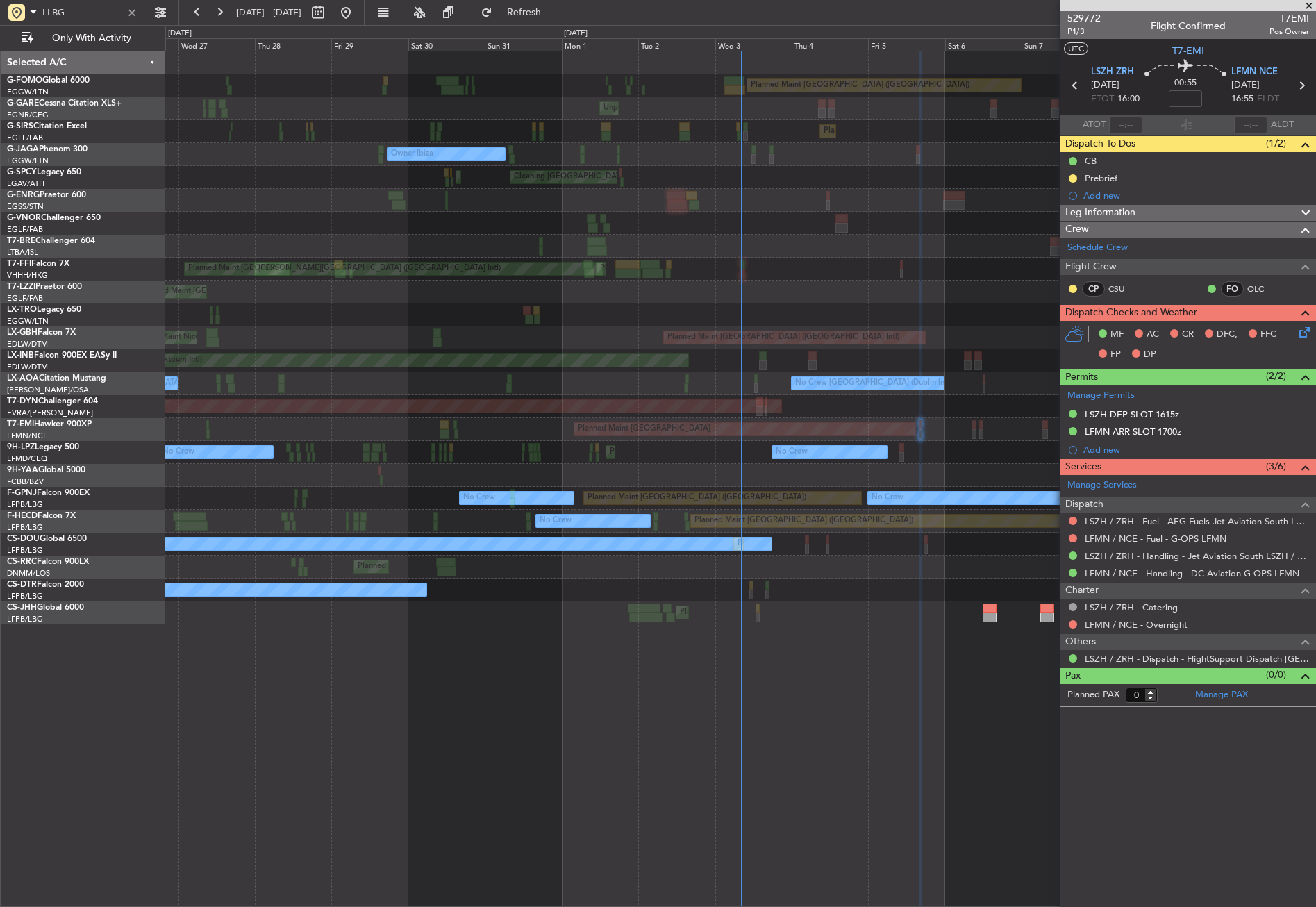
click at [628, 694] on div "Planned Maint London (Luton) Unplanned Maint Chester Planned Maint London (Farn…" at bounding box center [740, 478] width 1151 height 856
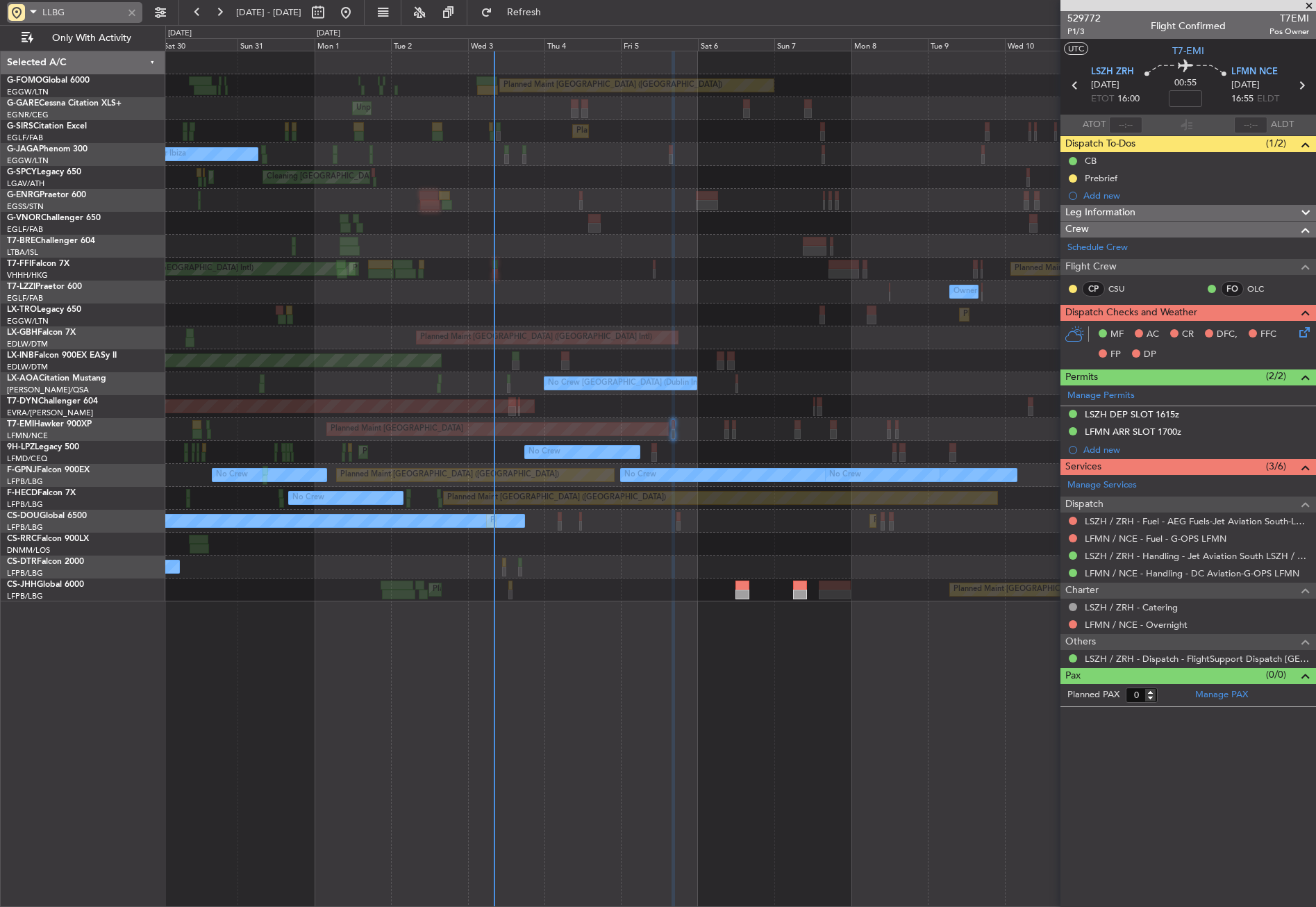
click at [131, 16] on div at bounding box center [132, 13] width 15 height 15
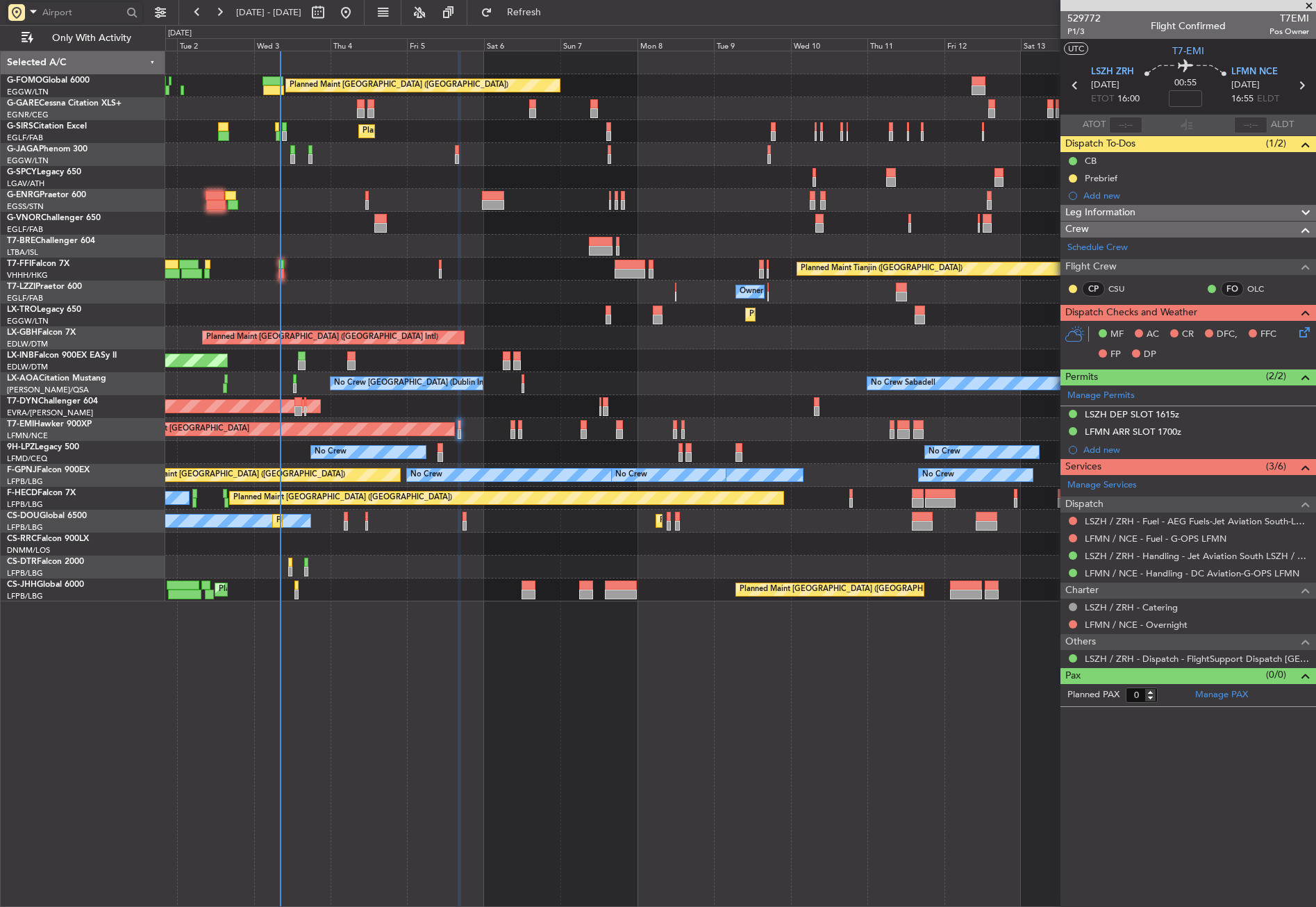
click at [484, 725] on div "Planned Maint London (Luton) Unplanned Maint Chester Planned Maint London (Farn…" at bounding box center [740, 478] width 1151 height 856
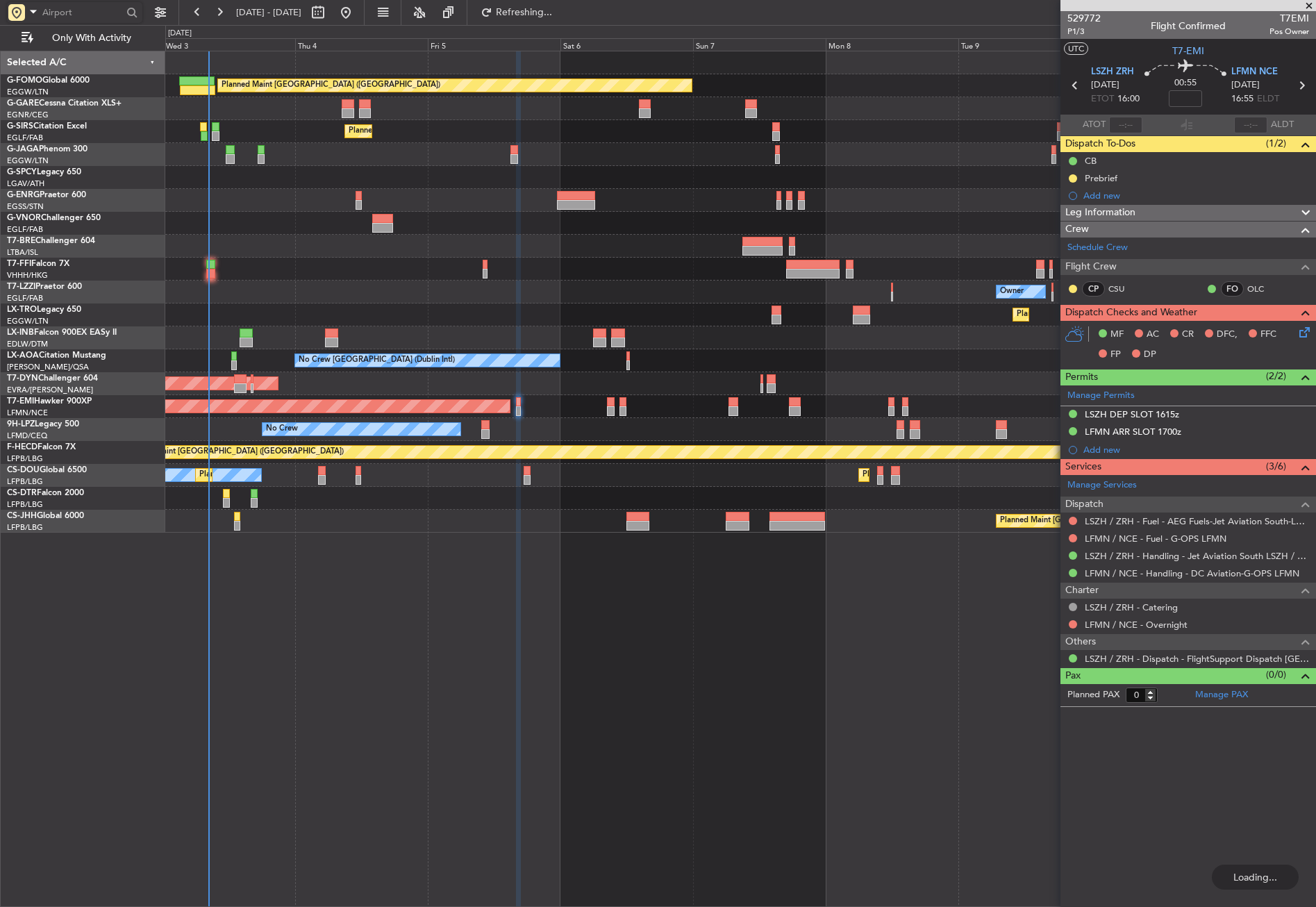
click at [588, 740] on div "Planned Maint London (Luton) Unplanned Maint Chester Planned Maint London (Farn…" at bounding box center [740, 478] width 1151 height 856
click at [296, 614] on div "Planned Maint London (Luton) Unplanned Maint Chester Planned Maint London (Farn…" at bounding box center [740, 478] width 1151 height 856
click at [318, 197] on div at bounding box center [740, 200] width 1150 height 23
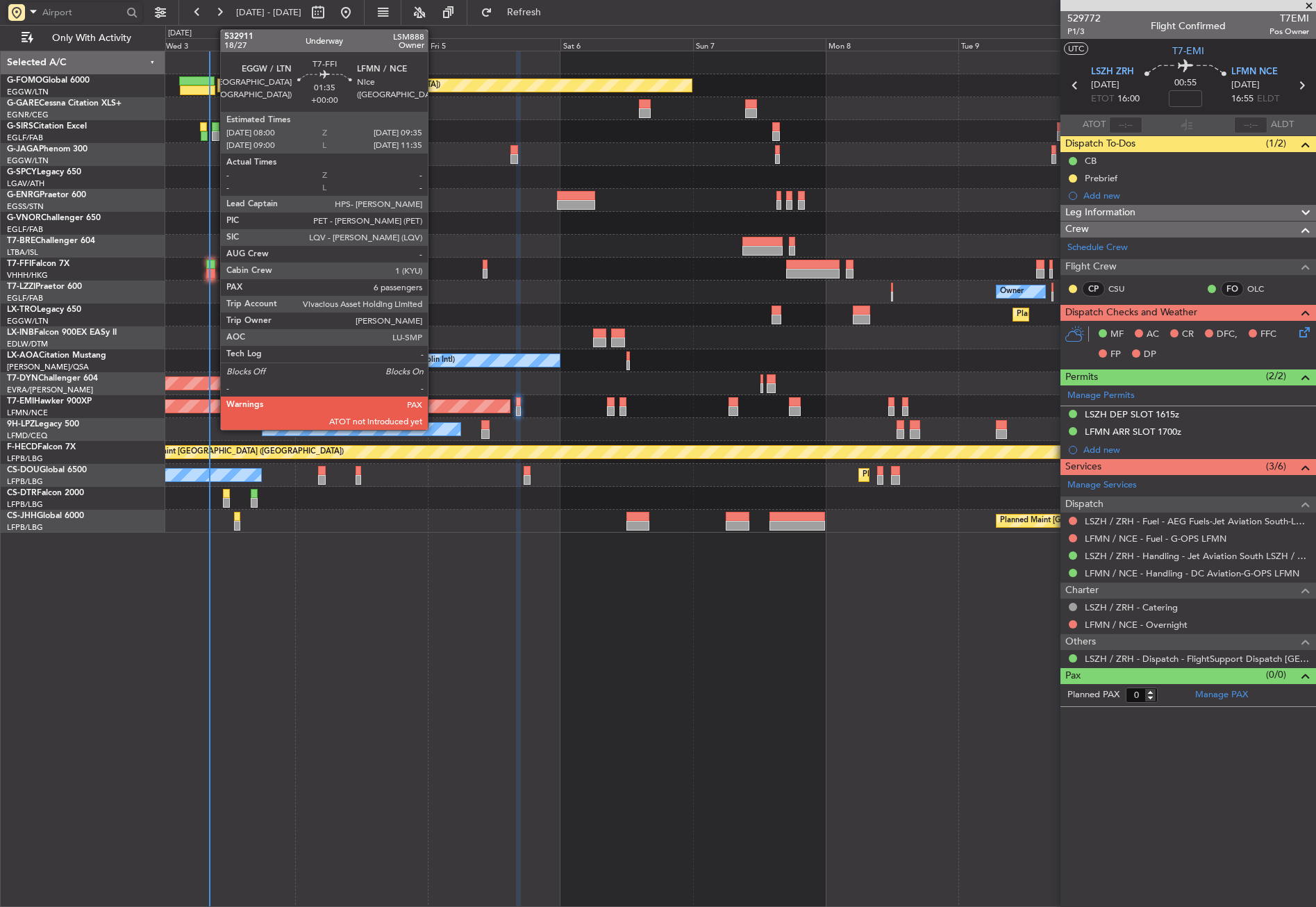
click at [213, 260] on div at bounding box center [211, 265] width 9 height 10
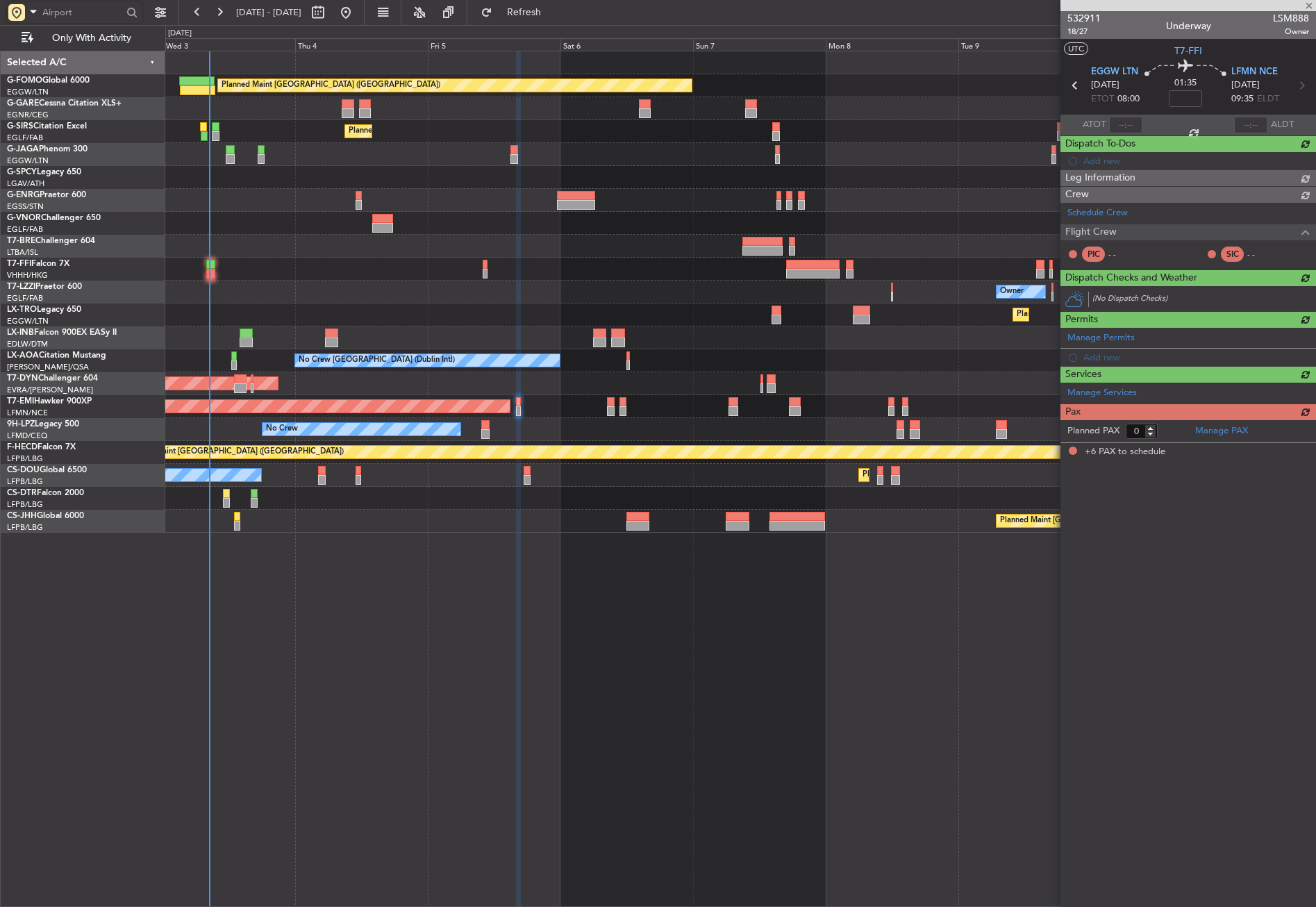
type input "6"
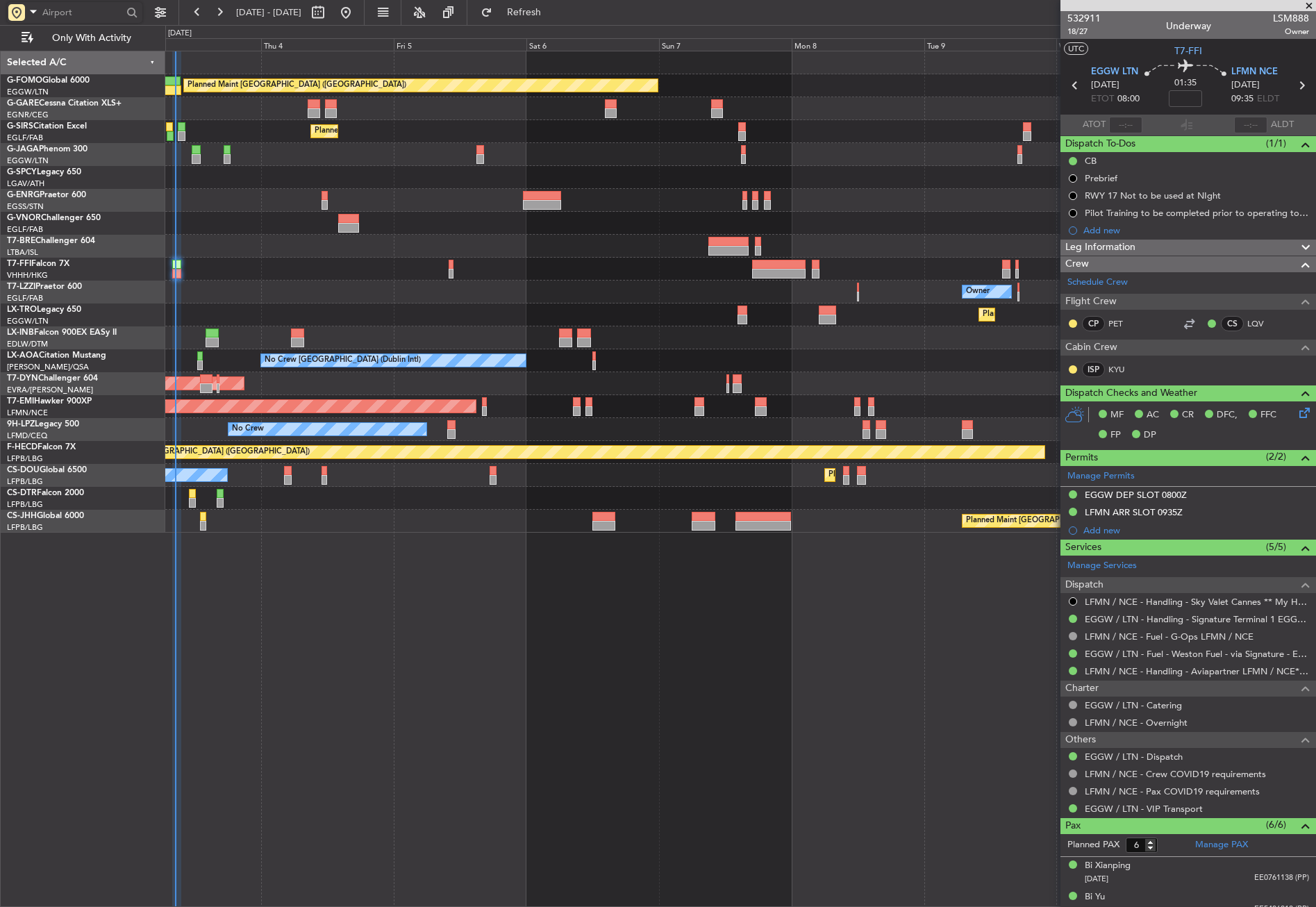
click at [499, 682] on div "Planned Maint London (Luton) Unplanned Maint Chester Planned Maint London (Farn…" at bounding box center [740, 478] width 1151 height 856
click at [1121, 665] on link "LFMN / NCE - Handling - Aviapartner LFMN / NCE*****MY HANDLING****" at bounding box center [1197, 670] width 224 height 12
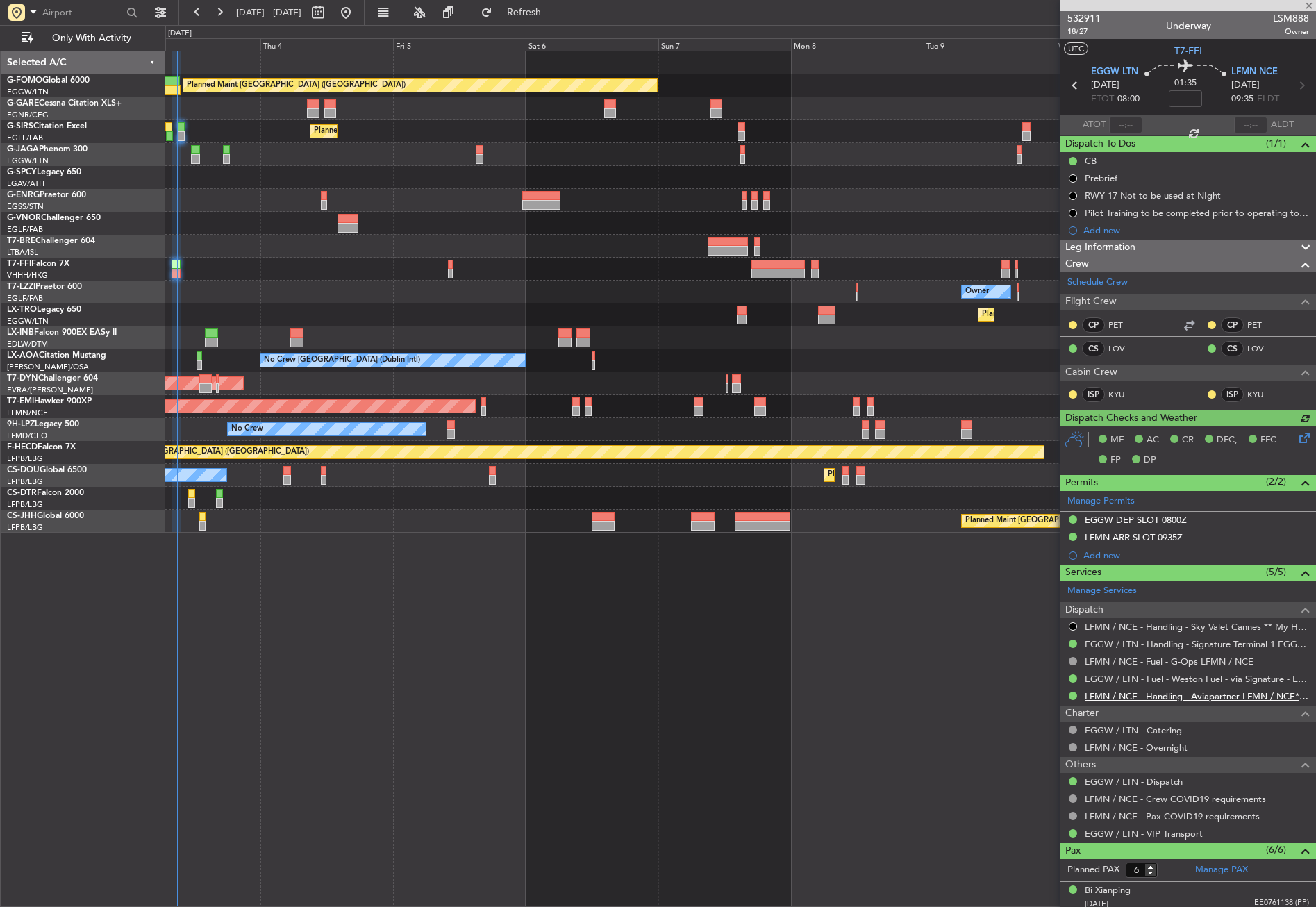
type input "08:44"
